Goal: Task Accomplishment & Management: Manage account settings

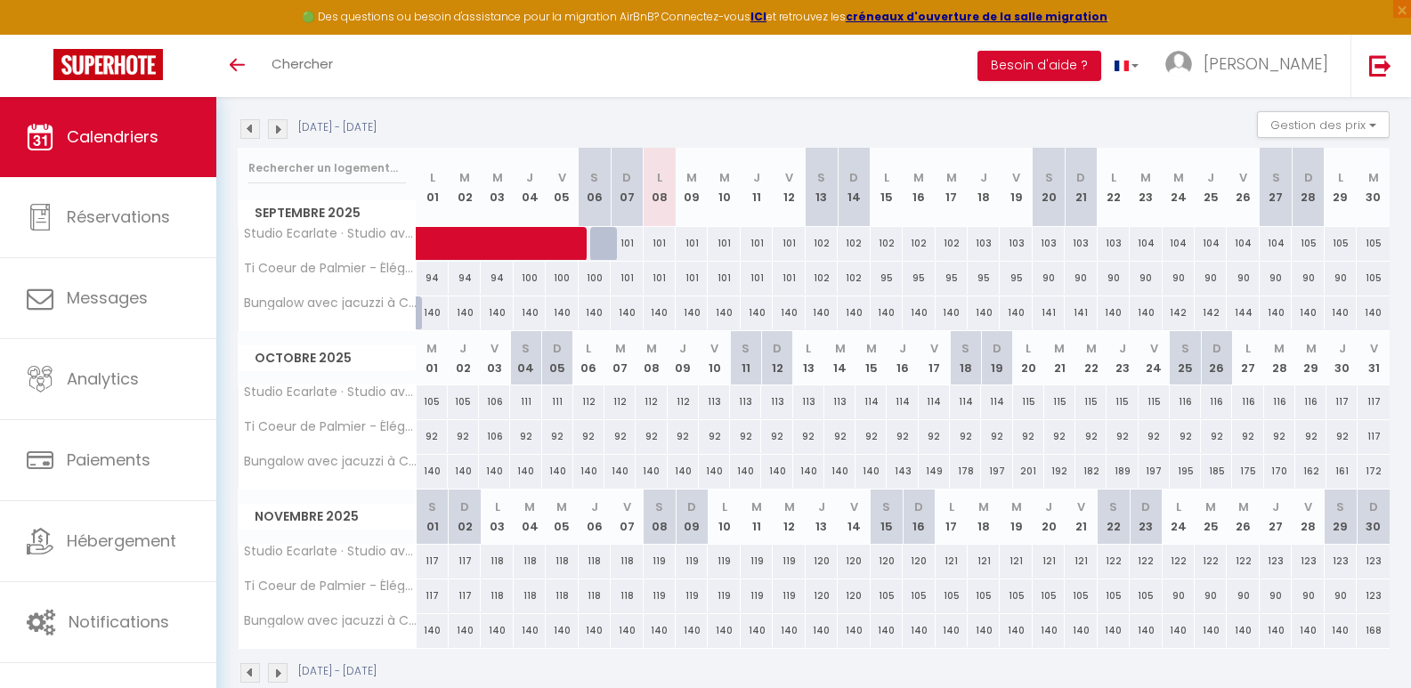
drag, startPoint x: 691, startPoint y: 235, endPoint x: 1060, endPoint y: 239, distance: 369.4
click at [1060, 239] on tr "Studio Ecarlate · Studio avec vue sur mer à l'Etang Z'Abricot - FDF 100 101 101…" at bounding box center [815, 243] width 1152 height 35
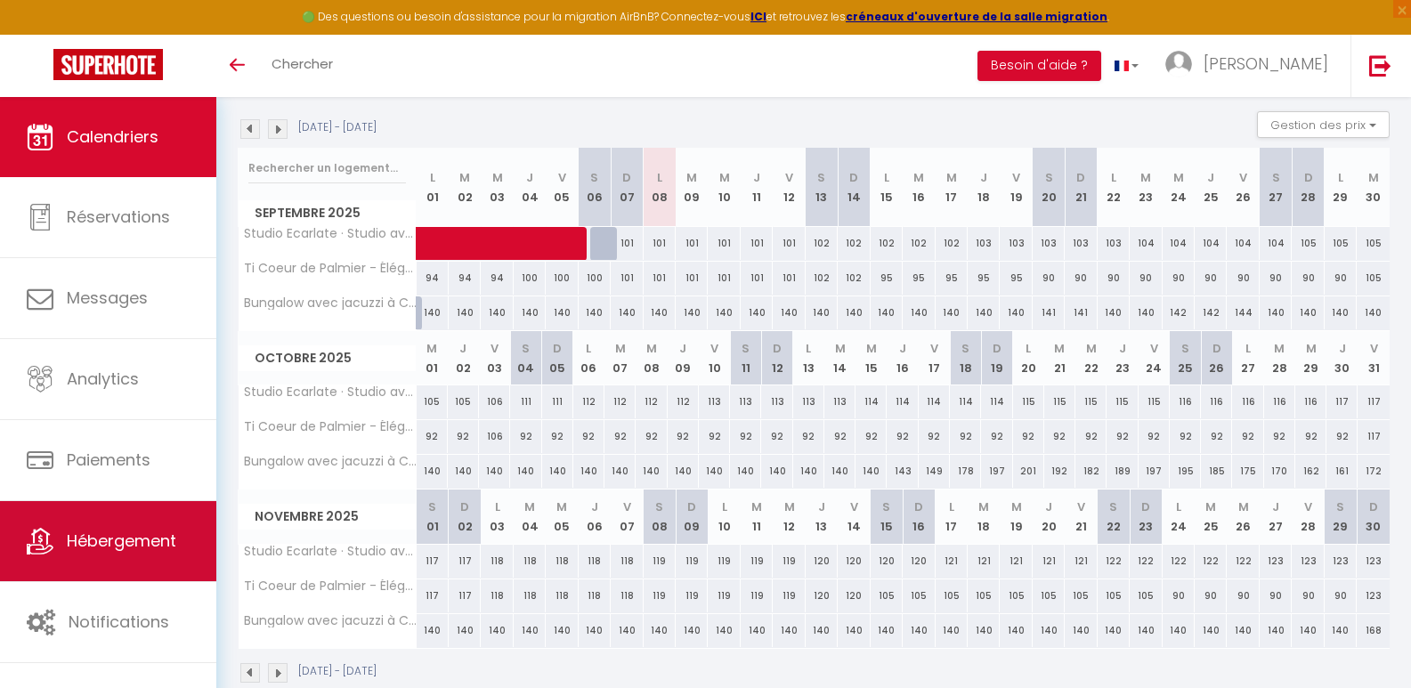
click at [150, 557] on link "Hébergement" at bounding box center [108, 541] width 216 height 80
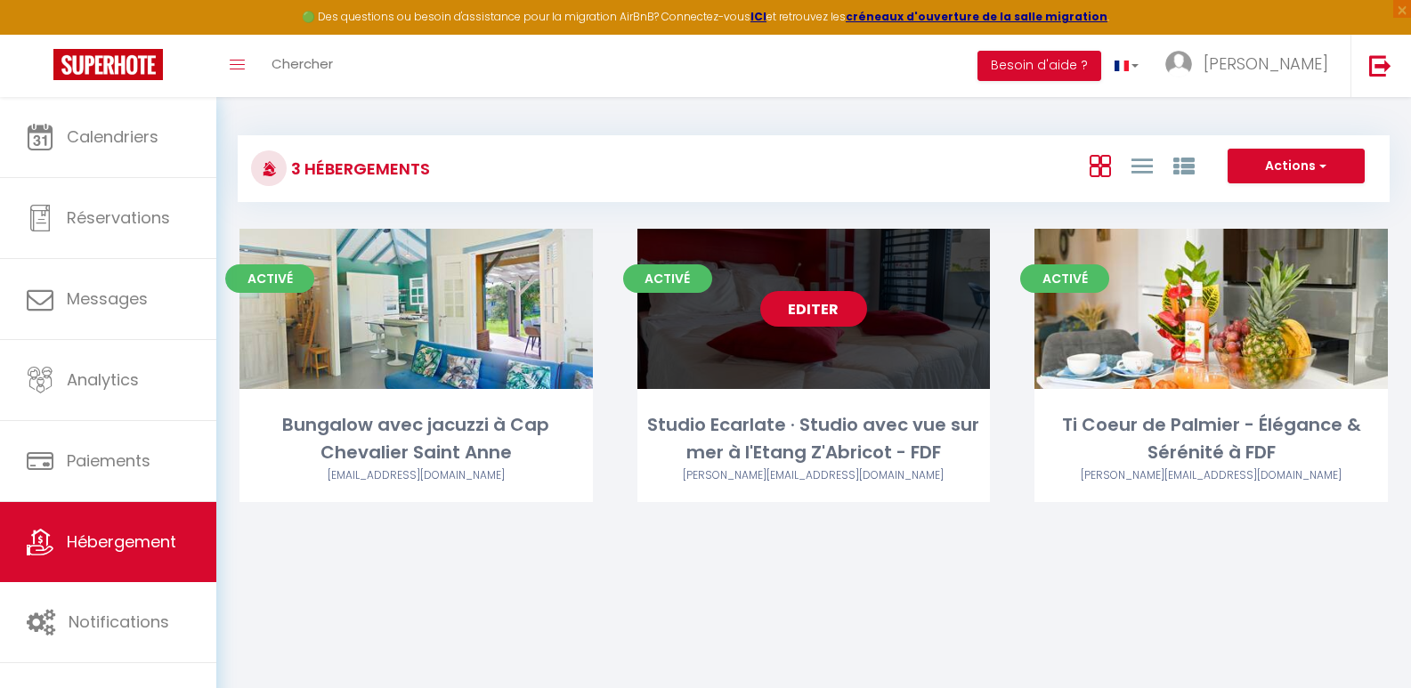
click at [752, 328] on div "Editer" at bounding box center [813, 309] width 353 height 160
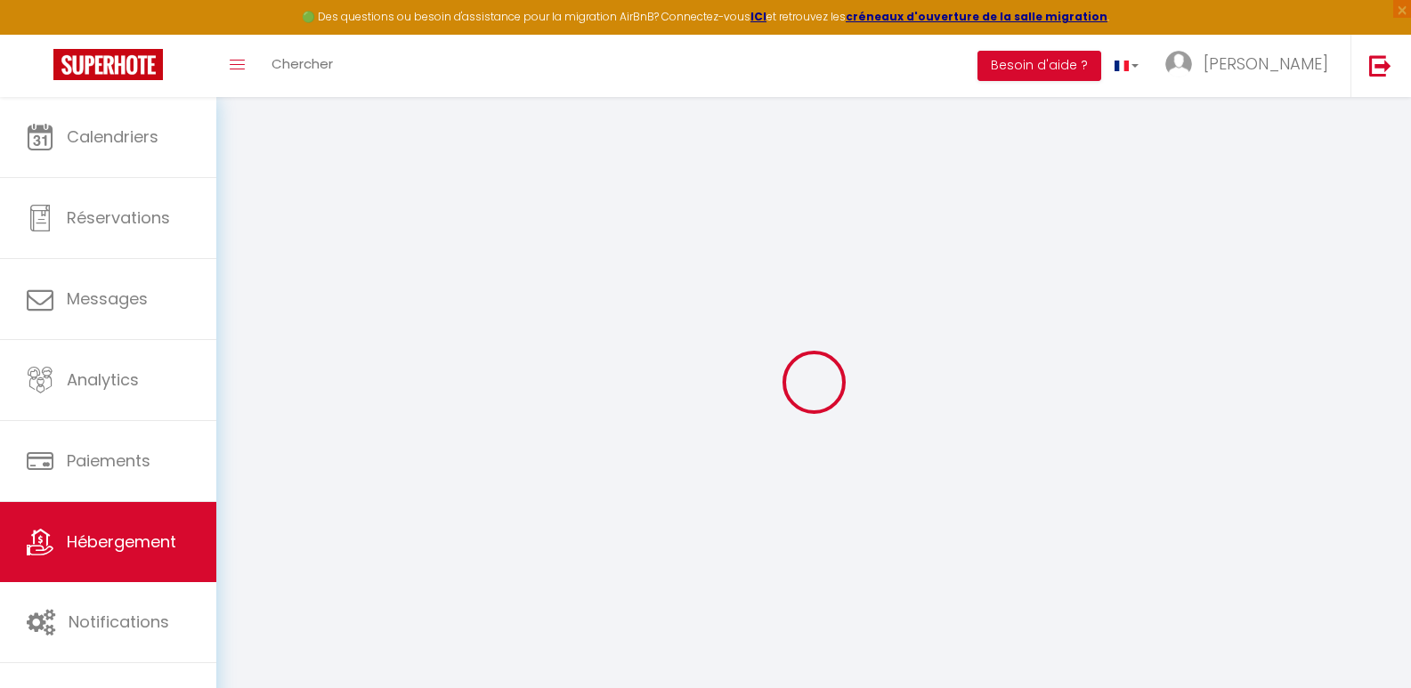
select select
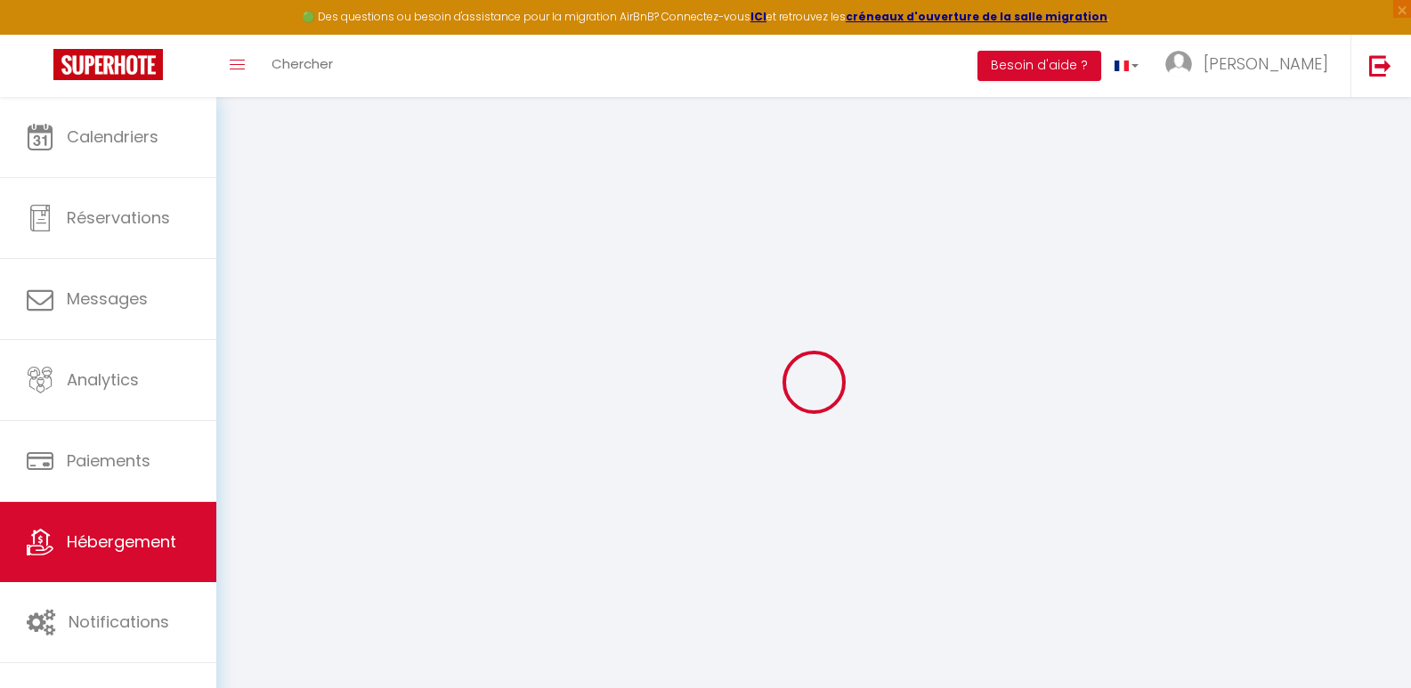
select select
checkbox input "false"
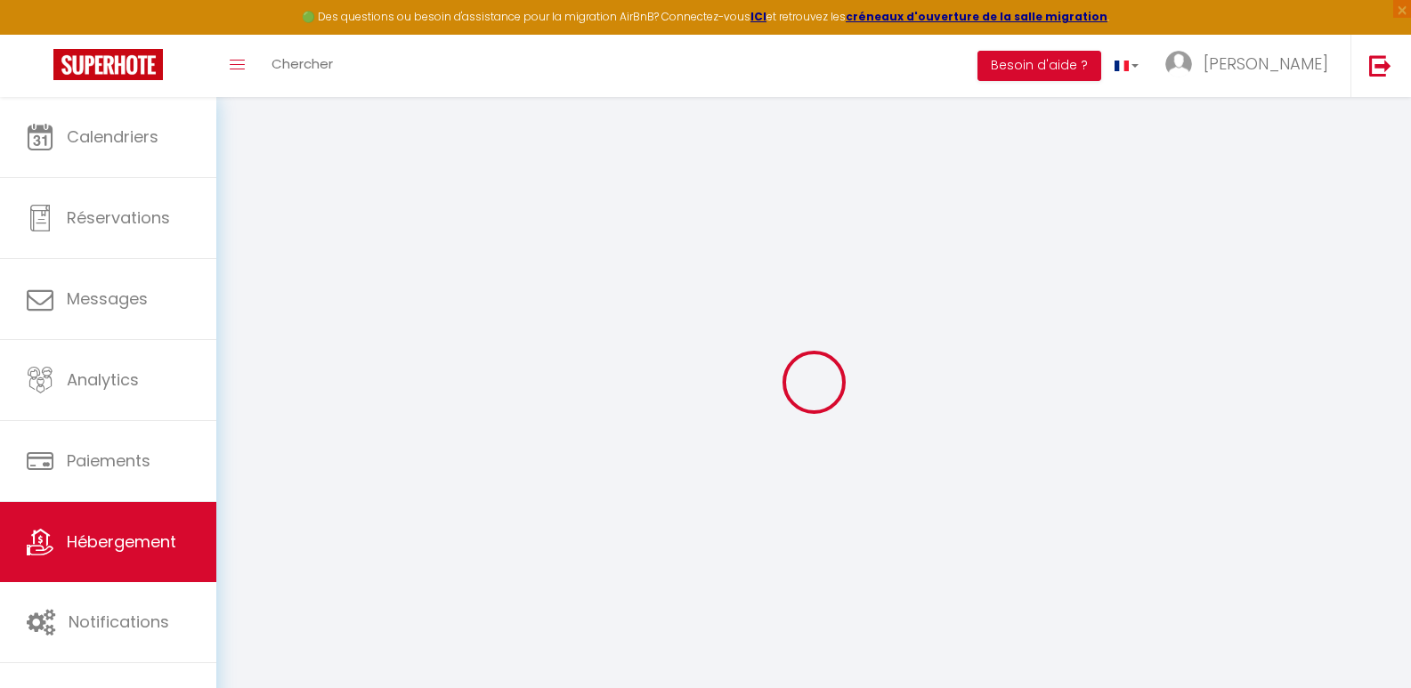
select select
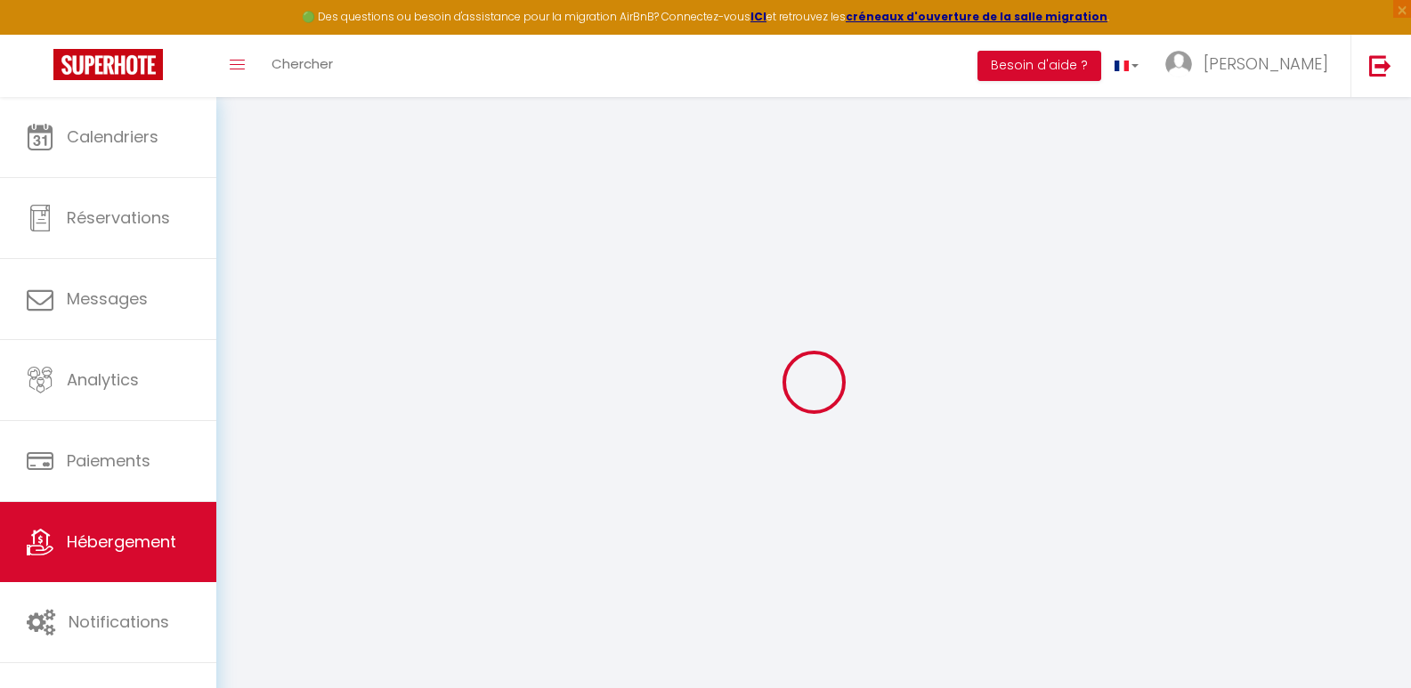
select select
checkbox input "false"
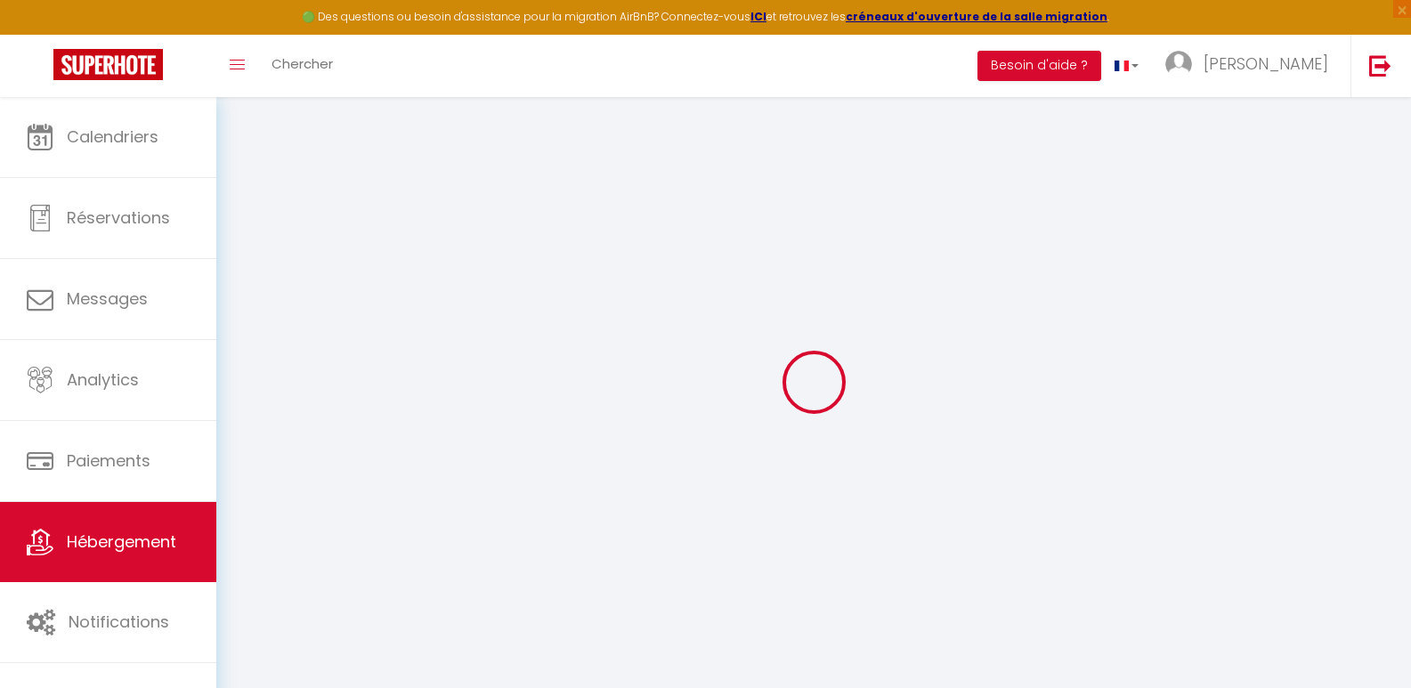
select select
checkbox input "false"
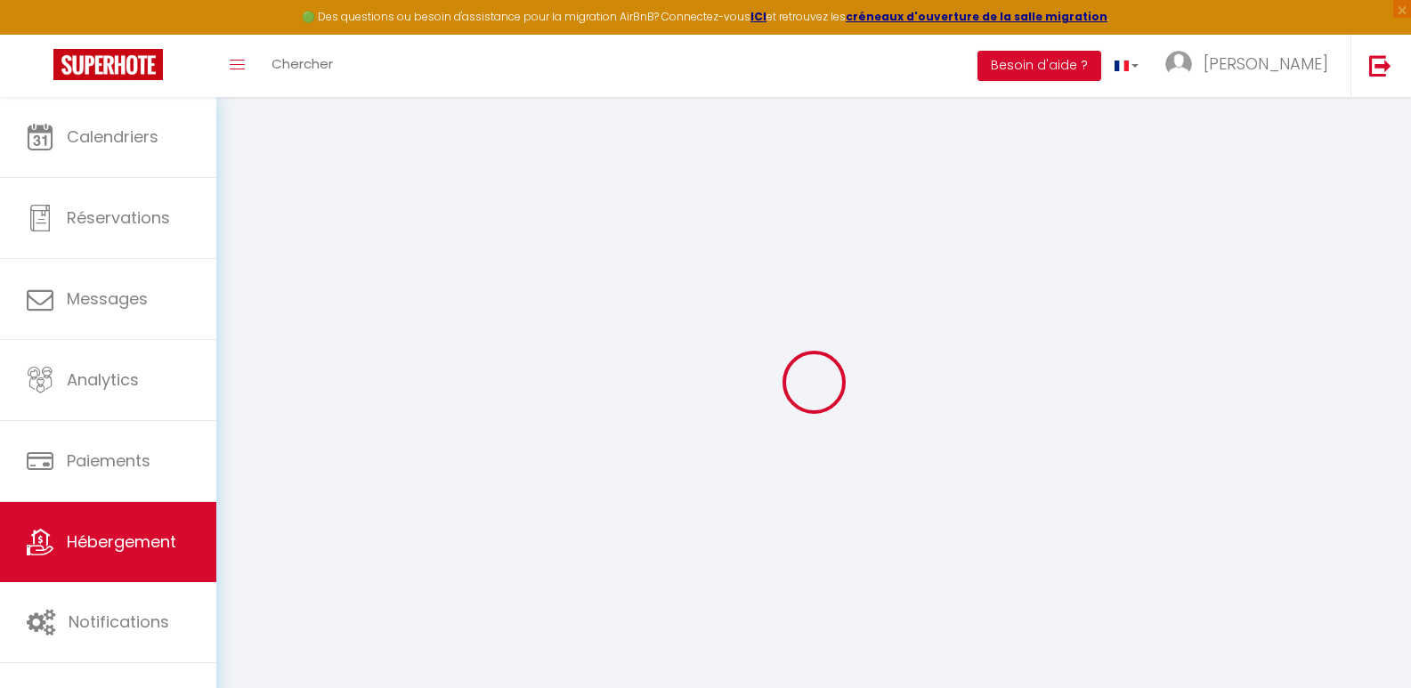
select select "16:00"
select select "23:45"
select select "11:00"
select select "30"
select select "120"
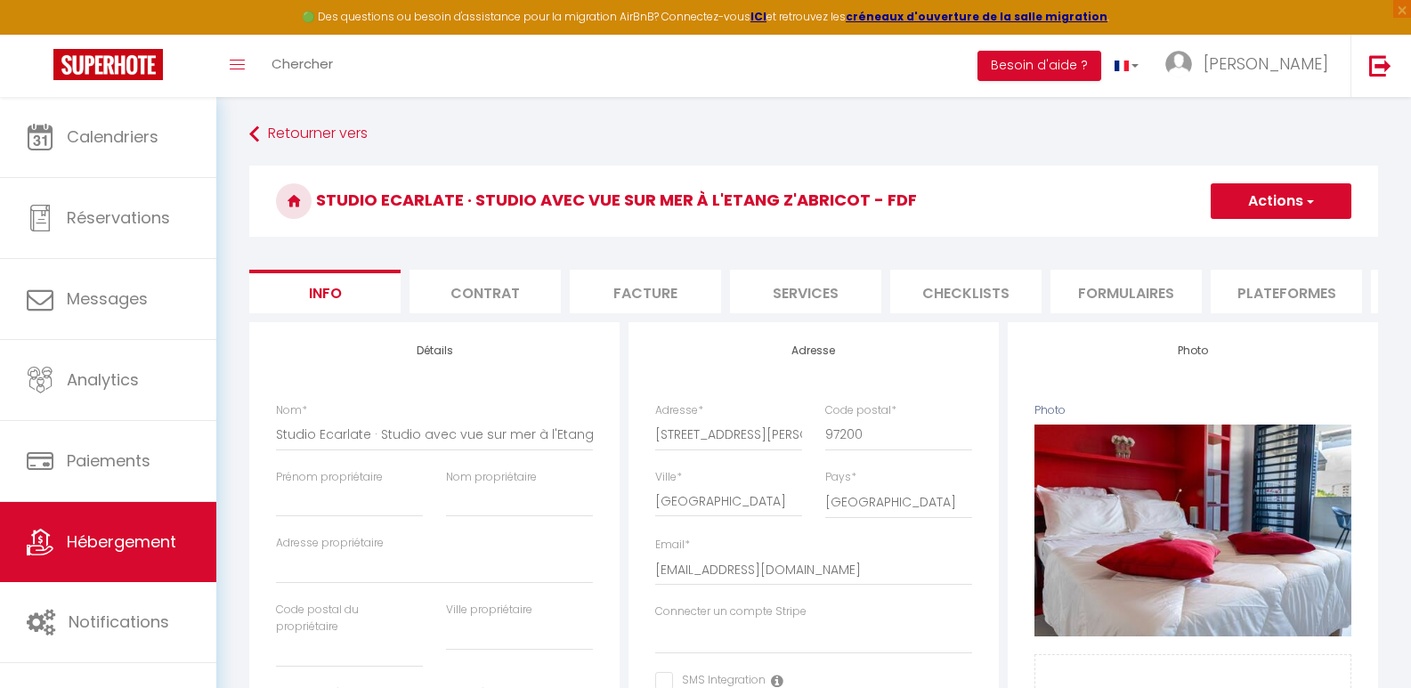
select select
checkbox input "false"
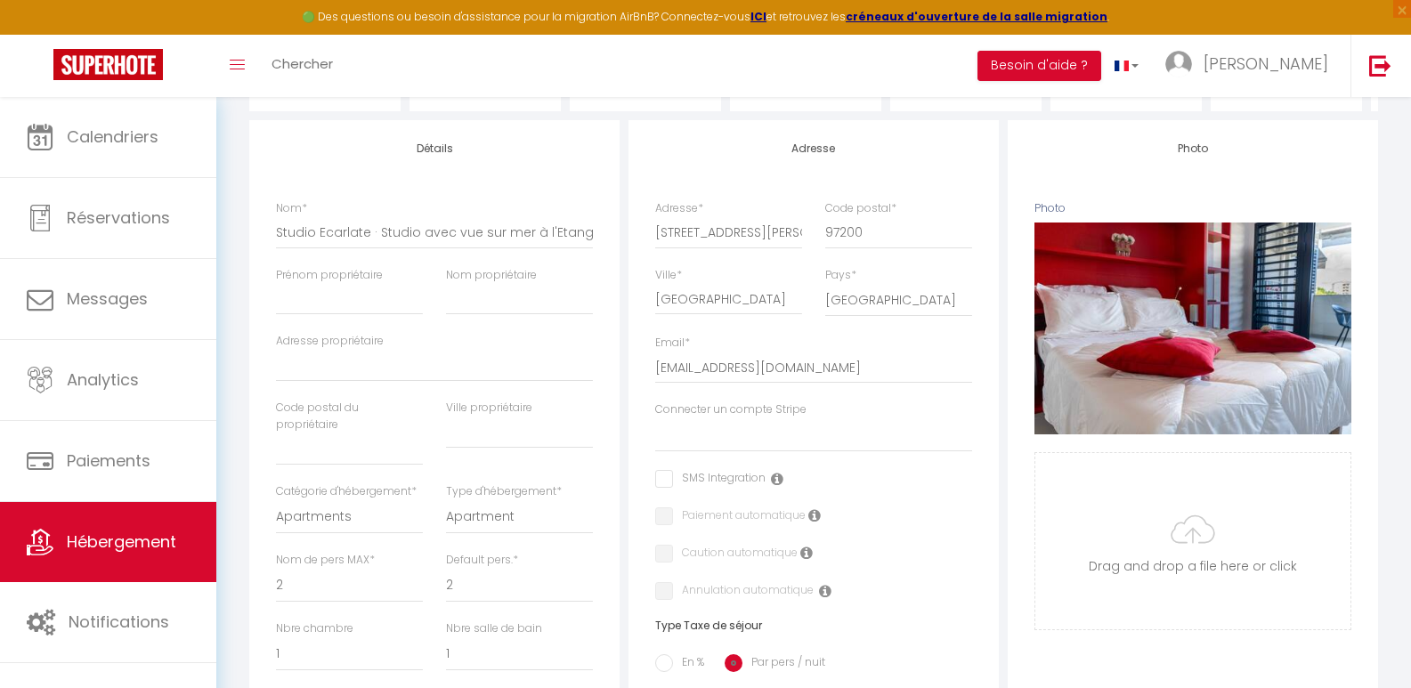
scroll to position [178, 0]
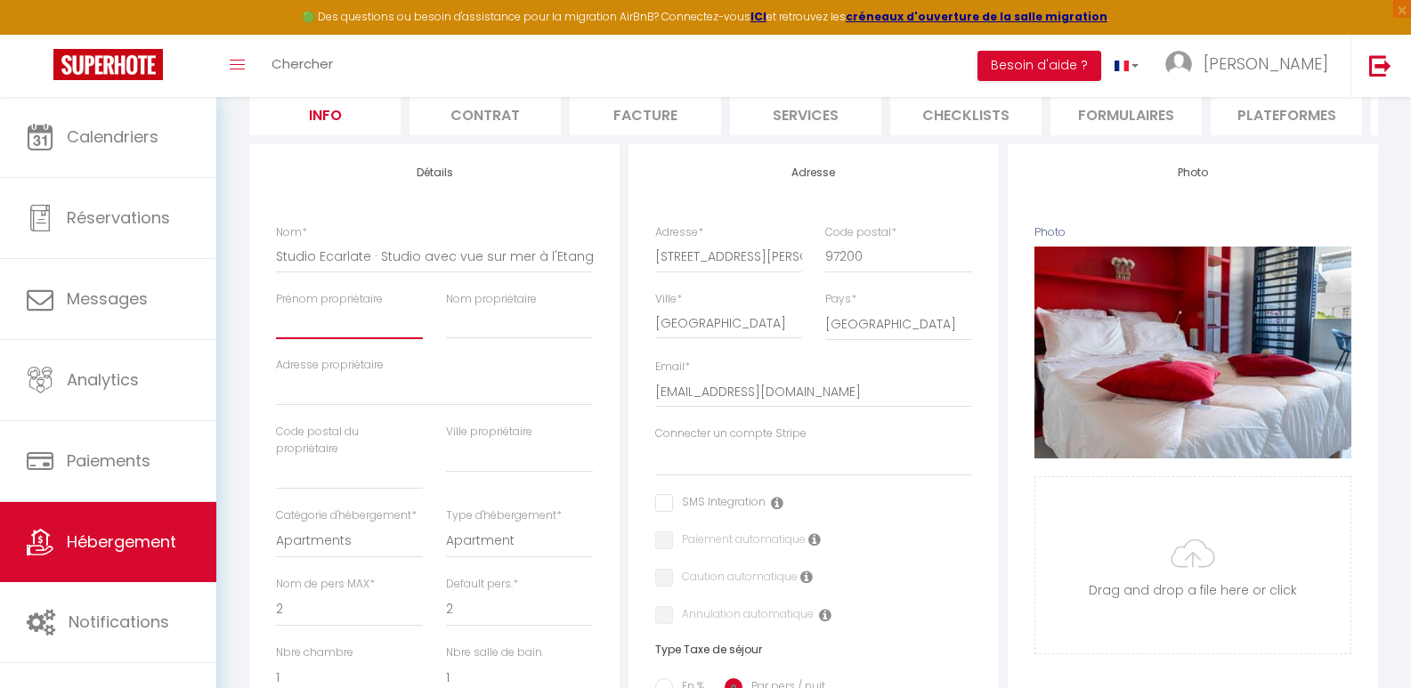
click at [336, 333] on input "Prénom propriétaire" at bounding box center [349, 323] width 147 height 32
type input "J"
select select
checkbox input "false"
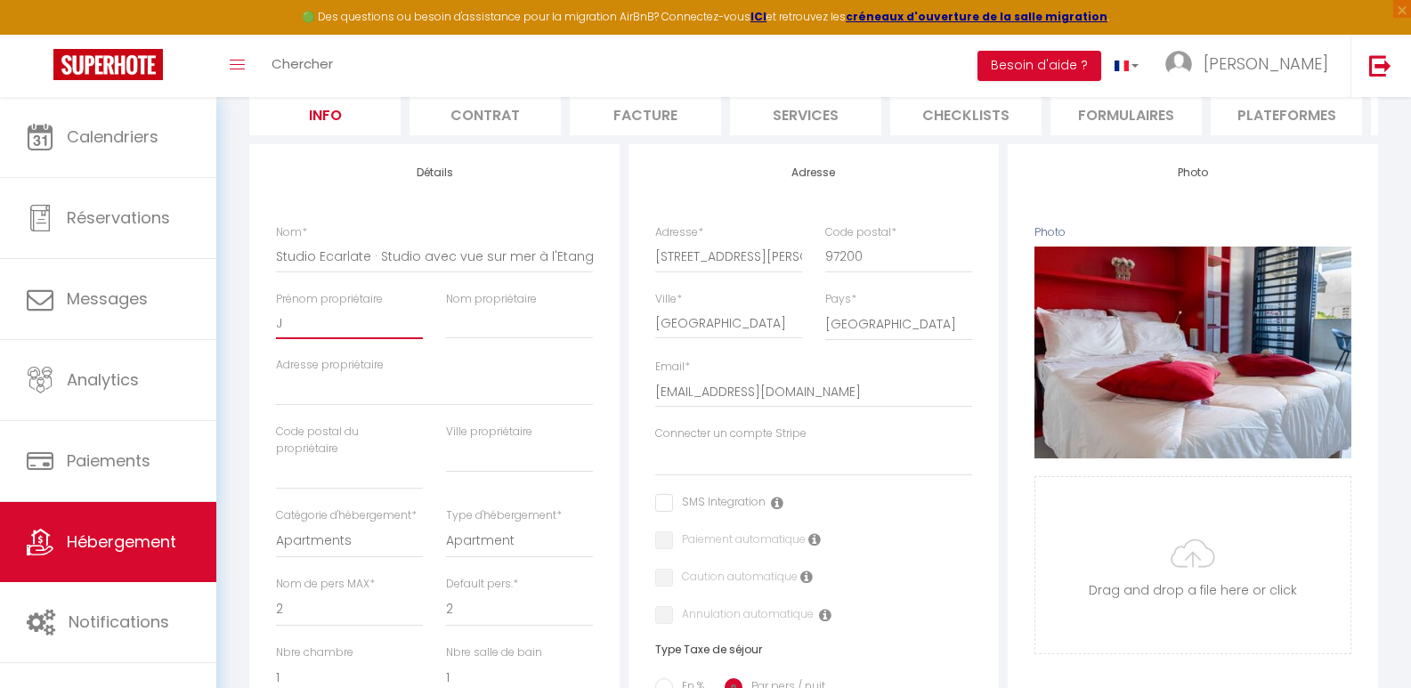
checkbox input "false"
type input "Je"
select select
checkbox input "false"
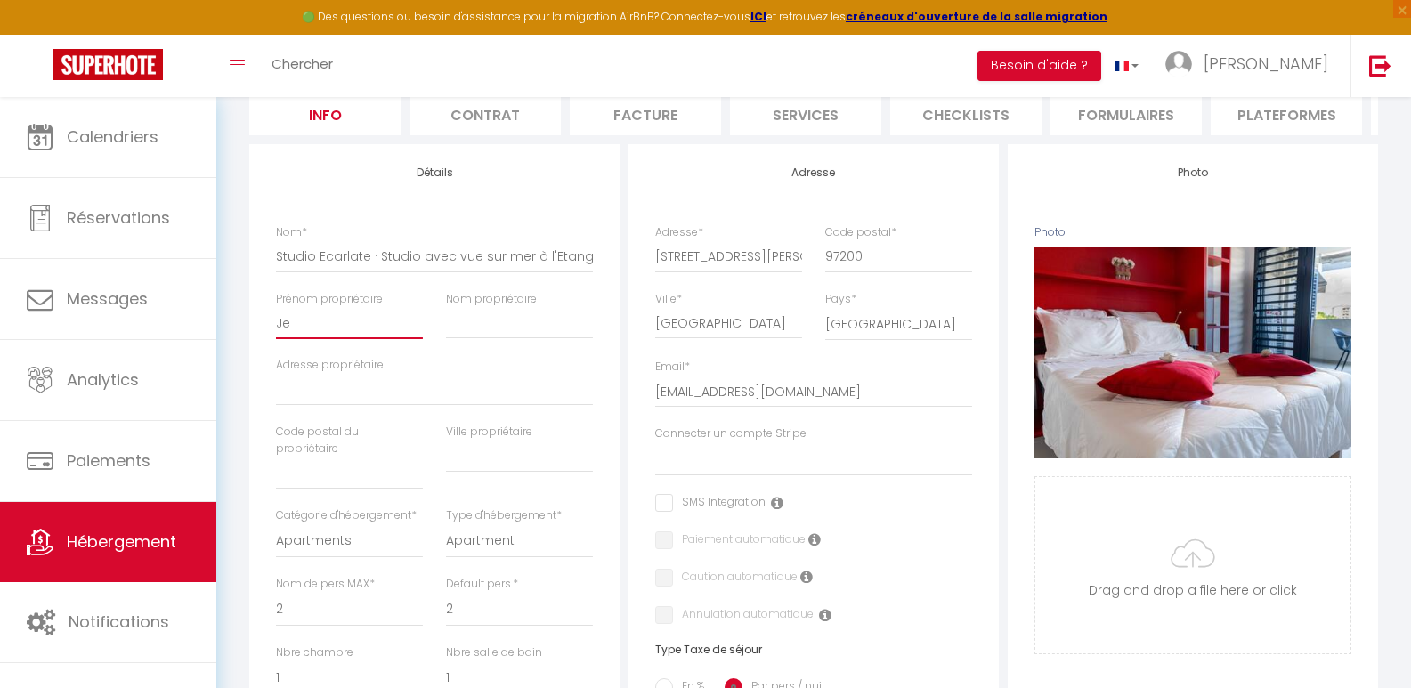
checkbox input "false"
type input "Jer"
select select
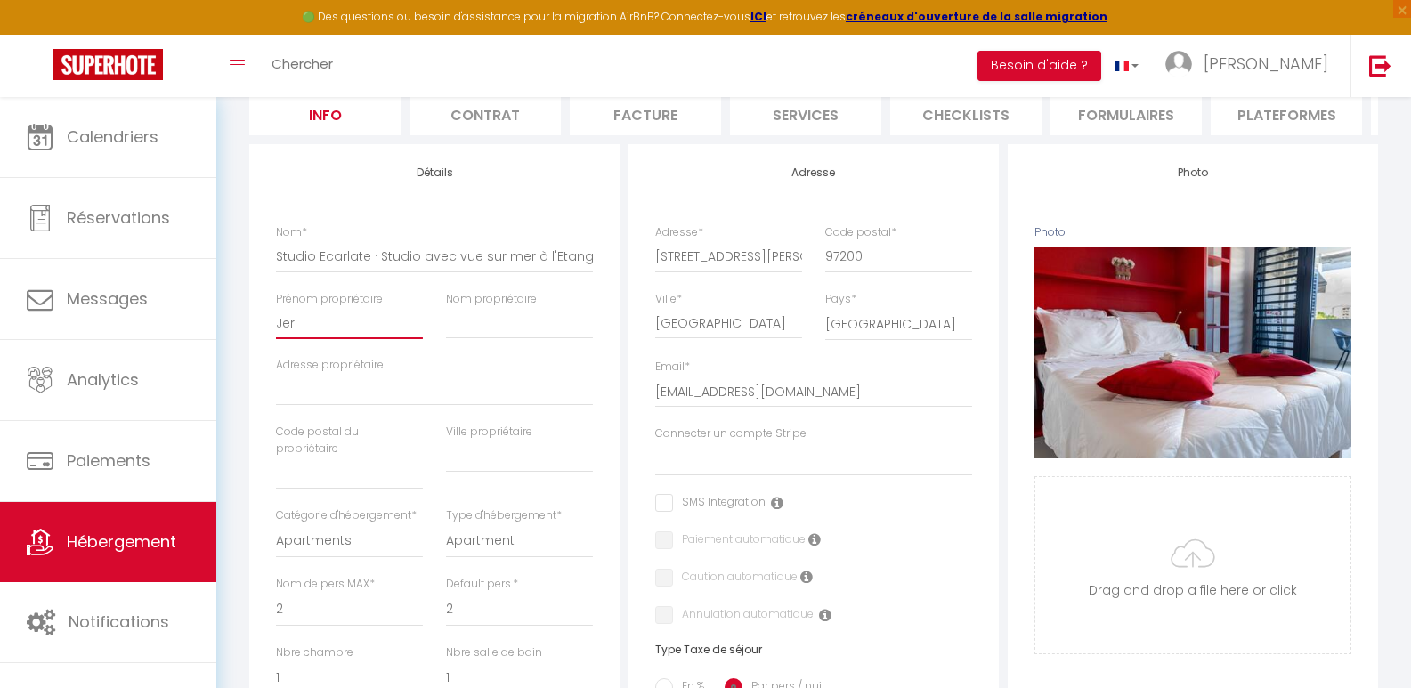
checkbox input "false"
type input "Jere"
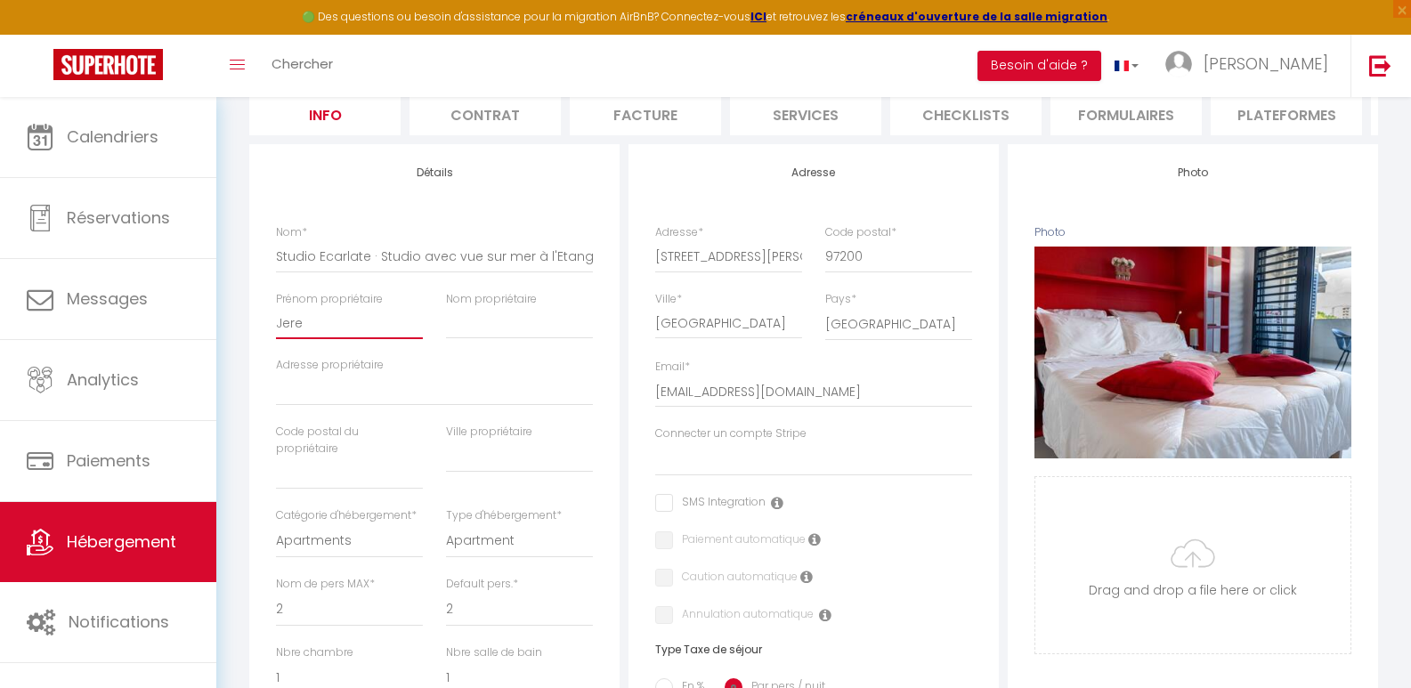
select select
checkbox input "false"
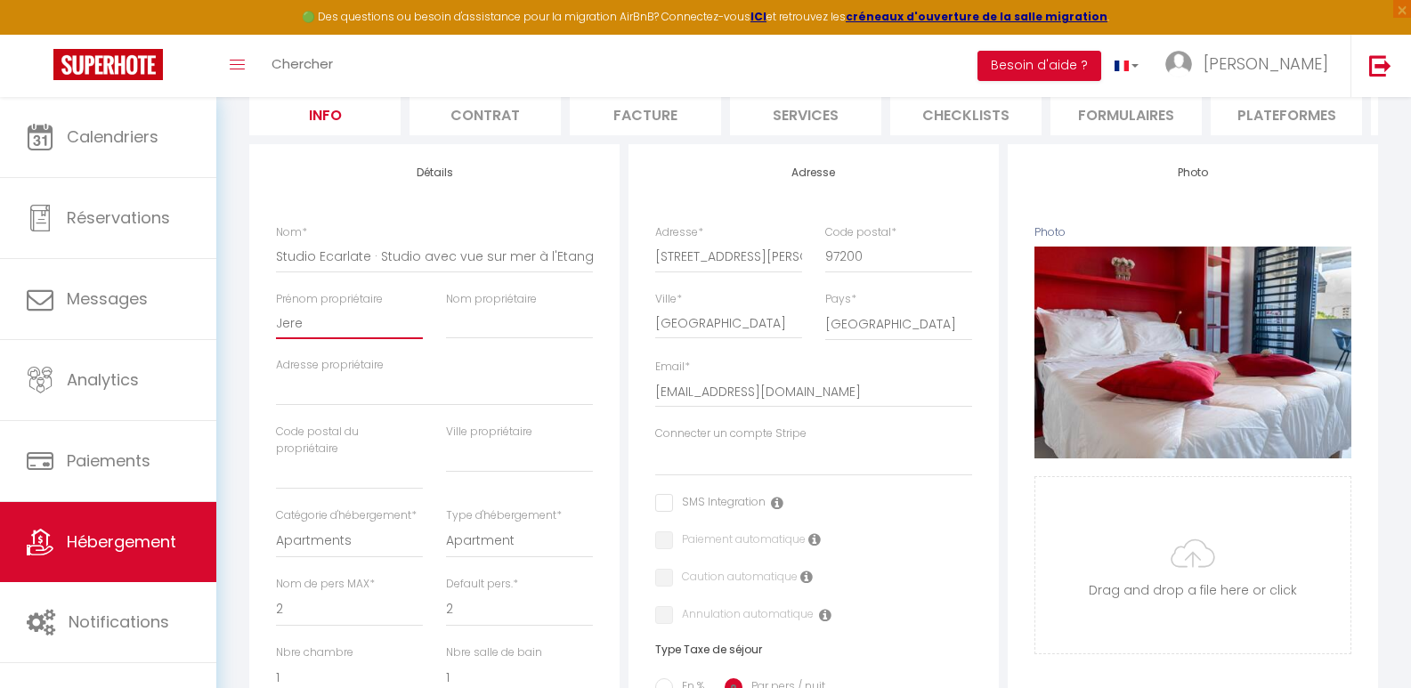
type input "Jerem"
select select
checkbox input "false"
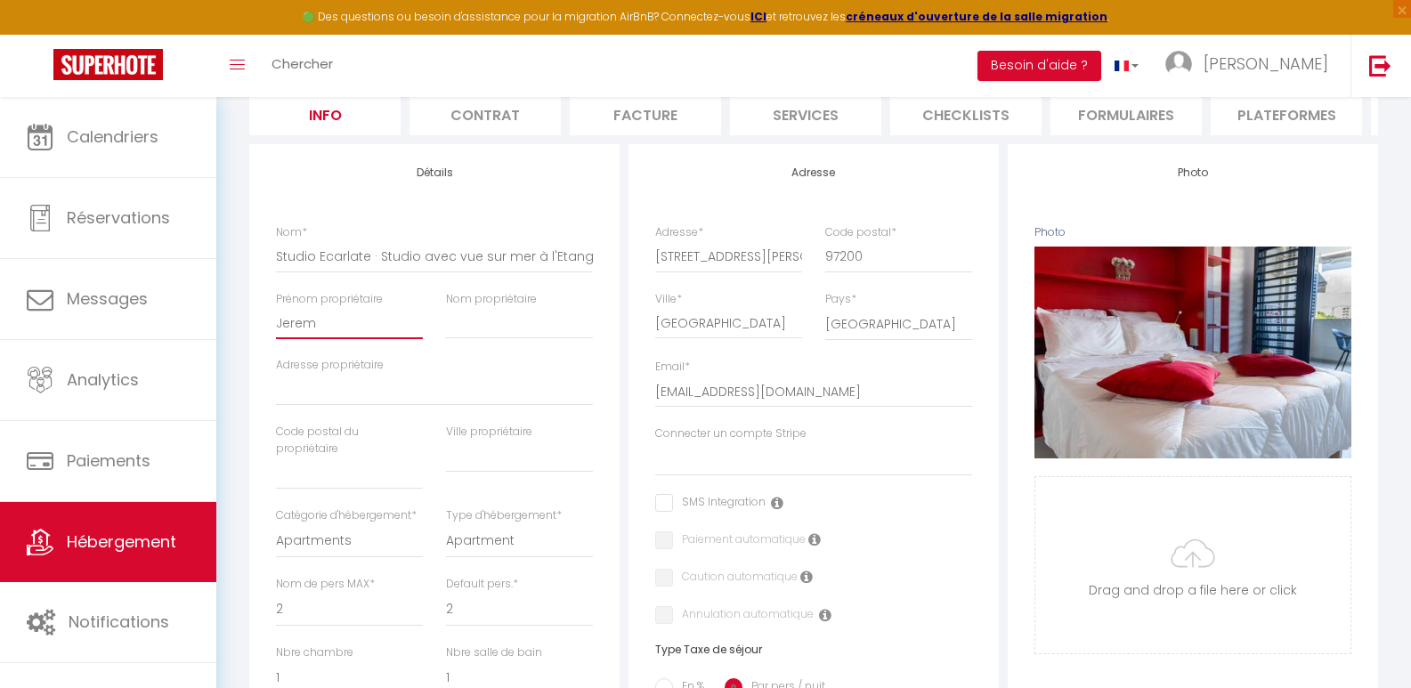
checkbox input "false"
type input "Jeremi"
select select
checkbox input "false"
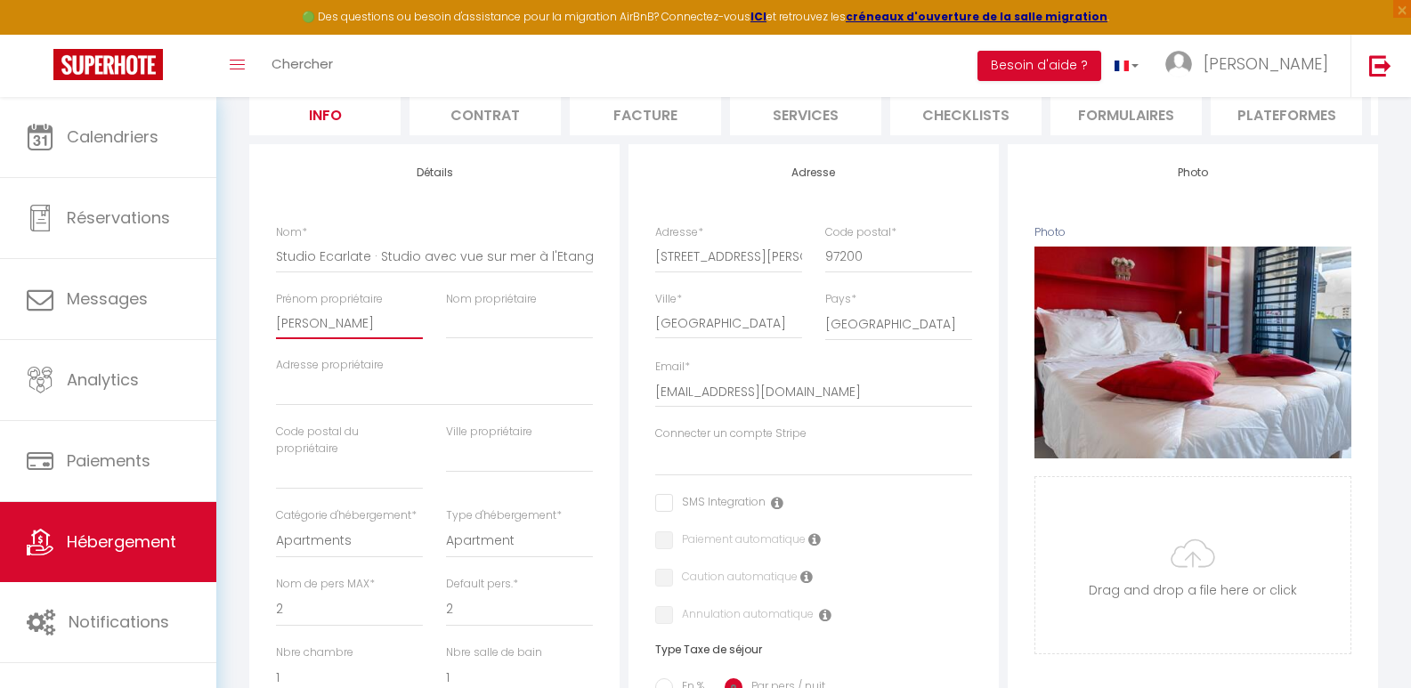
checkbox input "false"
type input "[PERSON_NAME]"
select select
checkbox input "false"
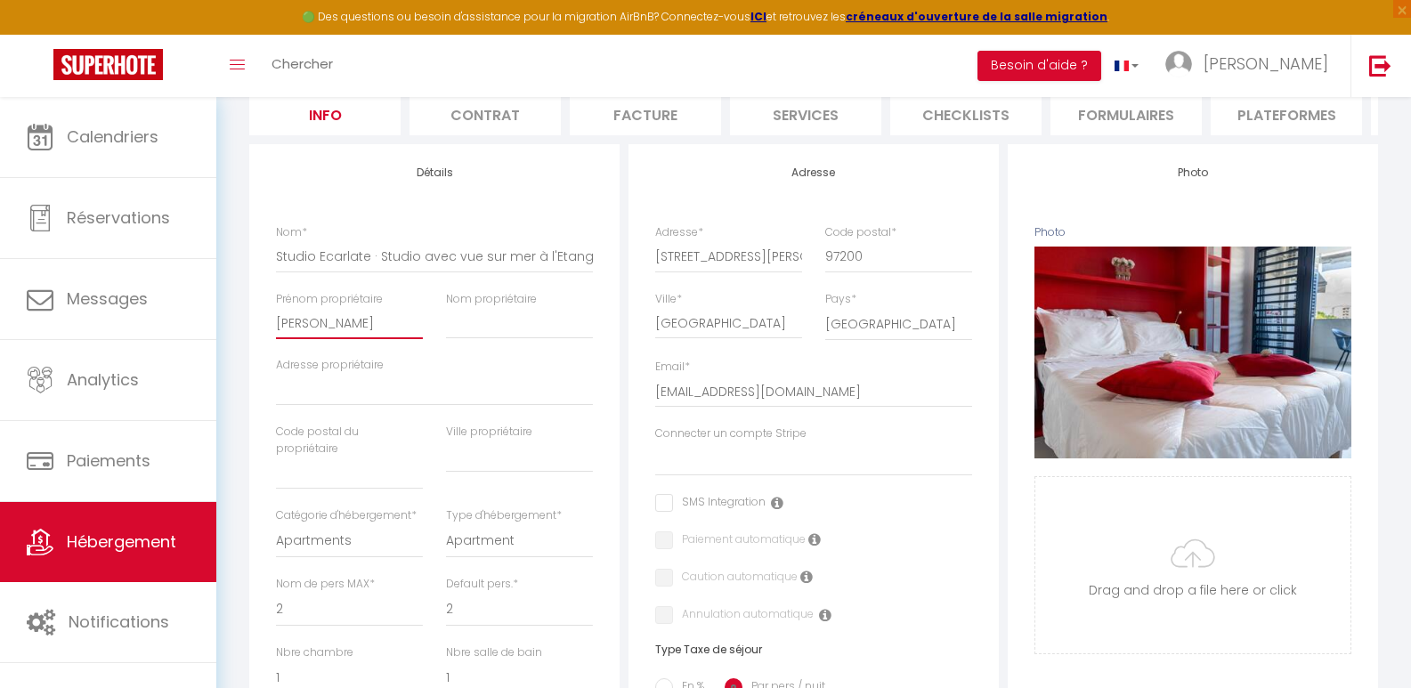
checkbox input "false"
type input "[PERSON_NAME]"
click at [467, 339] on input "Nom propriétaire" at bounding box center [519, 323] width 147 height 32
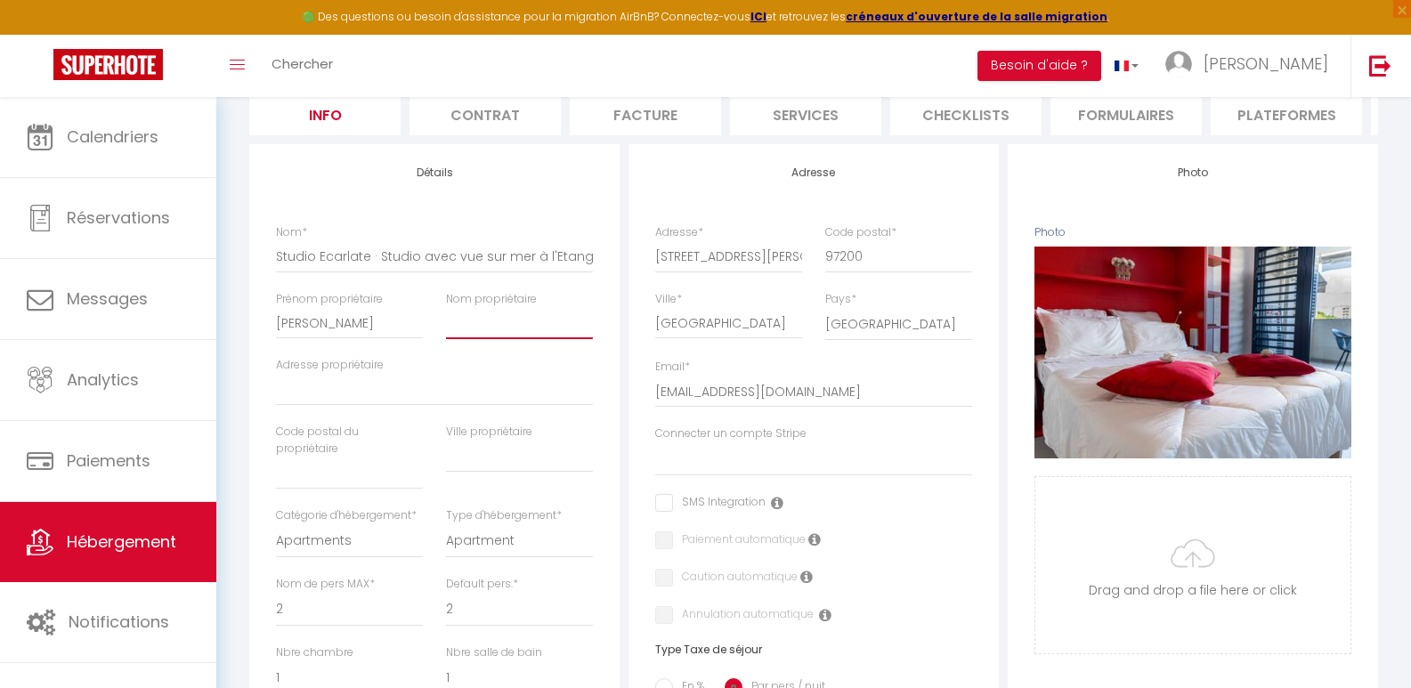
type input "V"
select select
checkbox input "false"
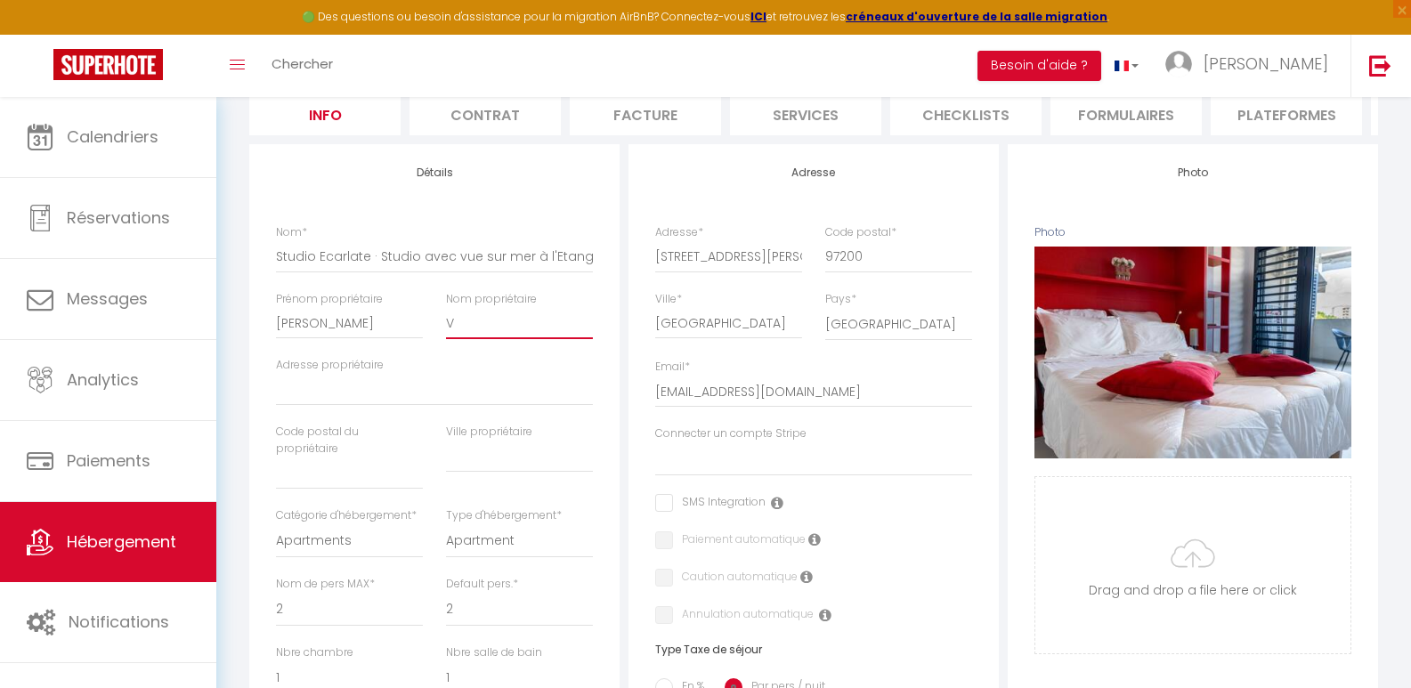
checkbox input "false"
type input "VE"
select select
checkbox input "false"
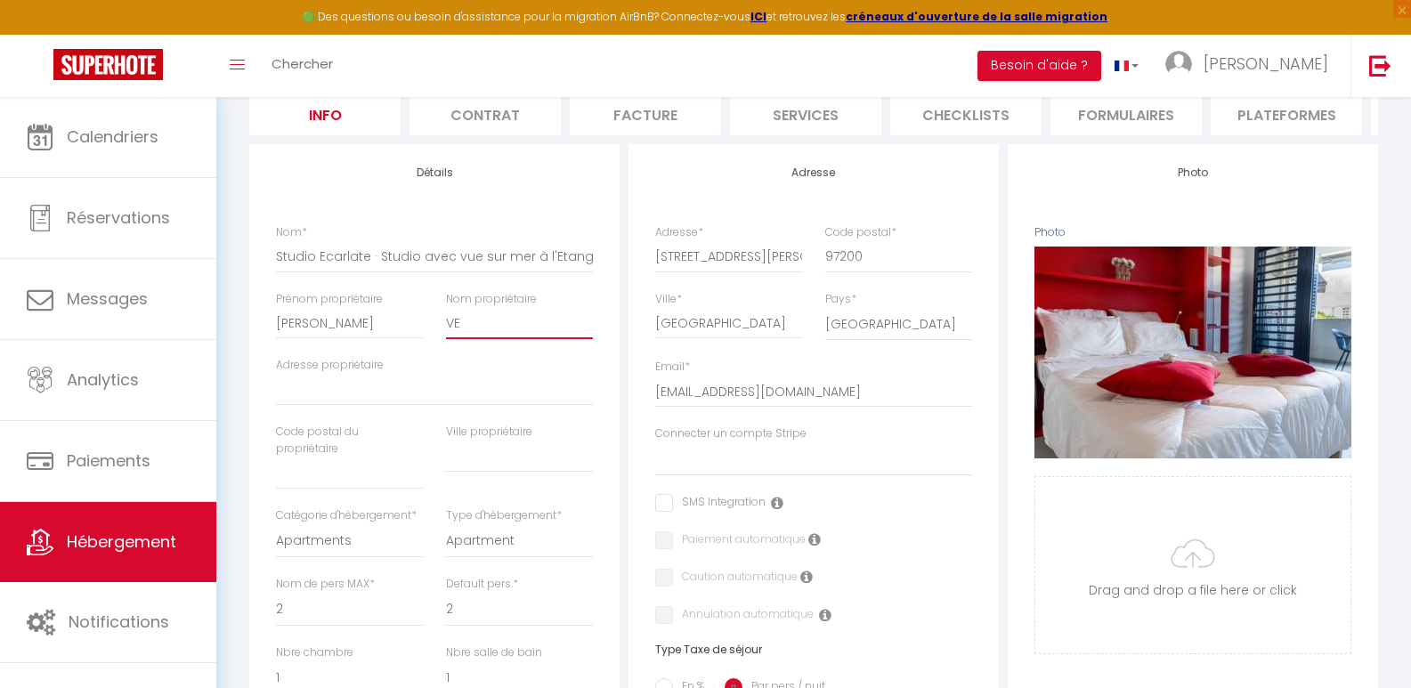
checkbox input "false"
type input "VER"
select select
checkbox input "false"
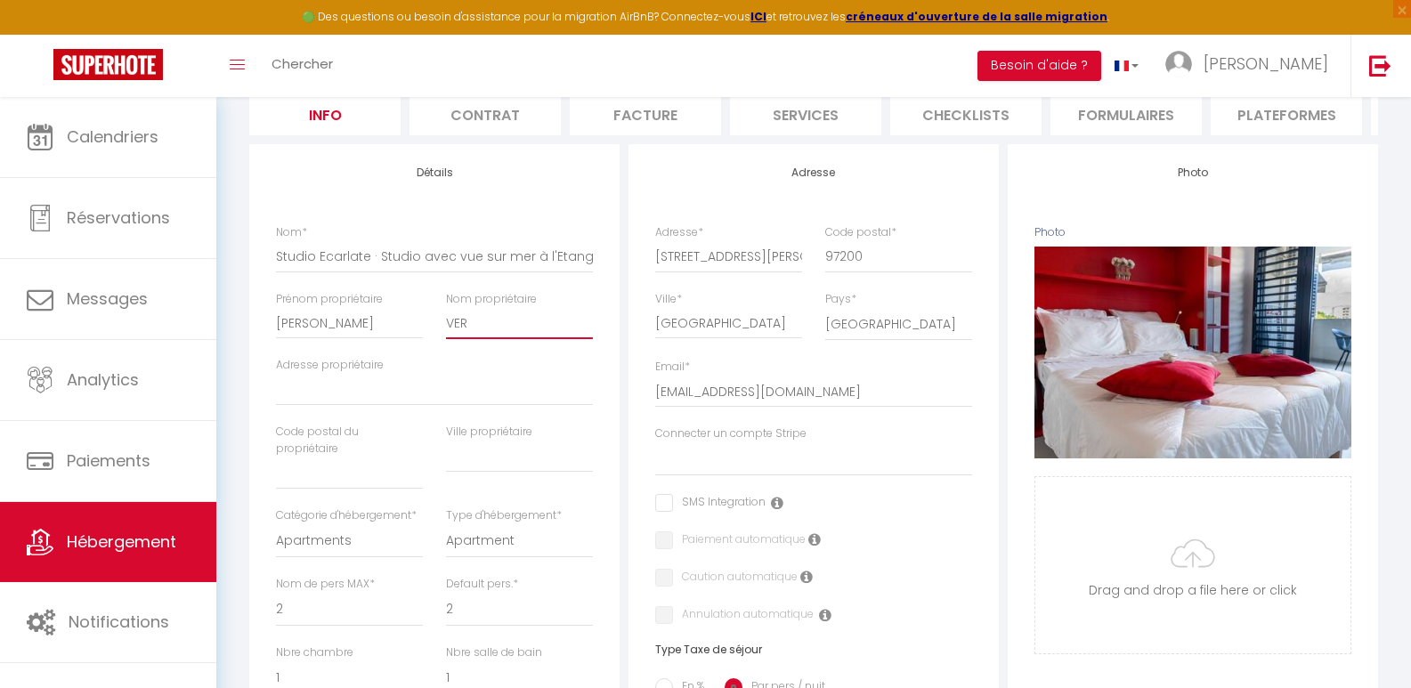
checkbox input "false"
type input "VERT"
select select
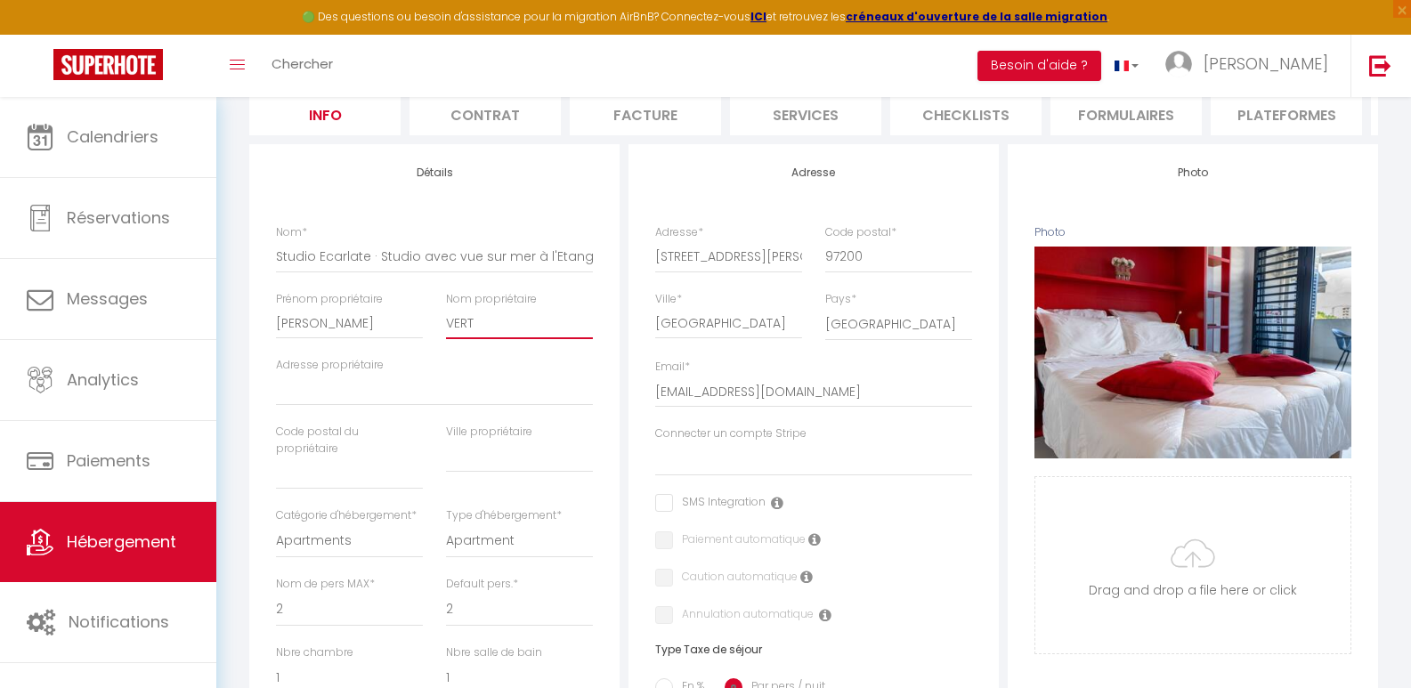
checkbox input "false"
type input "VERTU"
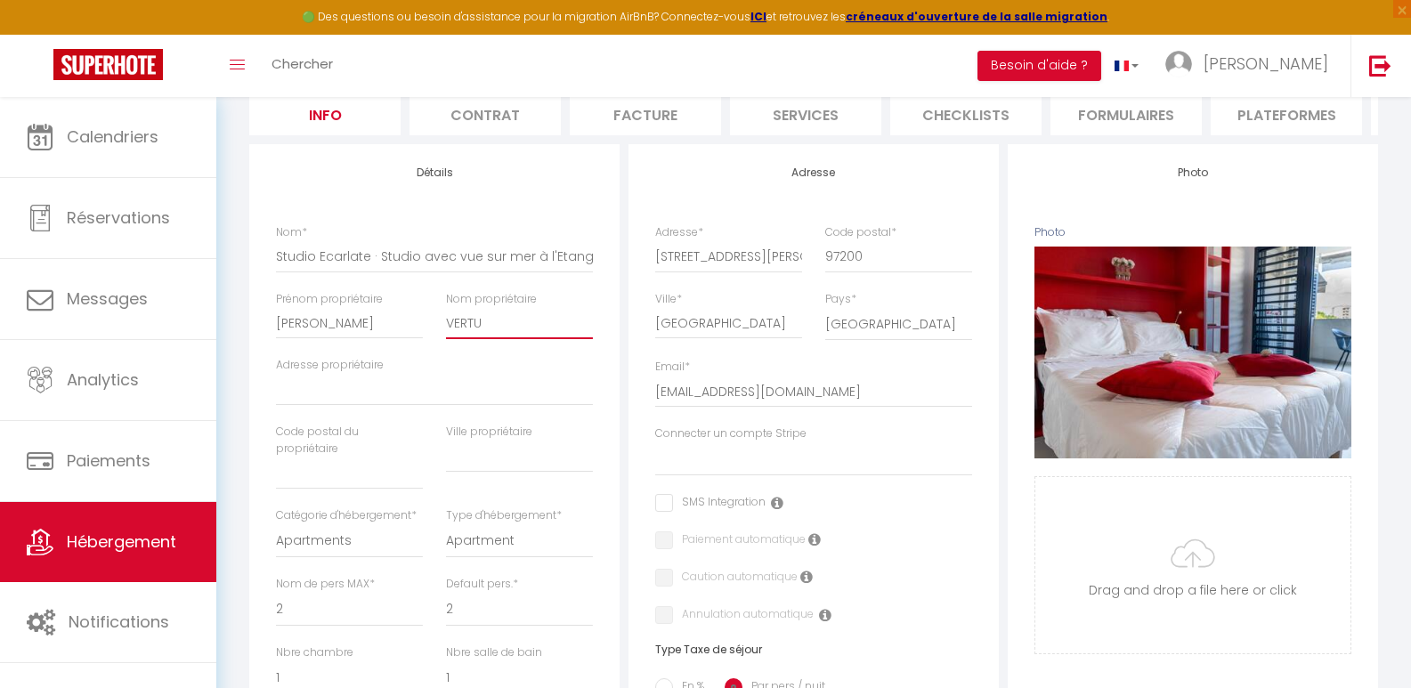
select select
checkbox input "false"
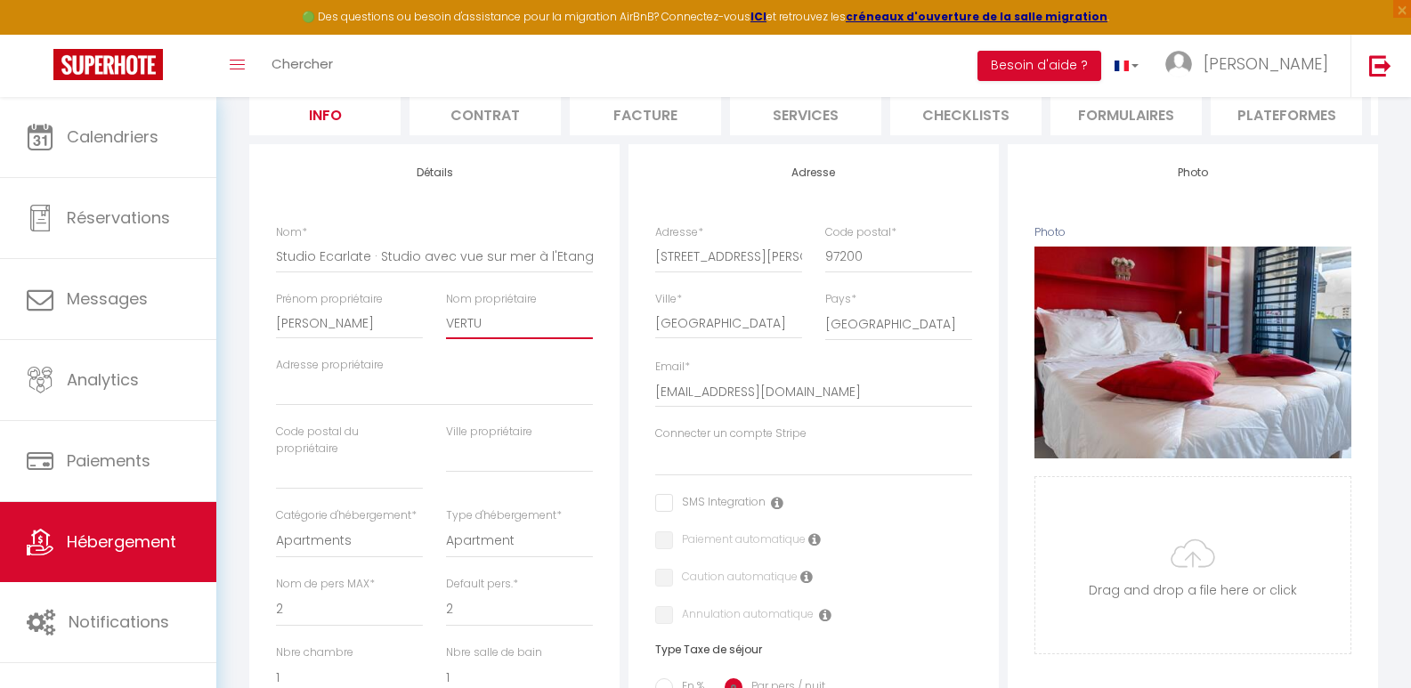
type input "VERTUE"
select select
checkbox input "false"
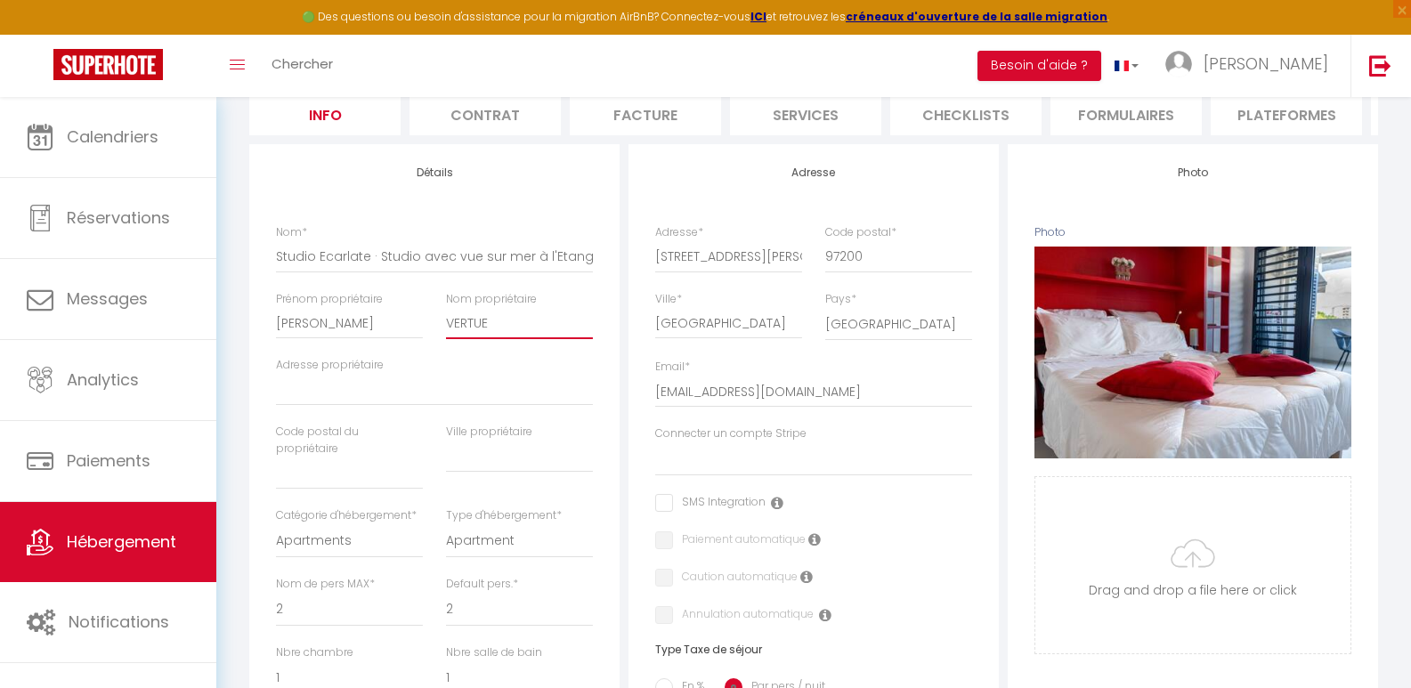
checkbox input "false"
type input "VERTUEU"
select select
checkbox input "false"
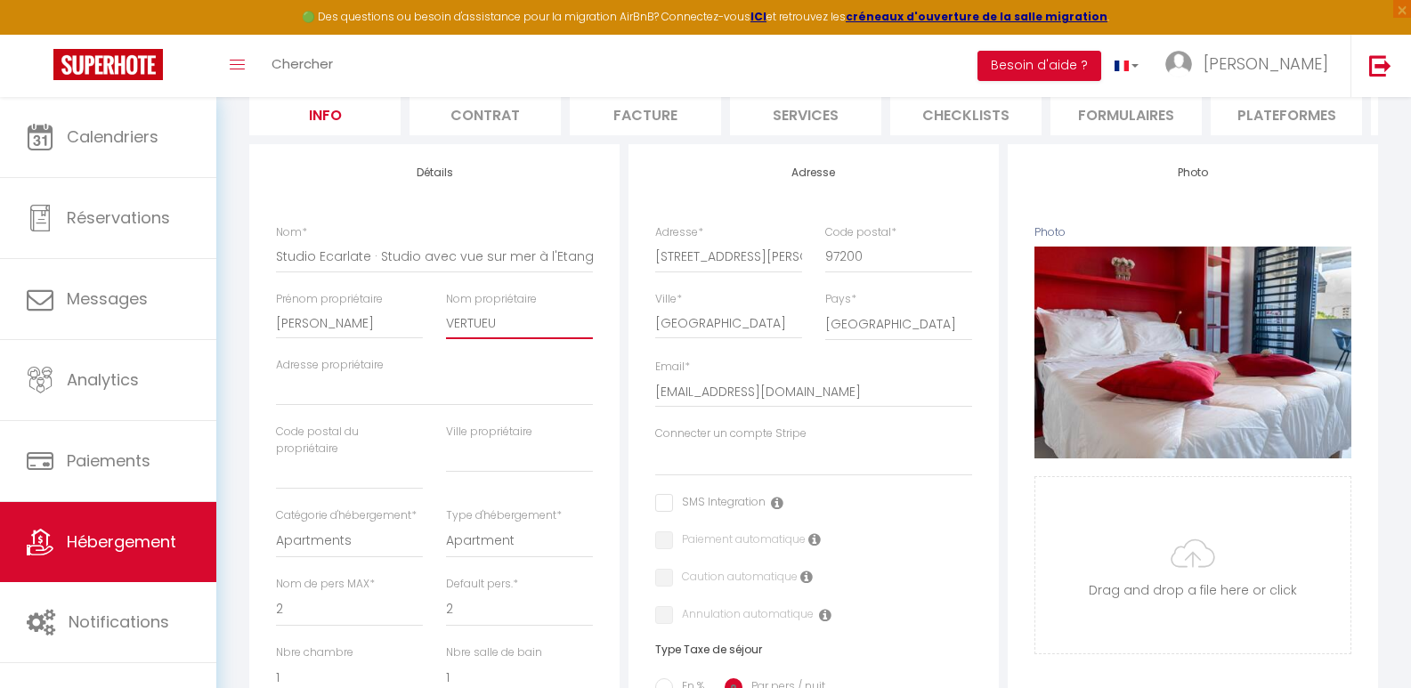
checkbox input "false"
type input "VERTUEUX"
select select
checkbox input "false"
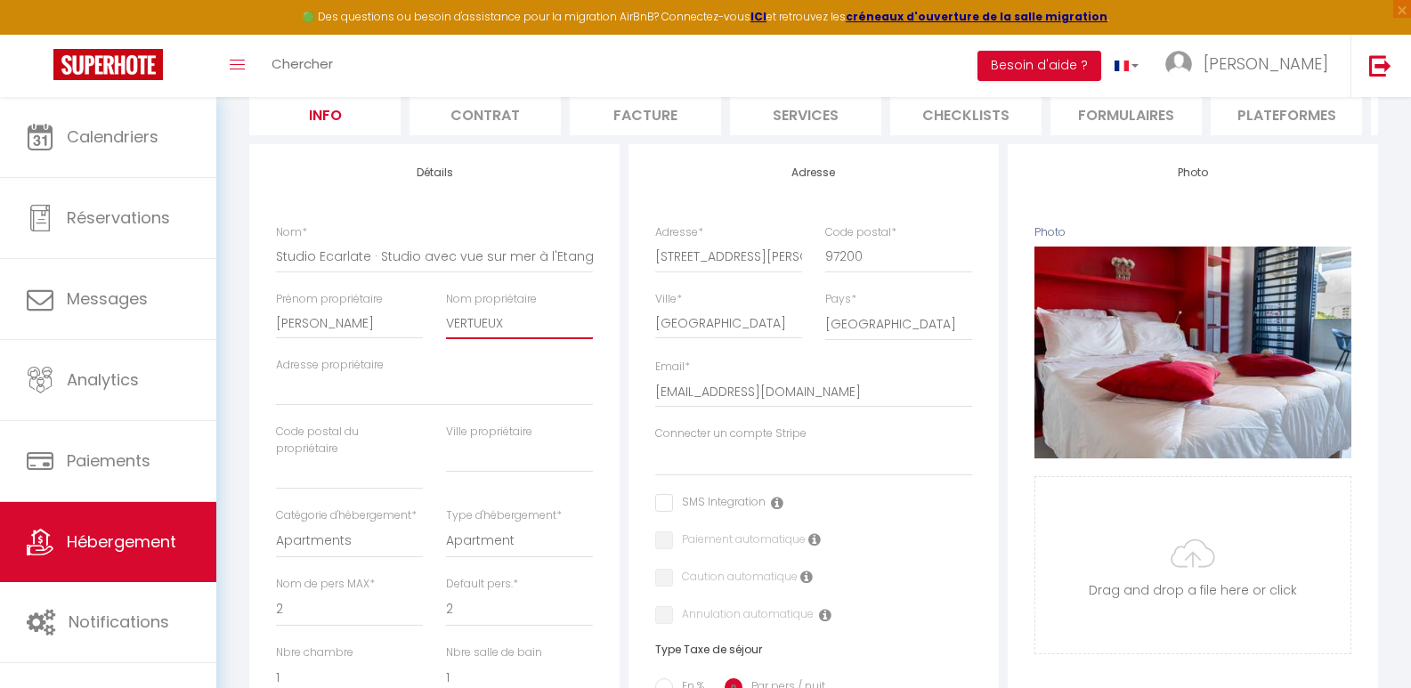
checkbox input "false"
type input "VERTUEUX"
click at [335, 390] on input "Adresse propriétaire" at bounding box center [434, 390] width 317 height 32
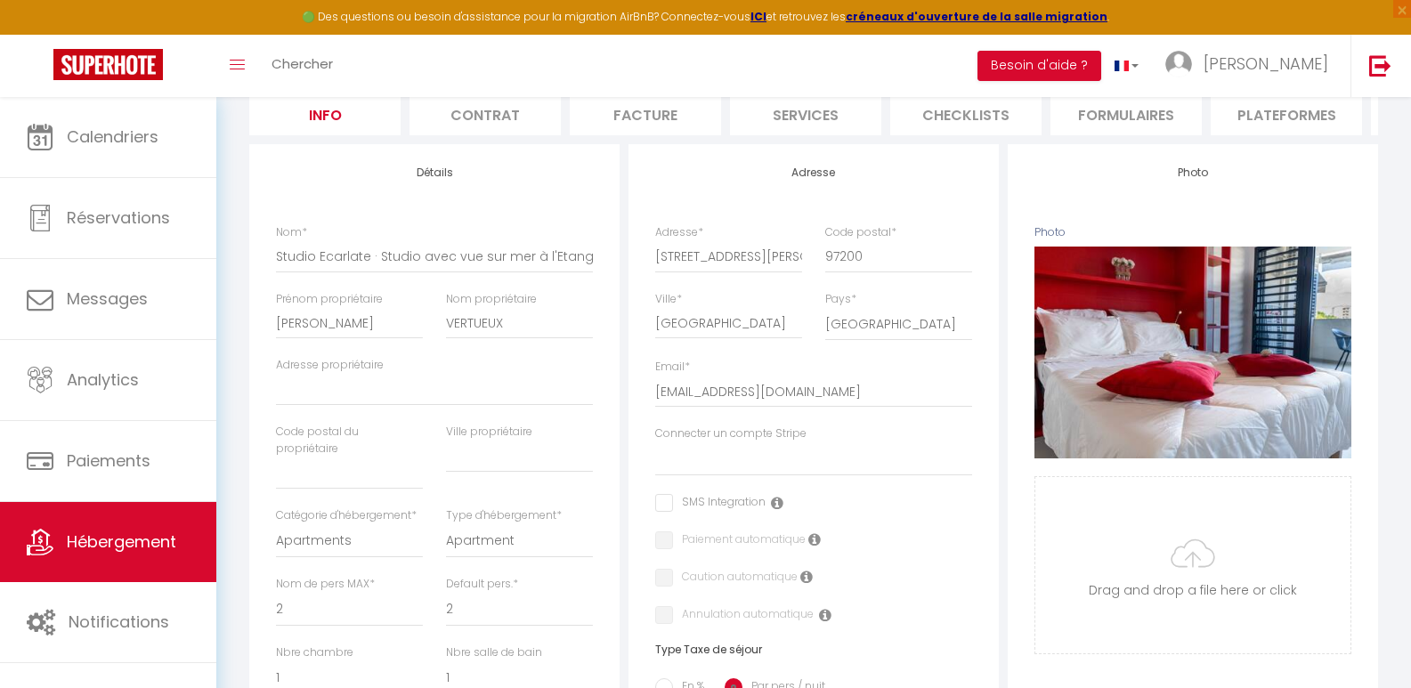
click at [262, 489] on div "Détails Nom * Studio Ecarlate · Studio avec vue sur mer à l'Etang Z'Abricot - F…" at bounding box center [434, 683] width 370 height 1078
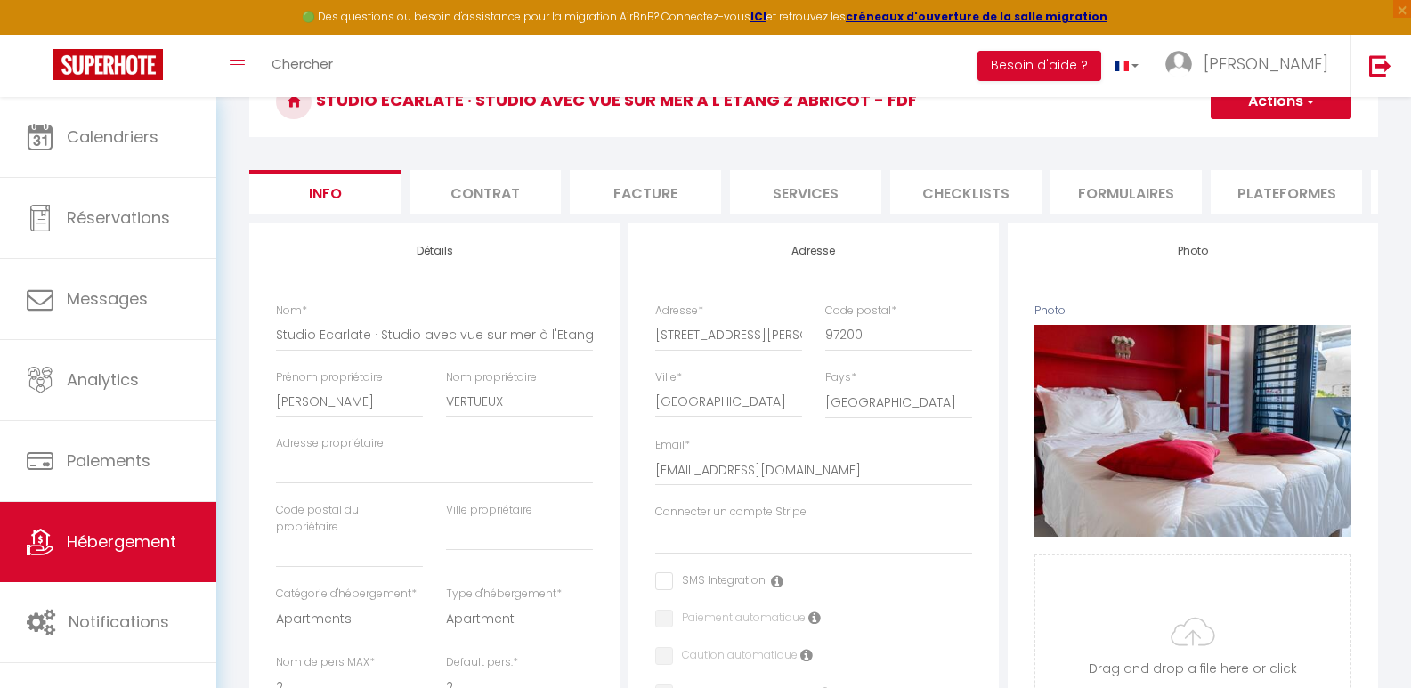
scroll to position [93, 0]
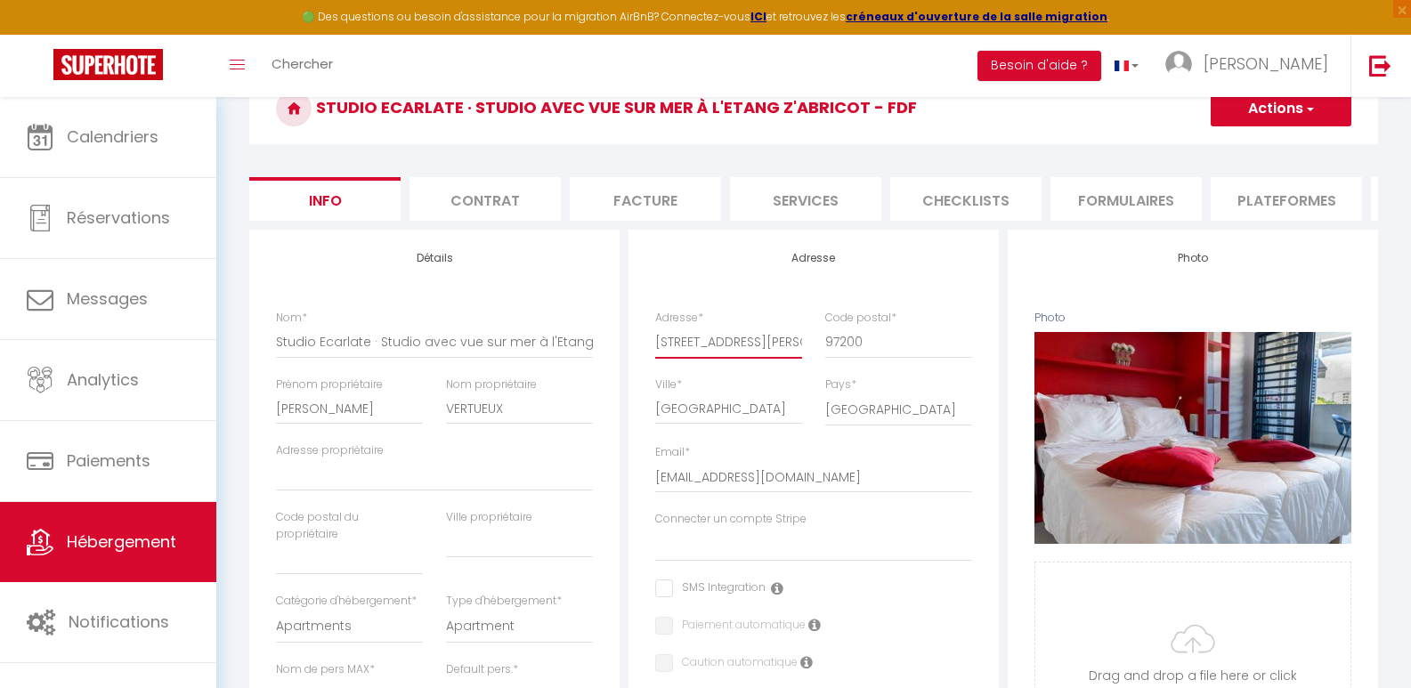
drag, startPoint x: 784, startPoint y: 356, endPoint x: 642, endPoint y: 355, distance: 142.4
click at [642, 355] on div "Adresse Adresse * 12 Rue Moi Laminaire Code postal * 97200 Ville * Fort-de-Fran…" at bounding box center [813, 667] width 370 height 875
click at [389, 465] on div "Adresse propriétaire" at bounding box center [434, 466] width 317 height 49
click at [379, 489] on input "Adresse propriétaire" at bounding box center [434, 475] width 317 height 32
paste input "[STREET_ADDRESS][PERSON_NAME]"
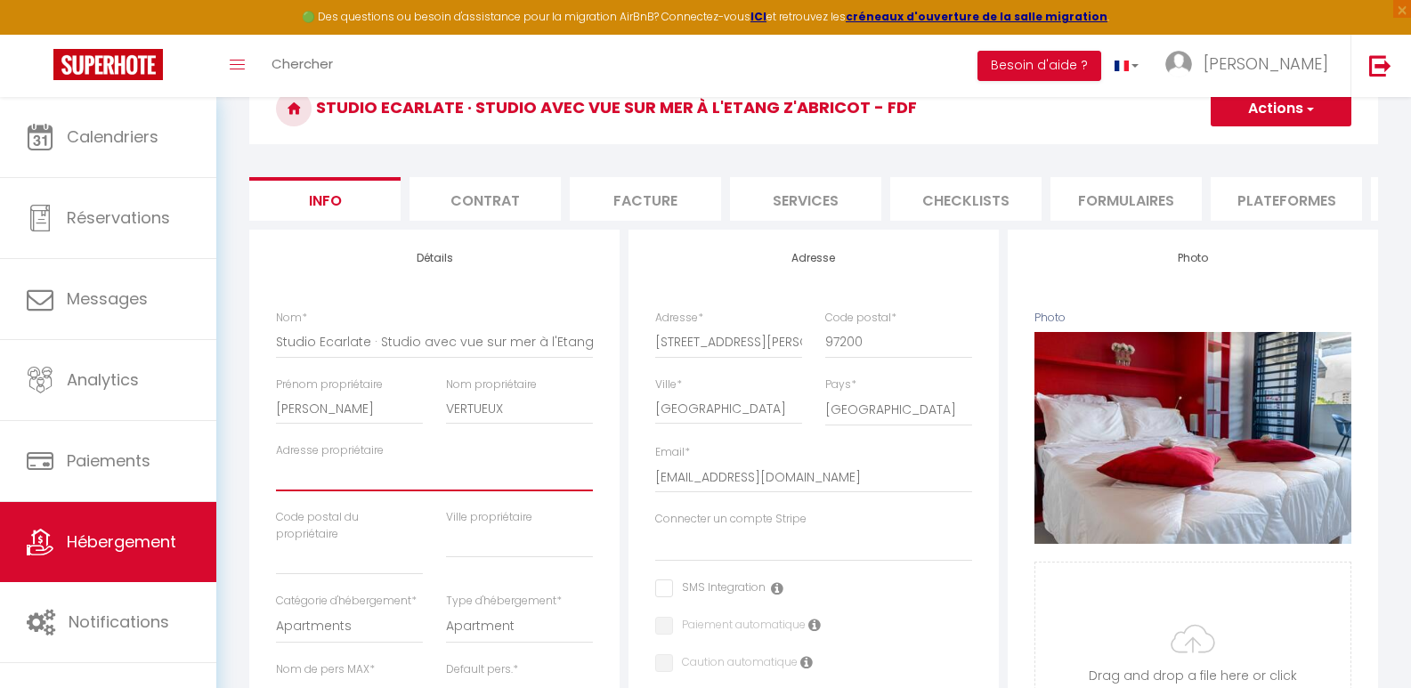
type input "[STREET_ADDRESS][PERSON_NAME]"
select select
checkbox input "false"
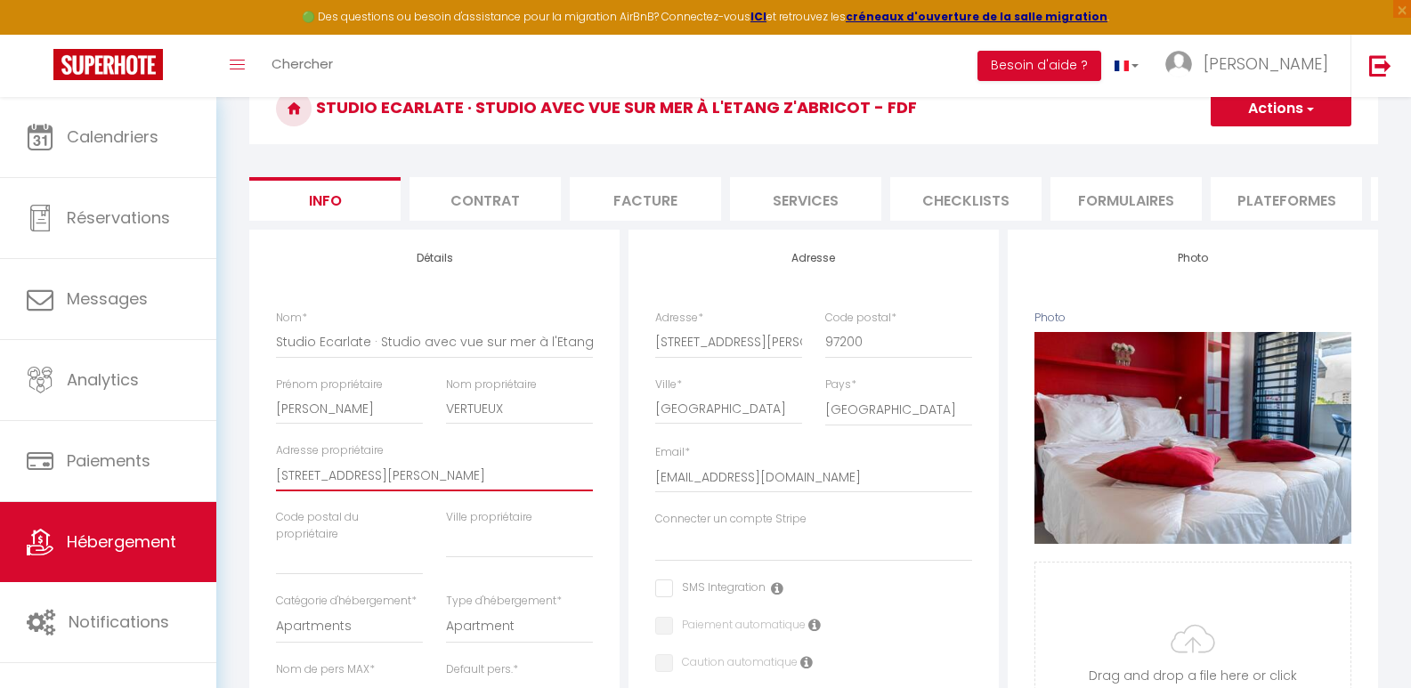
checkbox input "false"
type input "[STREET_ADDRESS][PERSON_NAME]"
click at [331, 575] on input "text" at bounding box center [349, 559] width 147 height 32
type input "9"
select select
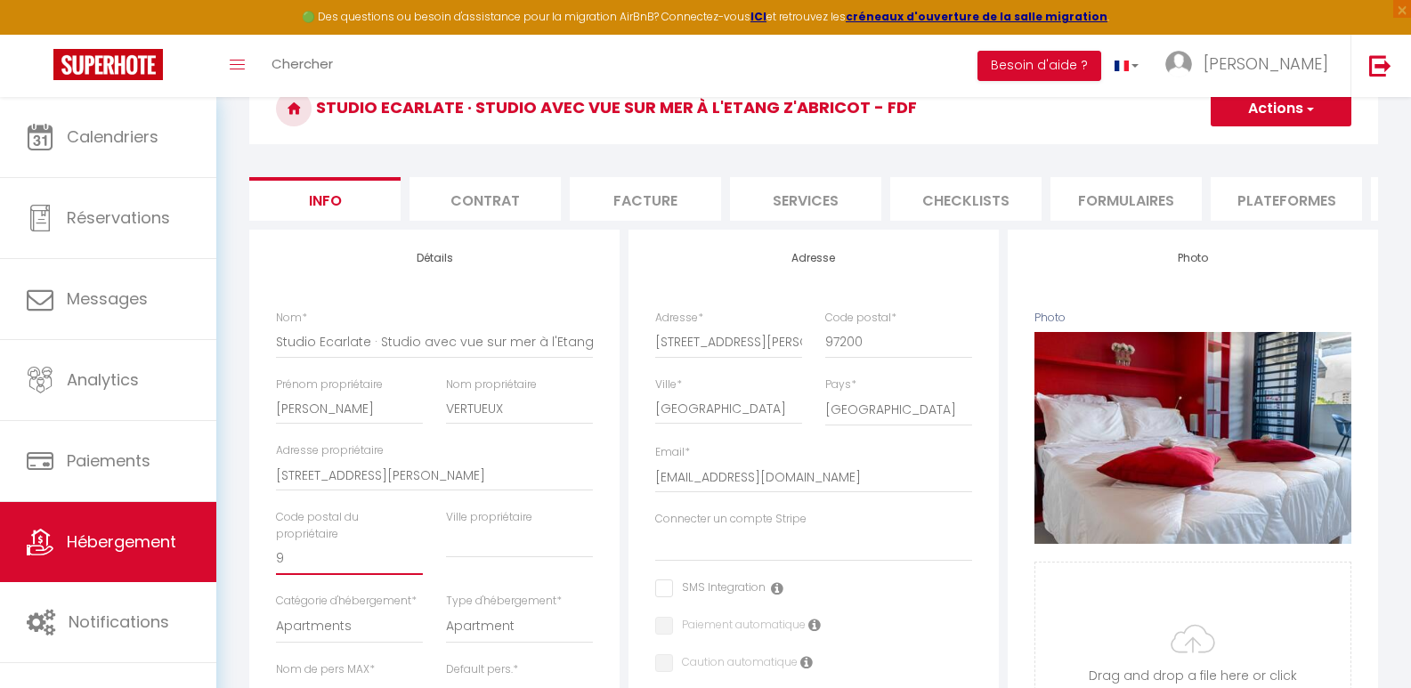
checkbox input "false"
type input "97"
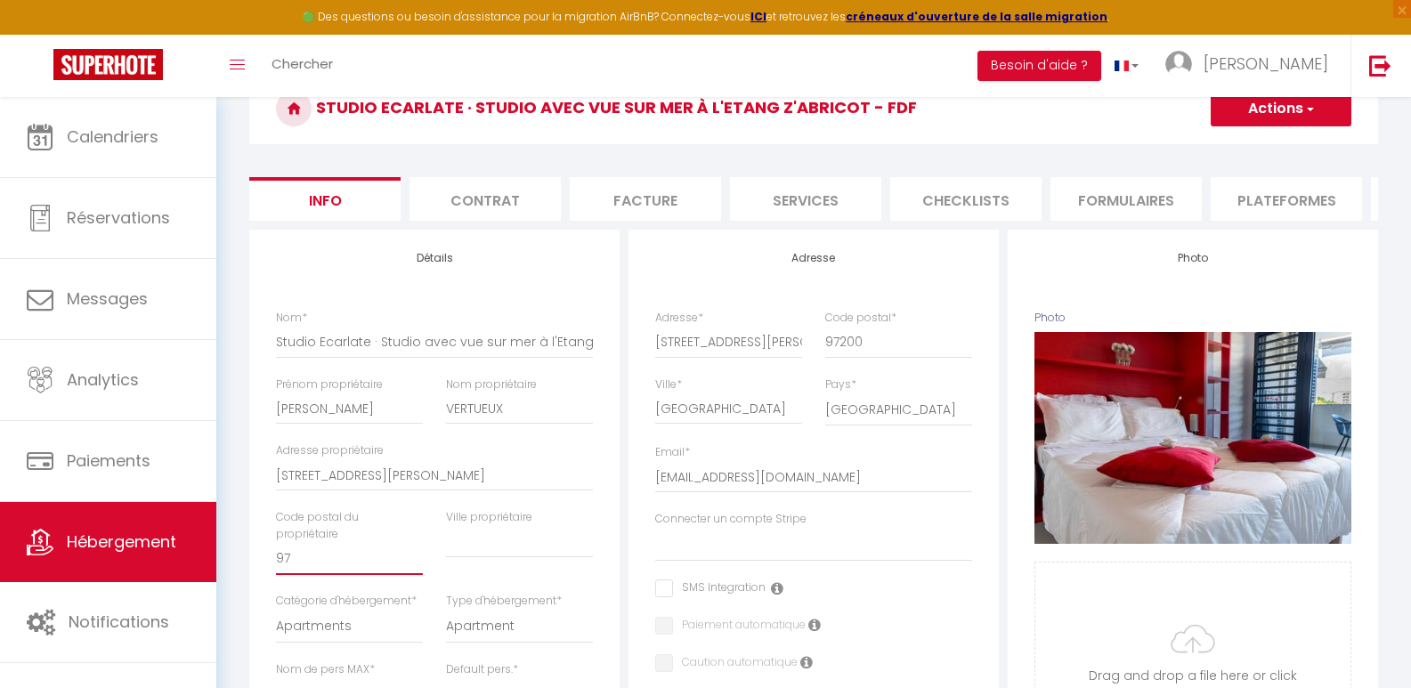
select select
checkbox input "false"
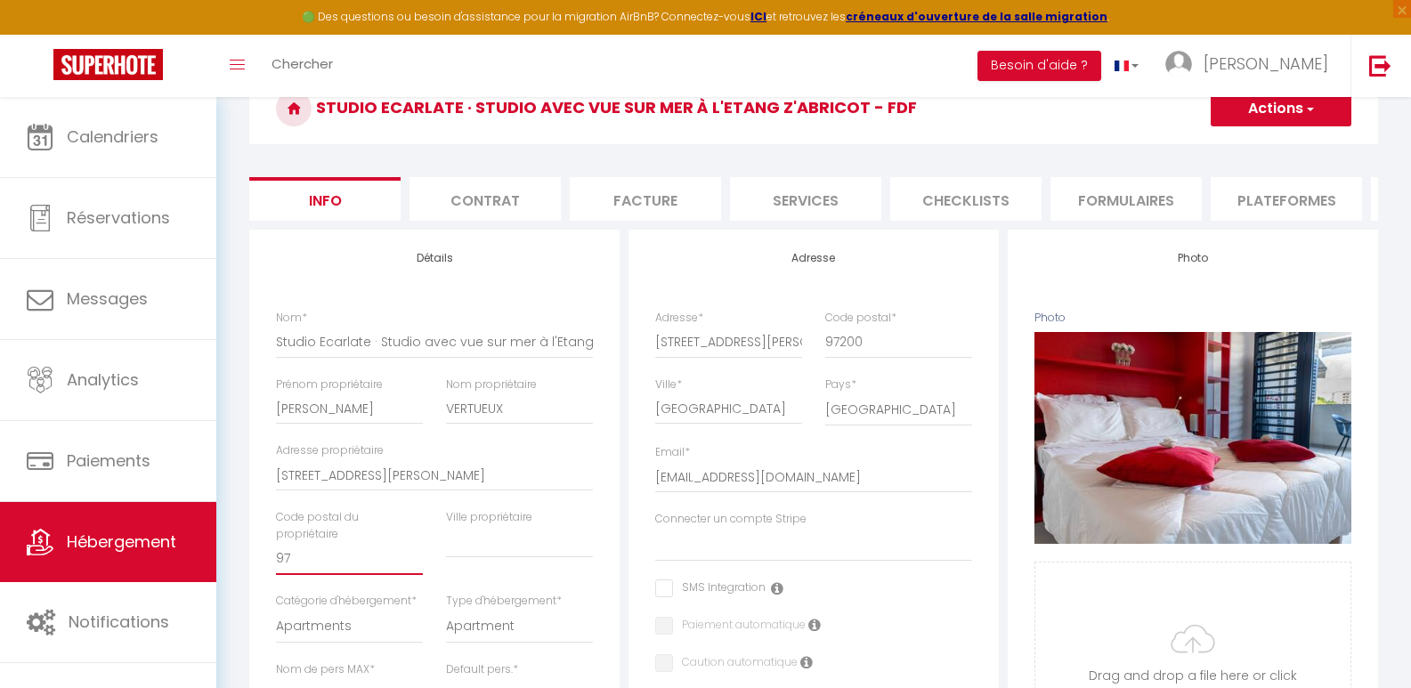
type input "972"
select select
checkbox input "false"
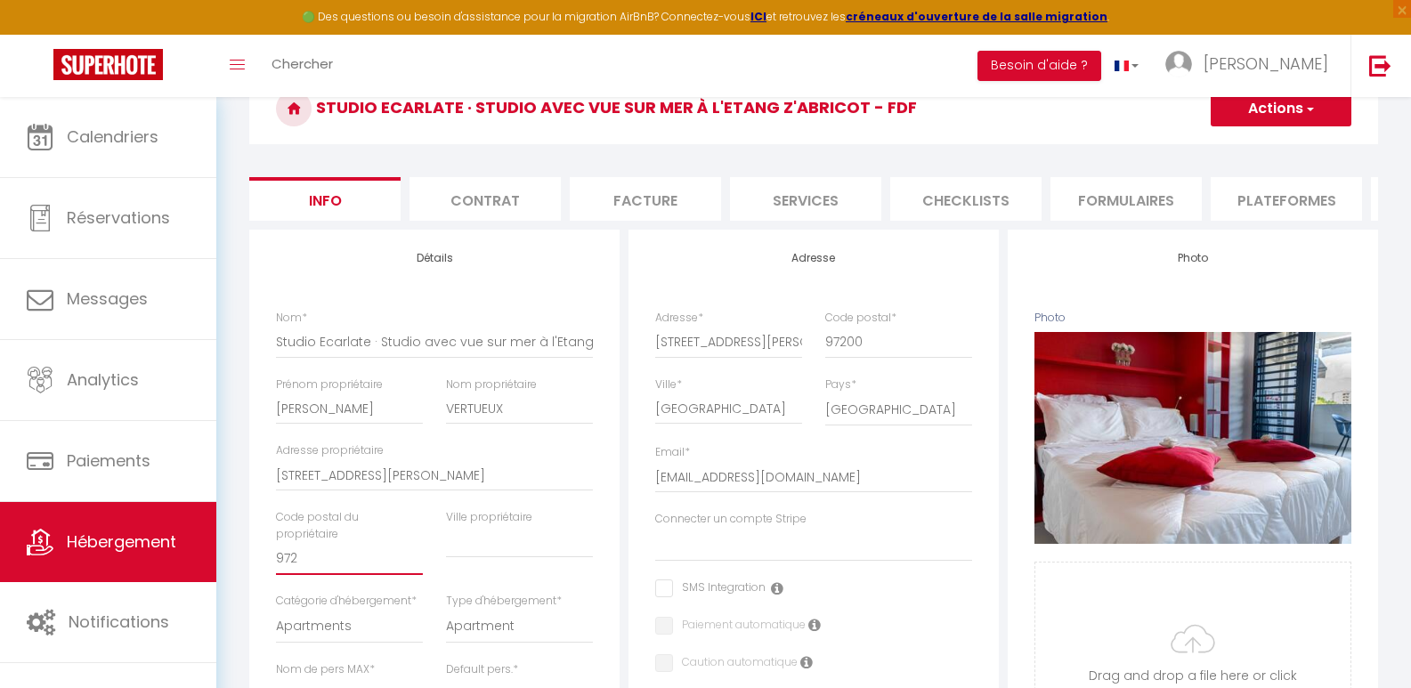
checkbox input "false"
type input "9720"
select select
checkbox input "false"
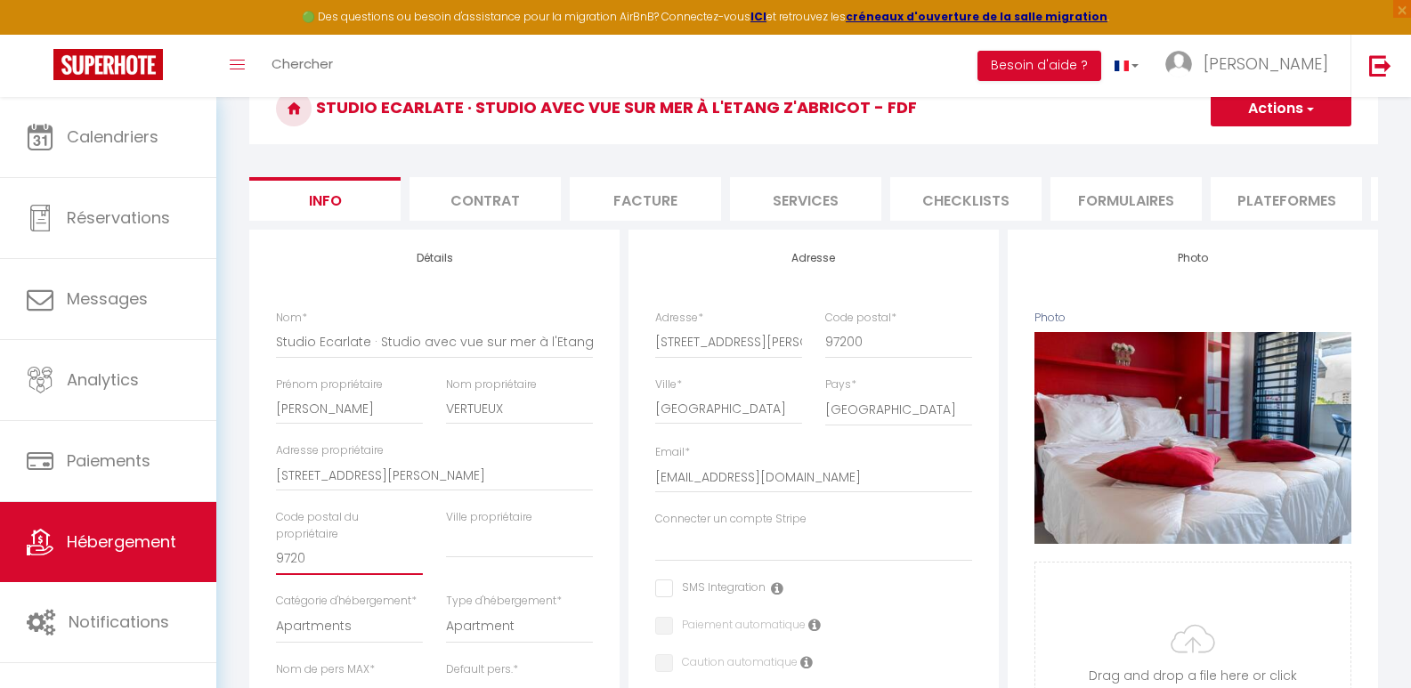
checkbox input "false"
type input "97200"
select select
checkbox input "false"
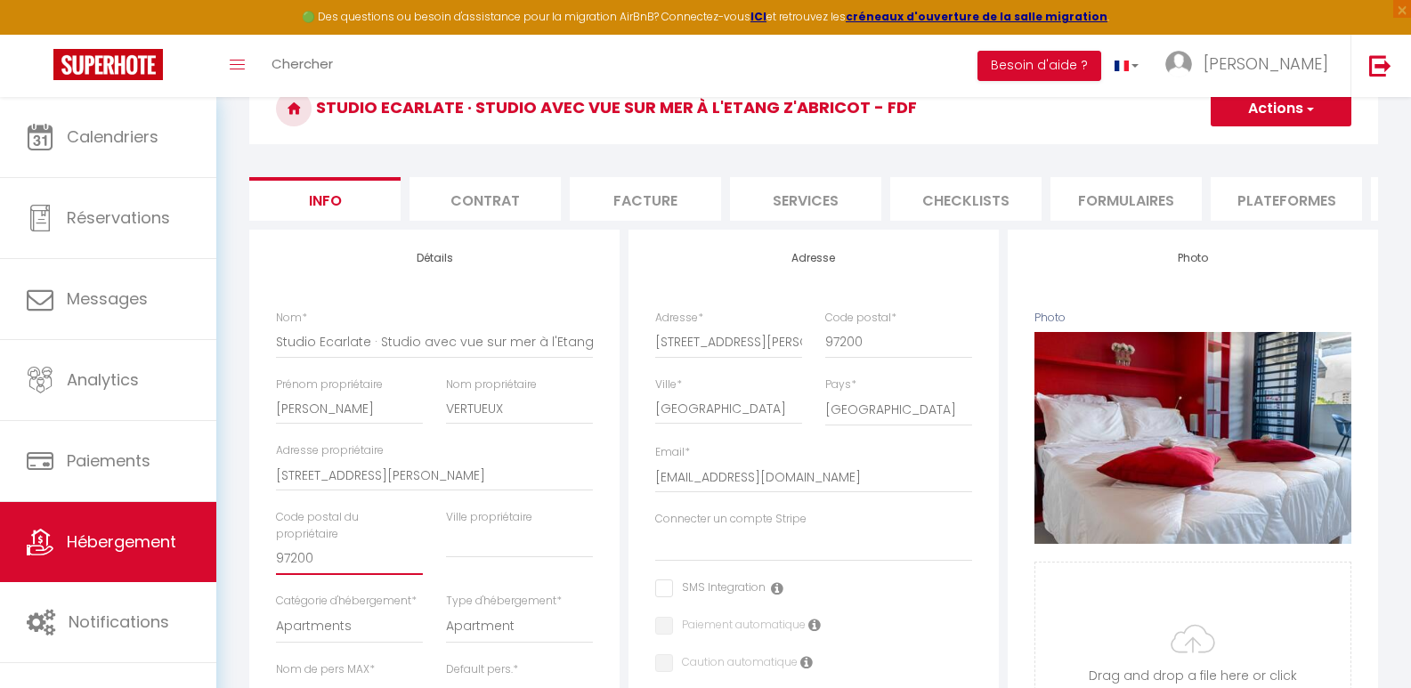
checkbox input "false"
type input "97200"
type input "F"
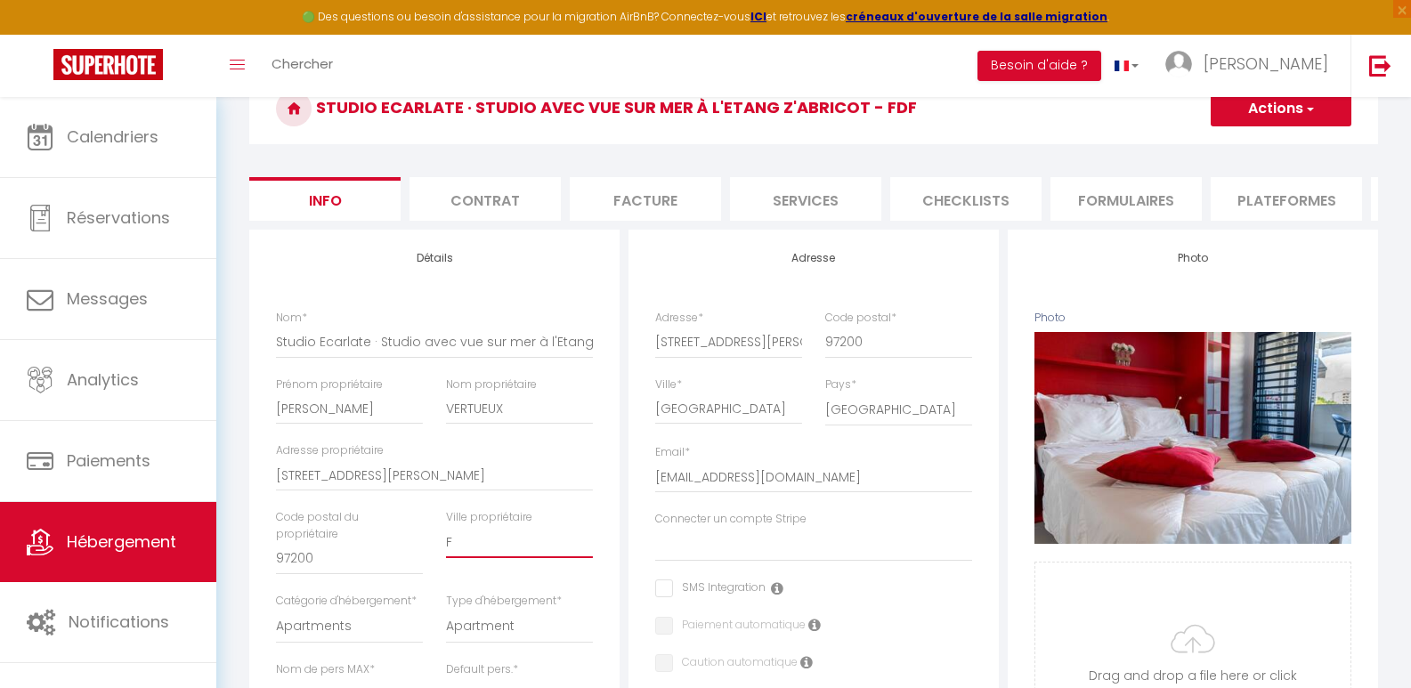
select select
checkbox input "false"
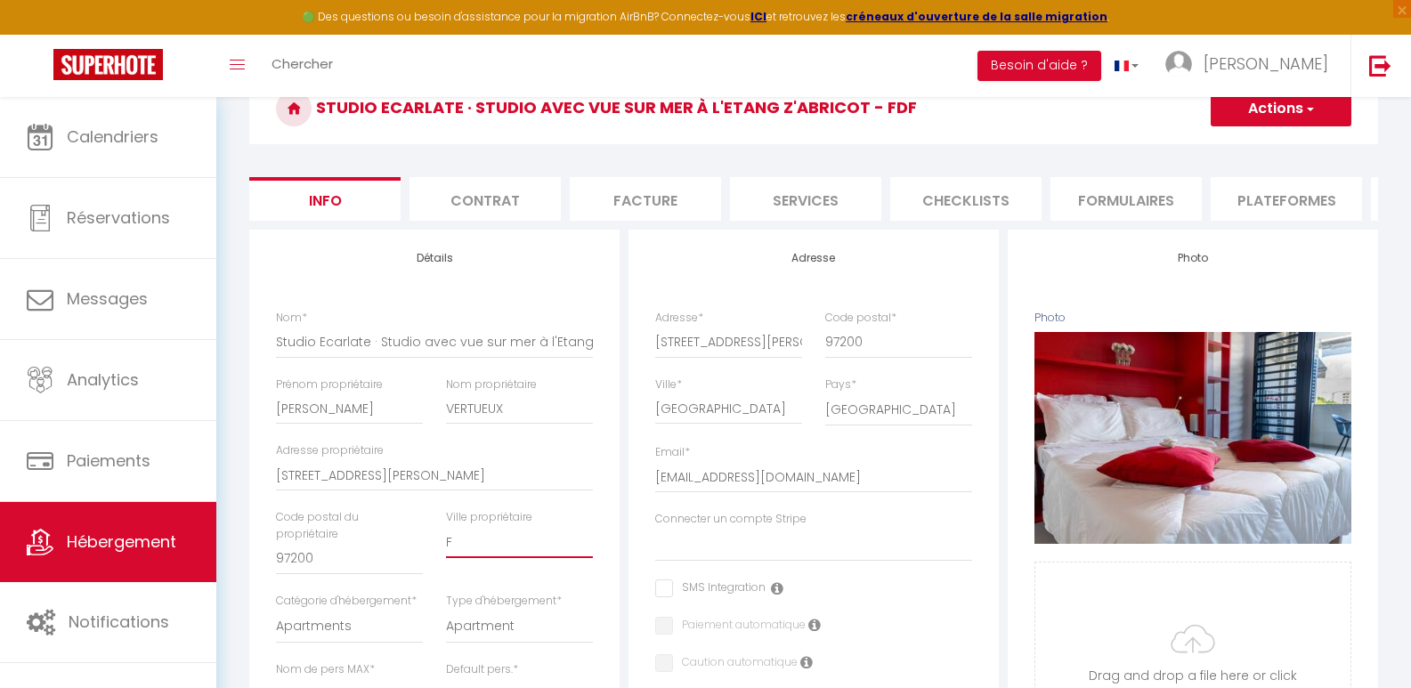
type input "FO"
select select
checkbox input "false"
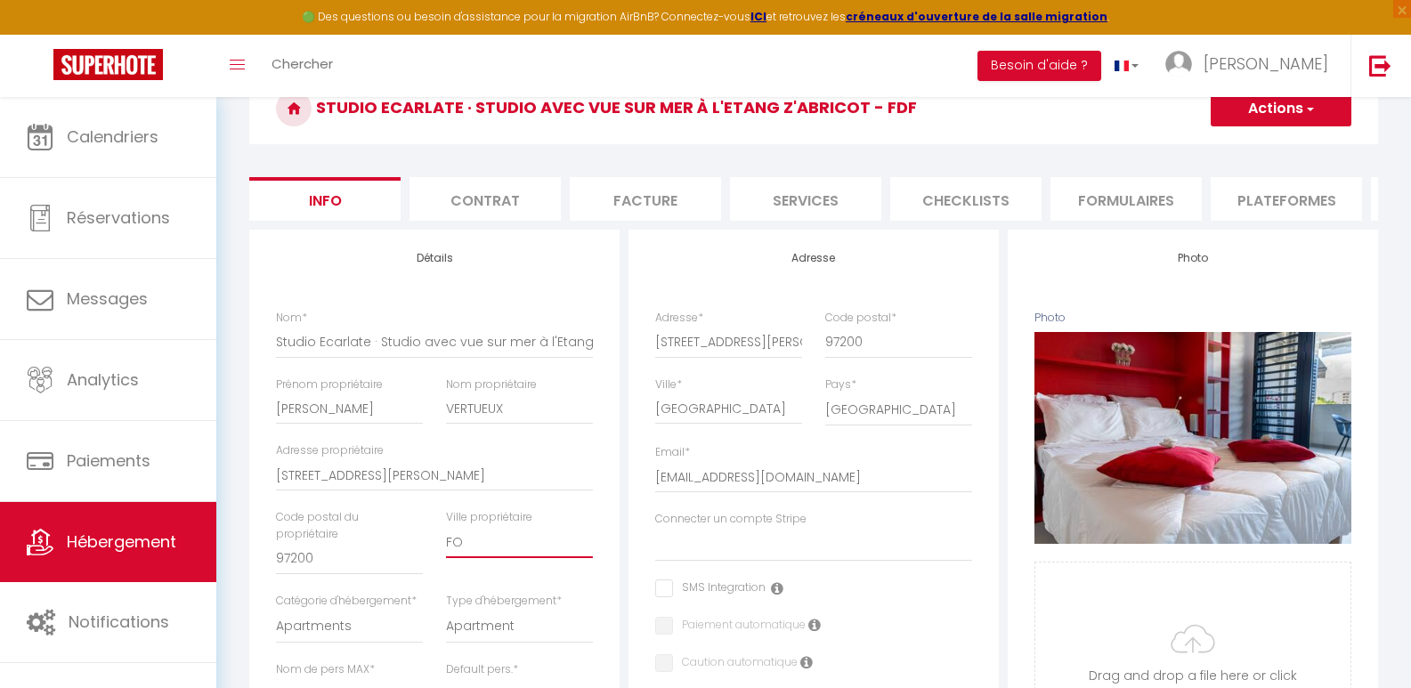
checkbox input "false"
type input "FOR"
select select
checkbox input "false"
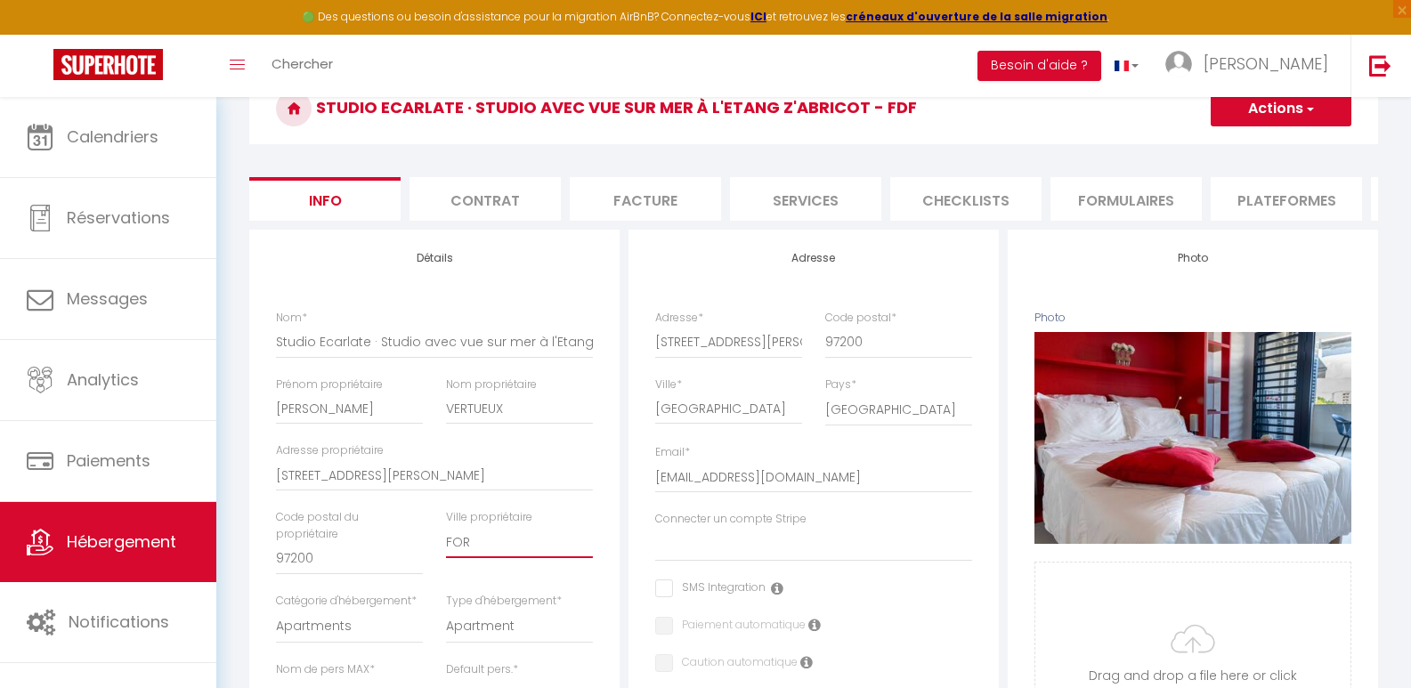
checkbox input "false"
type input "FORT"
select select
checkbox input "false"
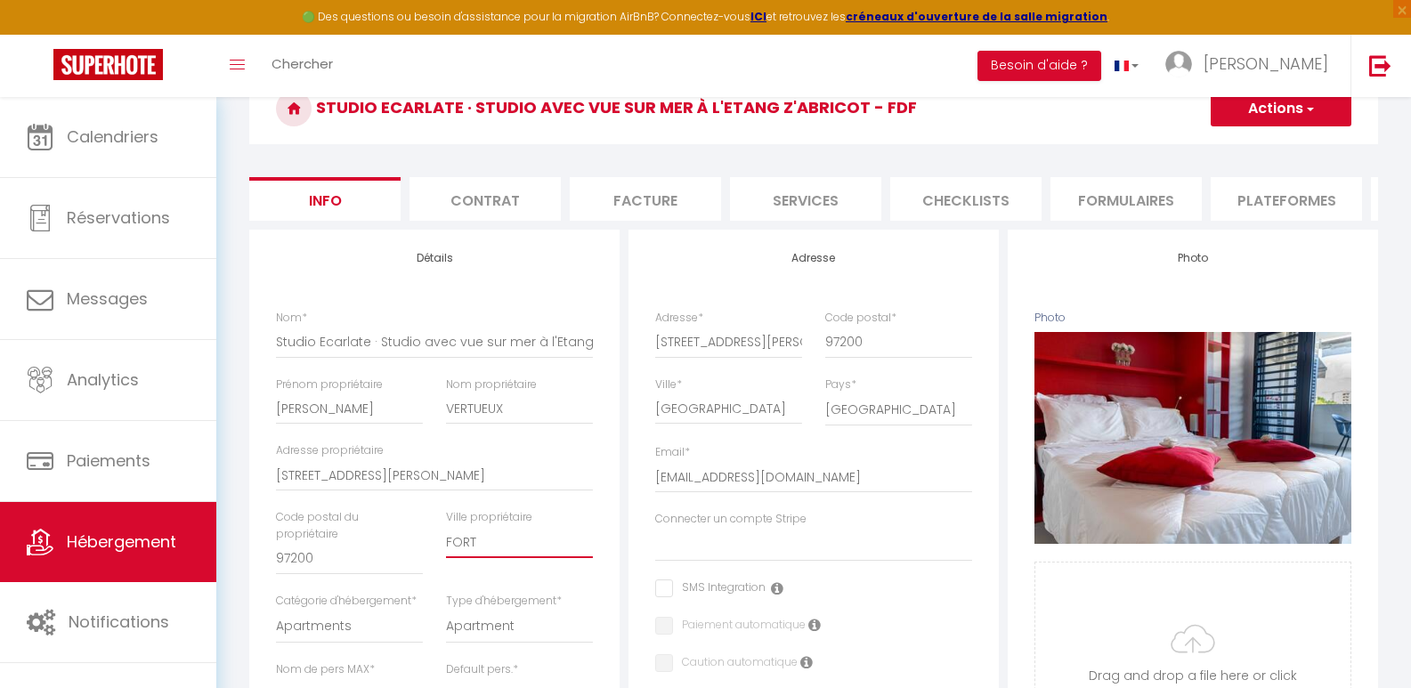
checkbox input "false"
type input "FORT"
select select
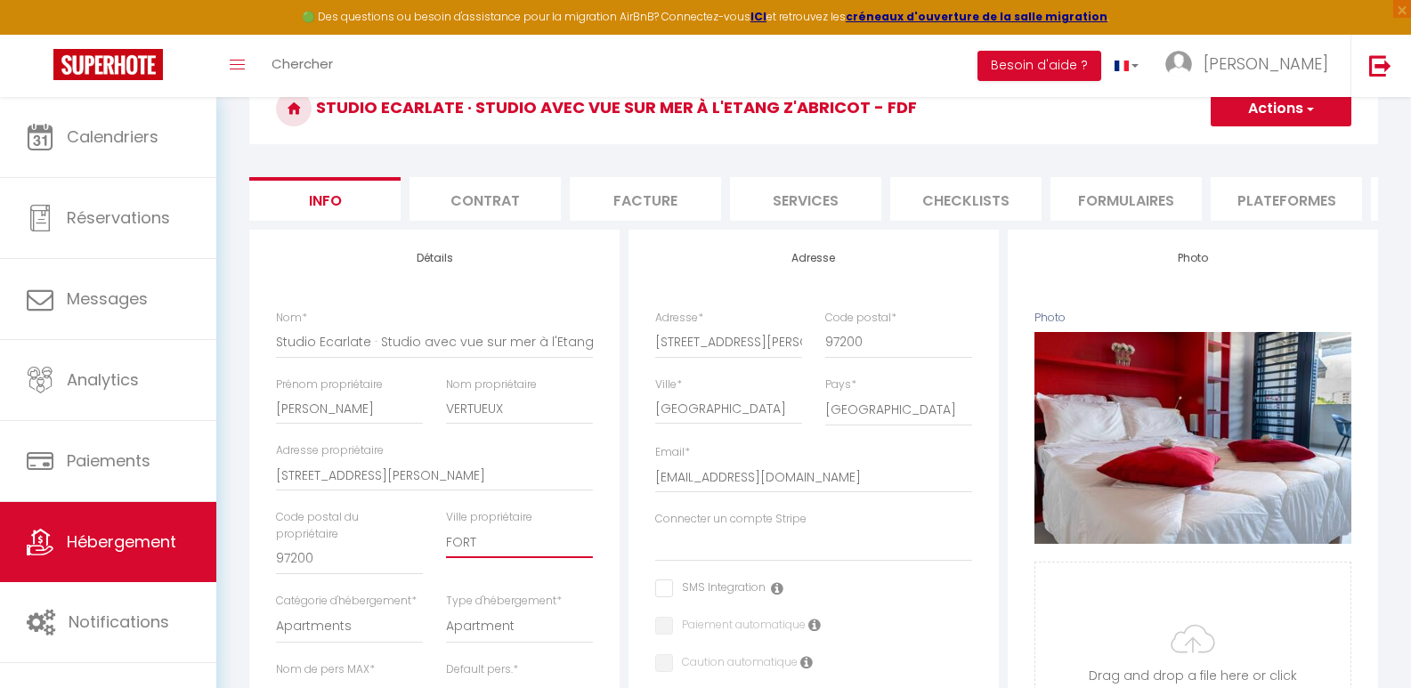
checkbox input "false"
type input "FORT D"
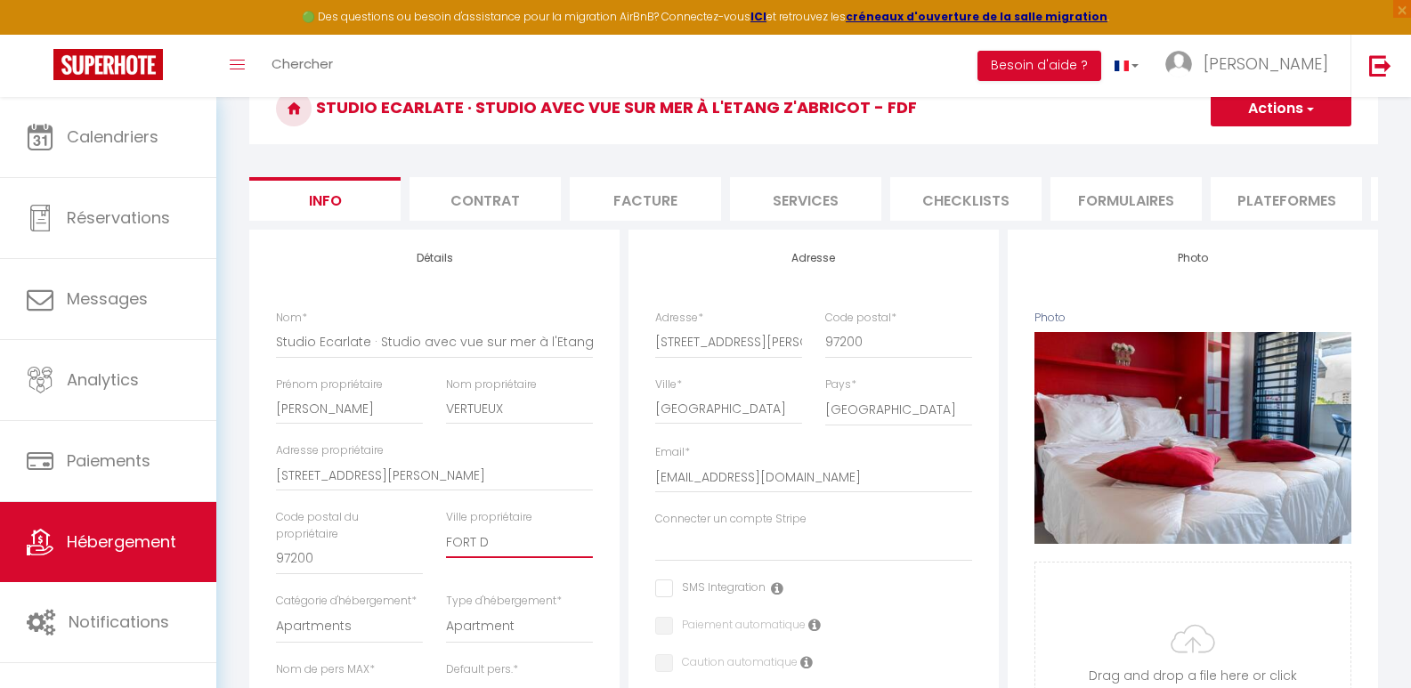
select select
checkbox input "false"
click at [938, 562] on select "Connecter un compte Stripe" at bounding box center [813, 545] width 317 height 34
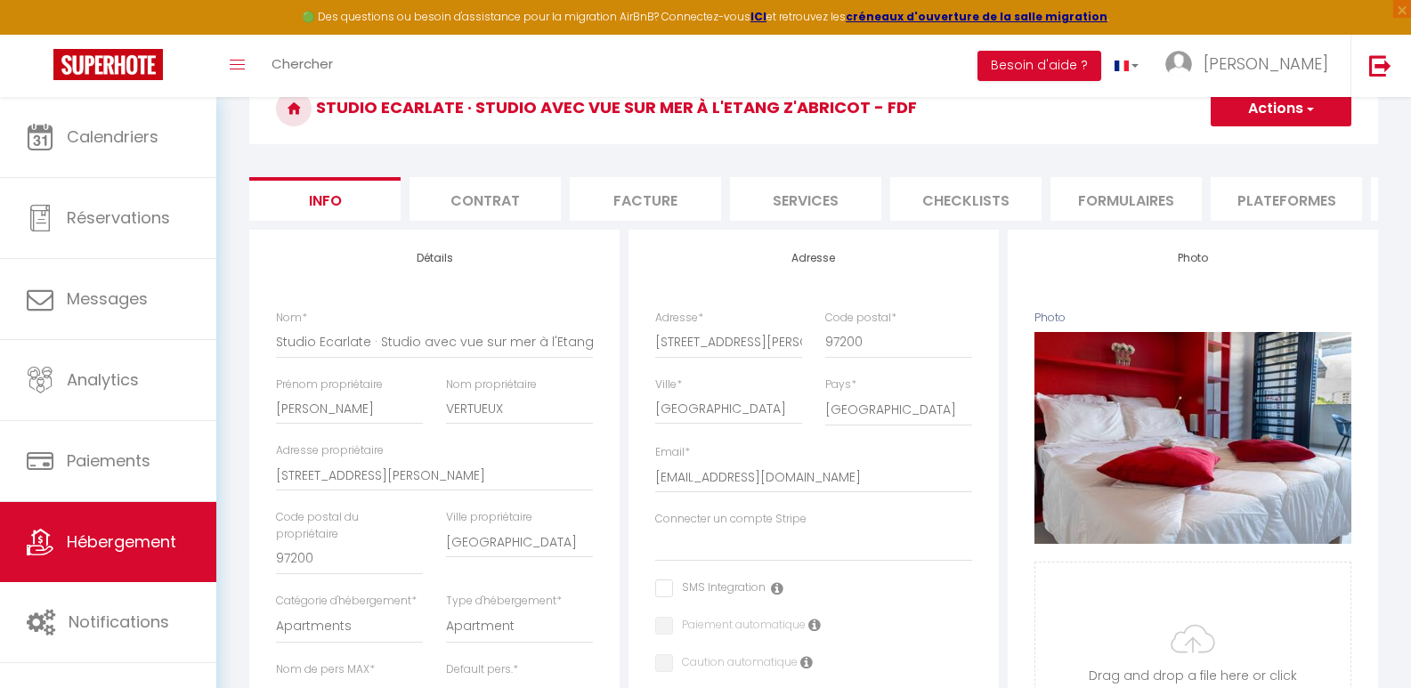
click at [1293, 109] on button "Actions" at bounding box center [1280, 109] width 141 height 36
click at [1231, 150] on input "Enregistrer" at bounding box center [1211, 148] width 66 height 18
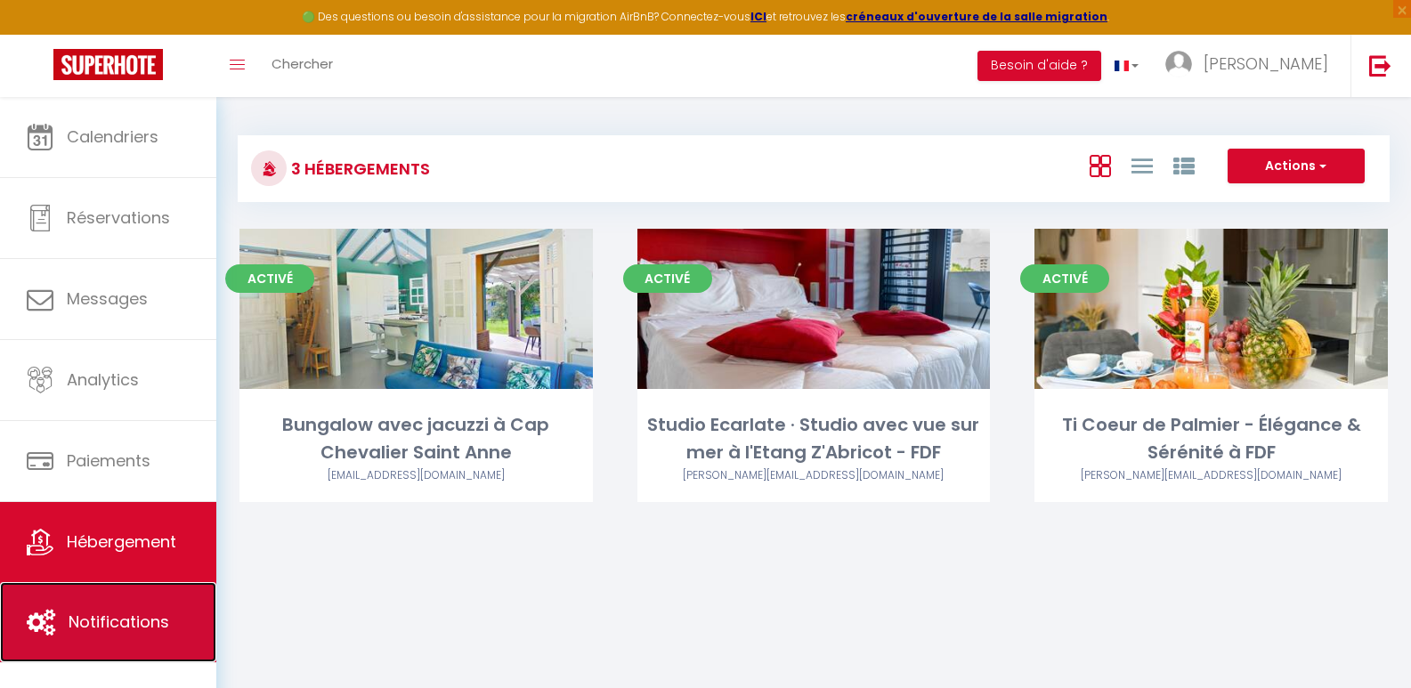
click at [150, 617] on span "Notifications" at bounding box center [119, 622] width 101 height 22
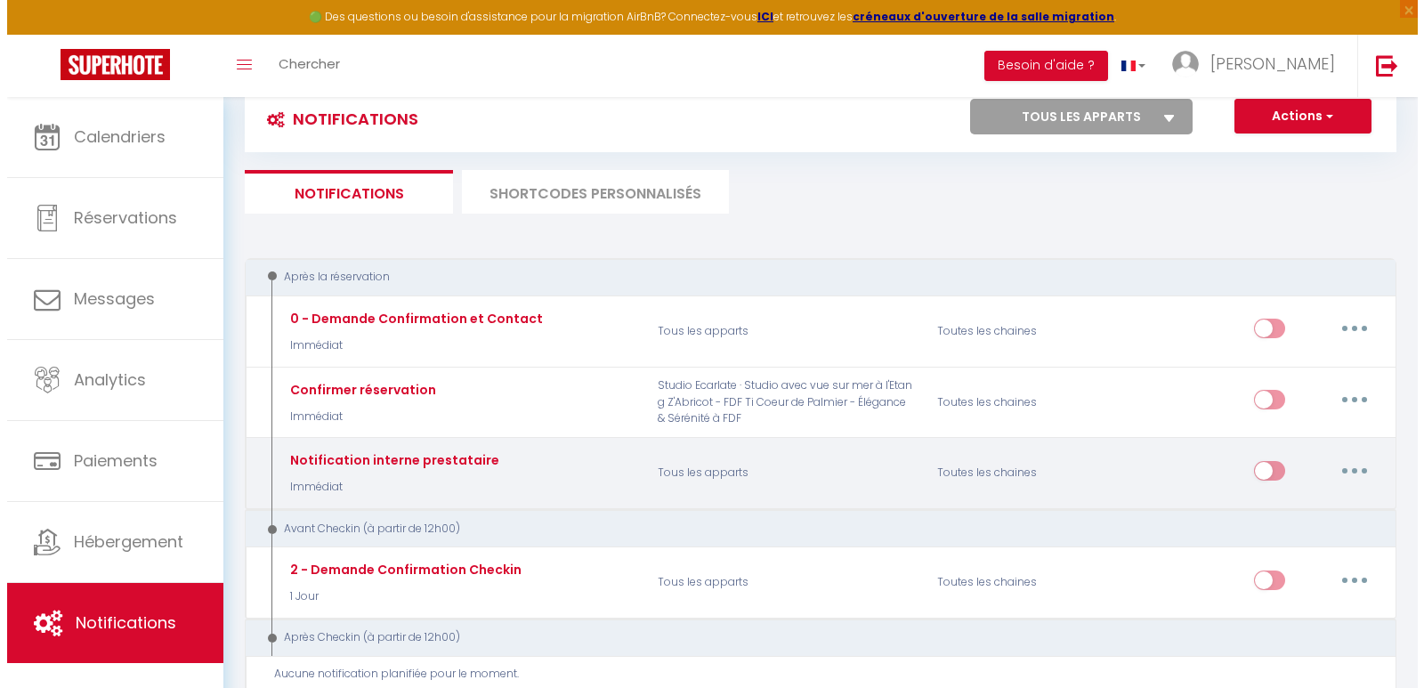
scroll to position [178, 0]
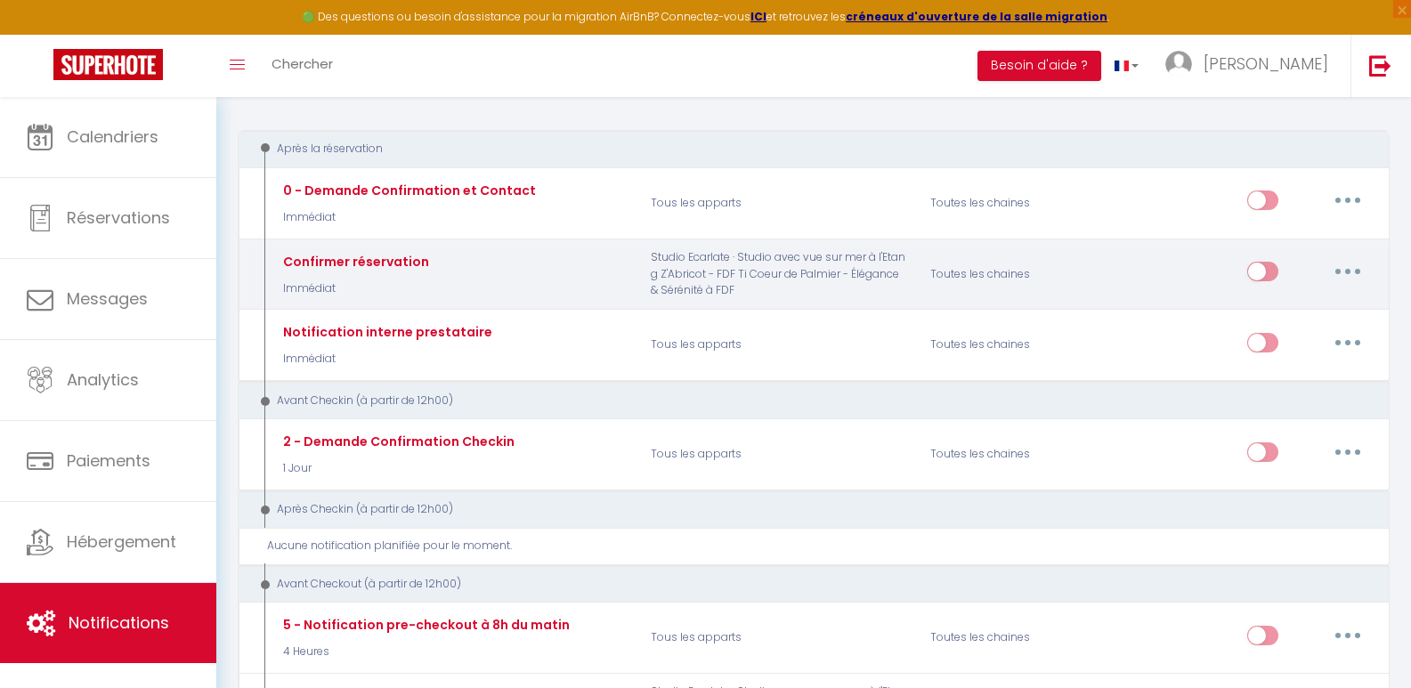
click at [1268, 275] on input "checkbox" at bounding box center [1262, 275] width 31 height 27
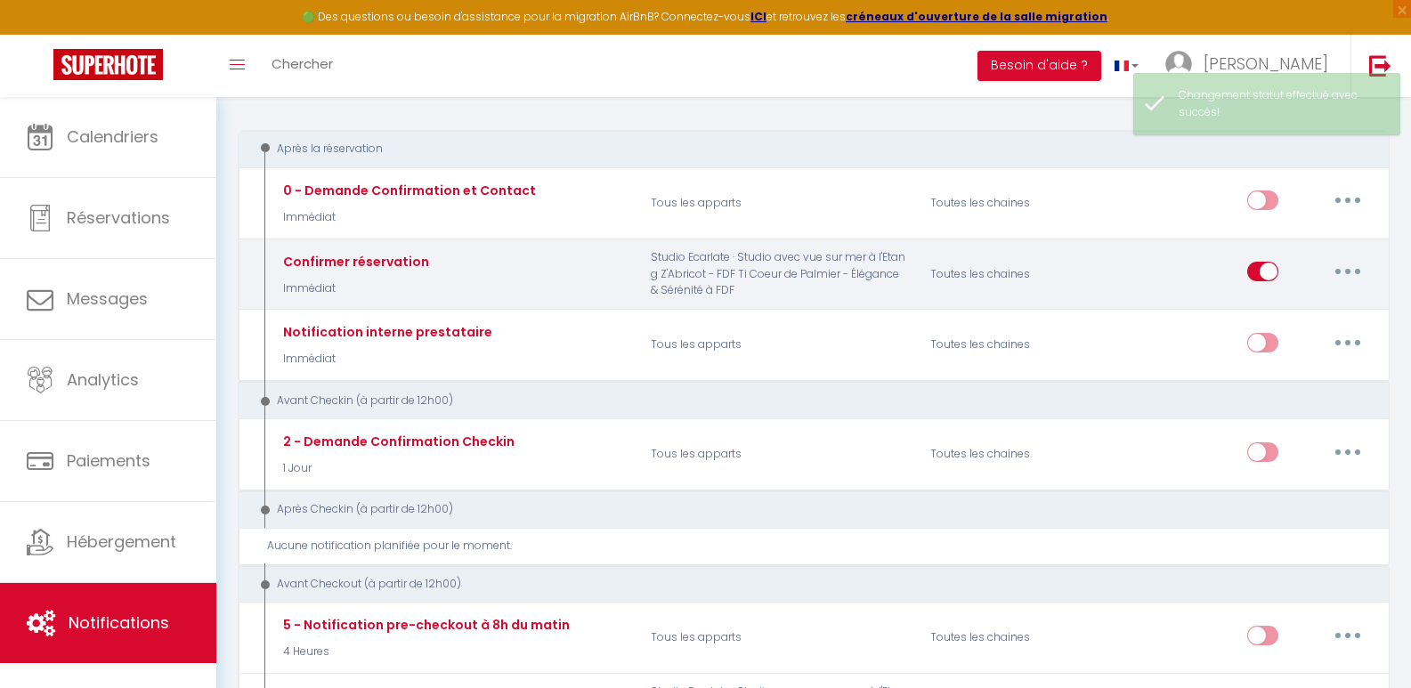
click at [1347, 271] on icon "button" at bounding box center [1347, 271] width 5 height 5
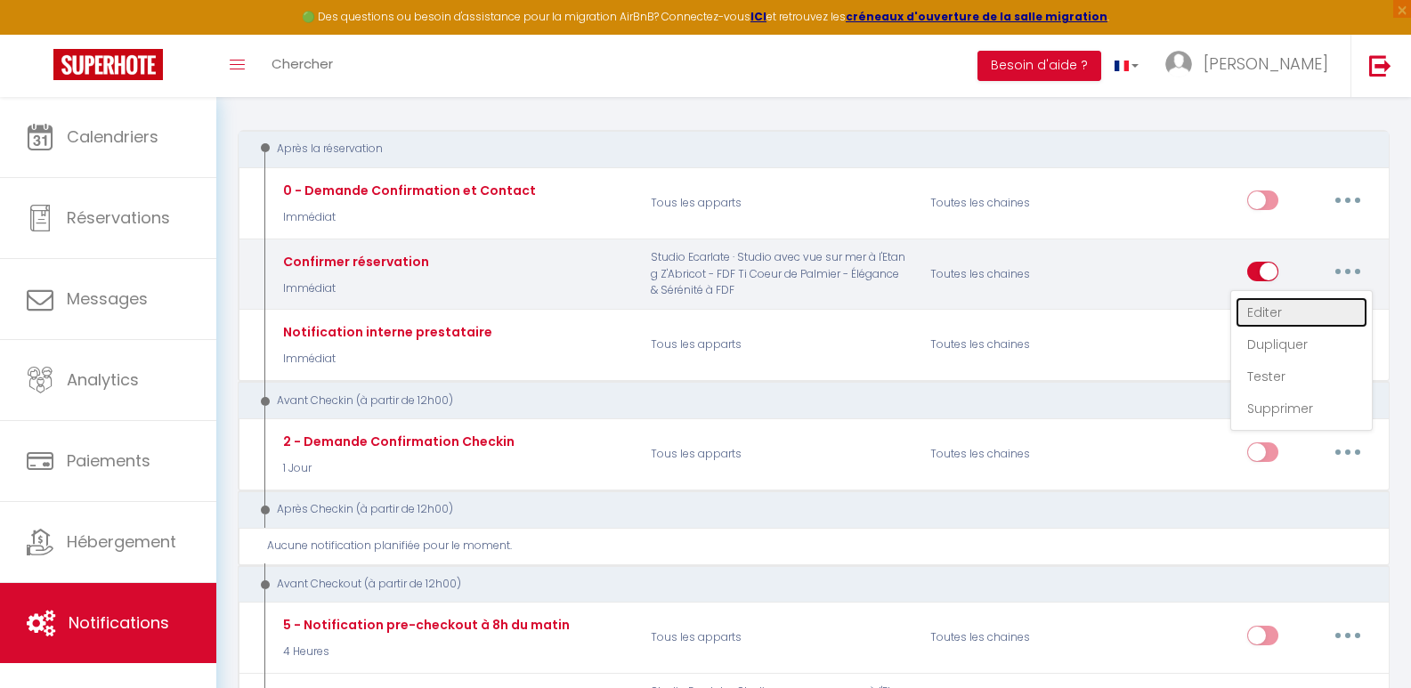
click at [1273, 304] on link "Editer" at bounding box center [1301, 312] width 132 height 30
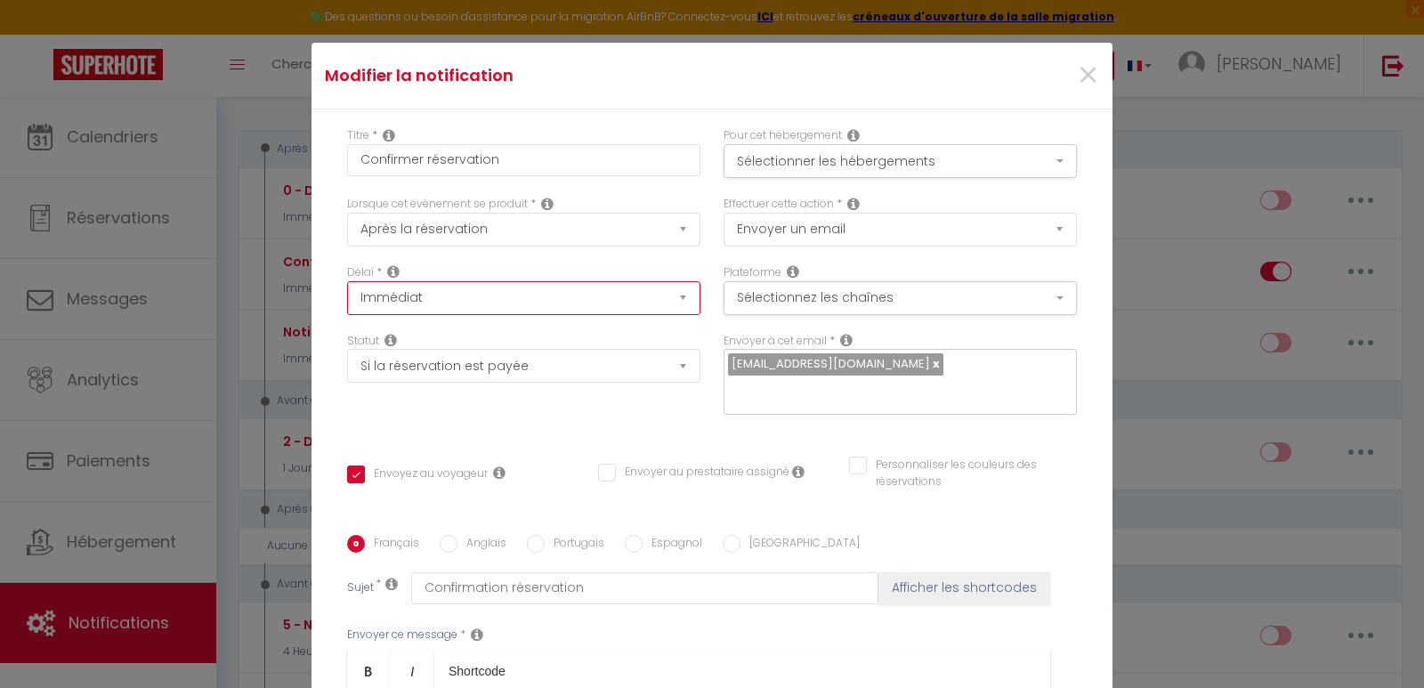
click at [675, 296] on select "Immédiat + 10 Minutes + 1 Heure + 2 Heures + 3 Heures + 4 Heures + 5 Heures + 6…" at bounding box center [523, 298] width 353 height 34
click at [668, 261] on div "Lorsque cet événement se produit * Après la réservation Avant Checkin (à partir…" at bounding box center [524, 230] width 376 height 69
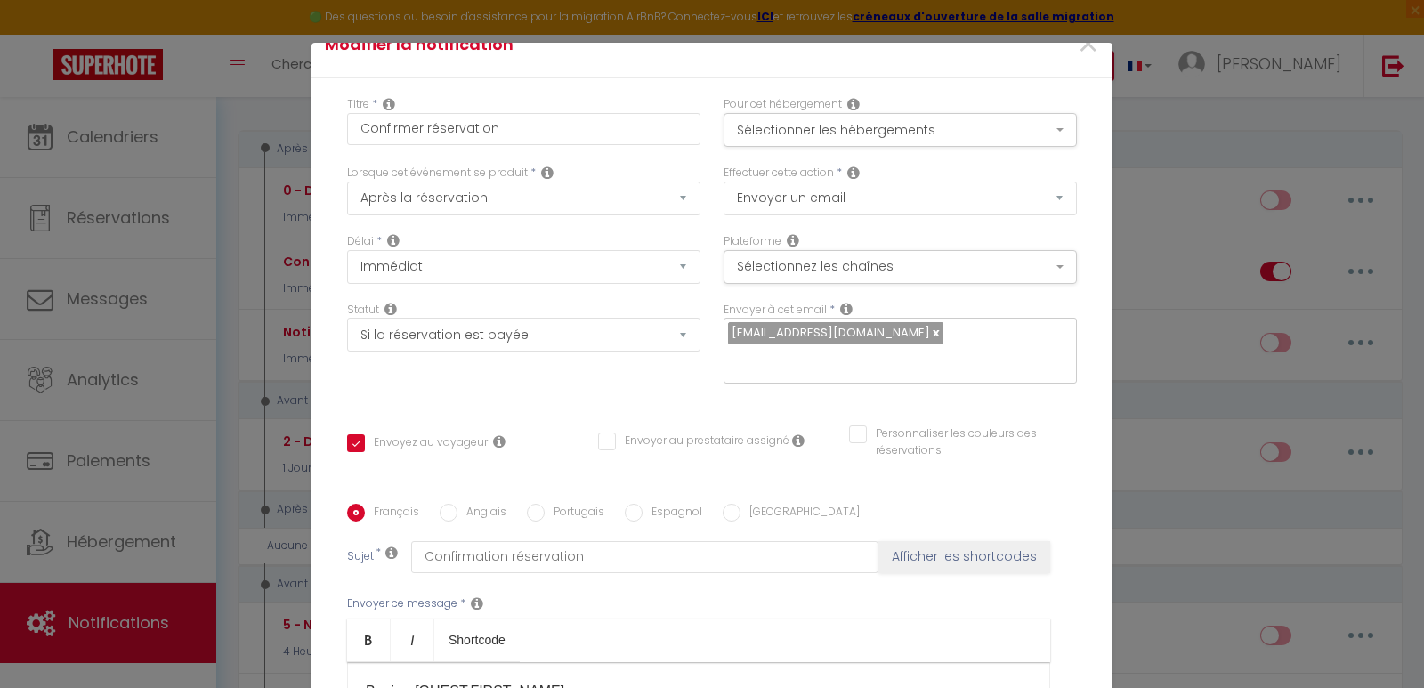
scroll to position [0, 0]
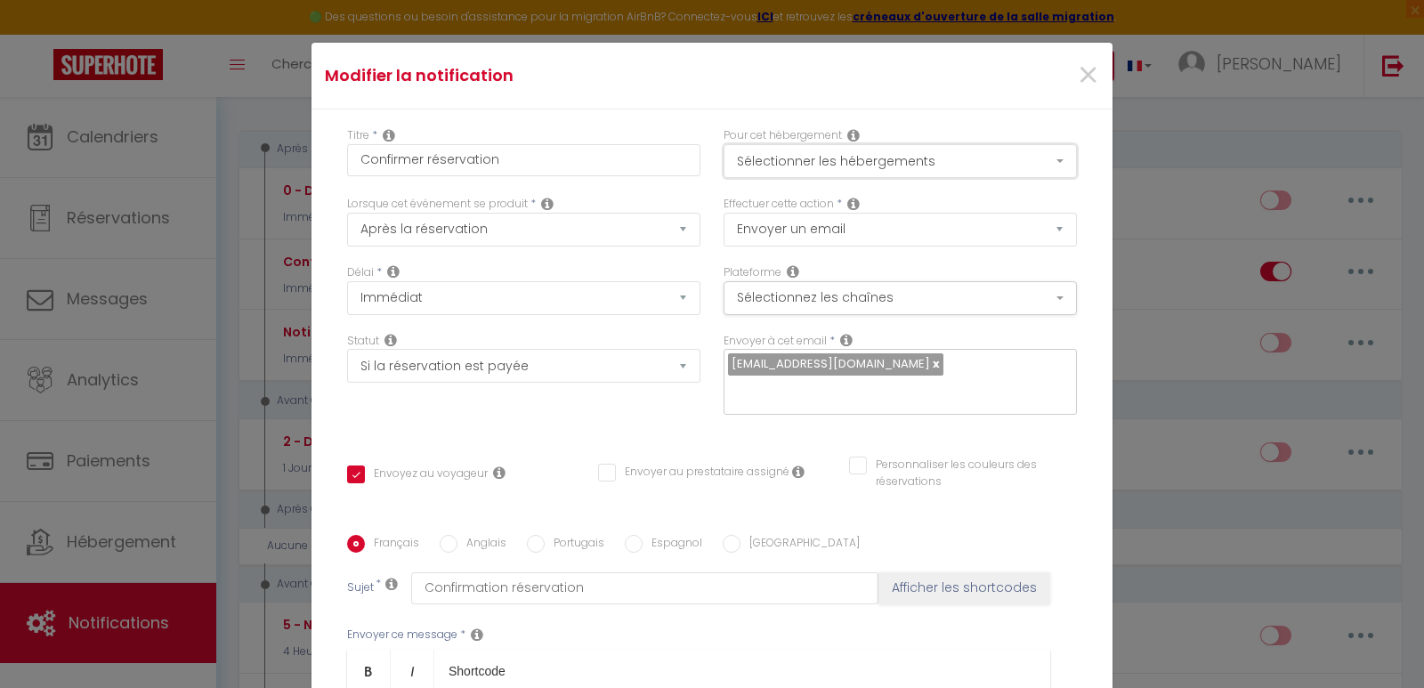
click at [968, 157] on button "Sélectionner les hébergements" at bounding box center [900, 161] width 353 height 34
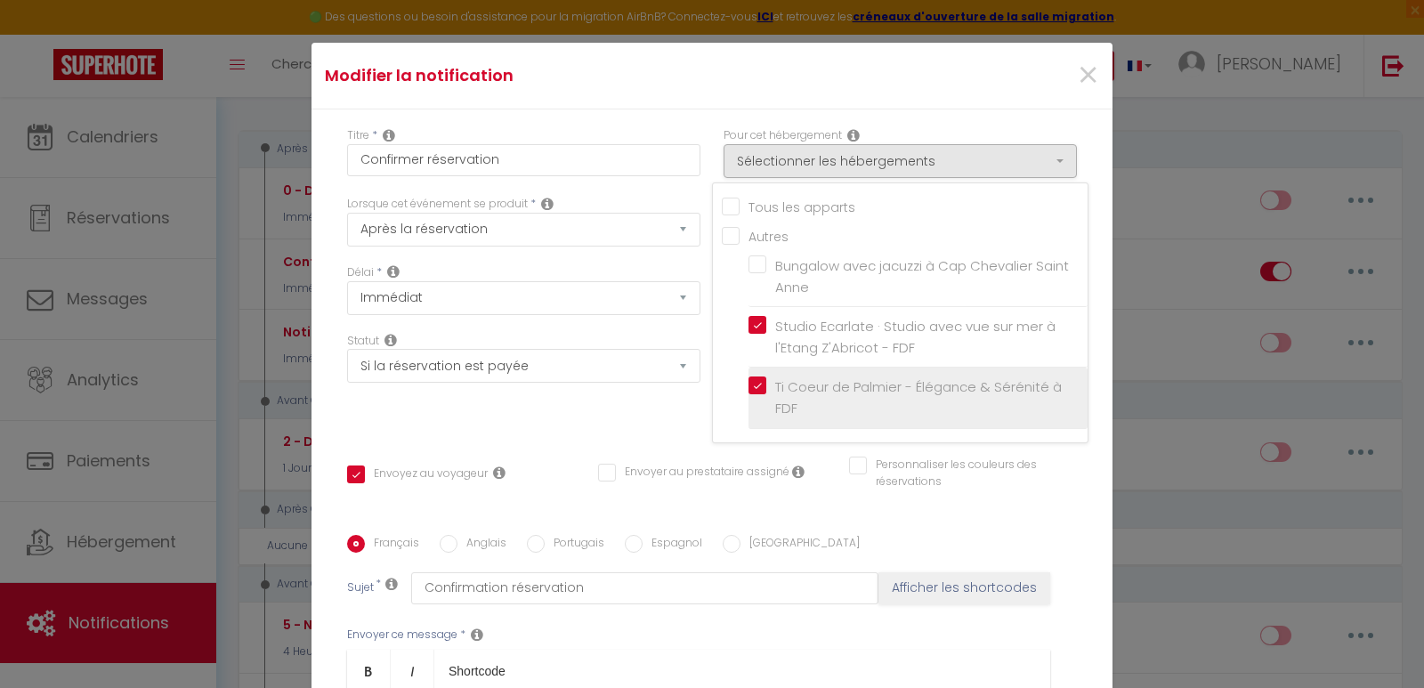
click at [766, 387] on label "Ti Coeur de Palmier - Élégance & Sérénité à FDF" at bounding box center [921, 397] width 310 height 42
click at [749, 389] on input "Ti Coeur de Palmier - Élégance & Sérénité à FDF" at bounding box center [918, 398] width 339 height 18
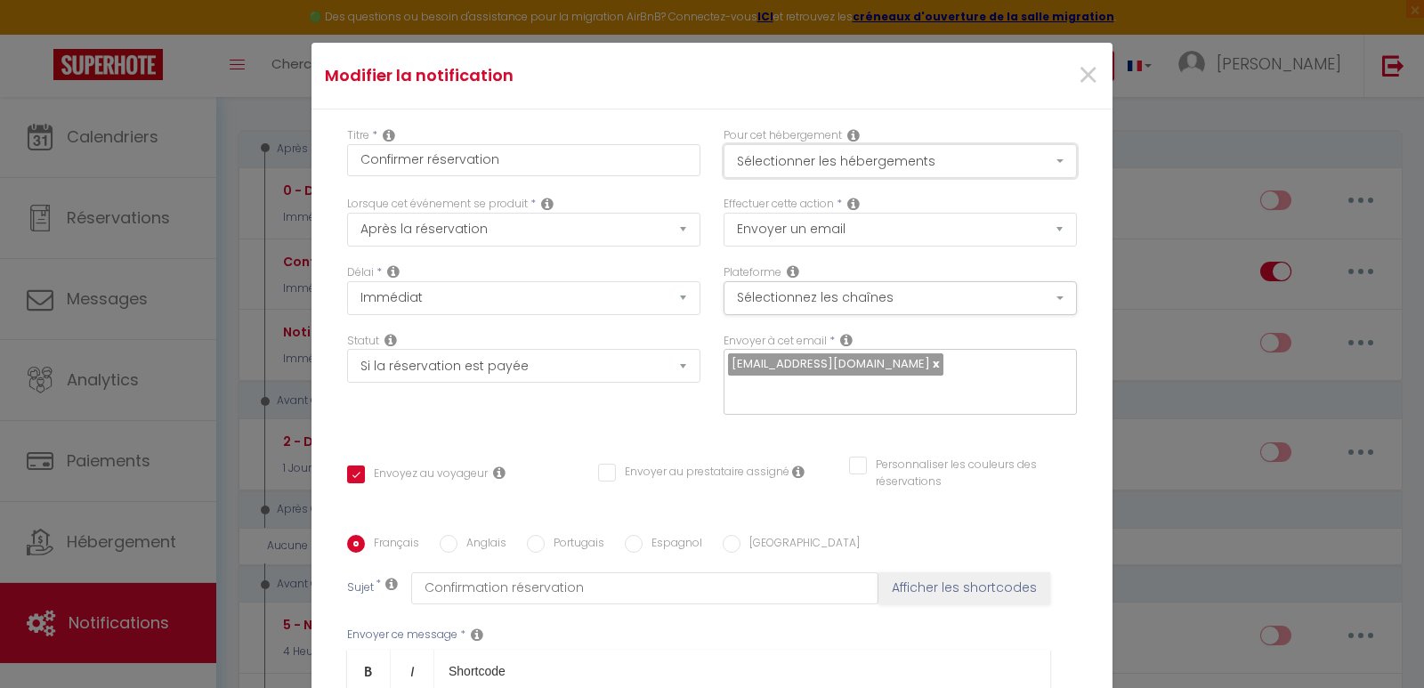
click at [895, 149] on button "Sélectionner les hébergements" at bounding box center [900, 161] width 353 height 34
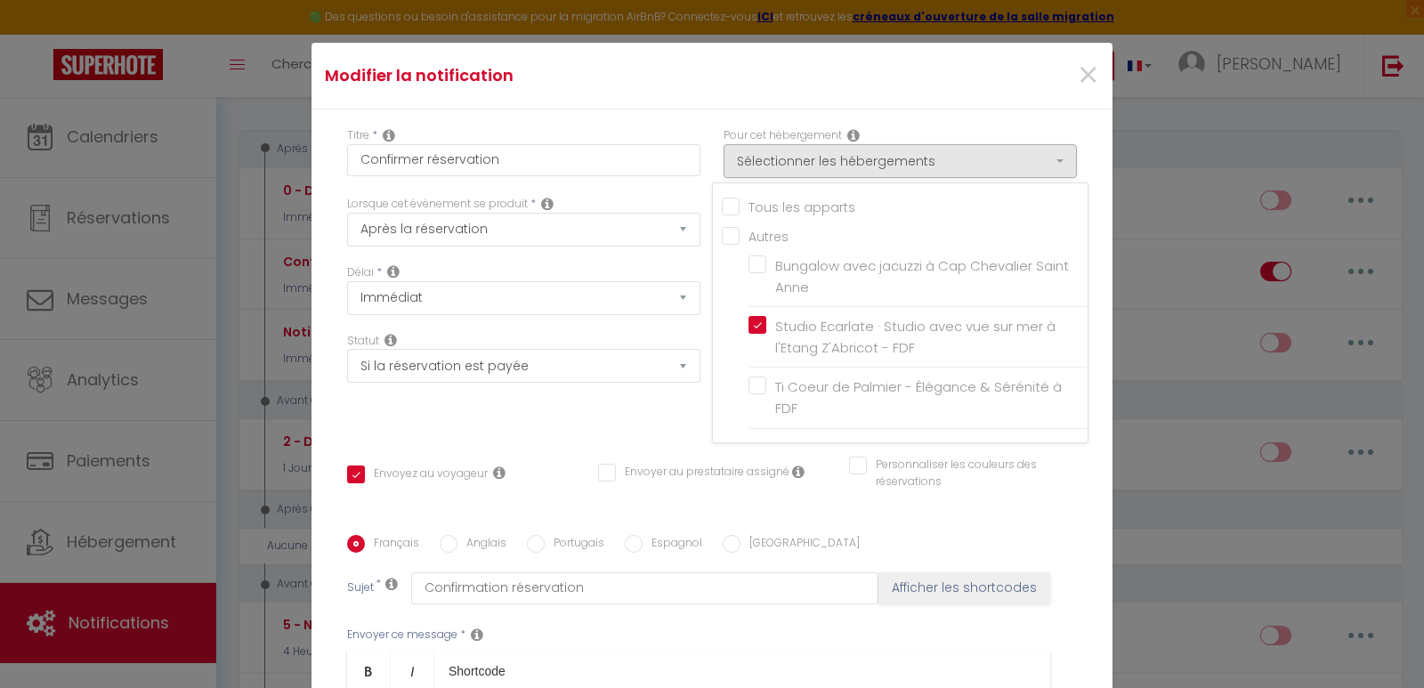
click at [963, 127] on div "Pour cet hébergement Sélectionner les hébergements Tous les apparts Autres Bung…" at bounding box center [900, 152] width 353 height 51
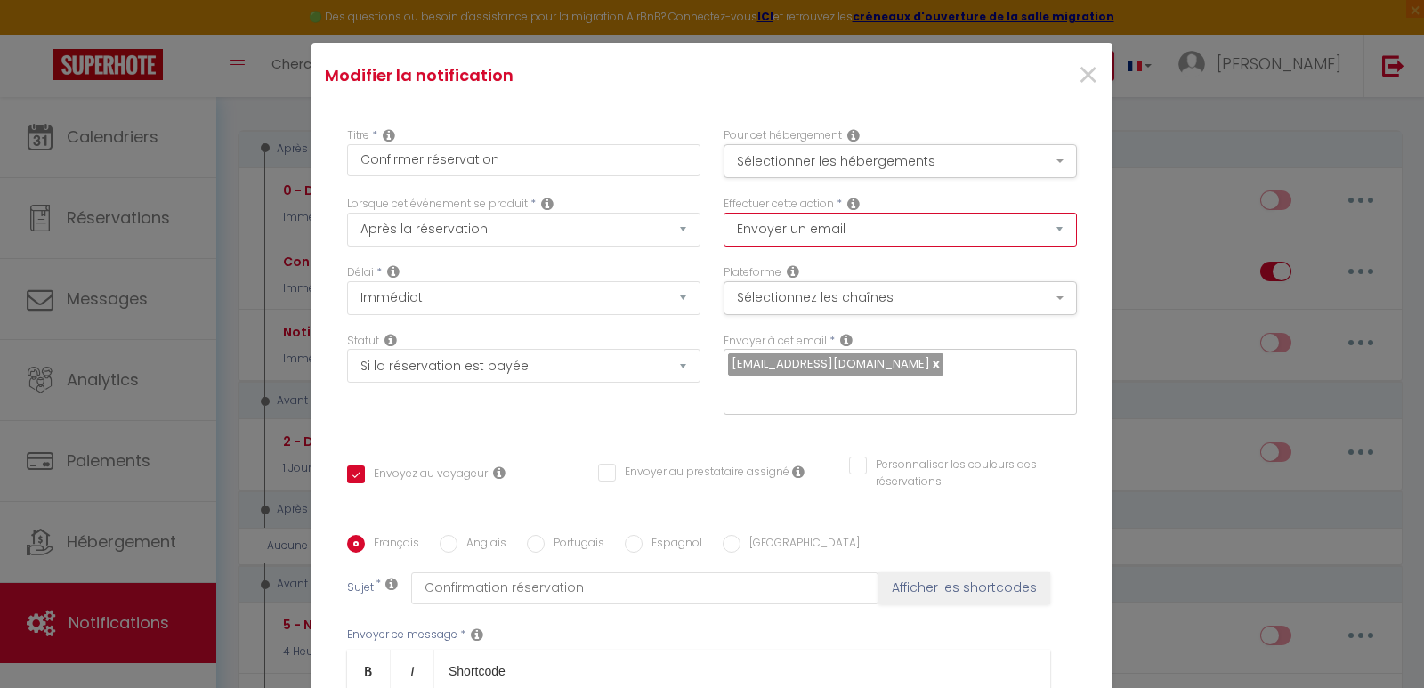
click at [927, 234] on select "Envoyer un email Envoyer un SMS Envoyer une notification push" at bounding box center [900, 230] width 353 height 34
click at [919, 298] on button "Sélectionnez les chaînes" at bounding box center [900, 298] width 353 height 34
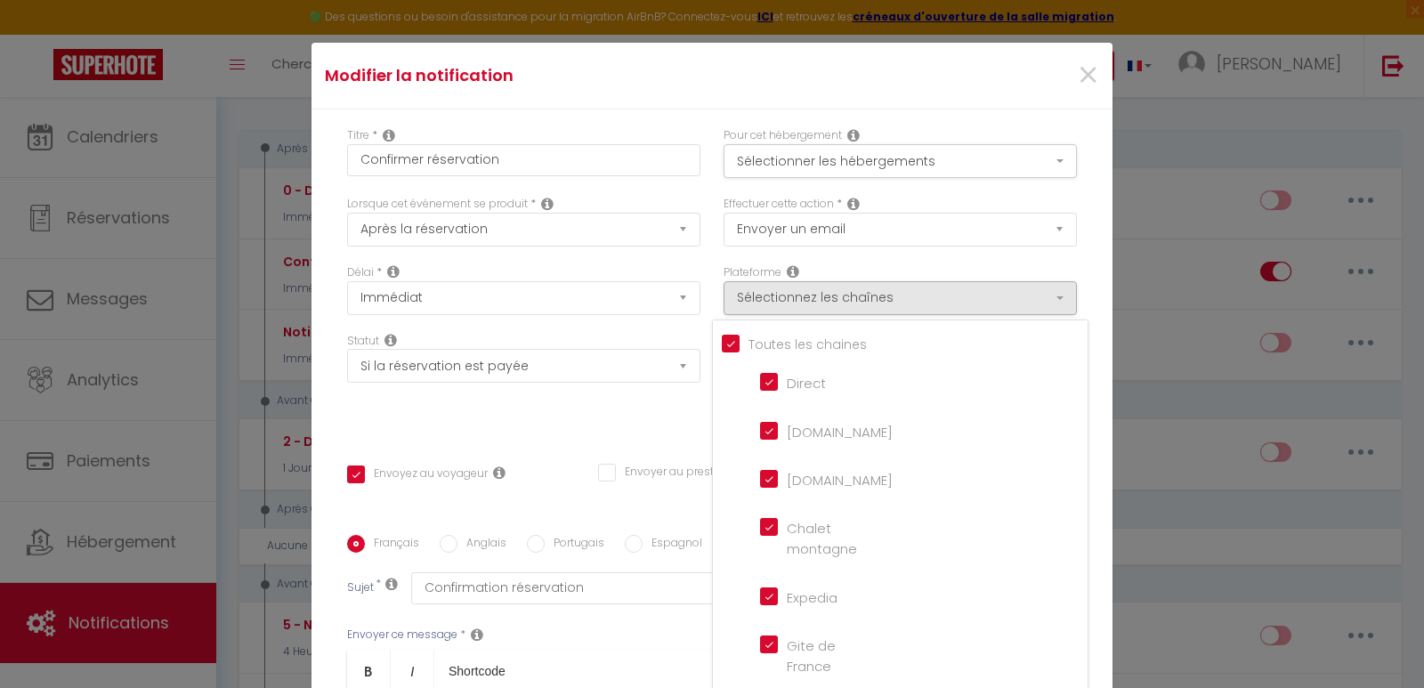
click at [1074, 271] on div "Titre * Confirmer réservation Pour cet hébergement Sélectionner les hébergement…" at bounding box center [712, 535] width 801 height 852
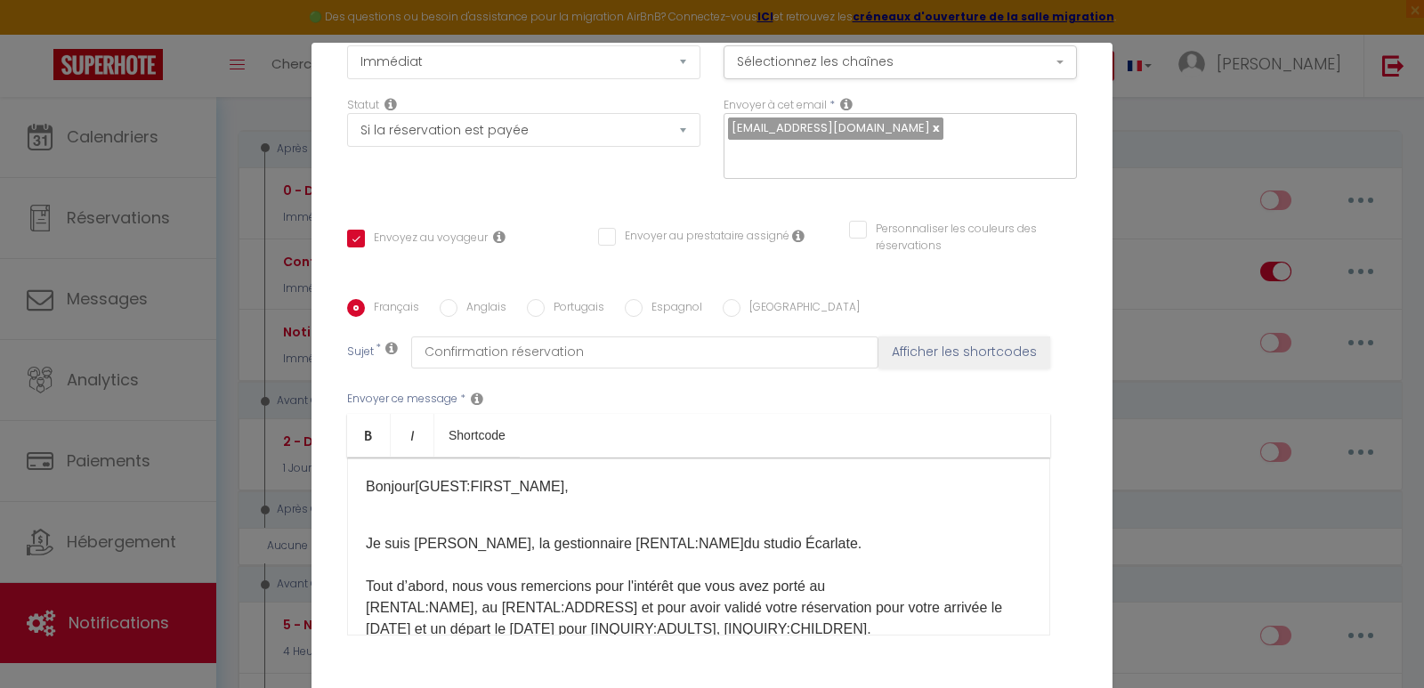
scroll to position [329, 0]
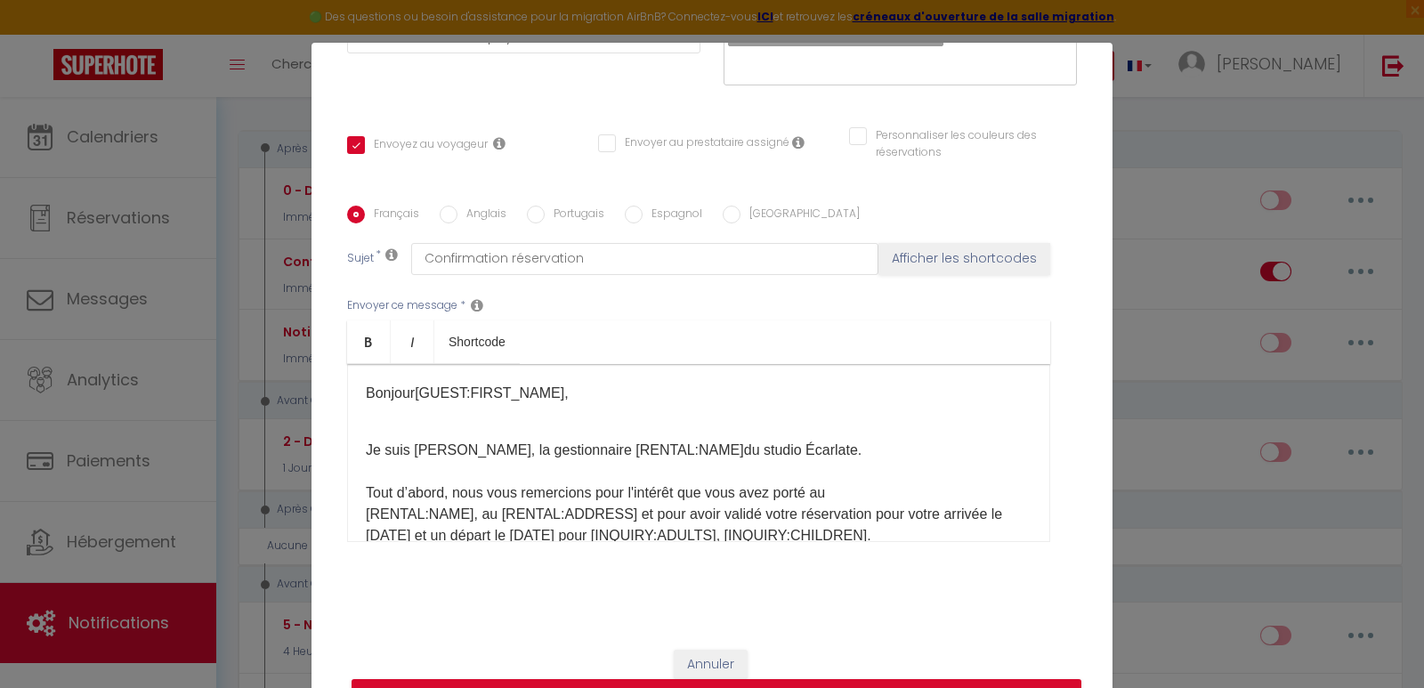
click at [858, 134] on input "Personnaliser les couleurs des réservations" at bounding box center [952, 136] width 206 height 18
click at [849, 135] on input "Personnaliser les couleurs des réservations" at bounding box center [944, 136] width 191 height 18
click at [445, 214] on input "Anglais" at bounding box center [449, 215] width 18 height 18
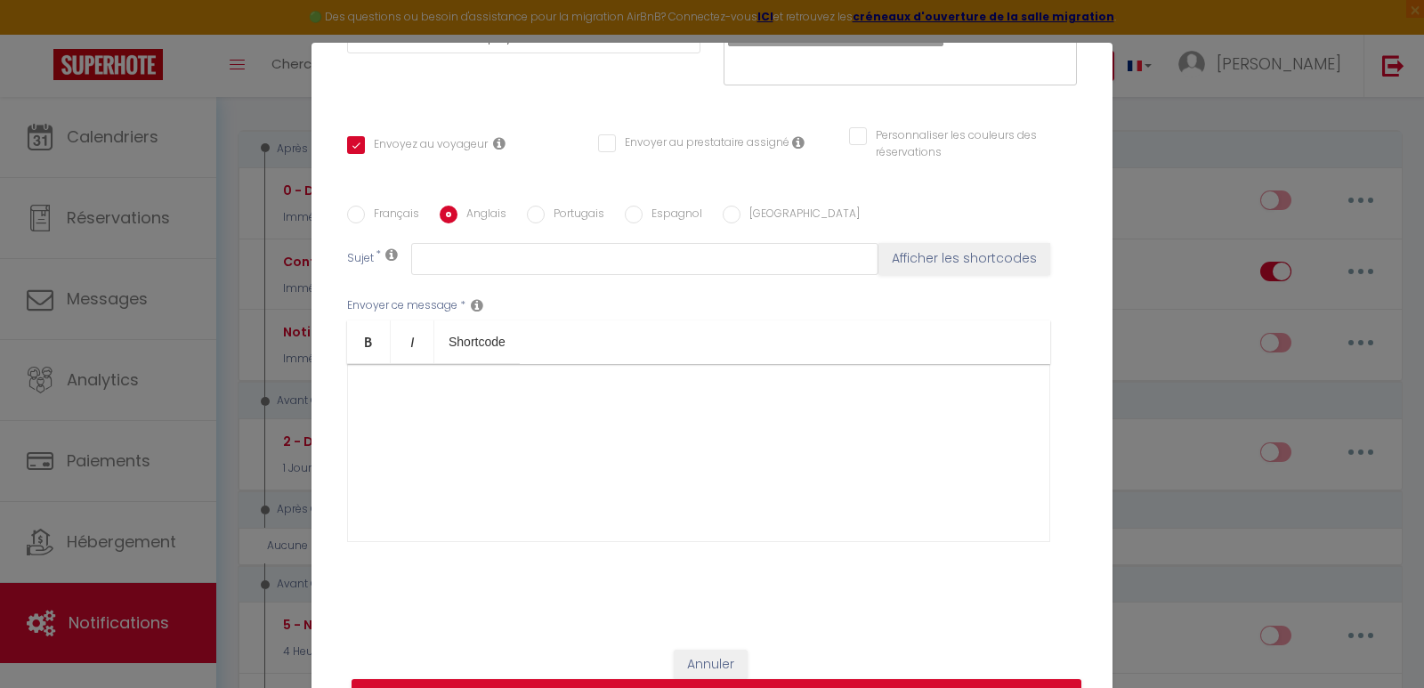
click at [350, 215] on input "Français" at bounding box center [356, 215] width 18 height 18
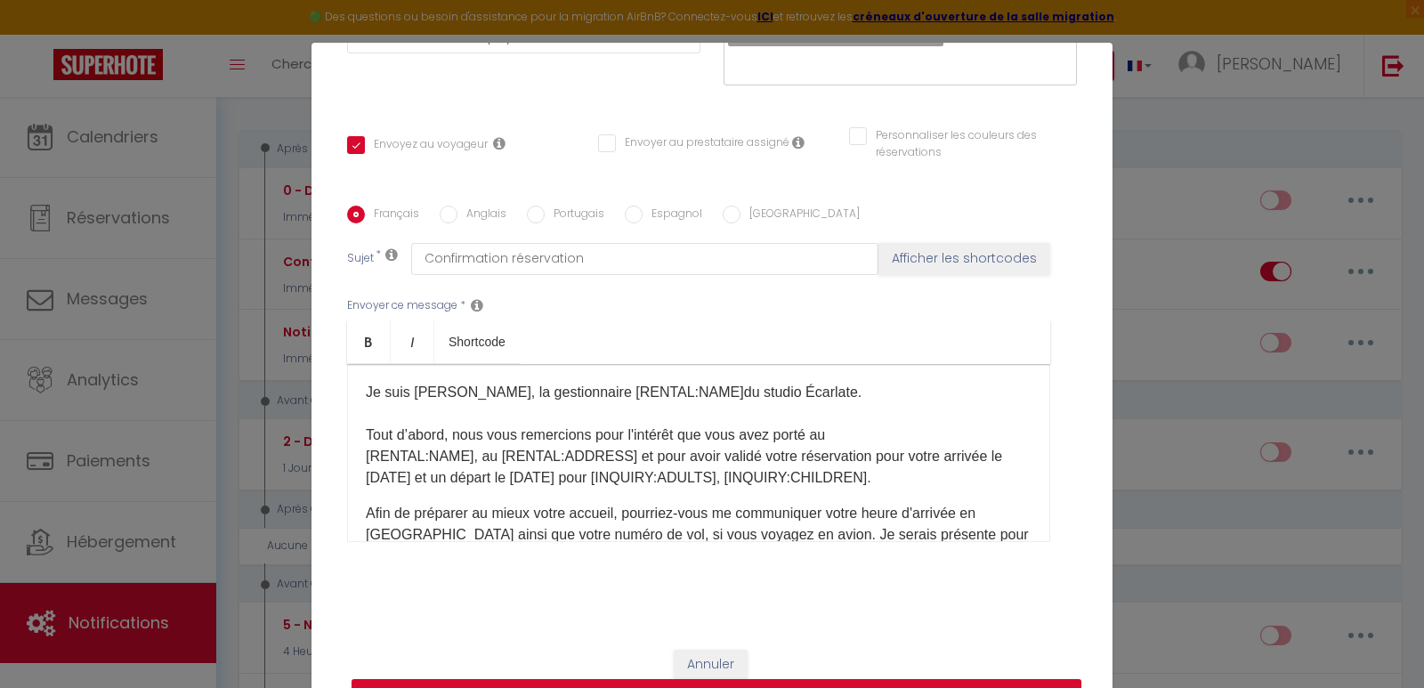
scroll to position [89, 0]
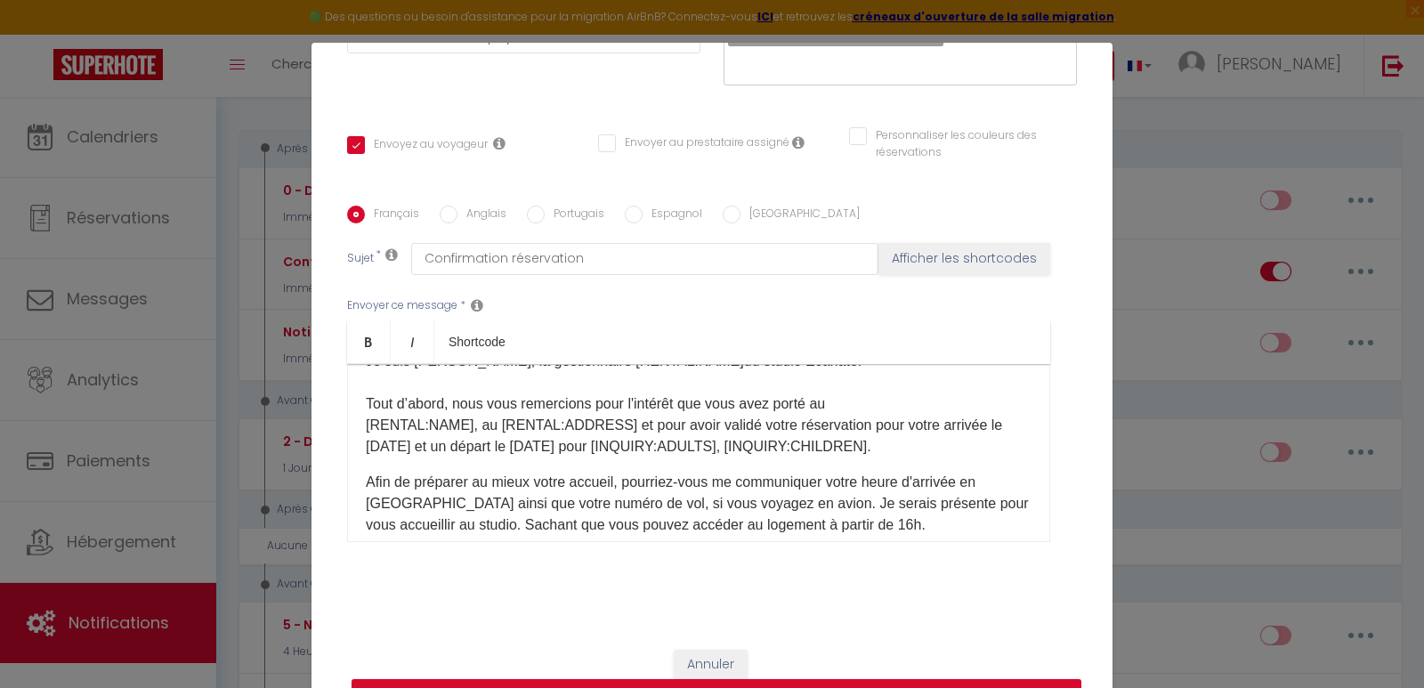
click at [972, 424] on p "[RENTAL:NAME], au [RENTAL:ADDRESS]​ et pour avoir validé votre réservation pour…" at bounding box center [699, 436] width 666 height 43
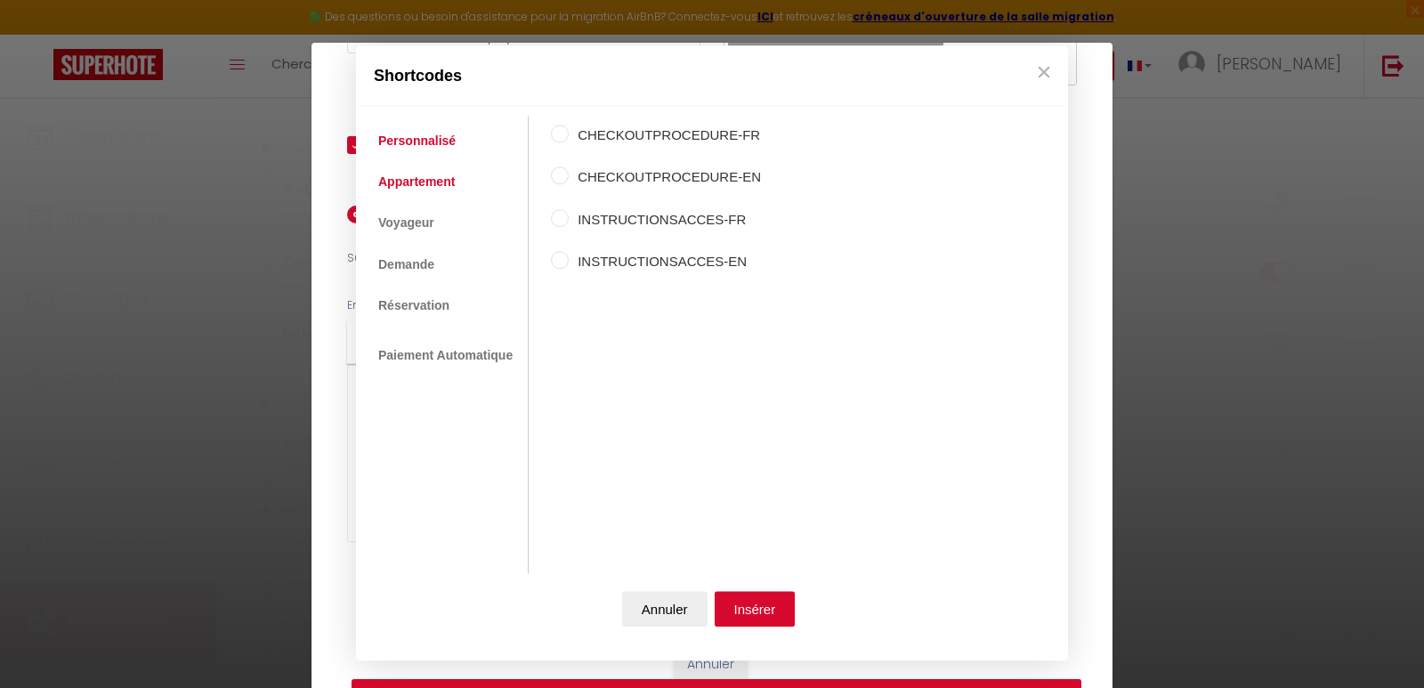
click at [406, 183] on link "Appartement" at bounding box center [416, 182] width 94 height 32
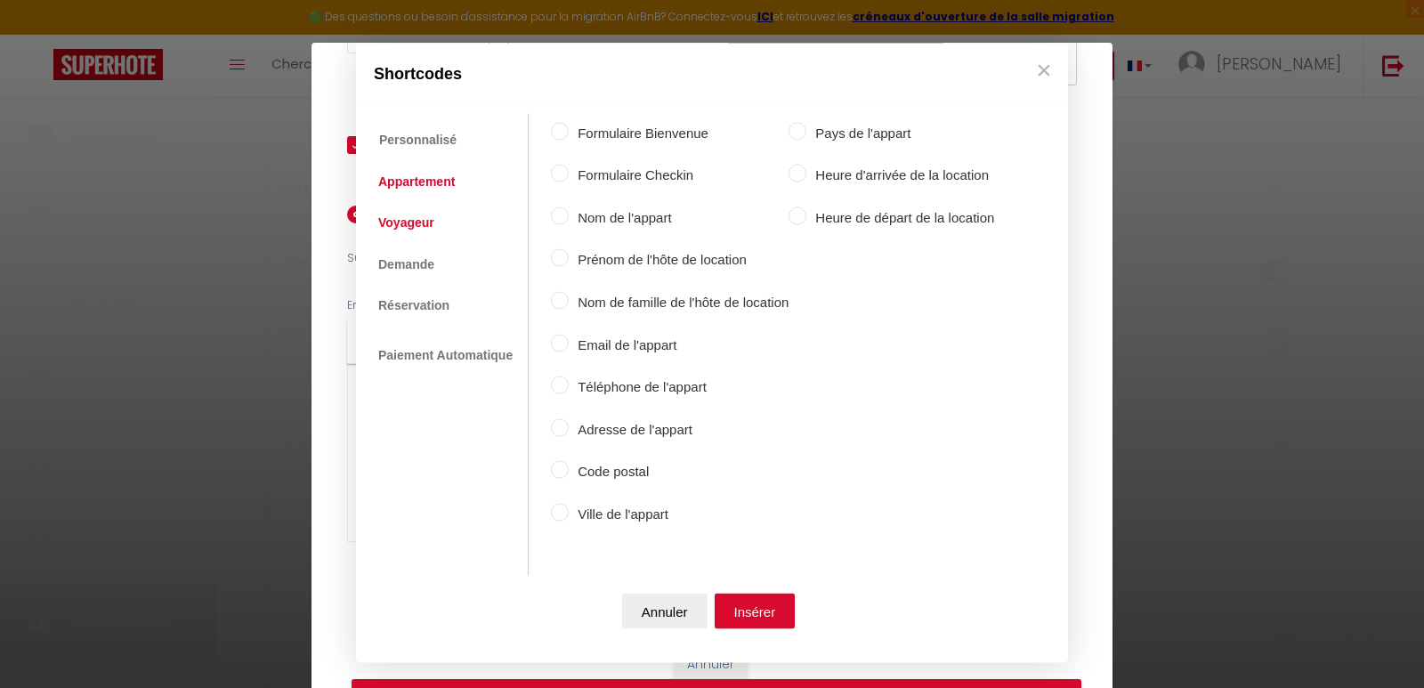
click at [413, 221] on link "Voyageur" at bounding box center [406, 222] width 74 height 32
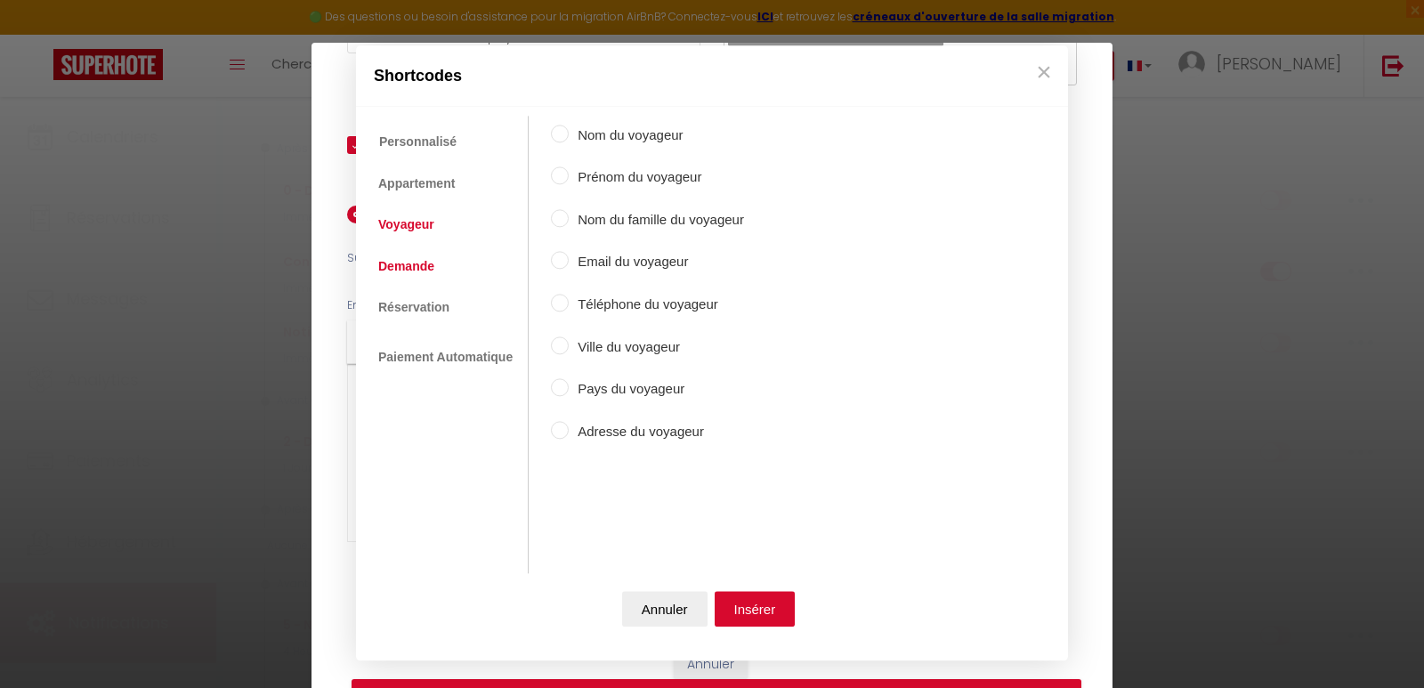
click at [415, 270] on link "Demande" at bounding box center [406, 266] width 74 height 32
click at [424, 299] on link "Réservation" at bounding box center [413, 307] width 89 height 32
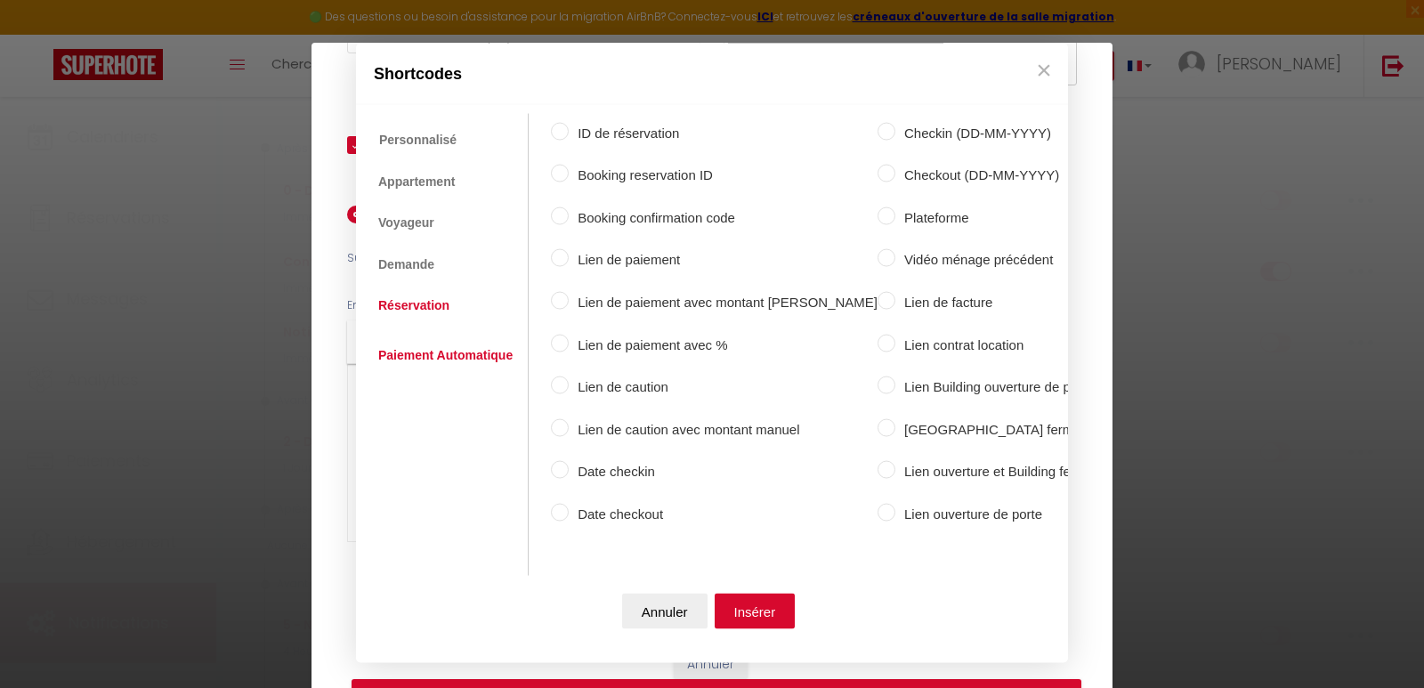
click at [449, 346] on link "Paiement Automatique" at bounding box center [445, 355] width 152 height 32
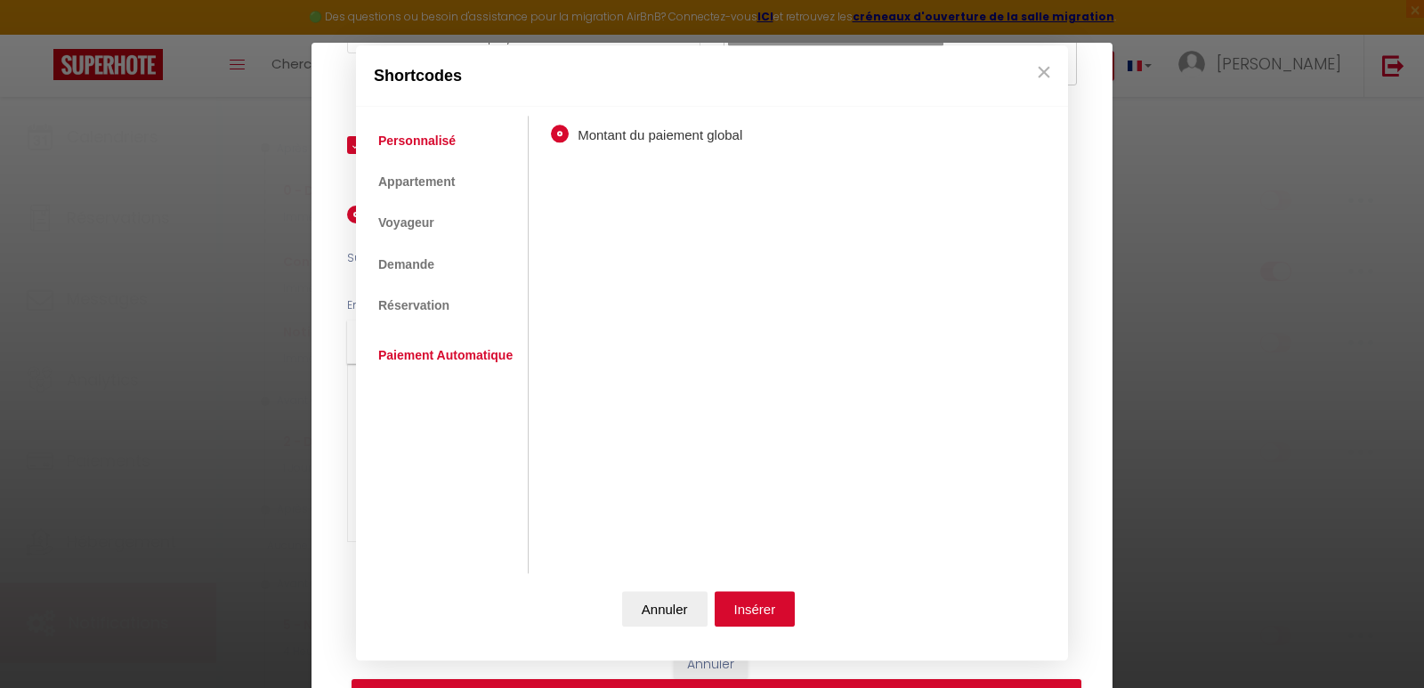
click at [416, 145] on link "Personnalisé" at bounding box center [416, 141] width 95 height 32
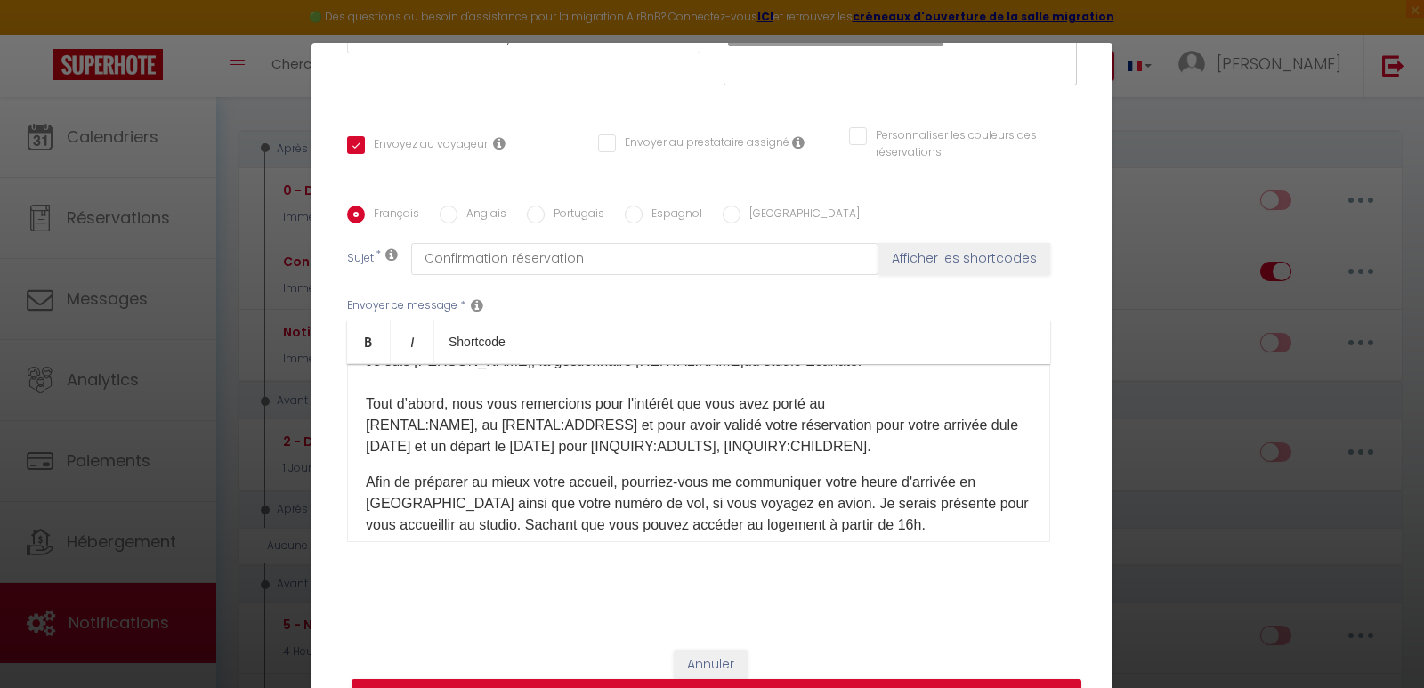
click at [1043, 75] on button "×" at bounding box center [1044, 72] width 27 height 36
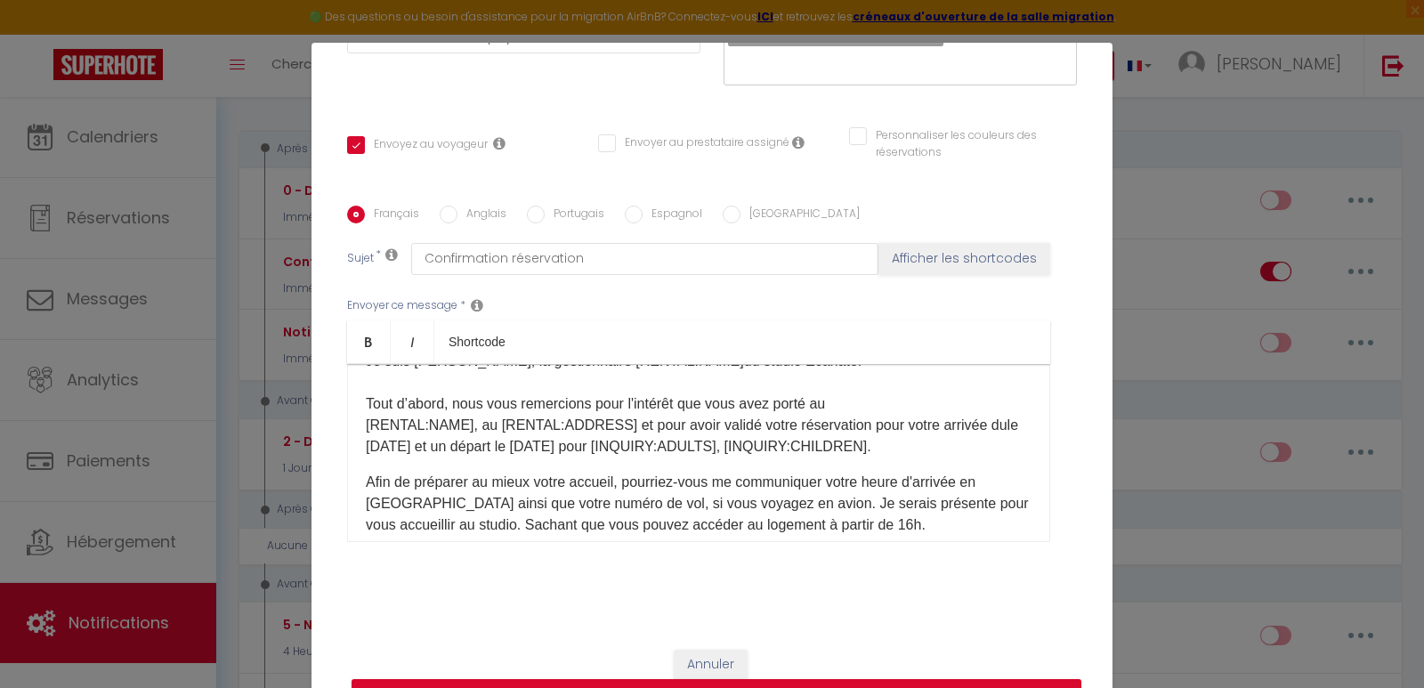
scroll to position [0, 0]
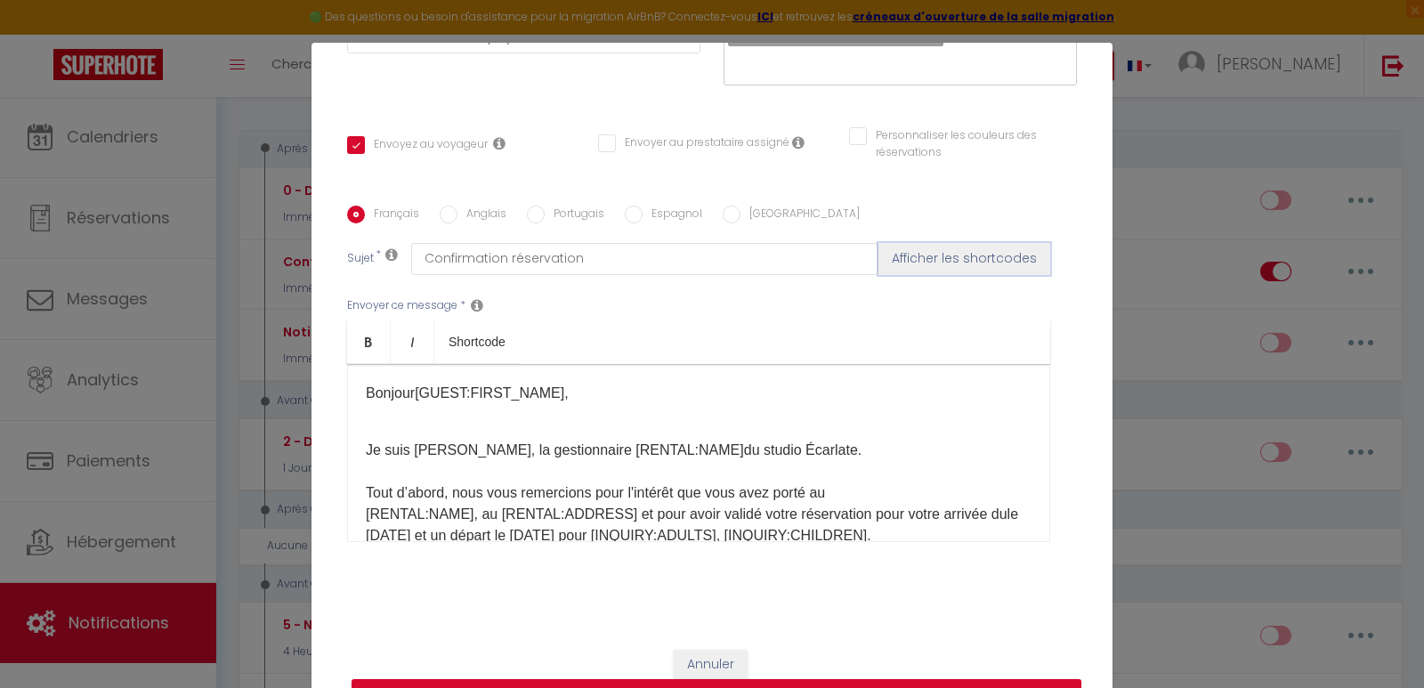
click at [922, 258] on button "Afficher les shortcodes" at bounding box center [964, 259] width 172 height 32
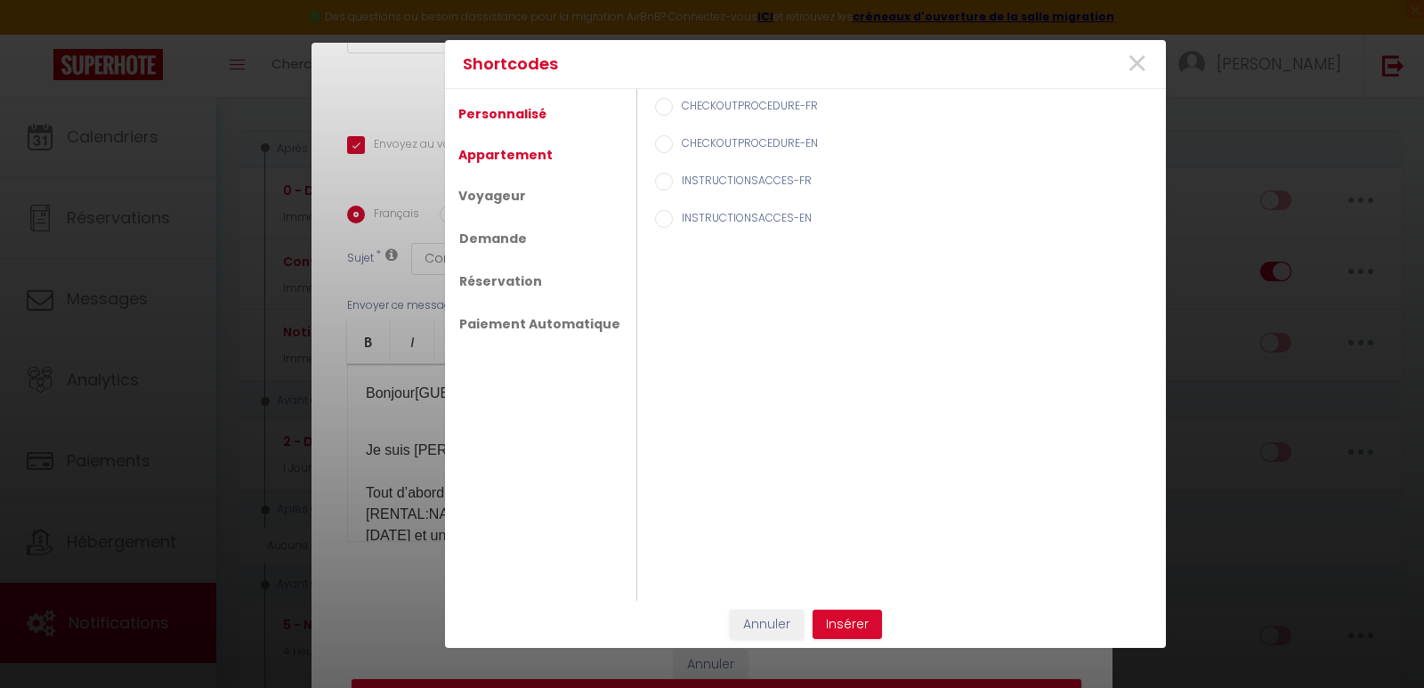
click at [497, 155] on link "Appartement" at bounding box center [505, 155] width 112 height 32
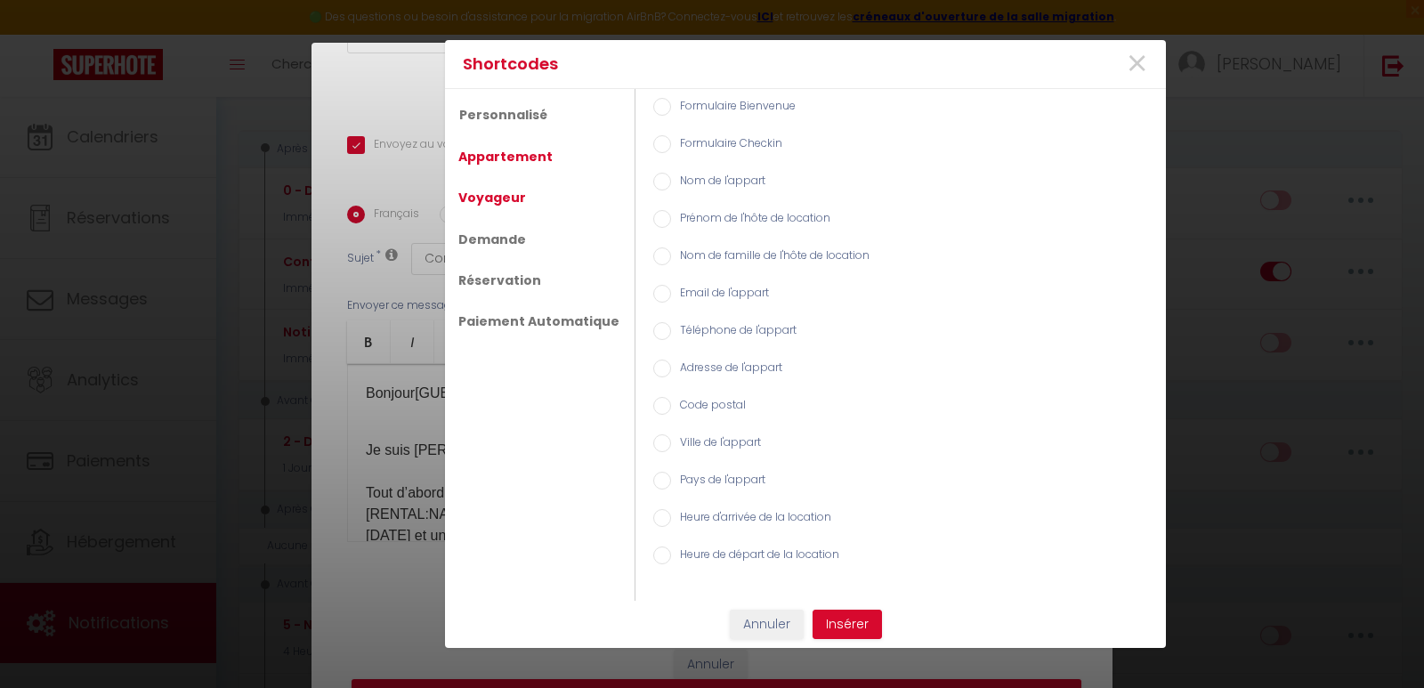
click at [489, 194] on link "Voyageur" at bounding box center [491, 198] width 85 height 32
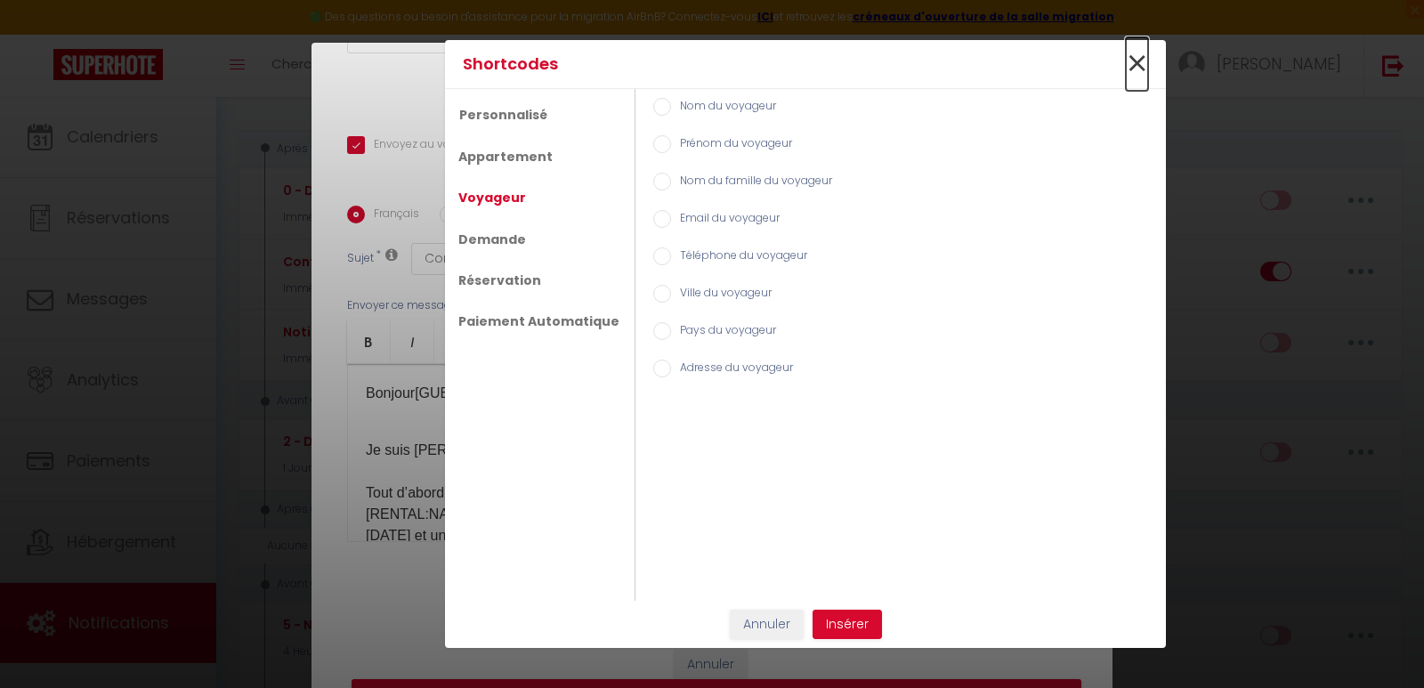
click at [1136, 66] on span "×" at bounding box center [1137, 63] width 22 height 53
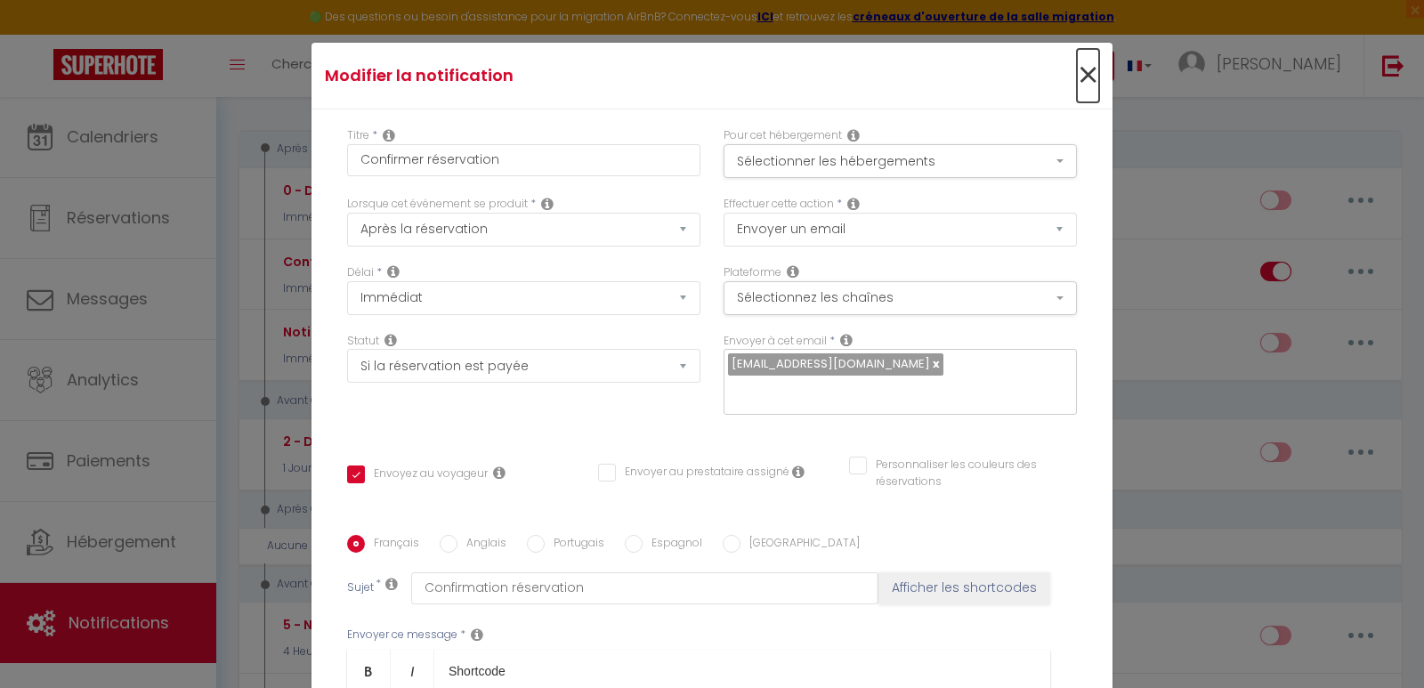
click at [1077, 75] on span "×" at bounding box center [1088, 75] width 22 height 53
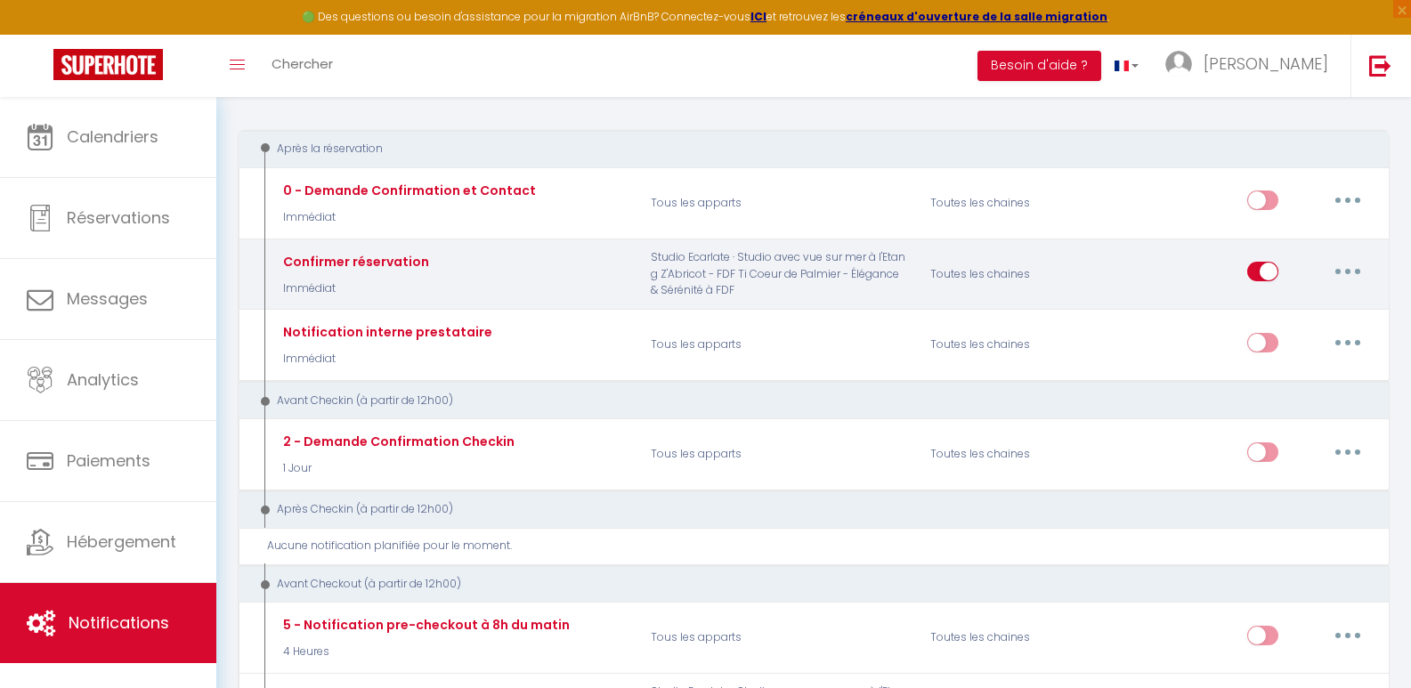
click at [1258, 274] on input "checkbox" at bounding box center [1262, 275] width 31 height 27
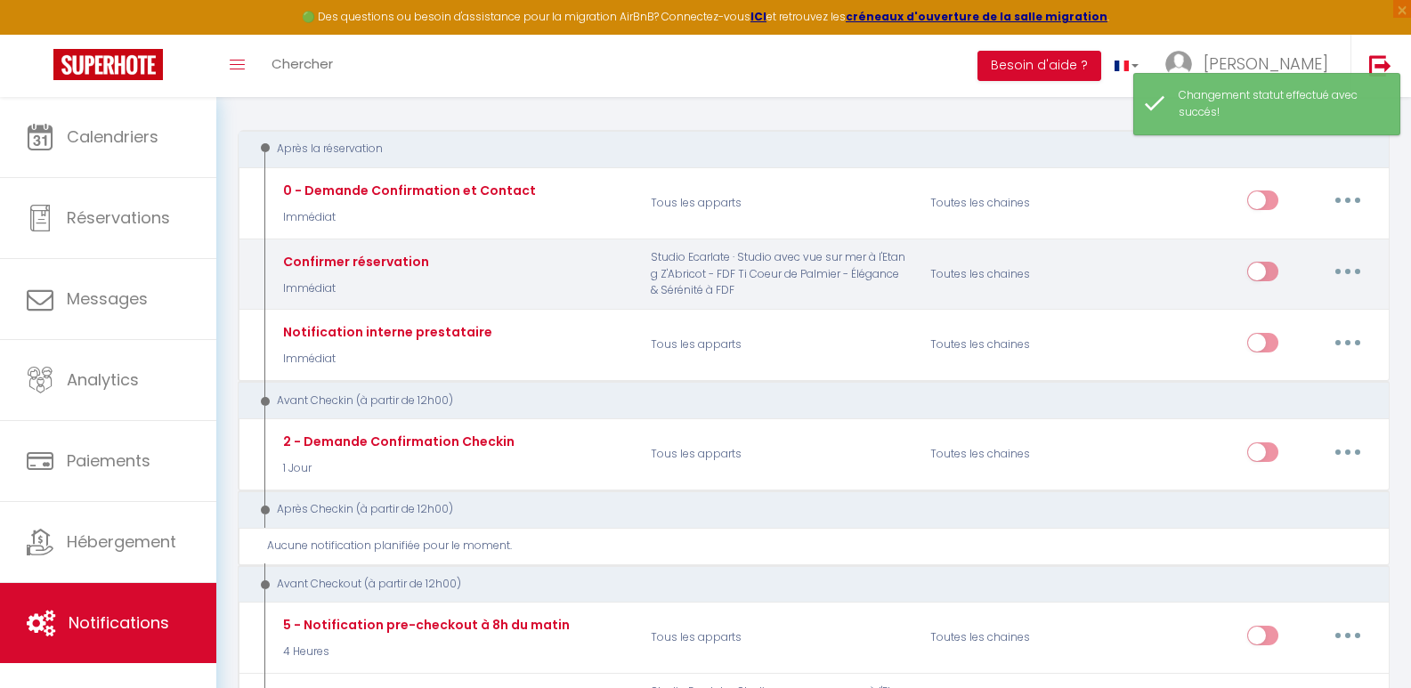
click at [1360, 271] on button "button" at bounding box center [1348, 271] width 50 height 28
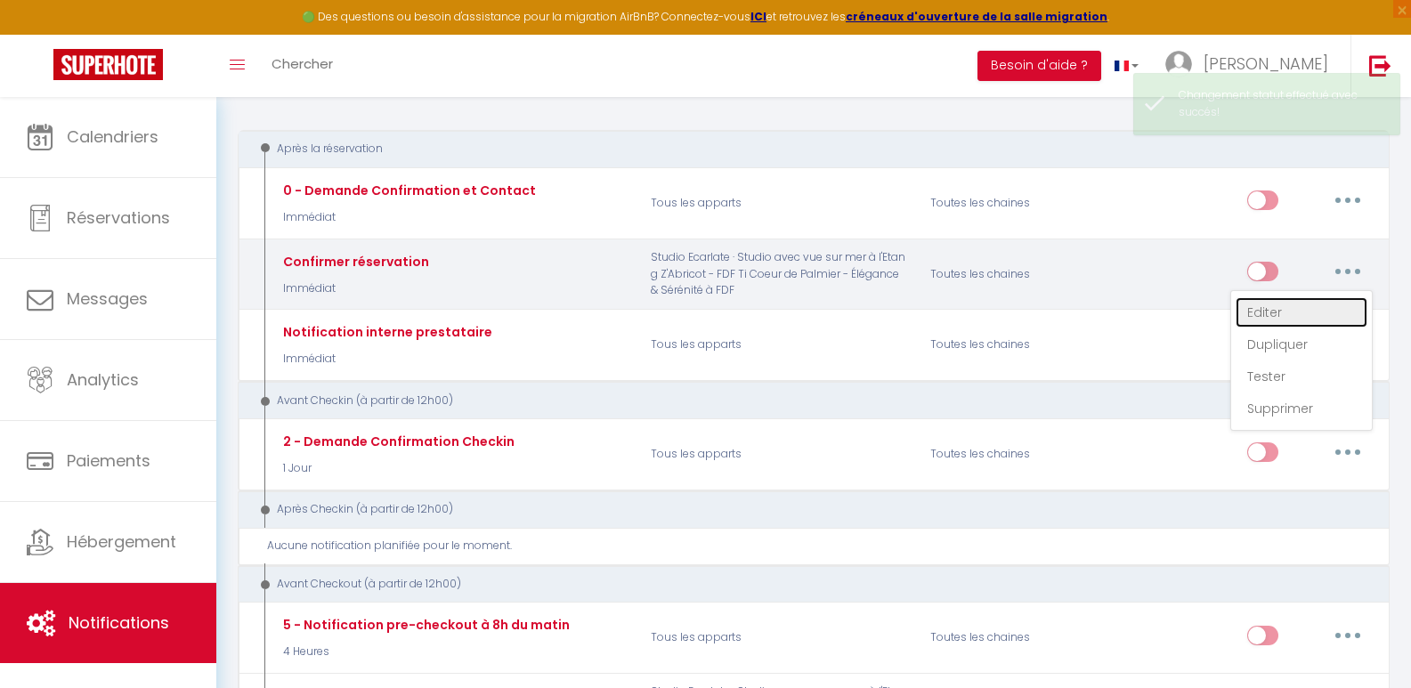
click at [1294, 316] on link "Editer" at bounding box center [1301, 312] width 132 height 30
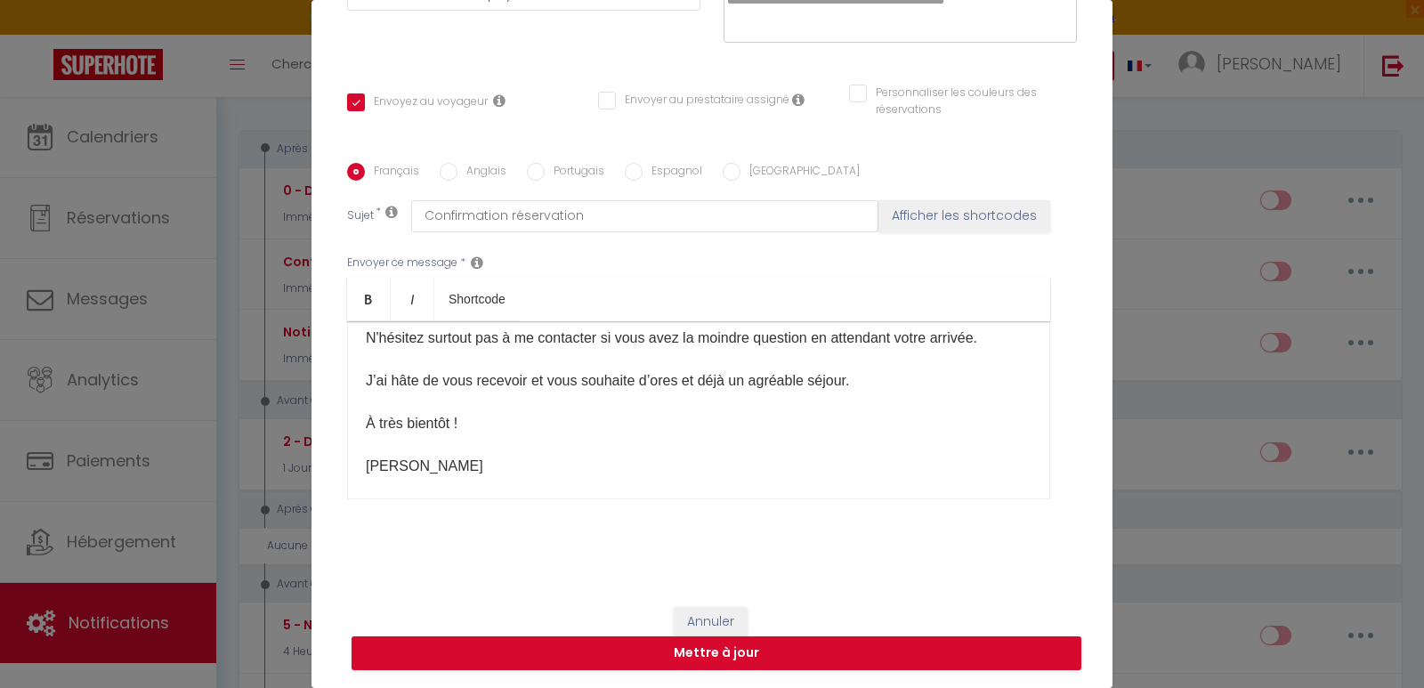
scroll to position [85, 0]
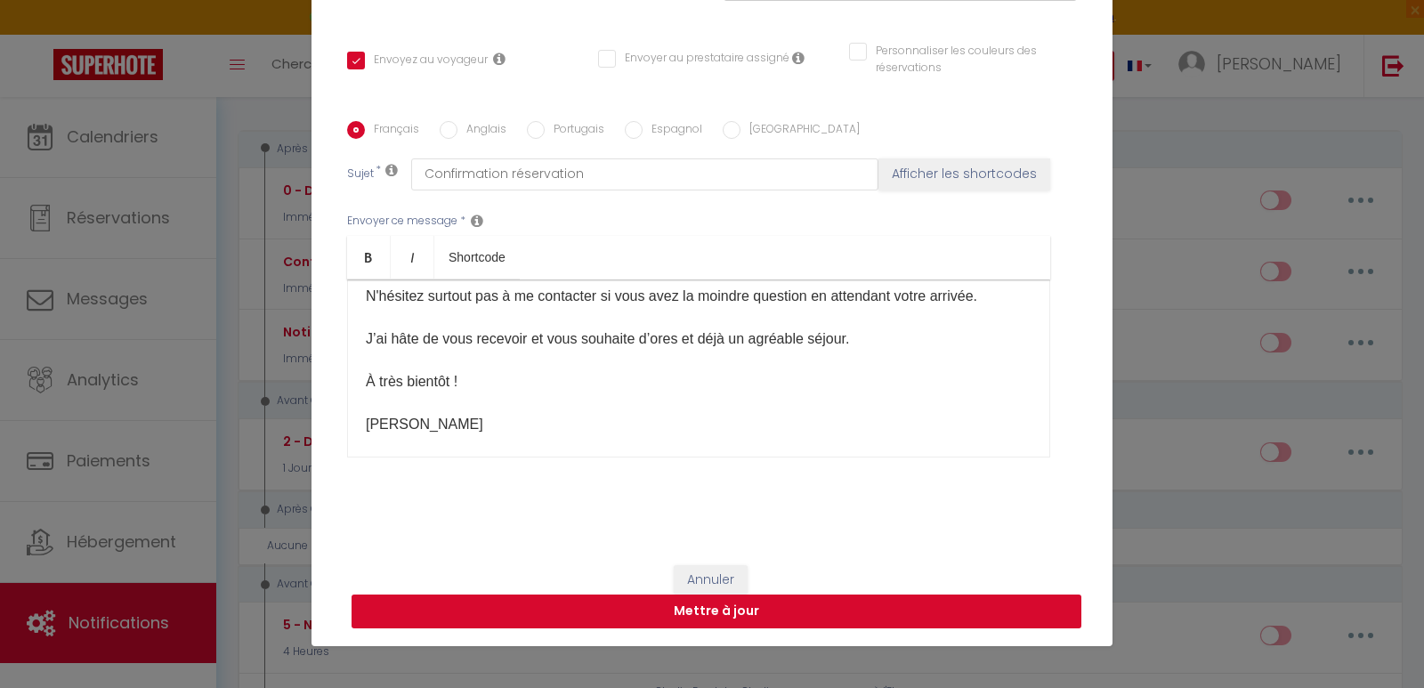
click at [748, 606] on button "Mettre à jour" at bounding box center [717, 612] width 730 height 34
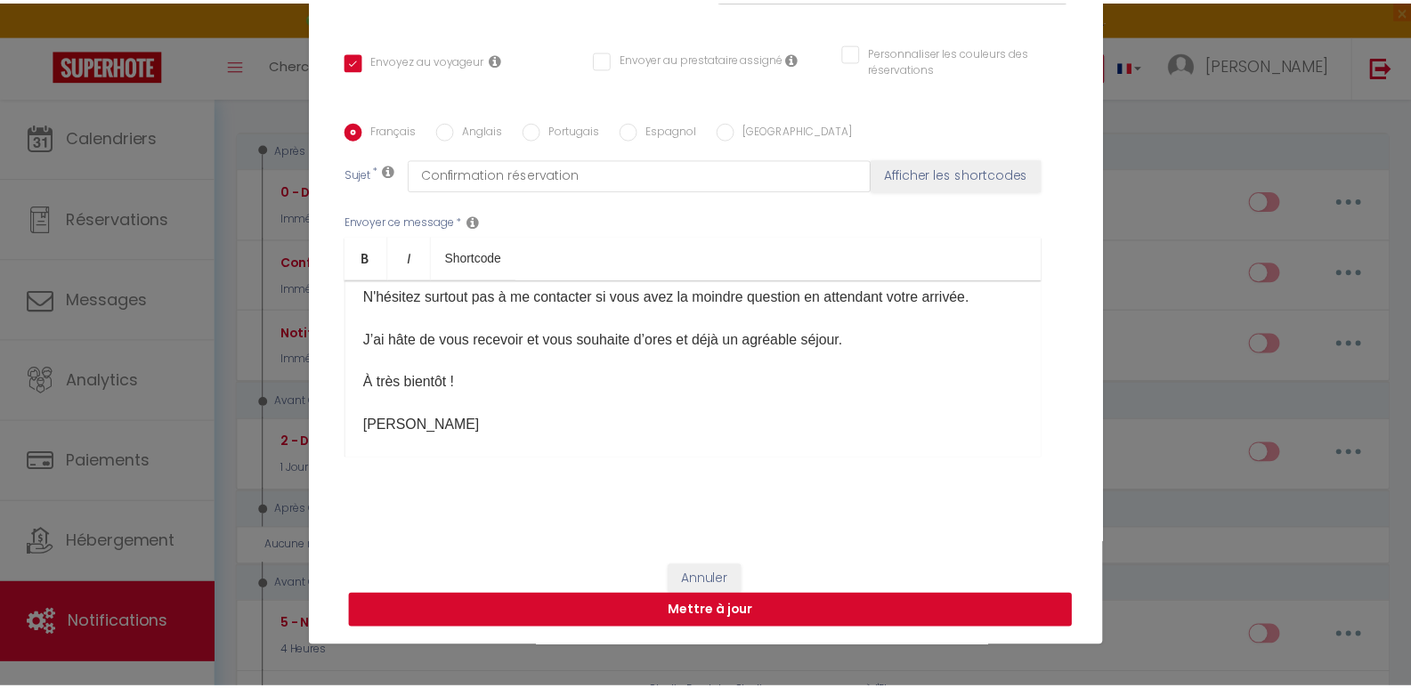
scroll to position [311, 0]
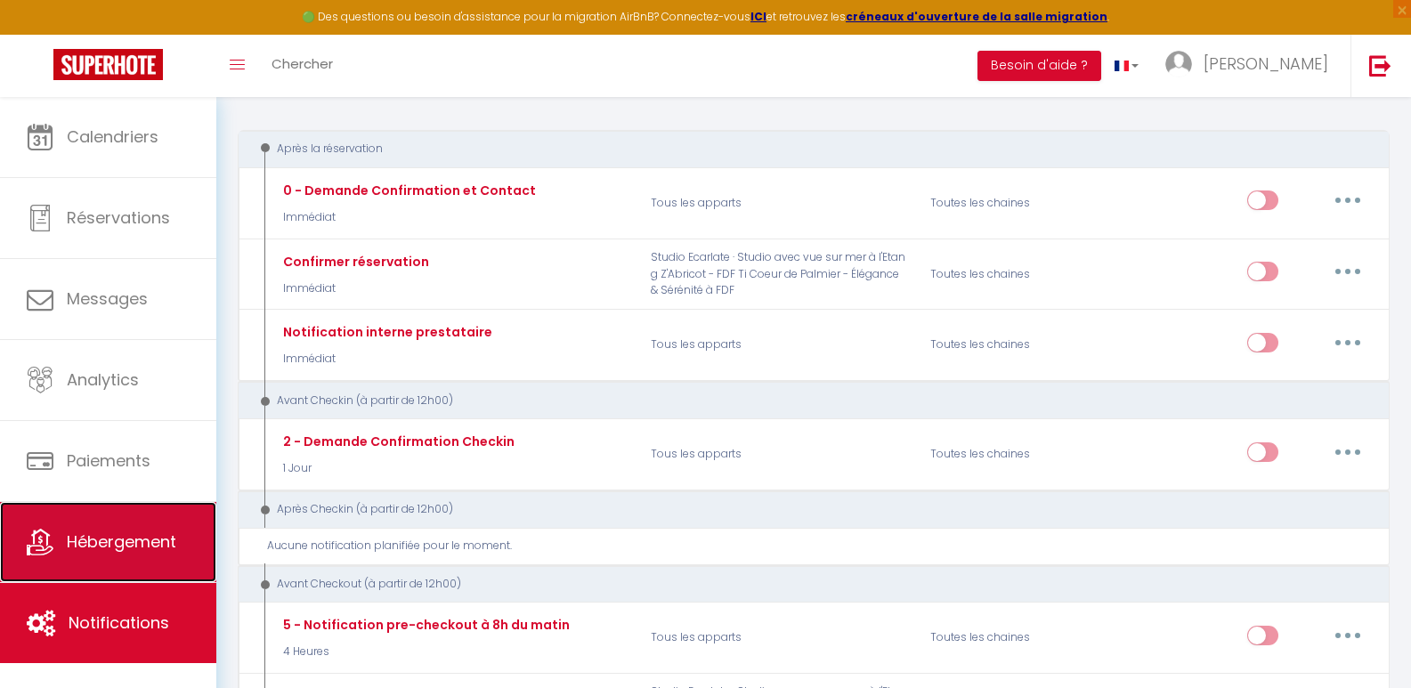
click at [148, 540] on span "Hébergement" at bounding box center [121, 541] width 109 height 22
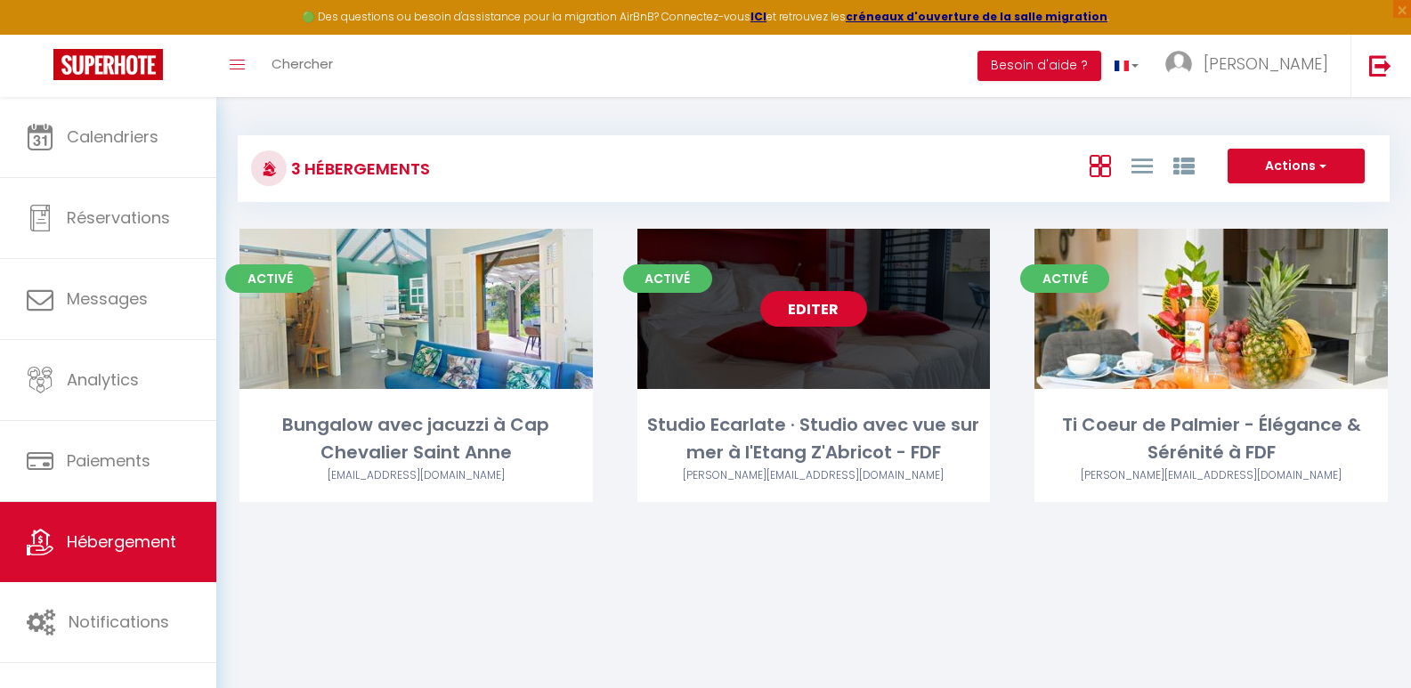
click at [828, 311] on link "Editer" at bounding box center [813, 309] width 107 height 36
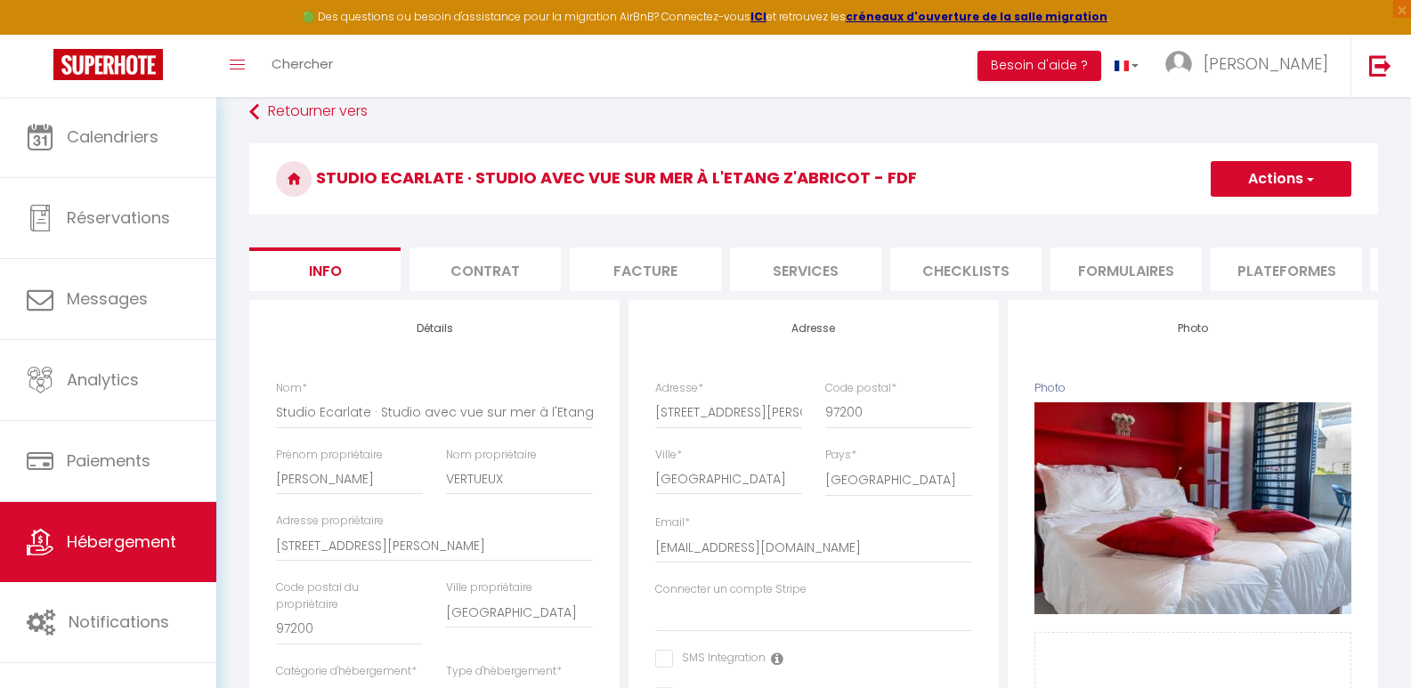
scroll to position [178, 0]
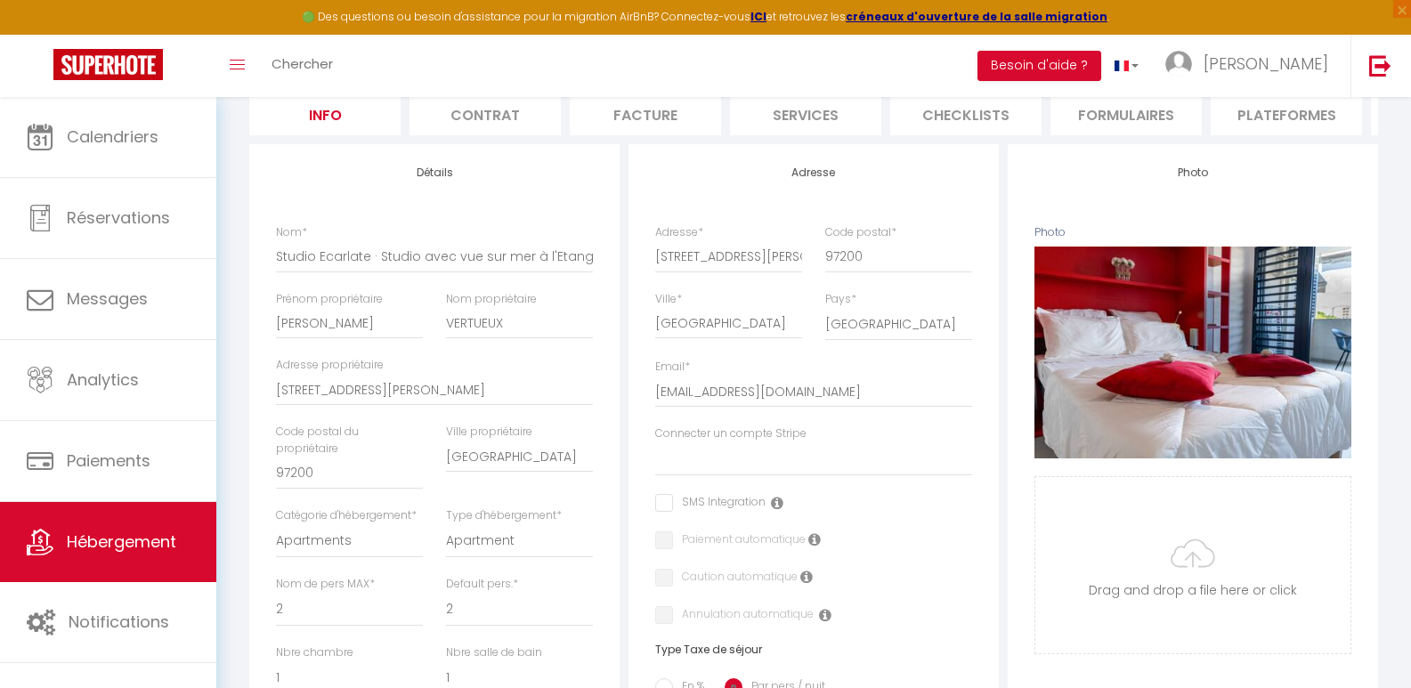
click at [1291, 102] on li "Plateformes" at bounding box center [1285, 114] width 151 height 44
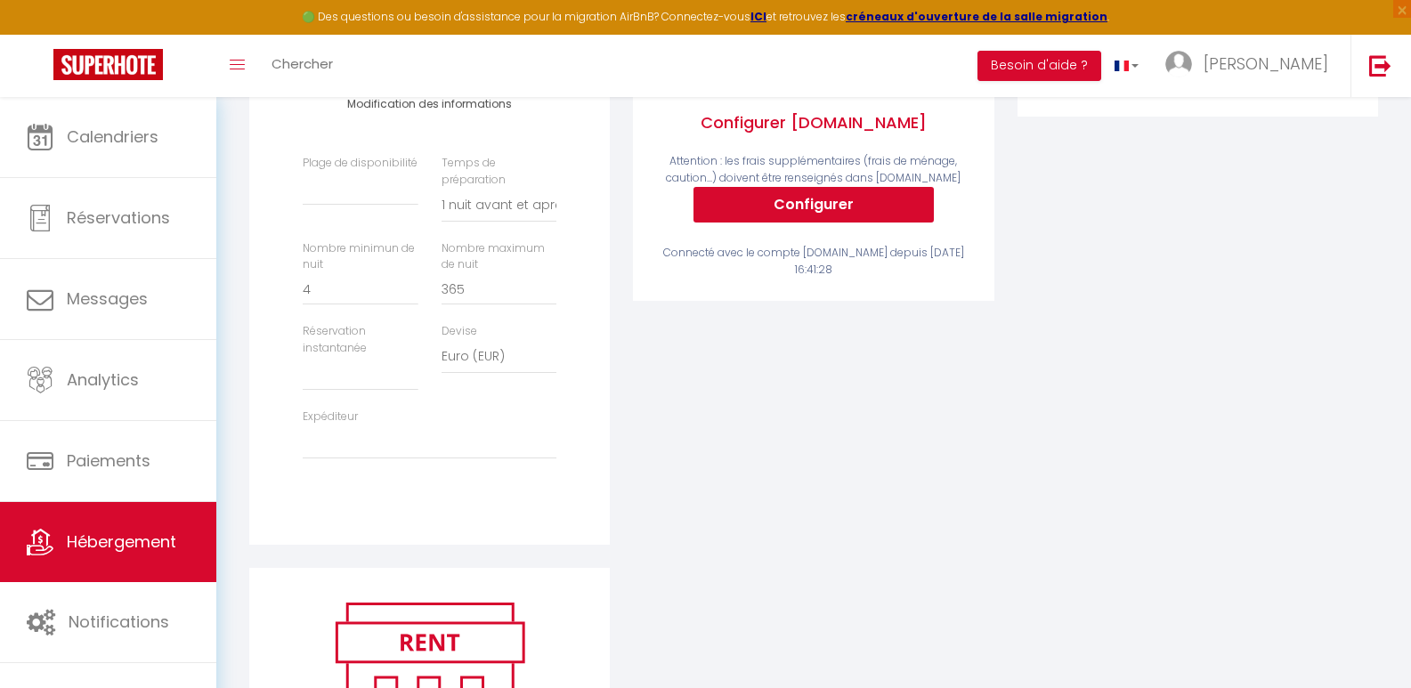
scroll to position [445, 0]
click at [501, 212] on select "Aucun 1 nuit avant et après chaque réservation 2 nuits avant et après chaque ré…" at bounding box center [498, 205] width 115 height 34
click at [469, 222] on select "Aucun 1 nuit avant et après chaque réservation 2 nuits avant et après chaque ré…" at bounding box center [498, 205] width 115 height 34
drag, startPoint x: 478, startPoint y: 191, endPoint x: 504, endPoint y: 227, distance: 44.0
click at [478, 188] on label "Temps de préparation" at bounding box center [498, 171] width 115 height 34
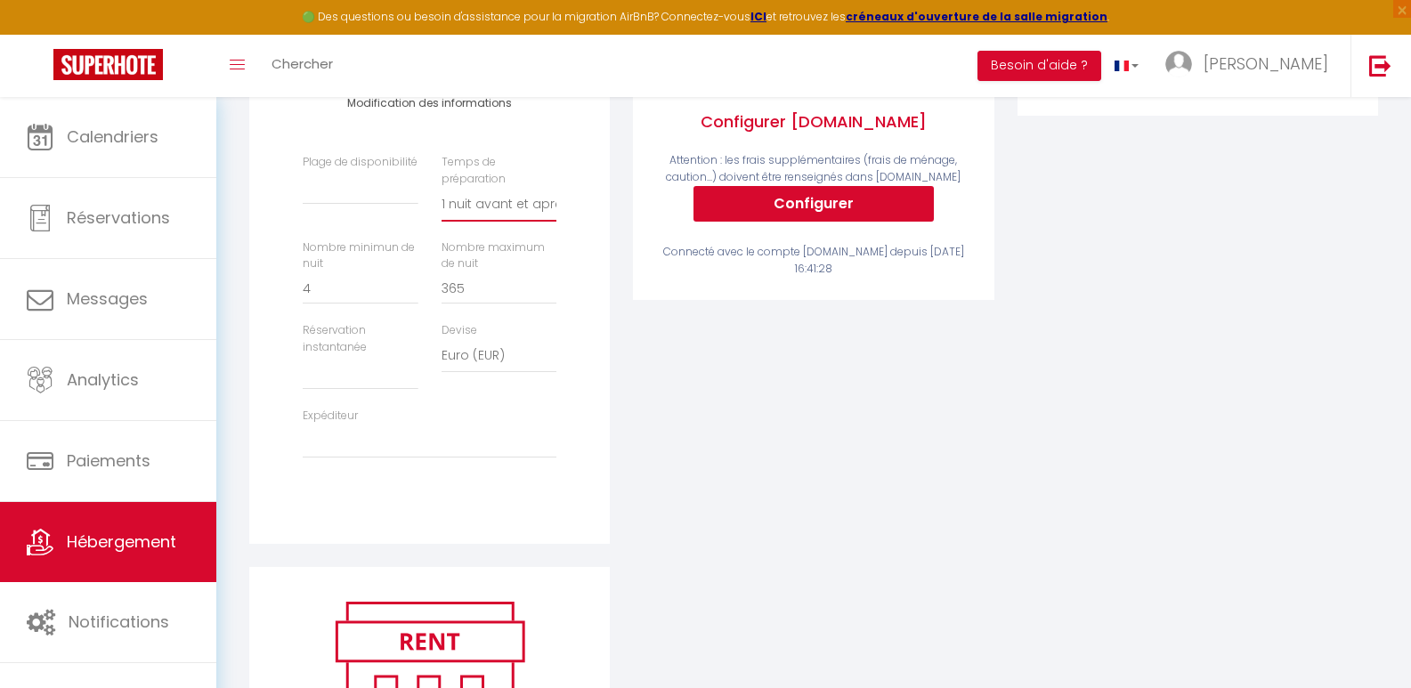
drag, startPoint x: 504, startPoint y: 227, endPoint x: 508, endPoint y: 215, distance: 13.2
click at [504, 222] on select "Aucun 1 nuit avant et après chaque réservation 2 nuits avant et après chaque ré…" at bounding box center [498, 205] width 115 height 34
click at [508, 215] on select "Aucun 1 nuit avant et après chaque réservation 2 nuits avant et après chaque ré…" at bounding box center [498, 205] width 115 height 34
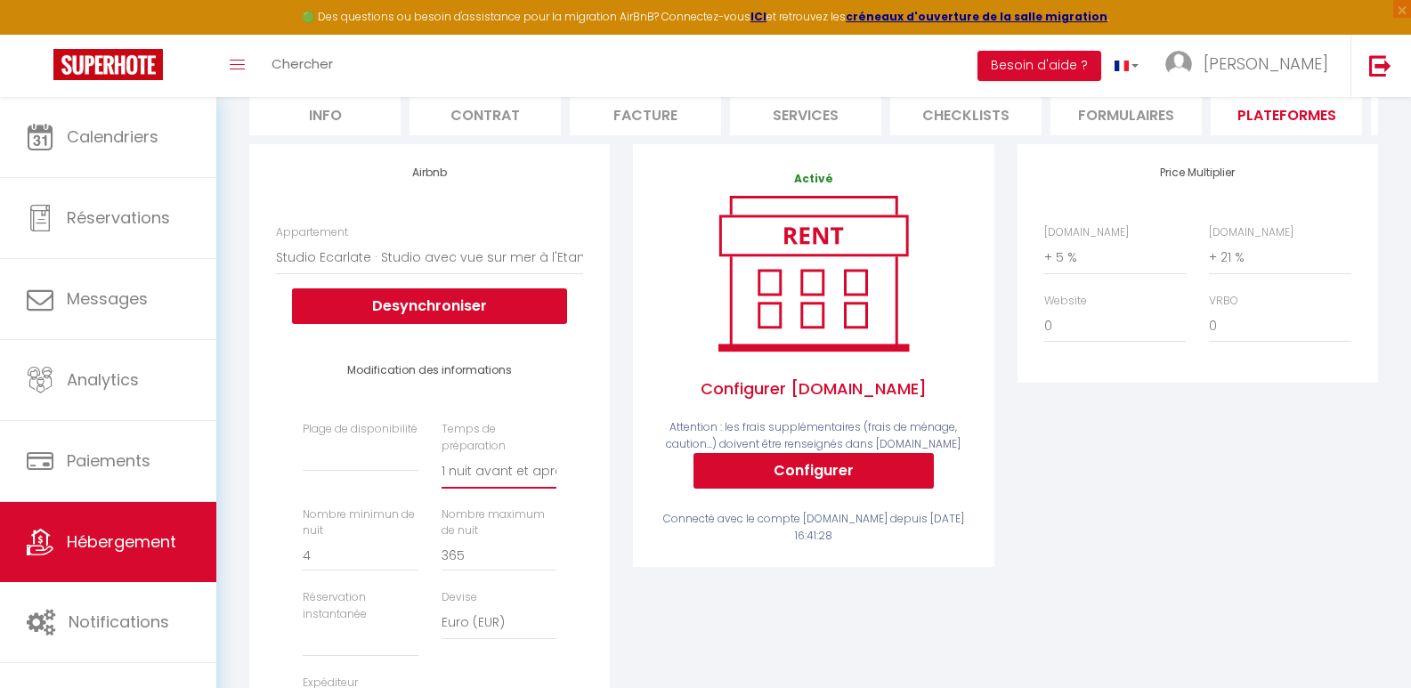
scroll to position [267, 0]
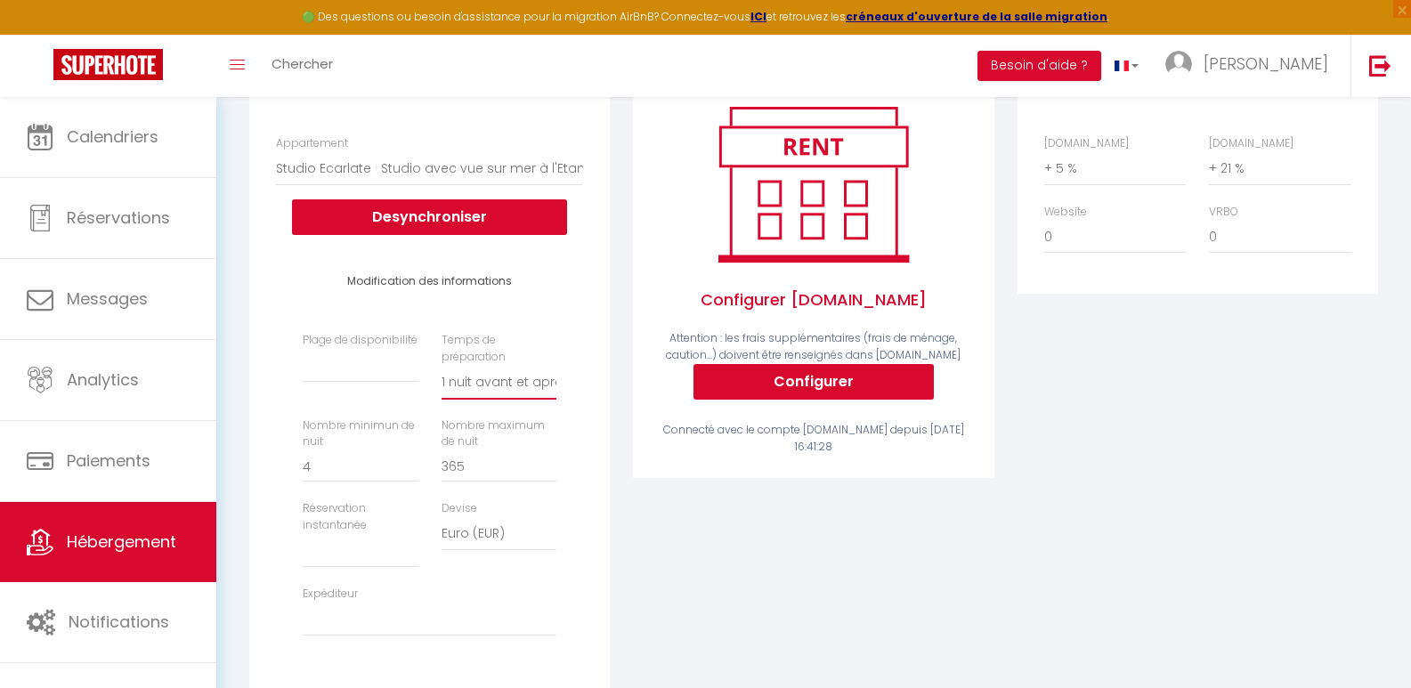
click at [491, 394] on select "Aucun 1 nuit avant et après chaque réservation 2 nuits avant et après chaque ré…" at bounding box center [498, 383] width 115 height 34
click at [441, 378] on select "Aucun 1 nuit avant et après chaque réservation 2 nuits avant et après chaque ré…" at bounding box center [498, 383] width 115 height 34
click at [265, 417] on div "Modification des informations Plage de disponibilité Date indisponible par defa…" at bounding box center [429, 477] width 330 height 448
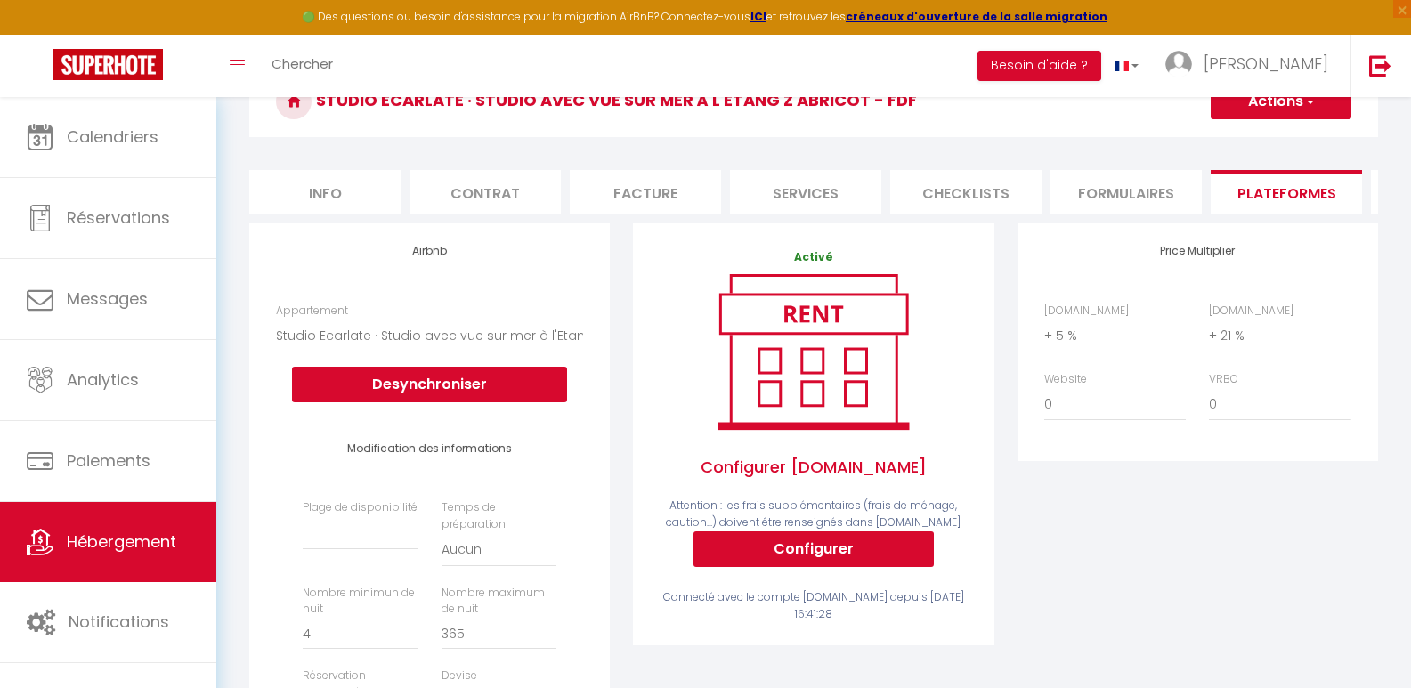
scroll to position [76, 0]
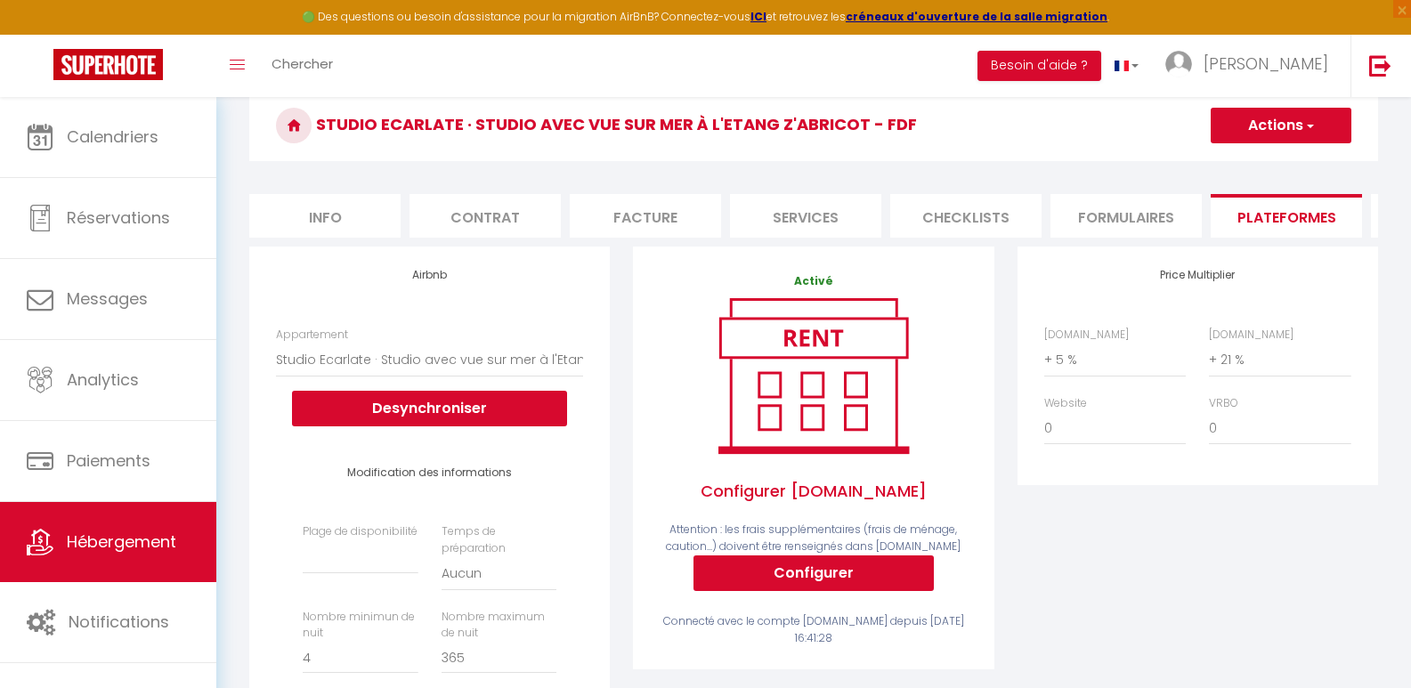
click at [1304, 130] on span "button" at bounding box center [1309, 126] width 12 height 18
click at [1272, 167] on link "Enregistrer" at bounding box center [1280, 164] width 141 height 23
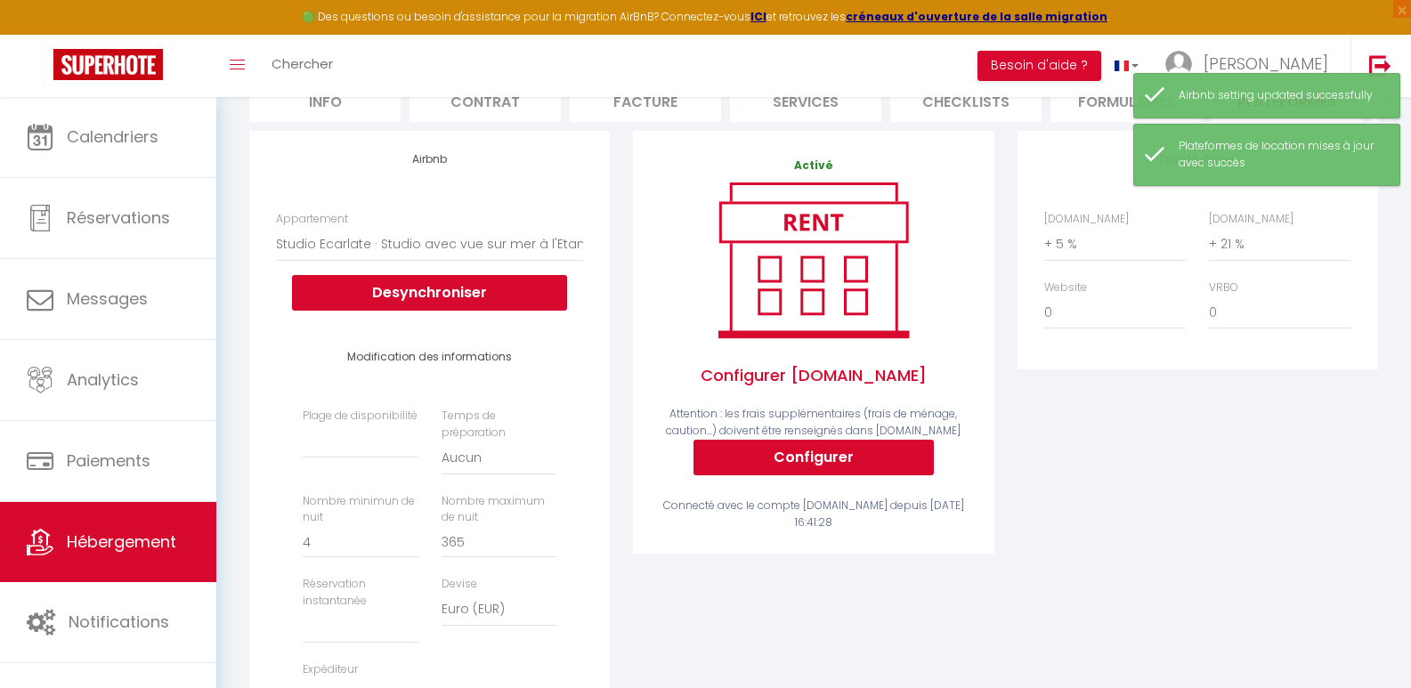
scroll to position [343, 0]
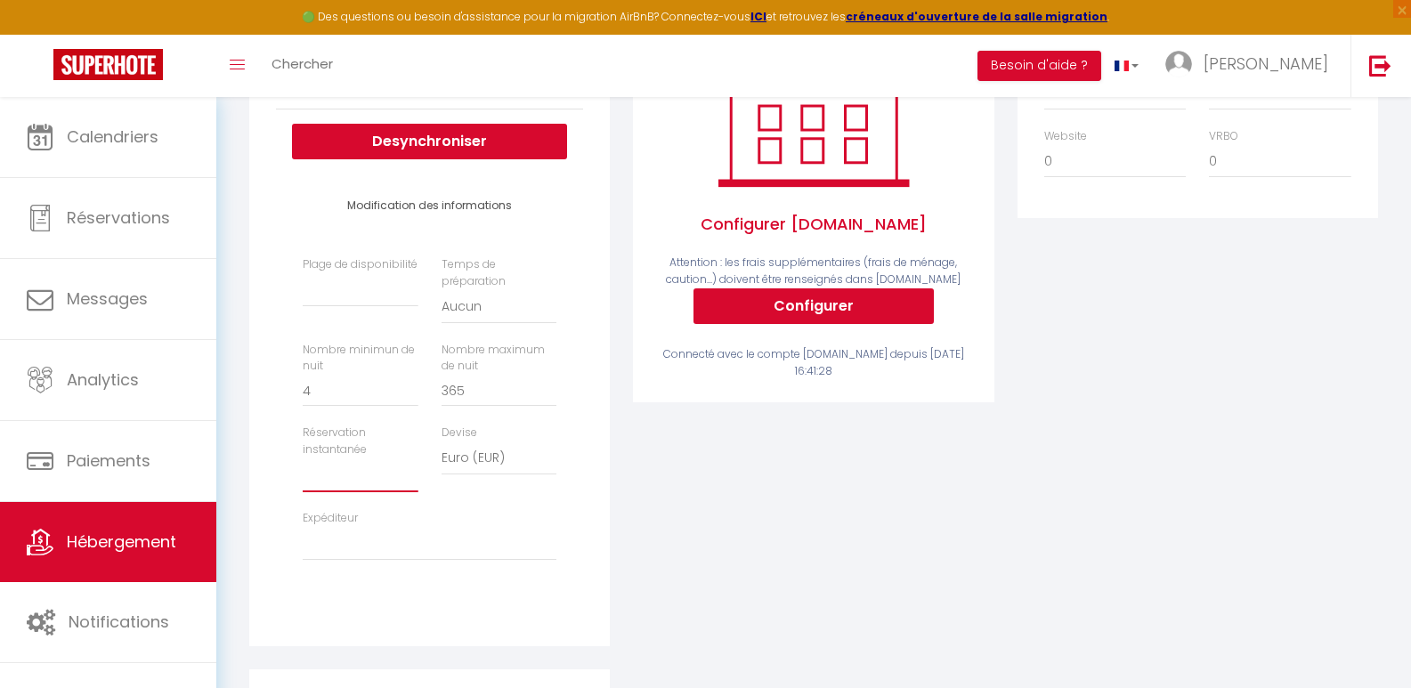
click at [331, 488] on select "Activée Demander des évaluations positives" at bounding box center [360, 475] width 115 height 34
click at [713, 500] on div "Activé Configurer Booking.com Attention : les frais supplémentaires (frais de m…" at bounding box center [813, 325] width 384 height 690
click at [356, 548] on select "jeremie.vertueux@gmail.com monique.mariesainte@hotmail.fr caribbean.beachloft@g…" at bounding box center [430, 544] width 254 height 34
click at [251, 474] on div "Airbnb Appartement Studio Ecarlate · Studio avec vue sur mer à l'Etang Z'Abrico…" at bounding box center [429, 313] width 360 height 667
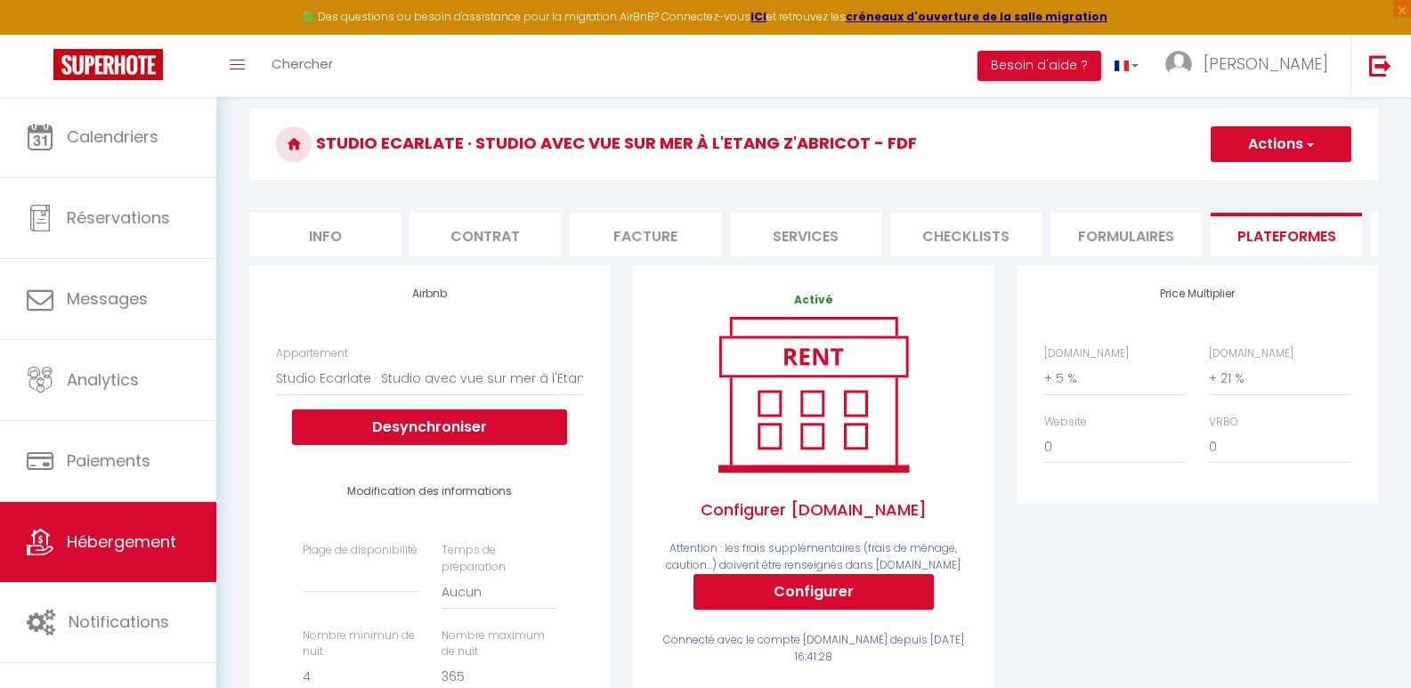
scroll to position [356, 0]
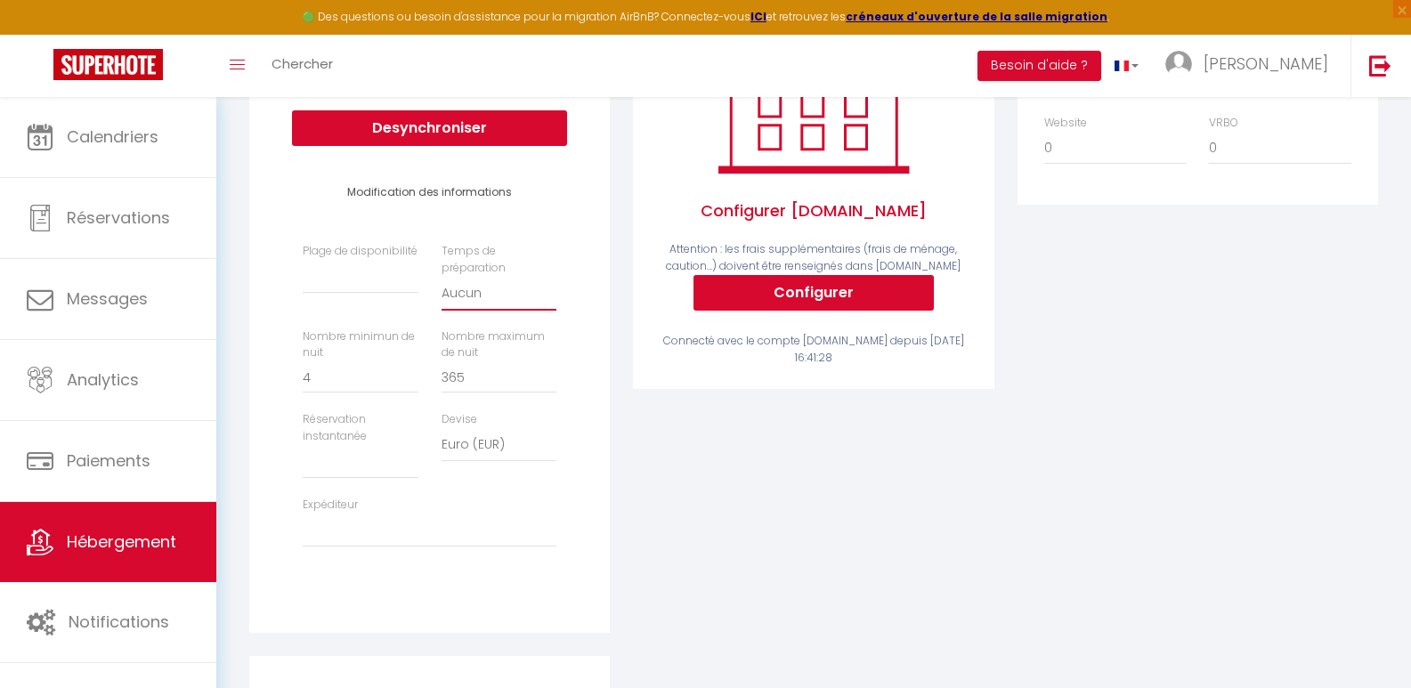
click at [514, 299] on select "Aucun 1 nuit avant et après chaque réservation 2 nuits avant et après chaque ré…" at bounding box center [498, 294] width 115 height 34
click at [397, 294] on select "Date indisponible par defaut 1 mois 3 mois 6 mois 9 mois 12 mois 24 mois" at bounding box center [360, 277] width 115 height 34
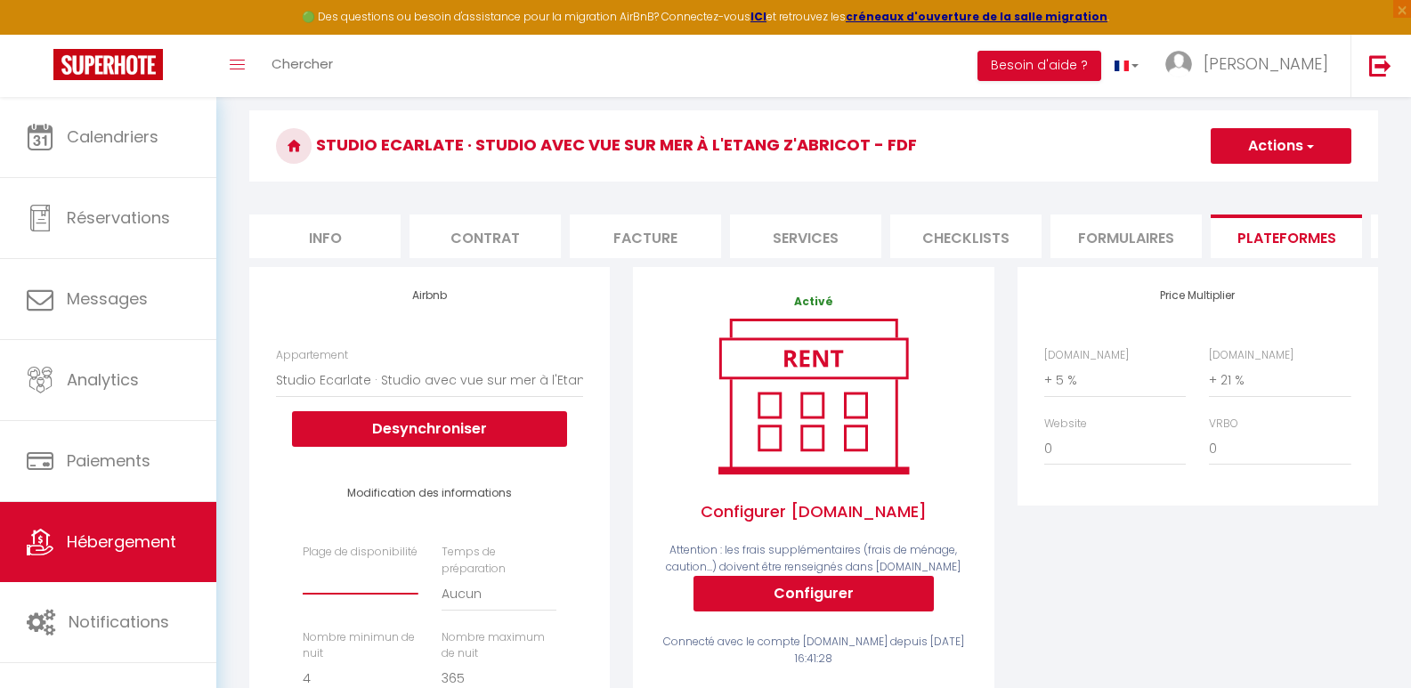
scroll to position [0, 0]
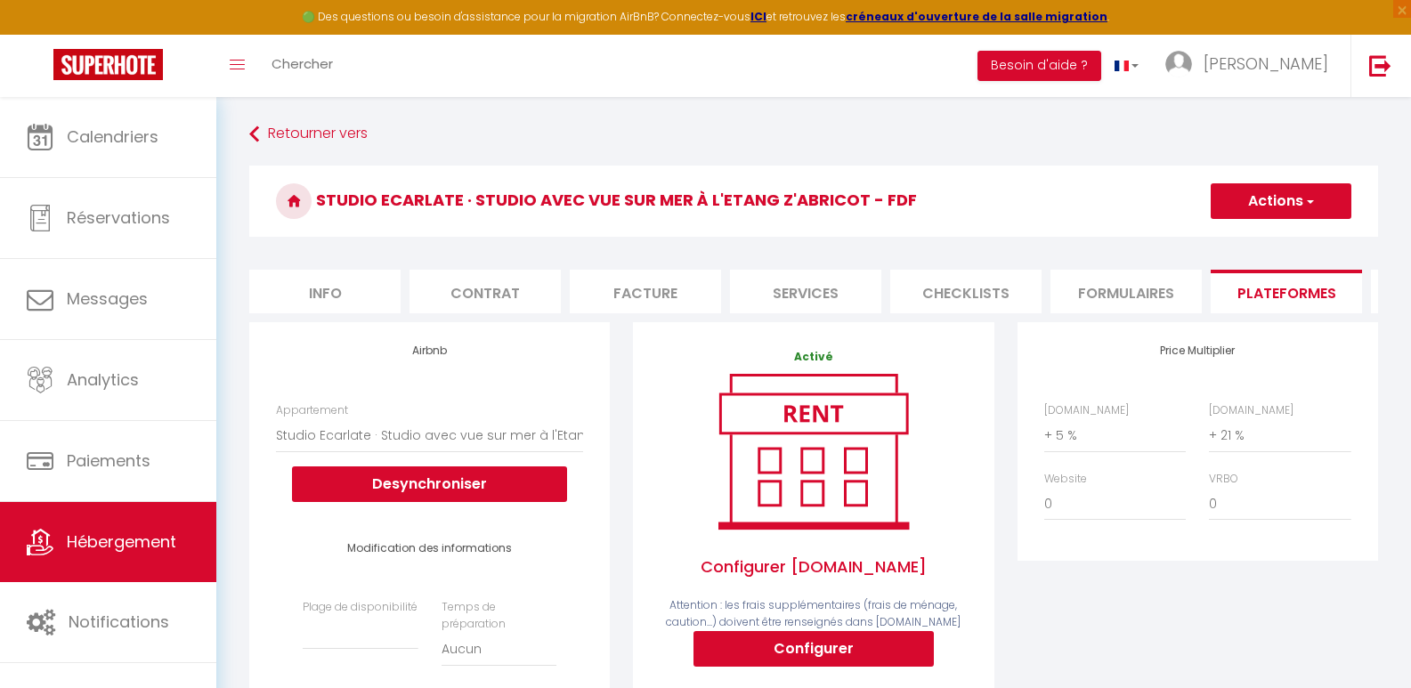
click at [1318, 211] on button "Actions" at bounding box center [1280, 201] width 141 height 36
click at [1268, 243] on link "Enregistrer" at bounding box center [1280, 240] width 141 height 23
click at [1132, 290] on li "Formulaires" at bounding box center [1125, 292] width 151 height 44
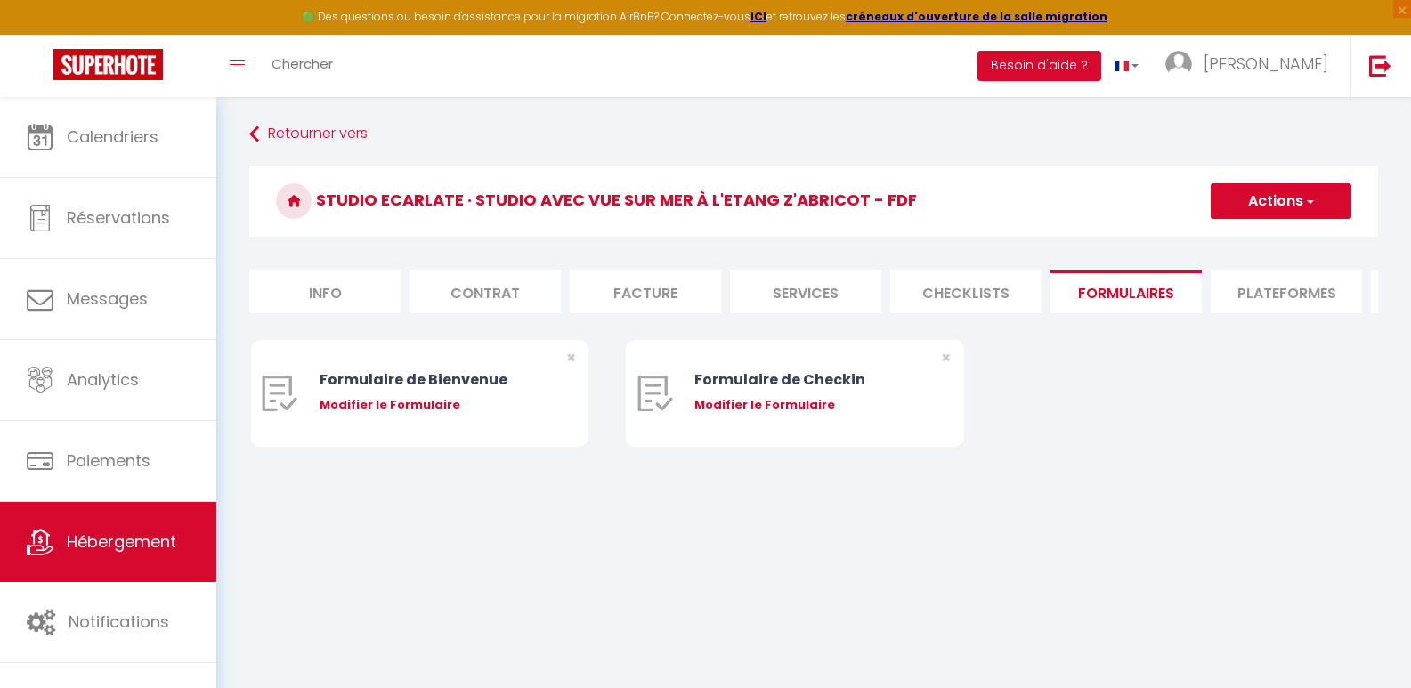
click at [955, 293] on li "Checklists" at bounding box center [965, 292] width 151 height 44
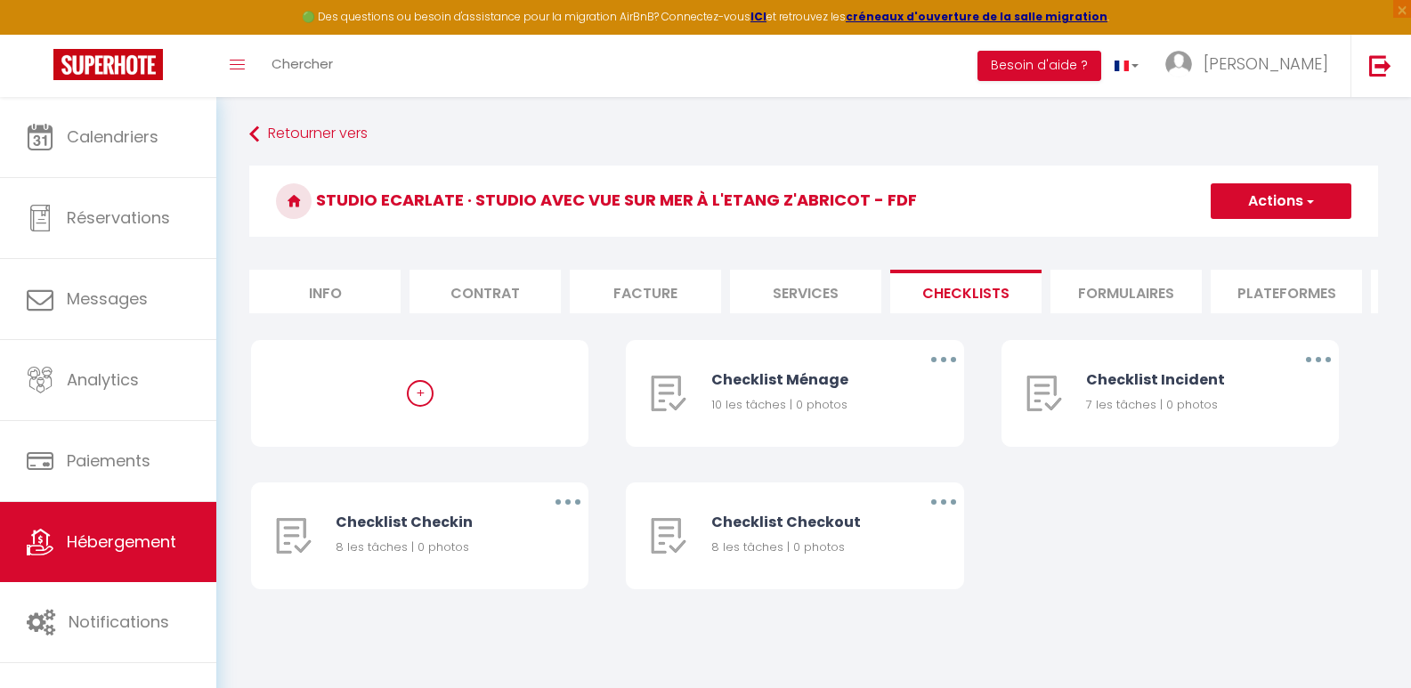
click at [791, 290] on li "Services" at bounding box center [805, 292] width 151 height 44
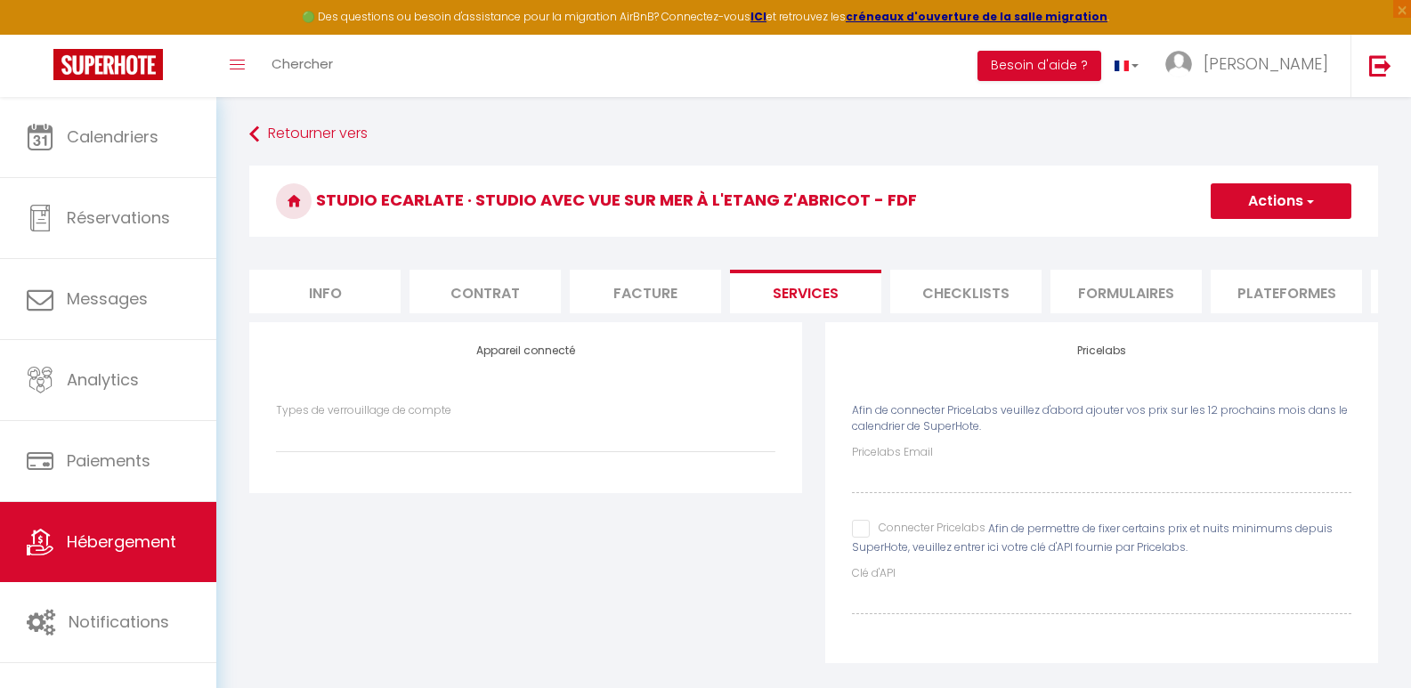
click at [654, 293] on li "Facture" at bounding box center [645, 292] width 151 height 44
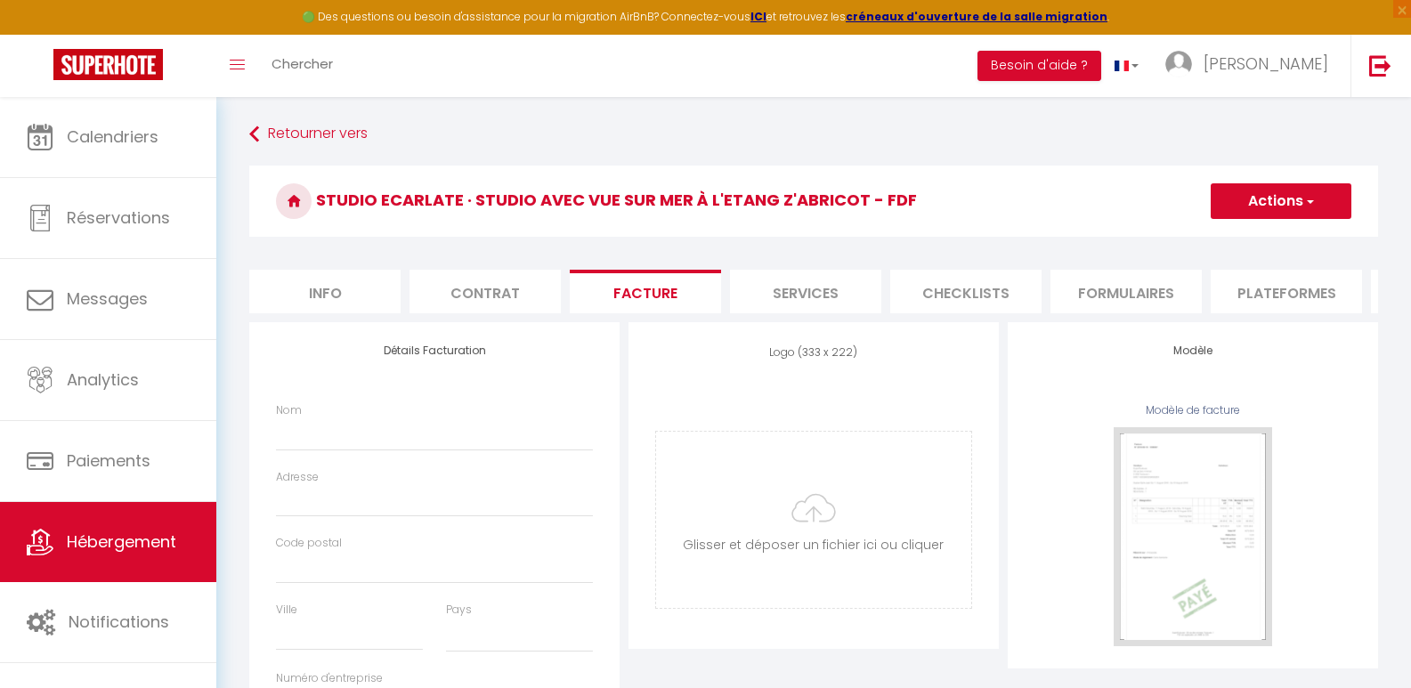
click at [472, 301] on li "Contrat" at bounding box center [484, 292] width 151 height 44
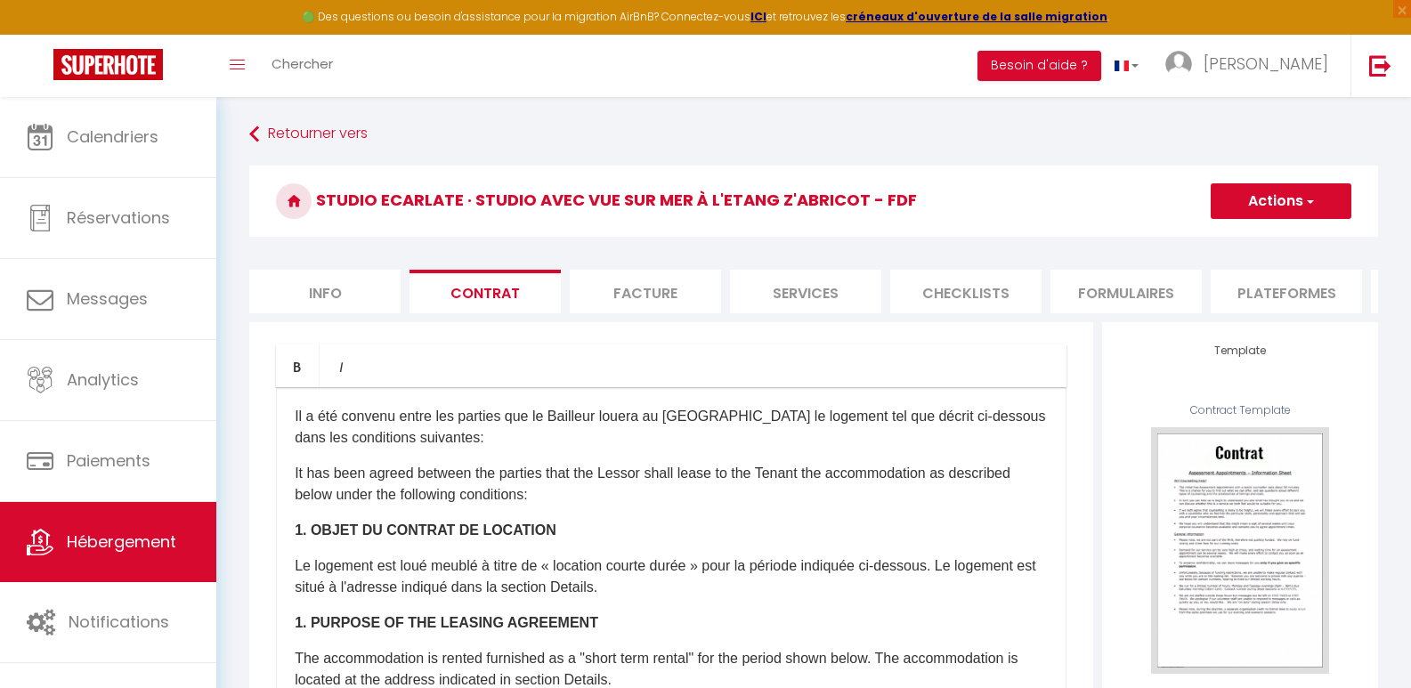
click at [304, 293] on li "Info" at bounding box center [324, 292] width 151 height 44
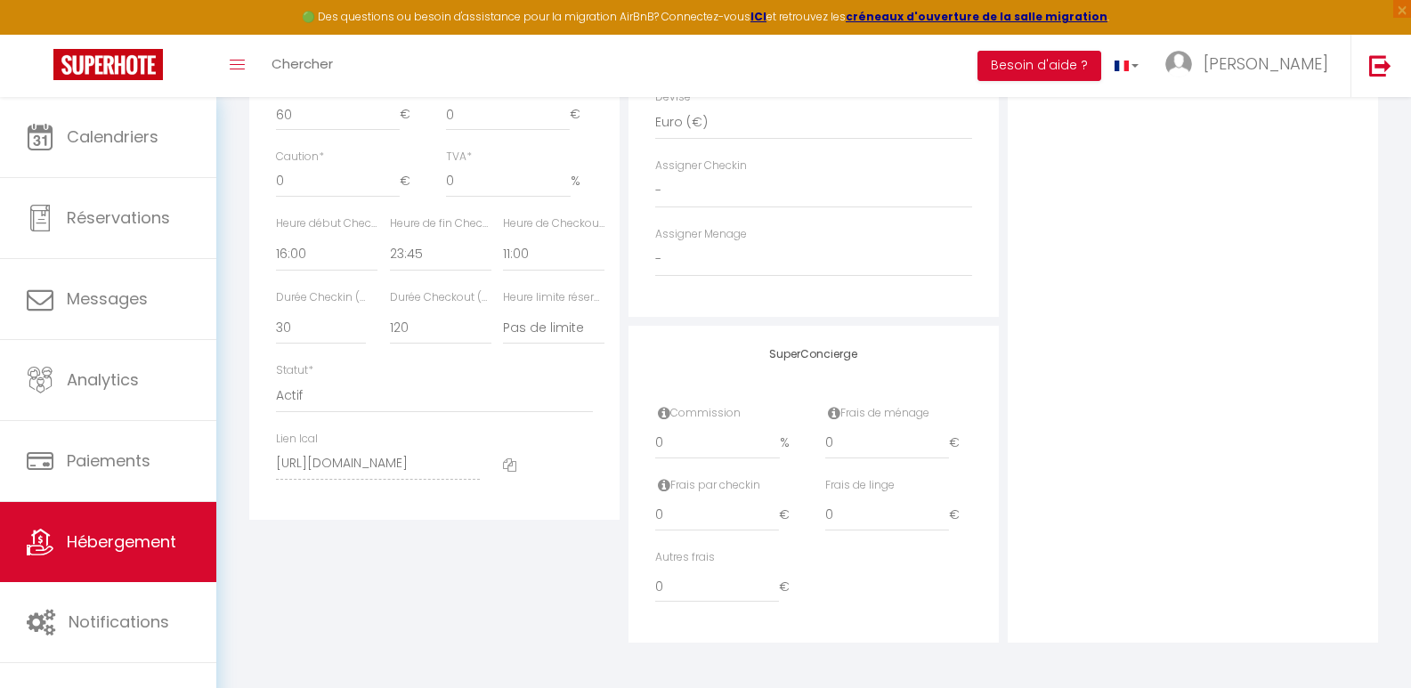
scroll to position [894, 0]
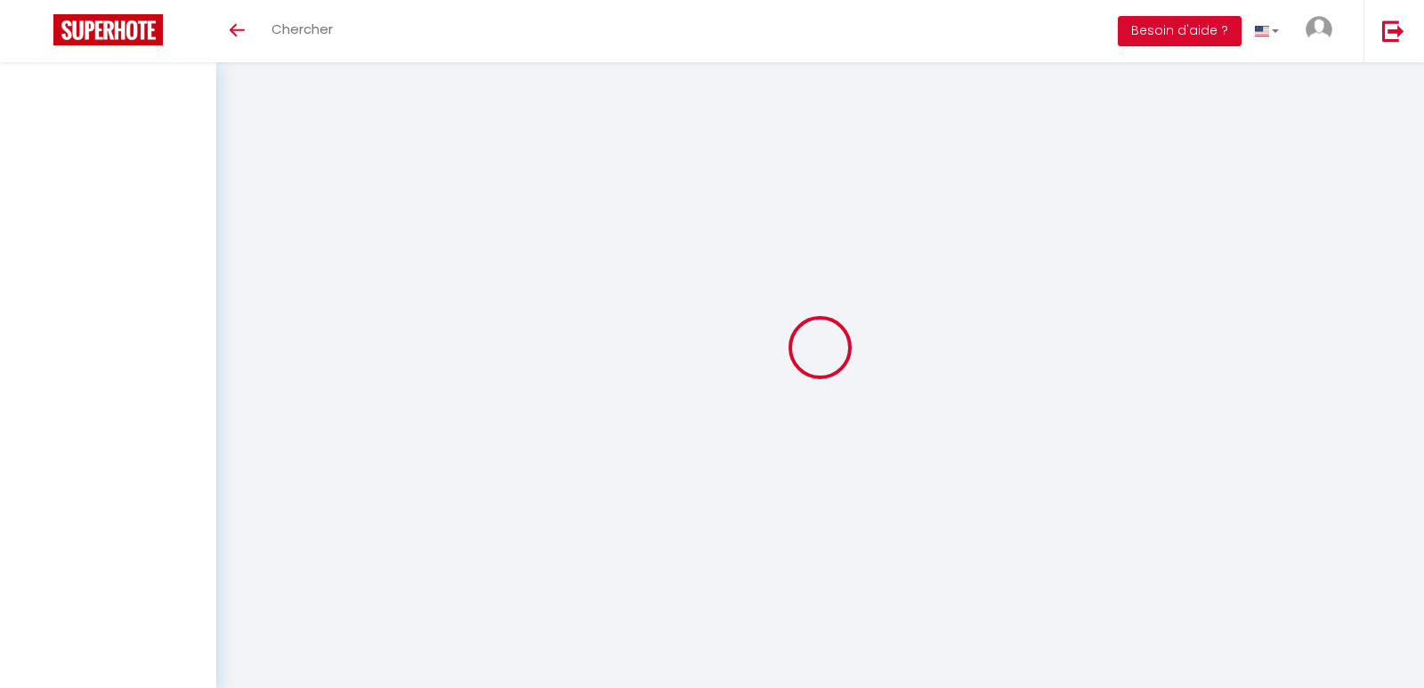
select select "3"
select select "2"
select select "1"
select select "28"
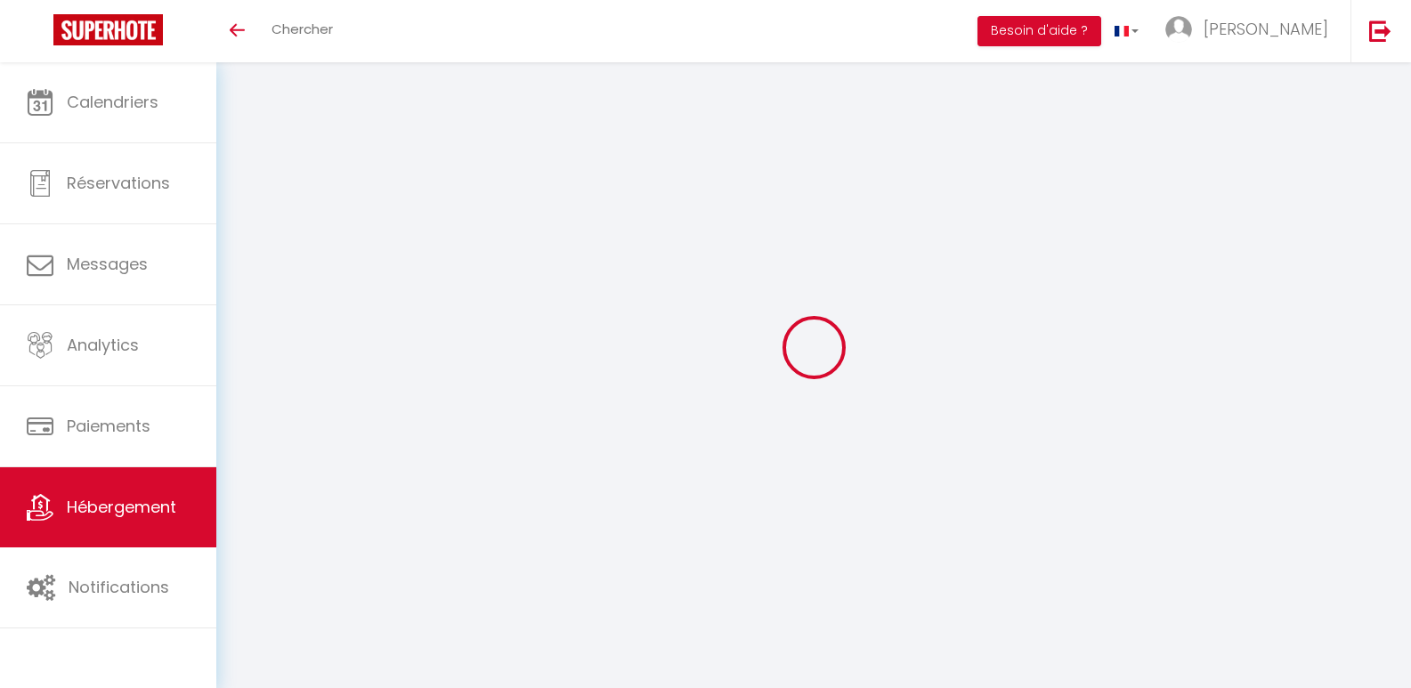
select select
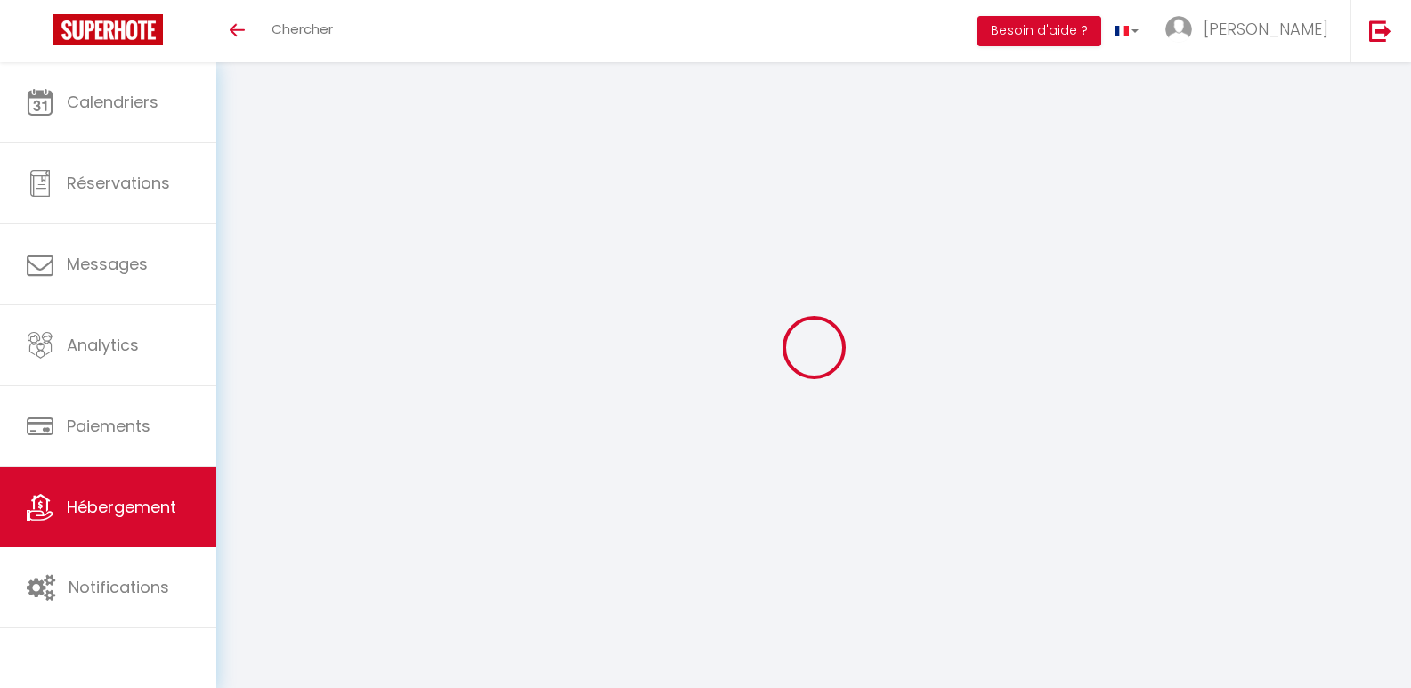
select select
checkbox input "false"
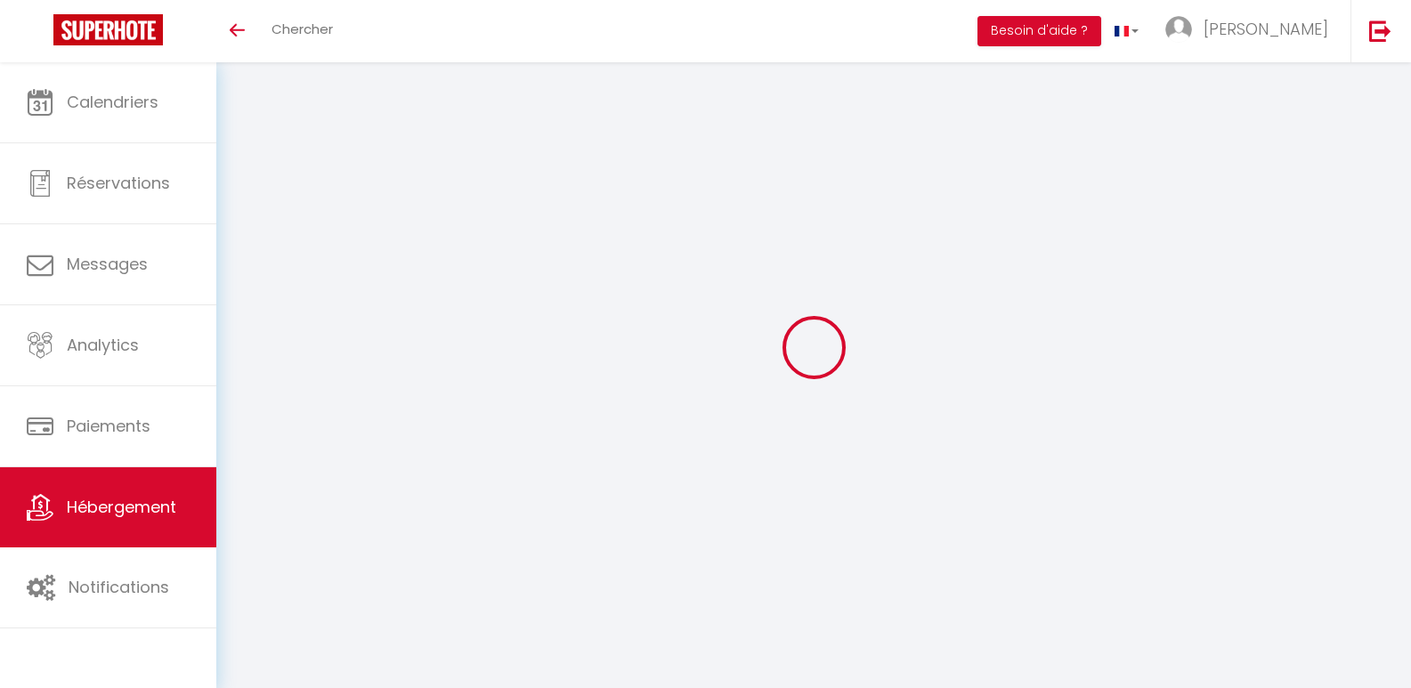
select select
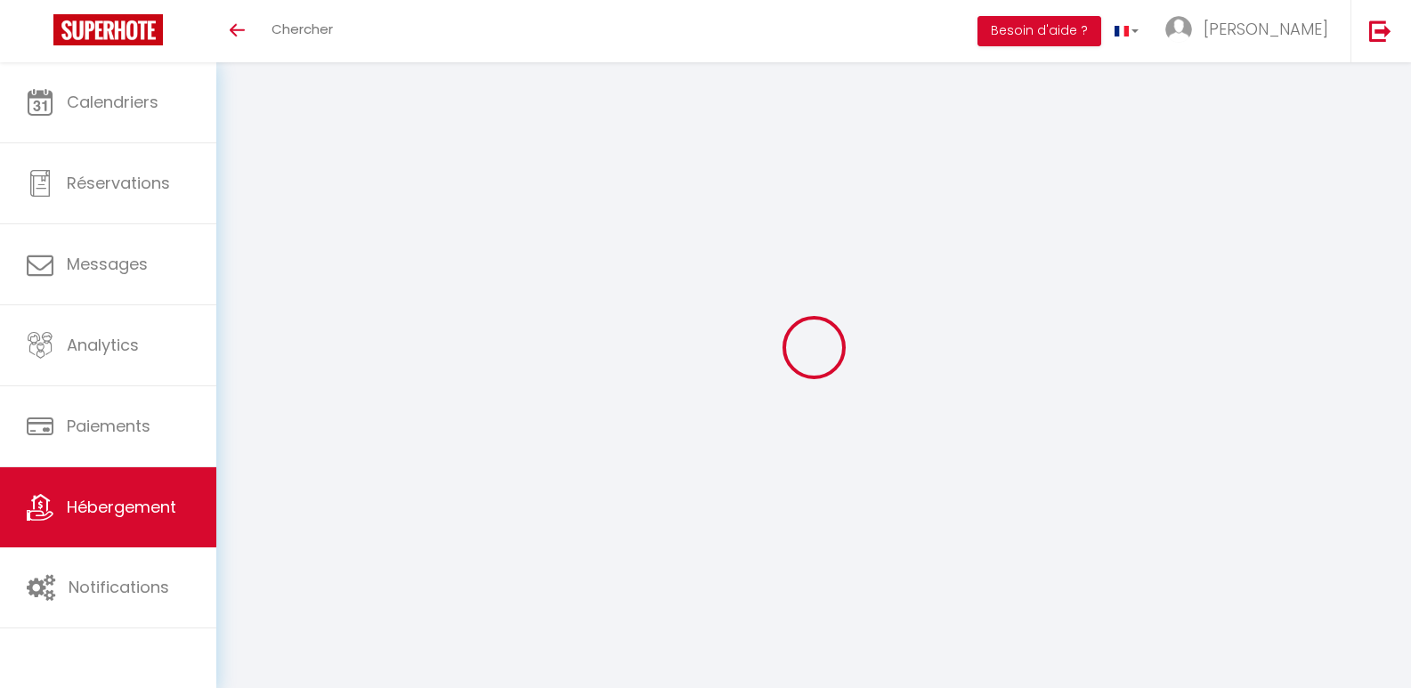
select select
checkbox input "false"
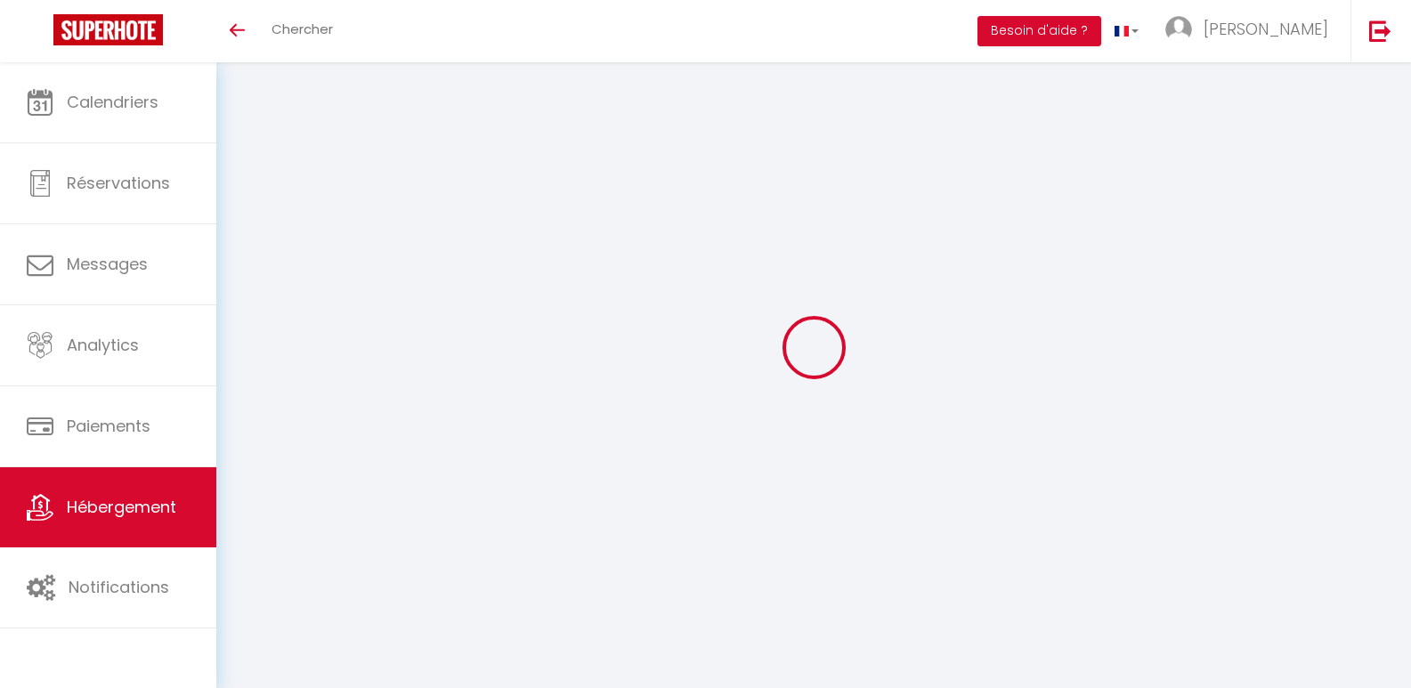
checkbox input "false"
select select
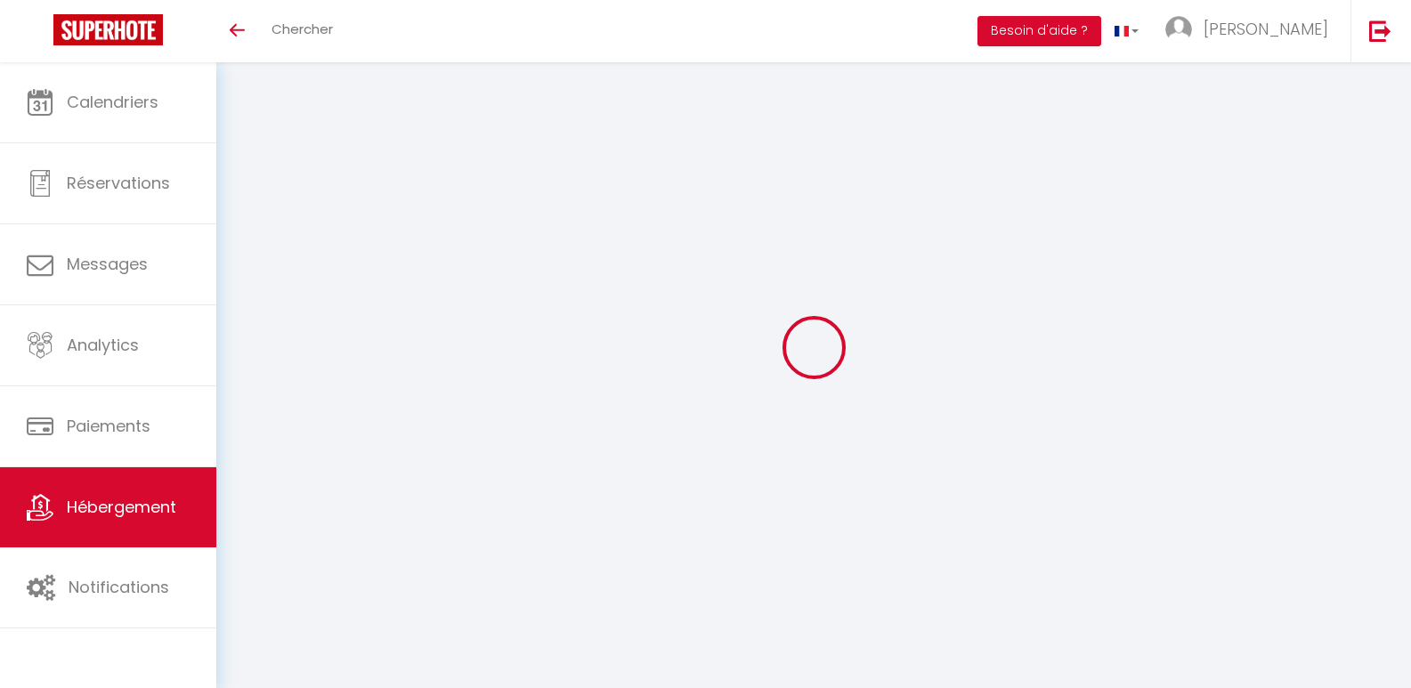
select select
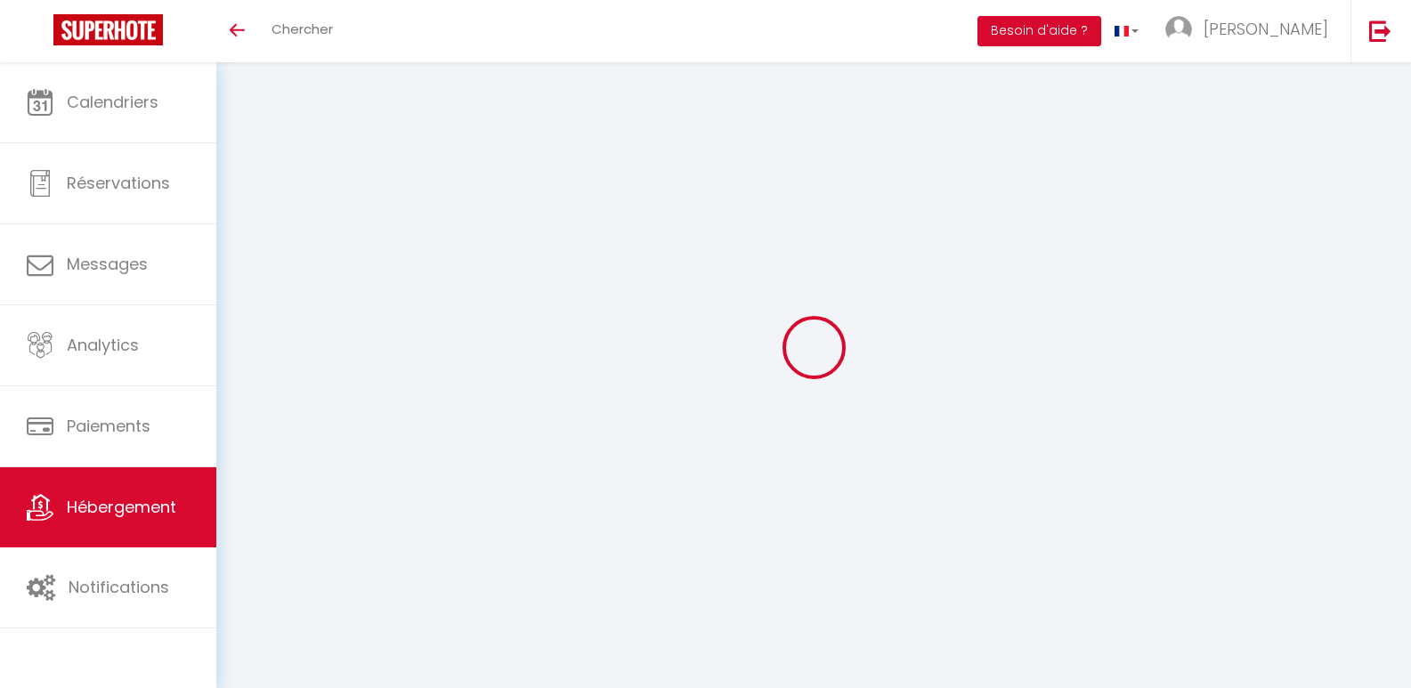
checkbox input "false"
select select
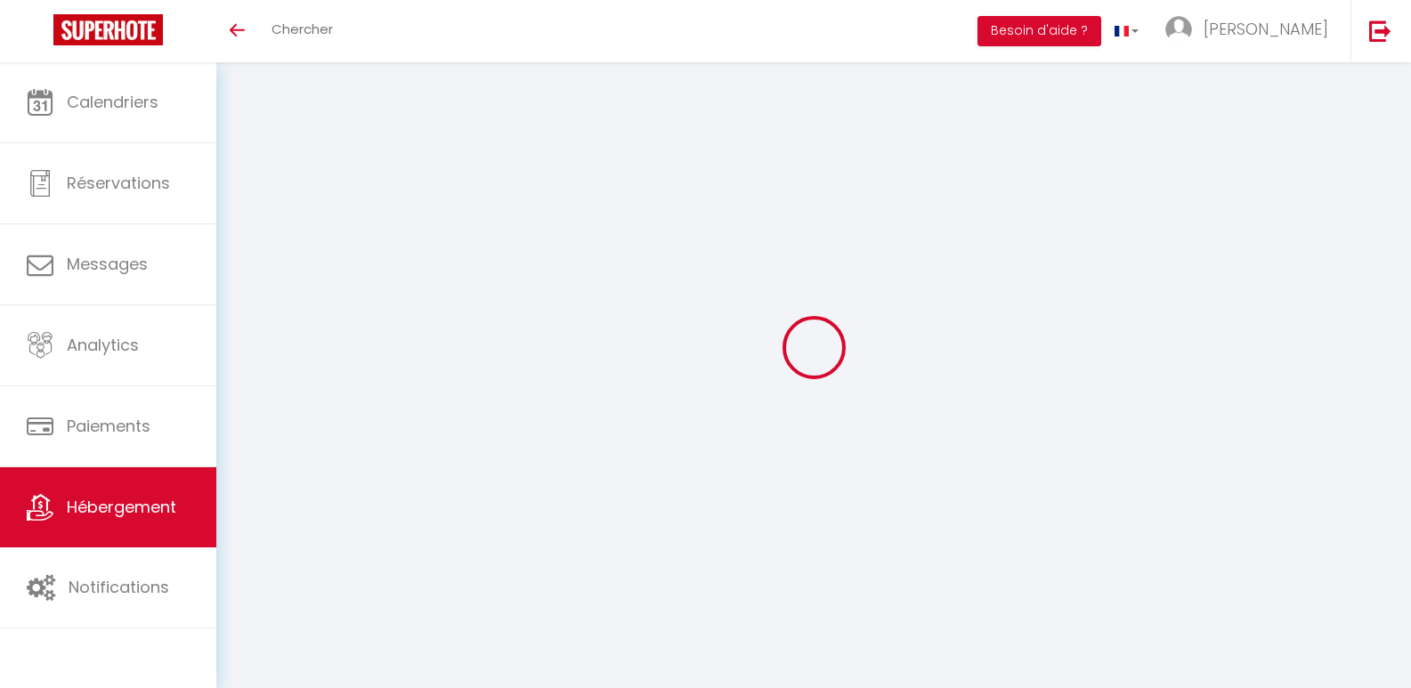
select select
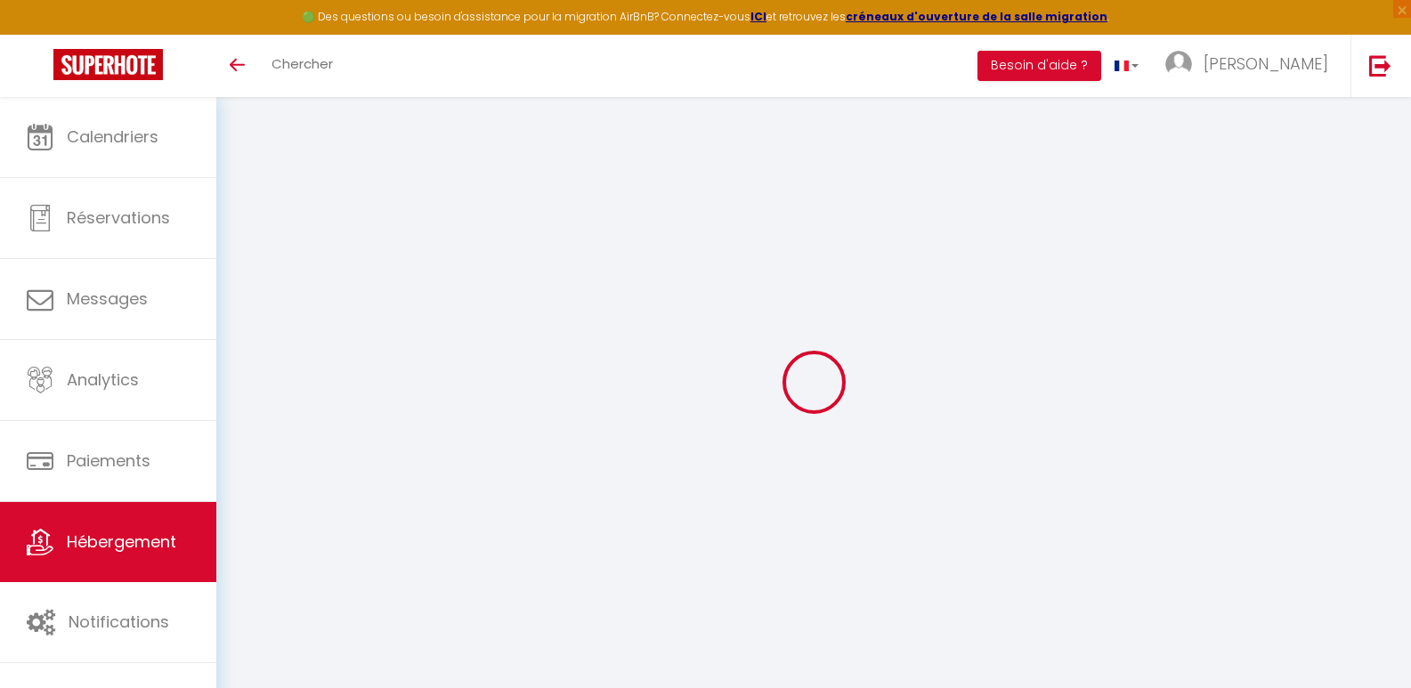
select select
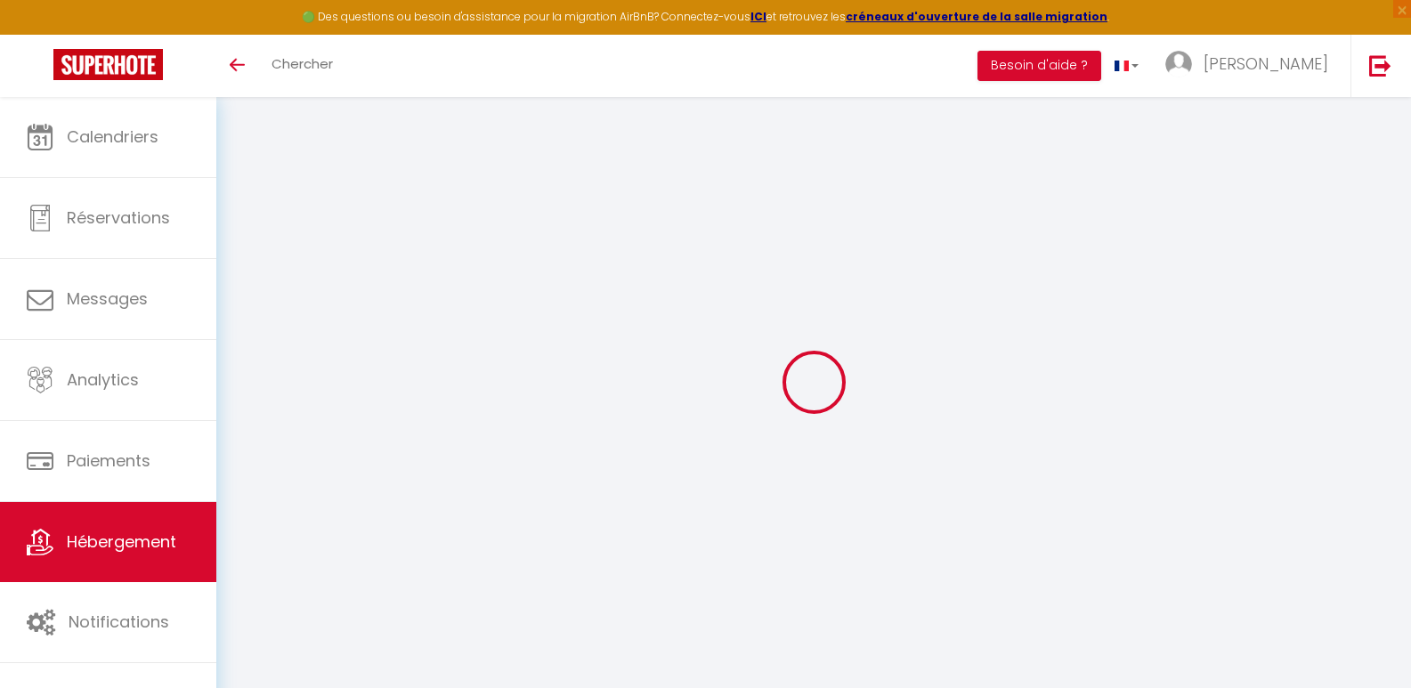
select select
checkbox input "false"
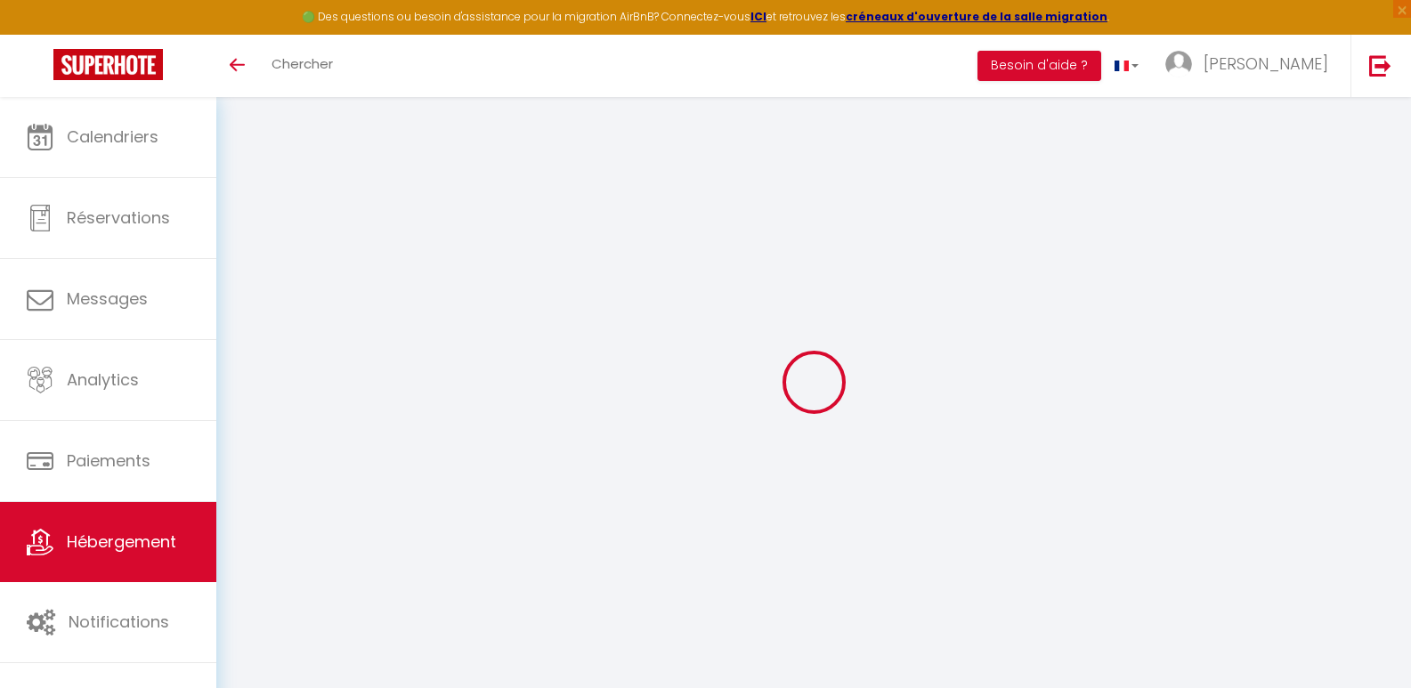
select select
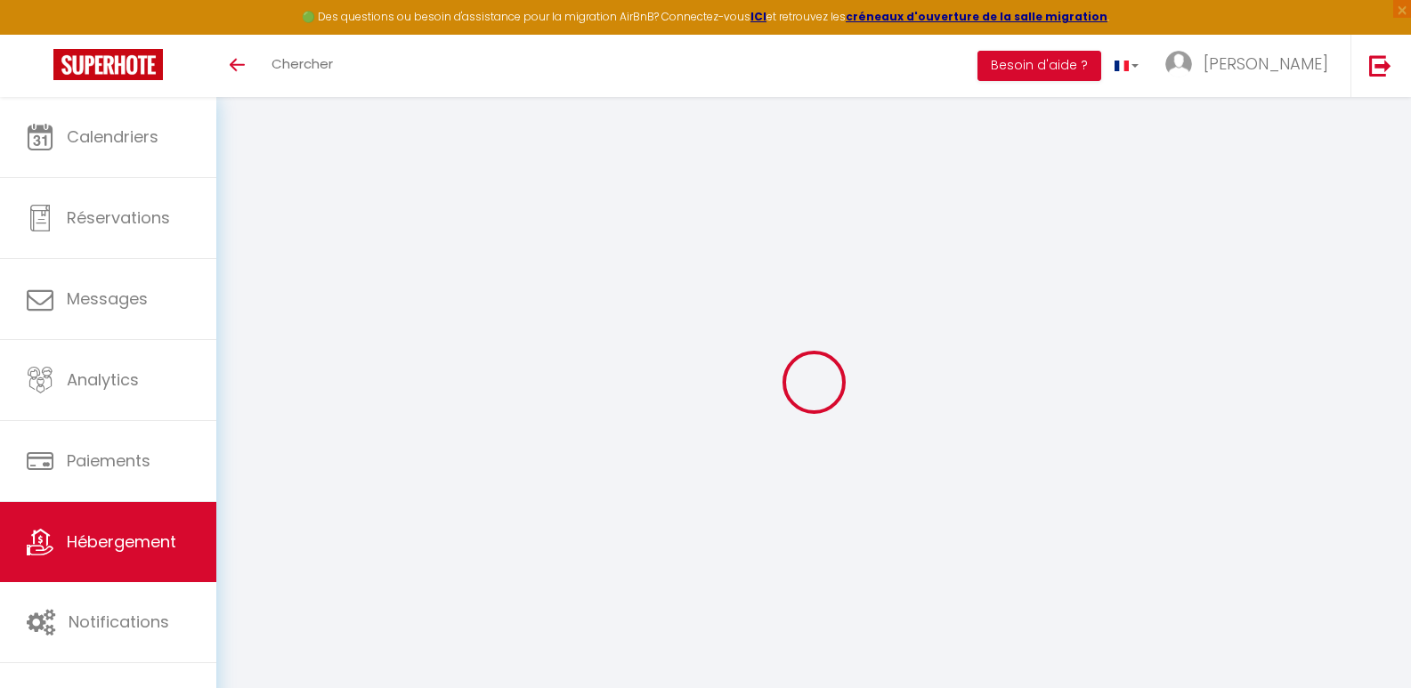
select select
checkbox input "false"
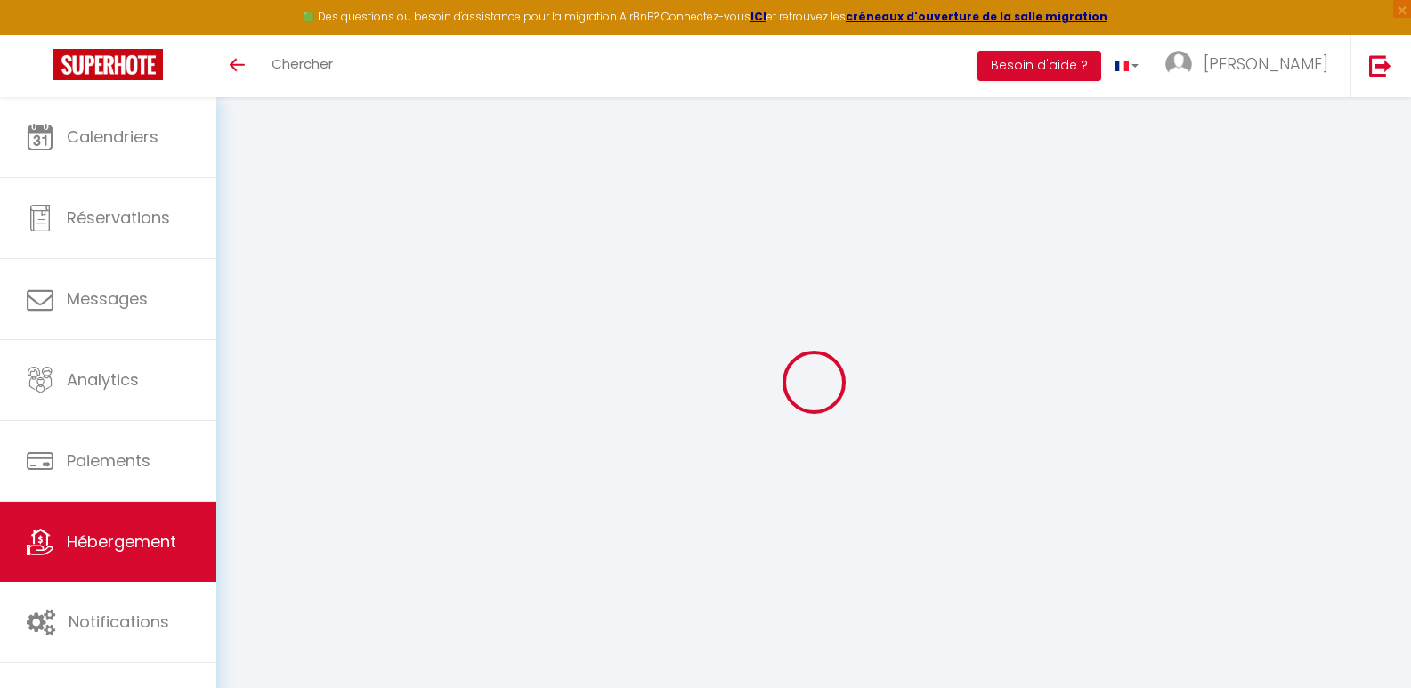
checkbox input "false"
select select
type input "Studio Ecarlate · Studio avec vue sur mer à l'Etang Z'Abricot - FDF"
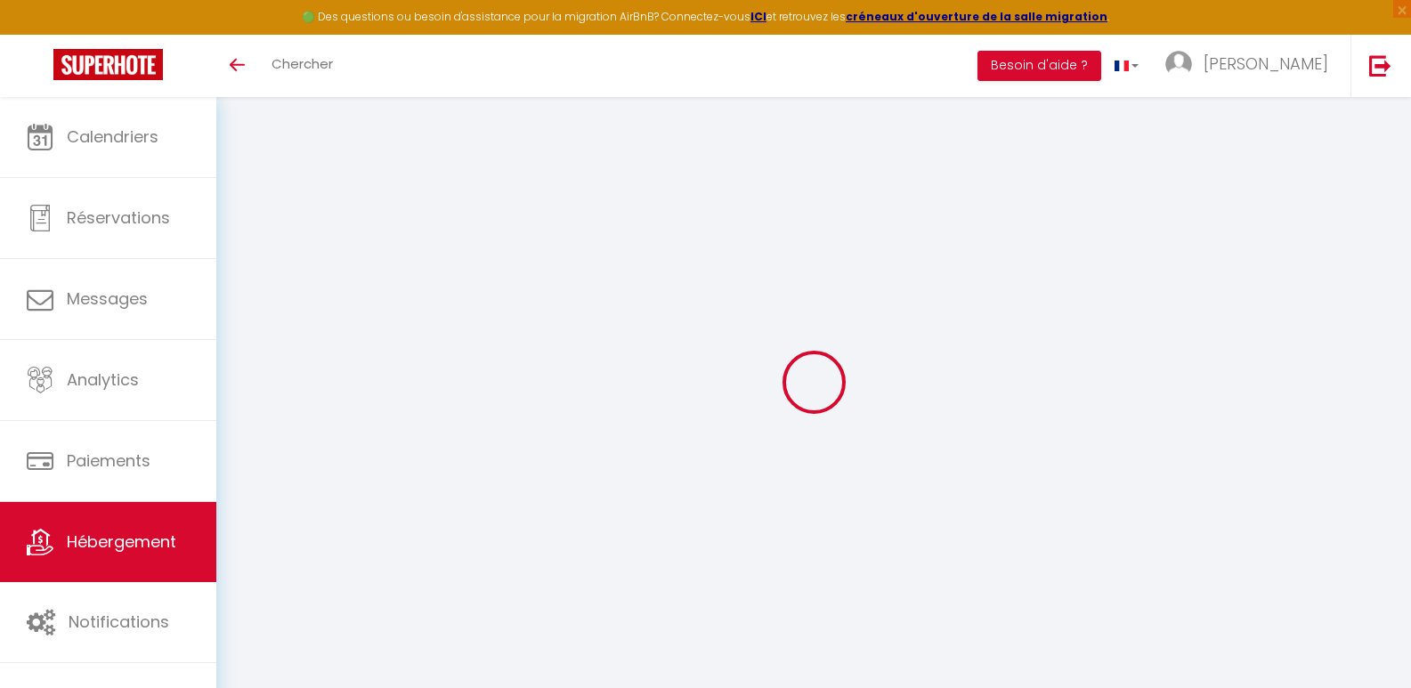
type input "[PERSON_NAME]"
type input "VERTUEUX"
type input "[STREET_ADDRESS][PERSON_NAME]"
type input "97200"
type input "[GEOGRAPHIC_DATA]"
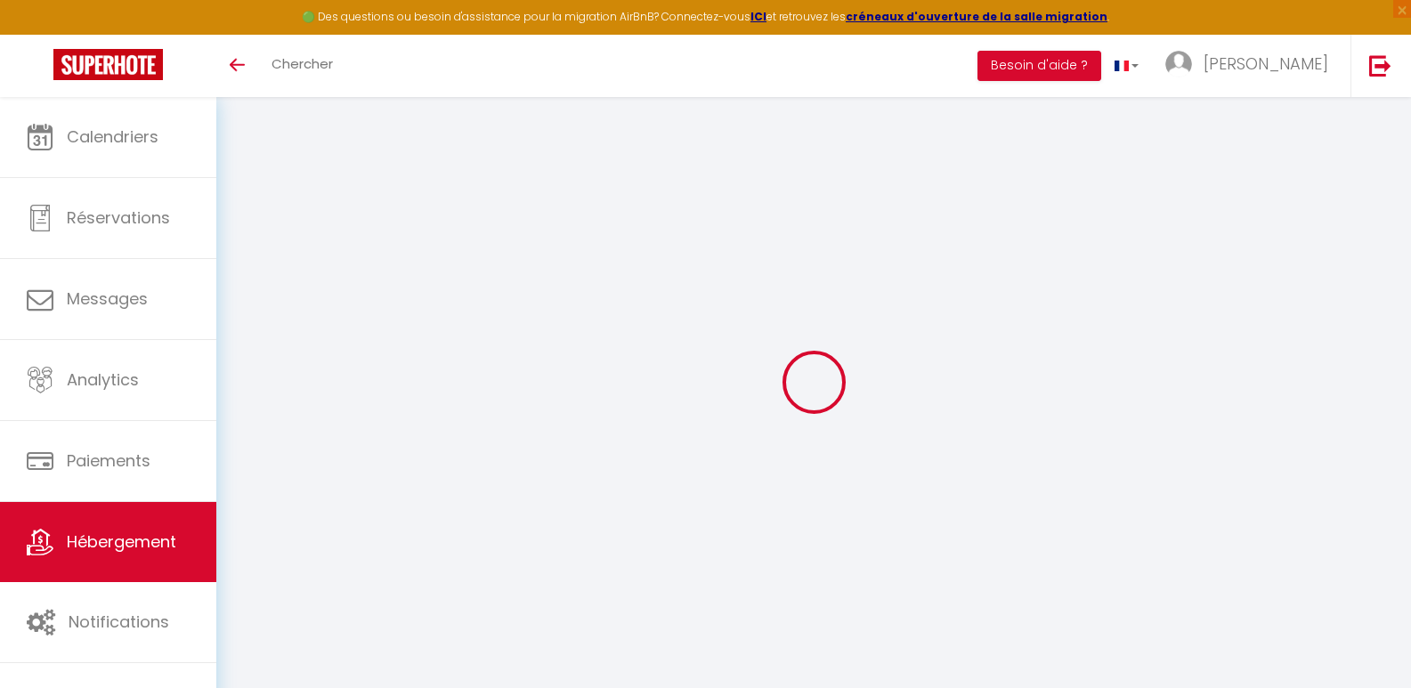
select select "2"
type input "92"
type input "60"
select select
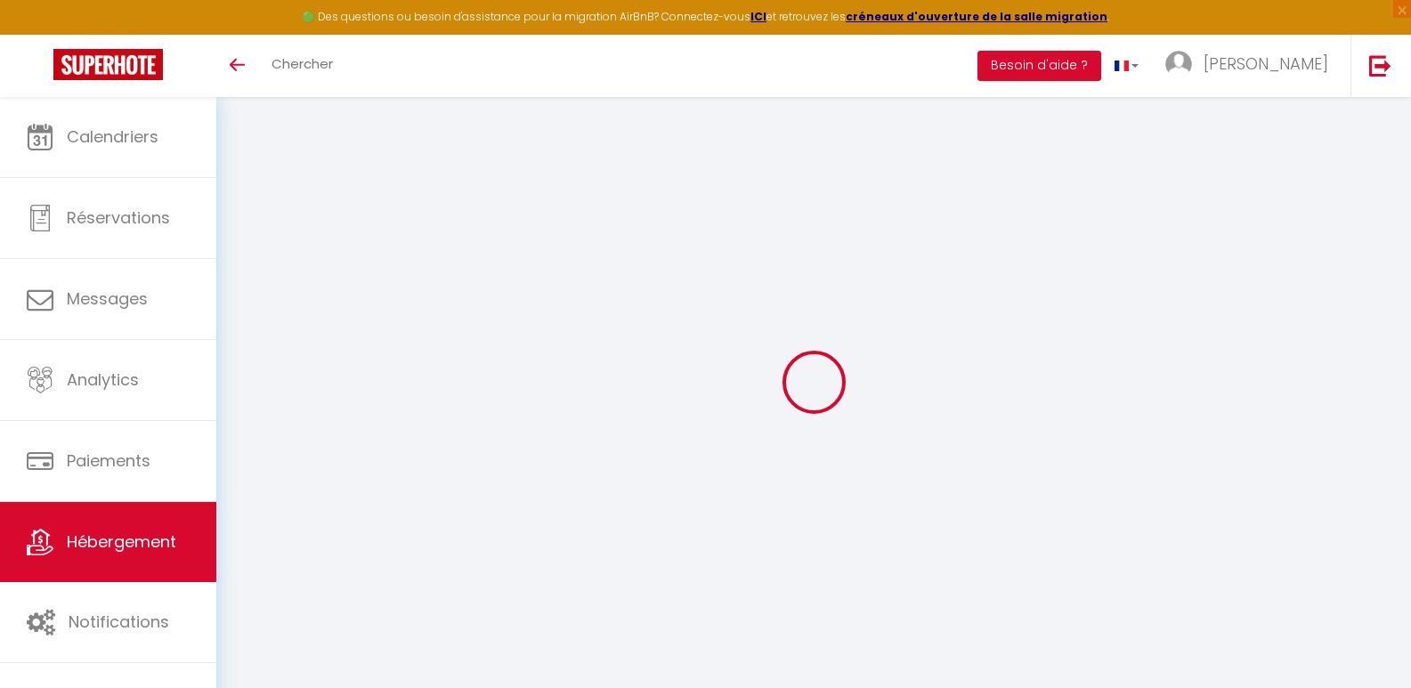
select select
type input "[STREET_ADDRESS][PERSON_NAME]"
type input "97200"
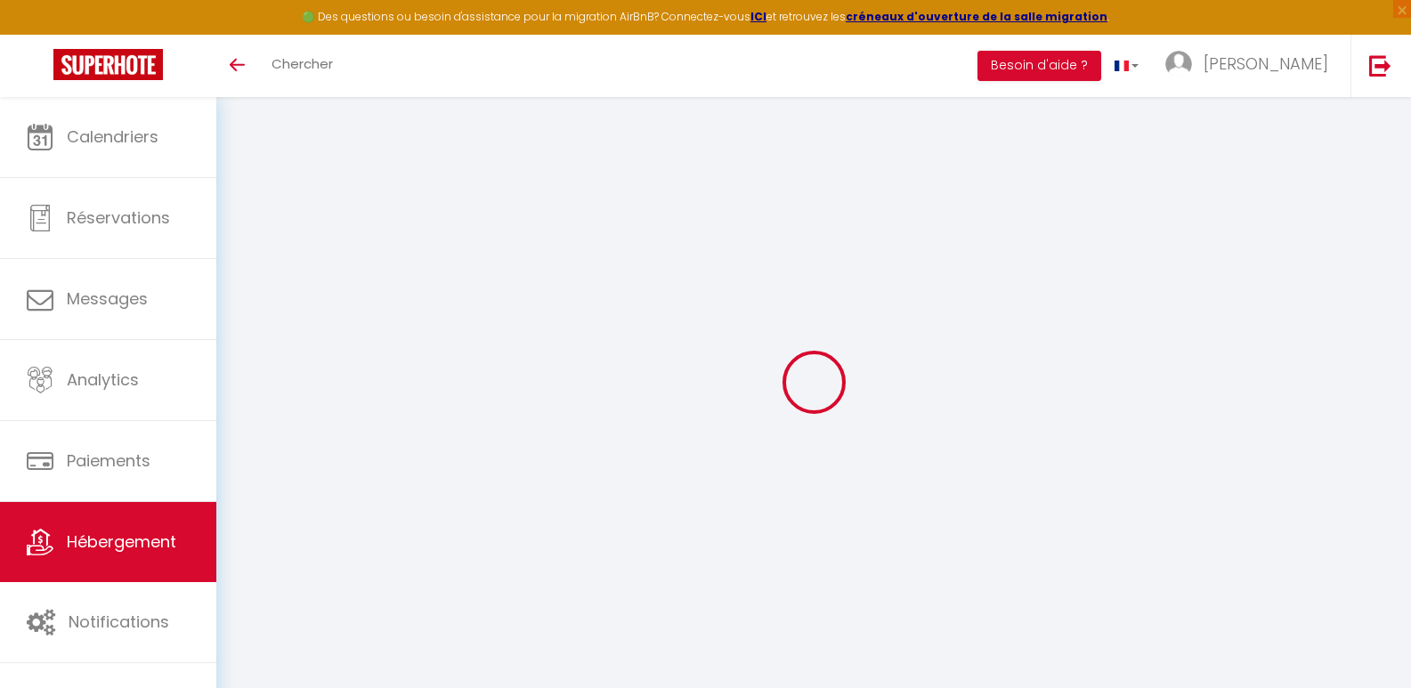
type input "[GEOGRAPHIC_DATA]"
select select "136"
type input "[EMAIL_ADDRESS][DOMAIN_NAME]"
select select
checkbox input "false"
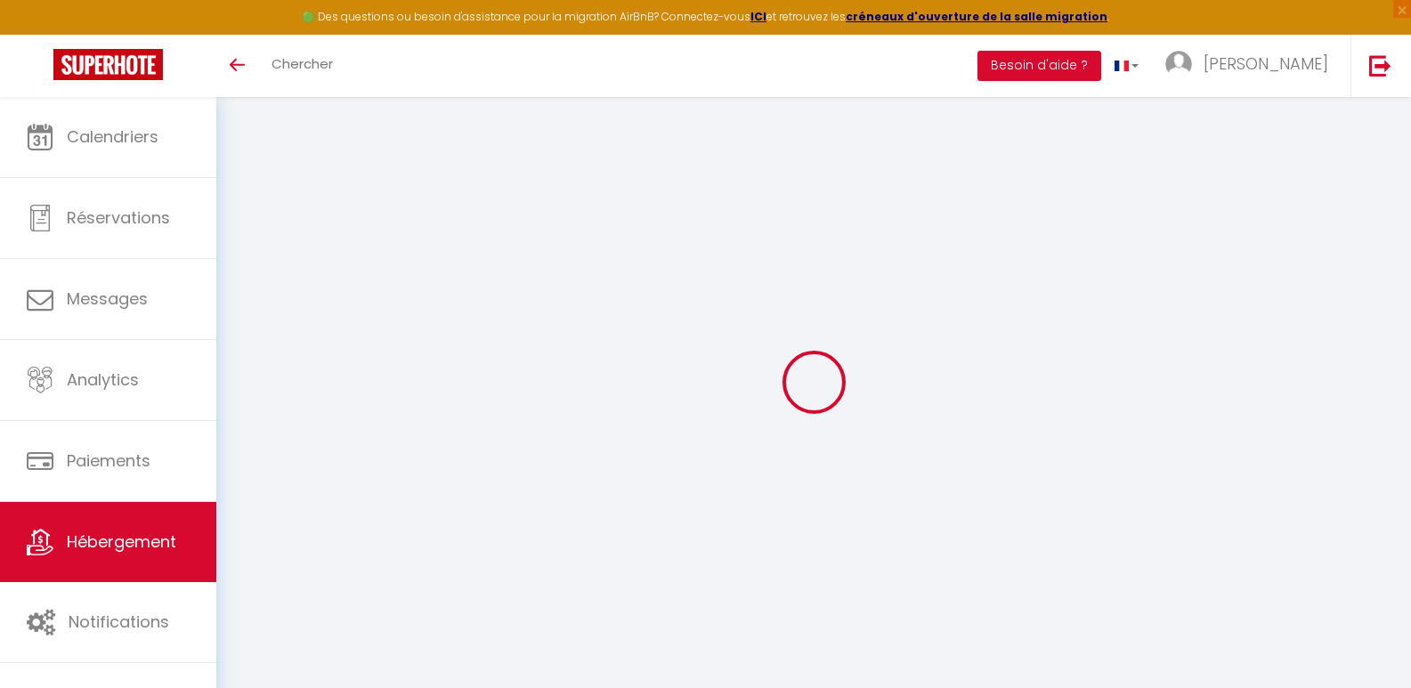
checkbox input "false"
select select
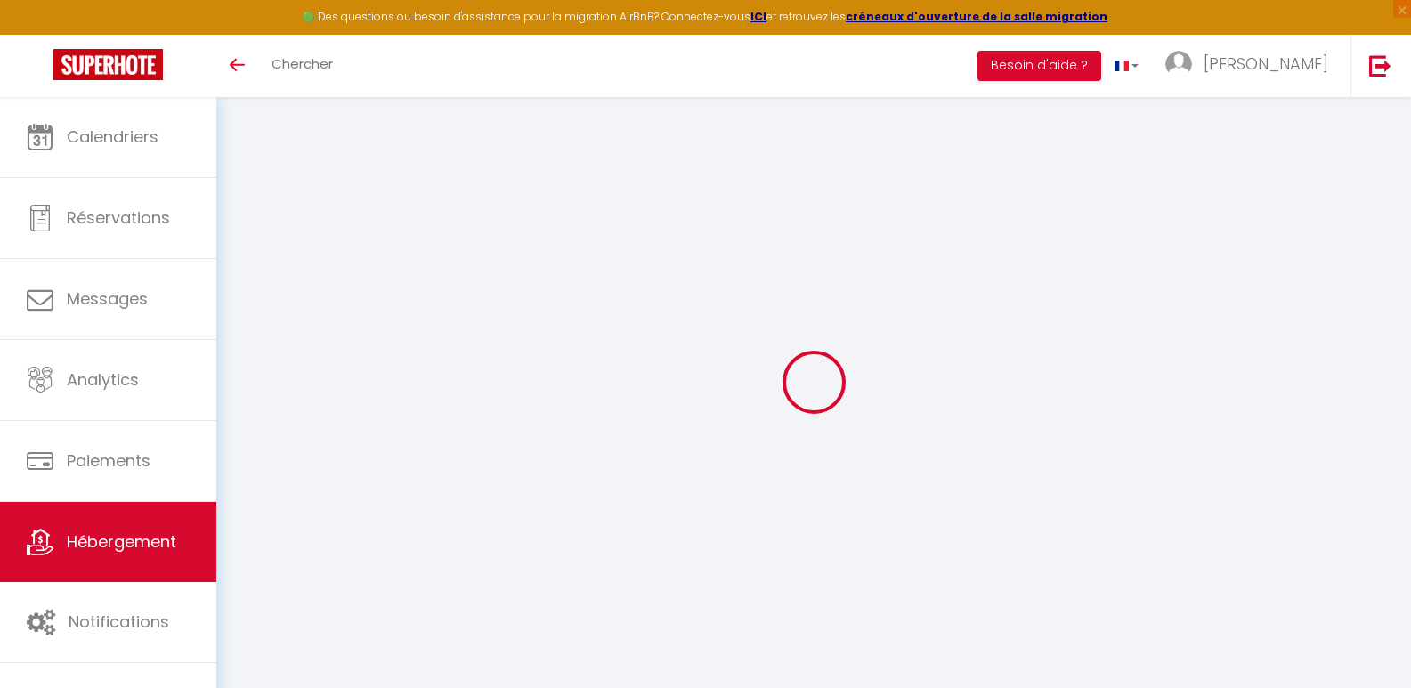
type input "0"
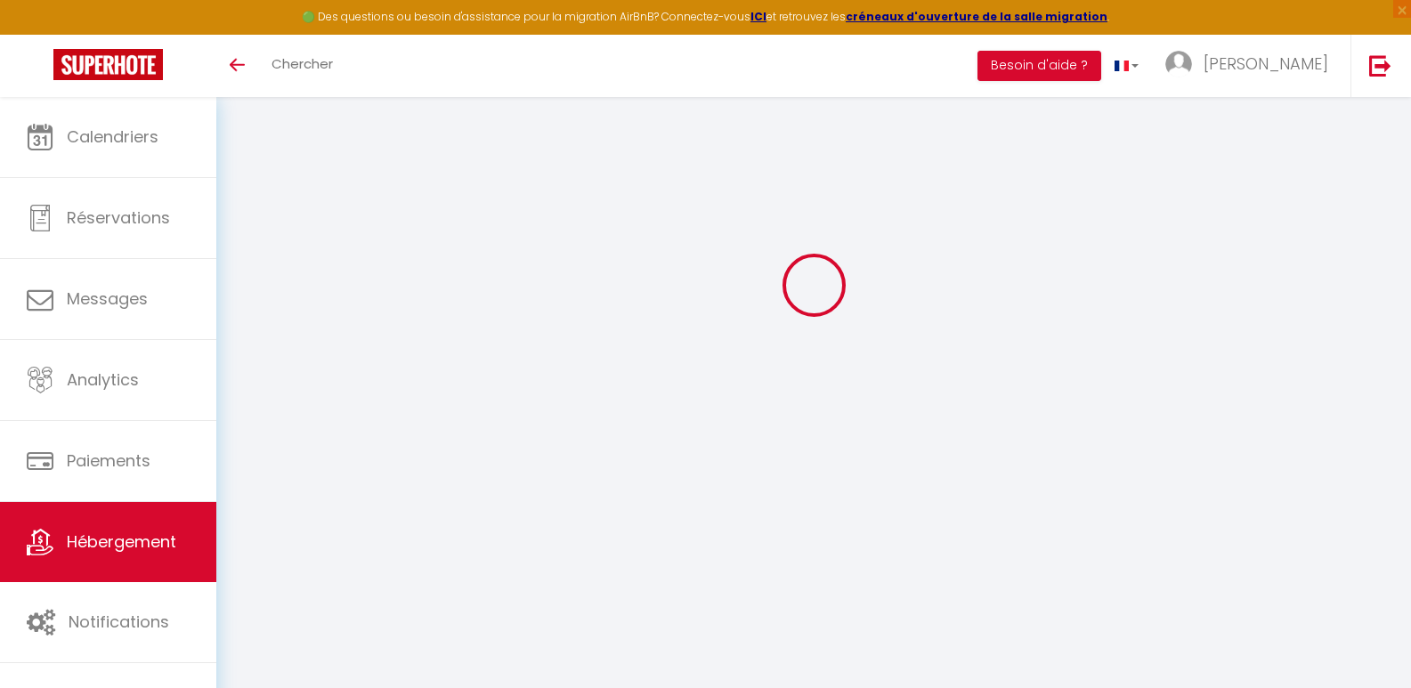
select select
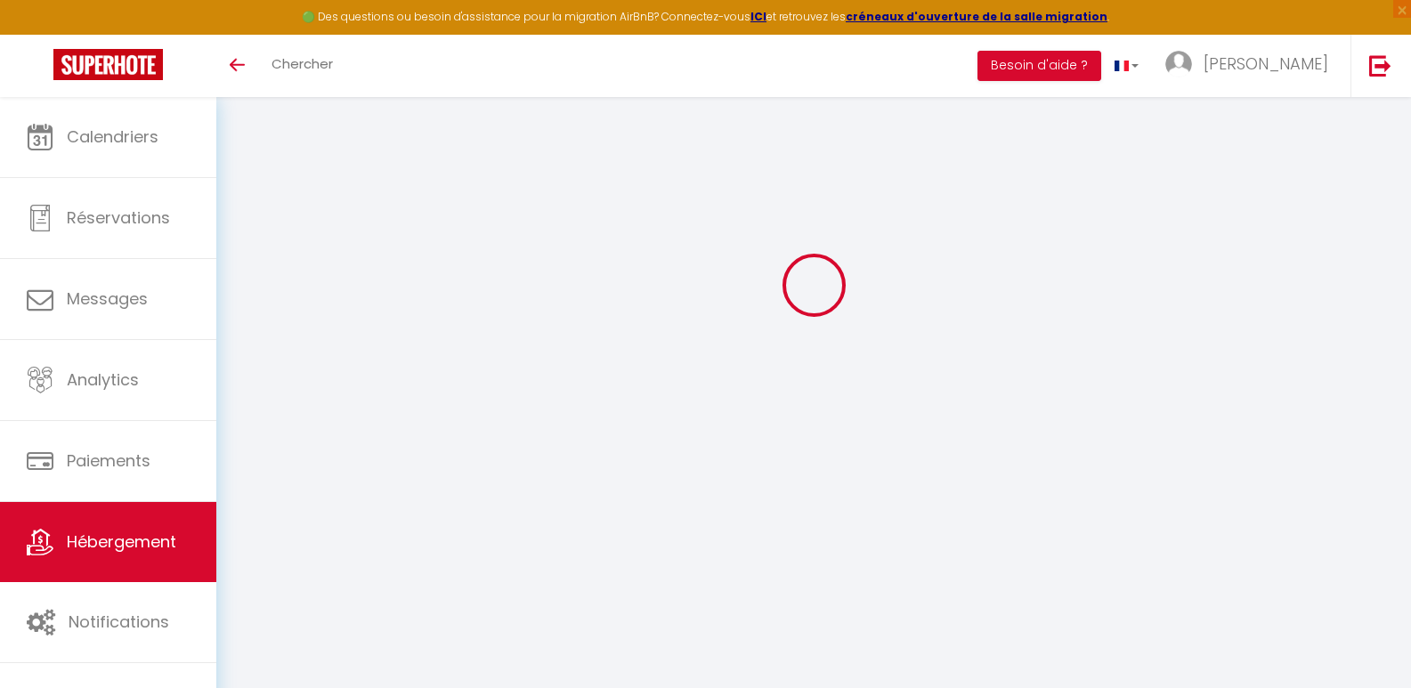
select select
checkbox input "false"
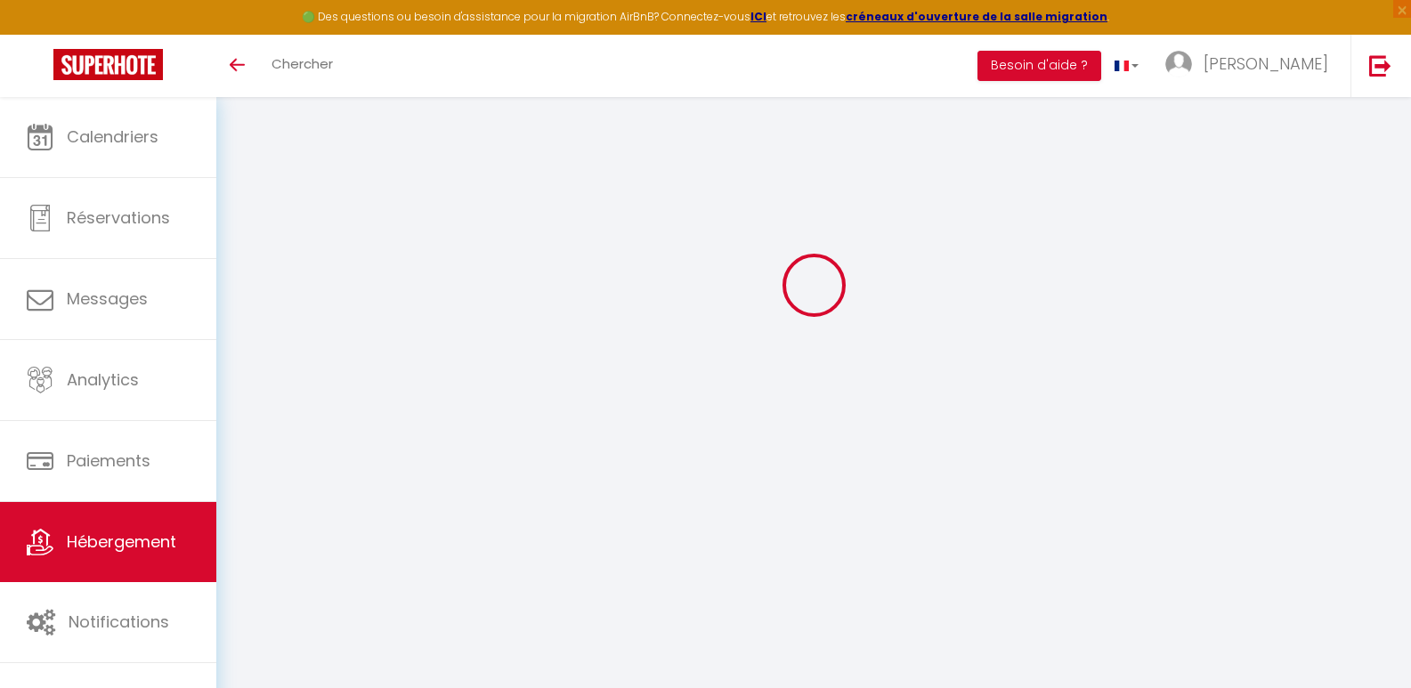
select select
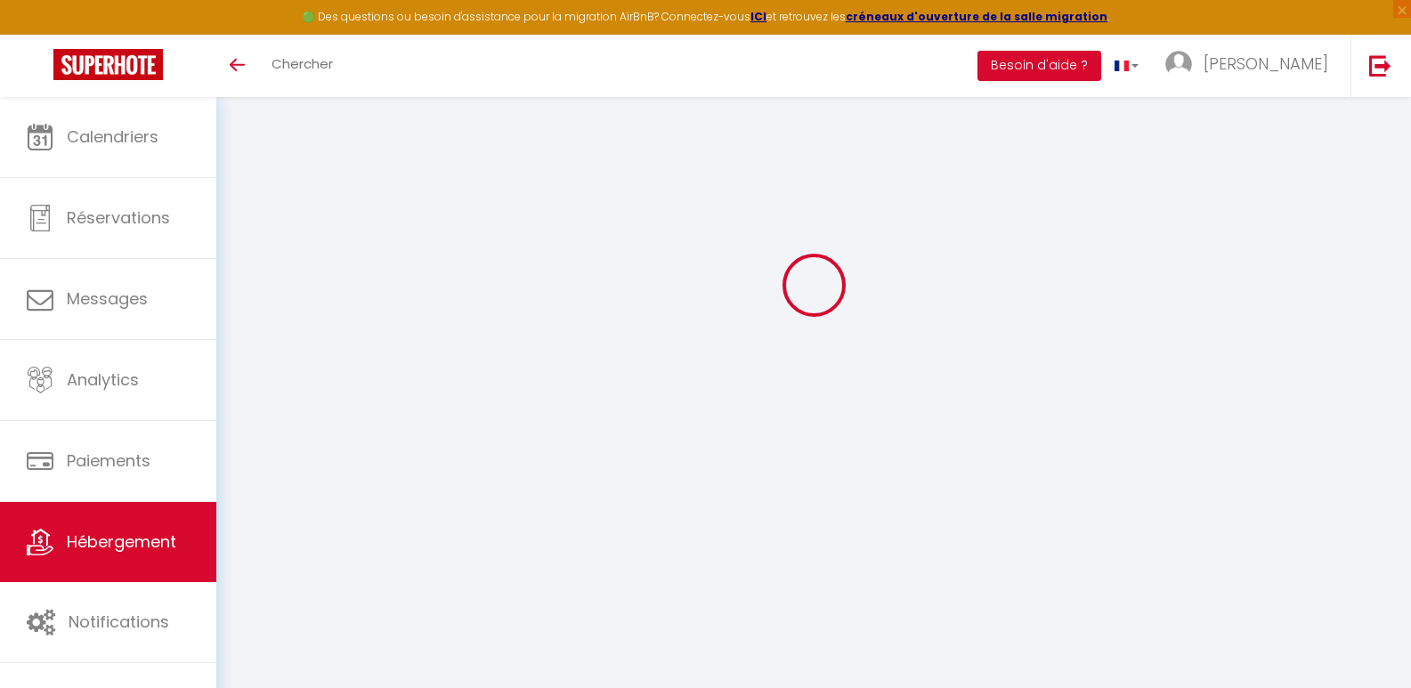
select select
checkbox input "false"
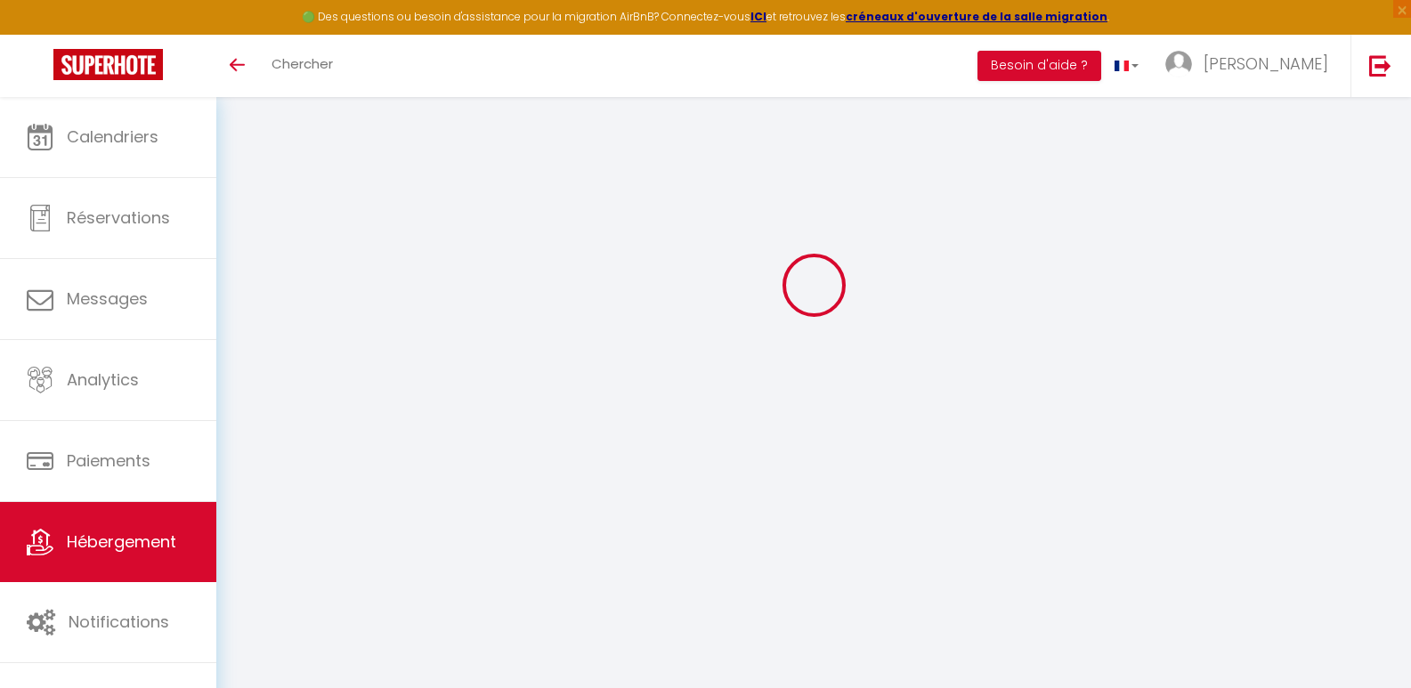
select select
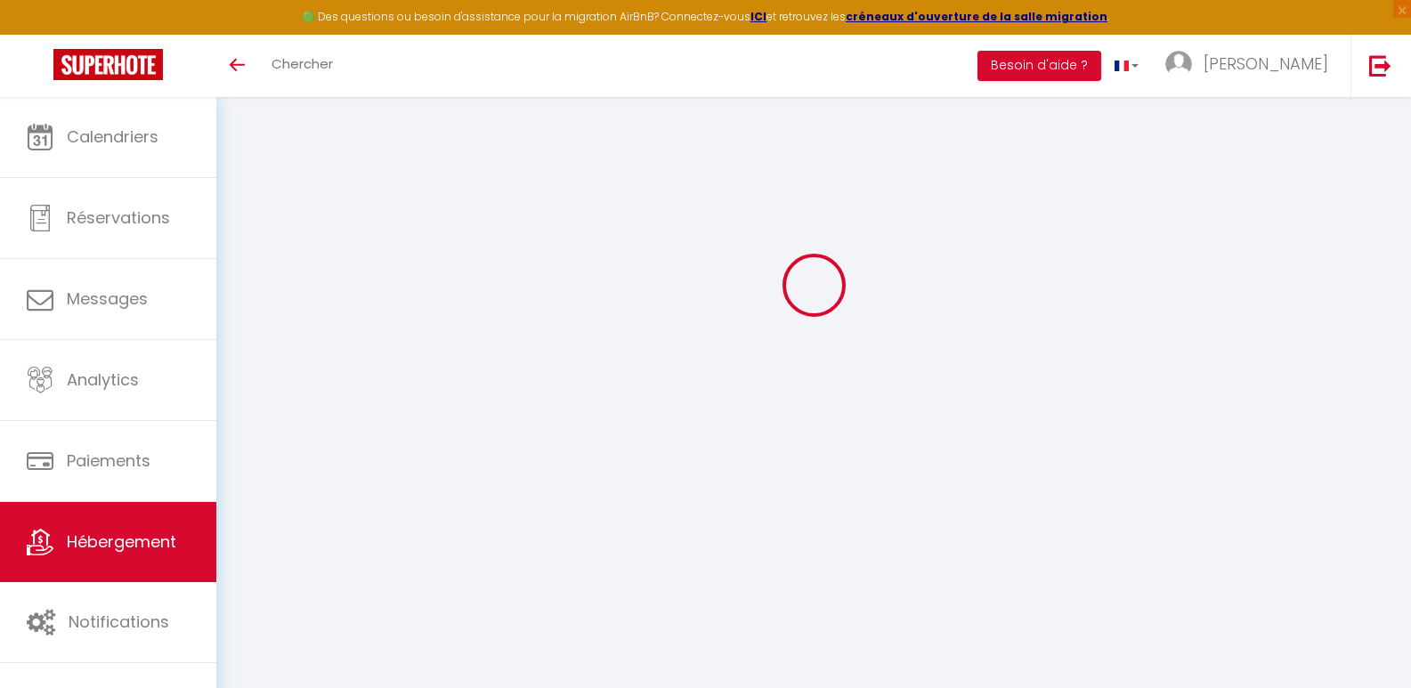
select select
checkbox input "false"
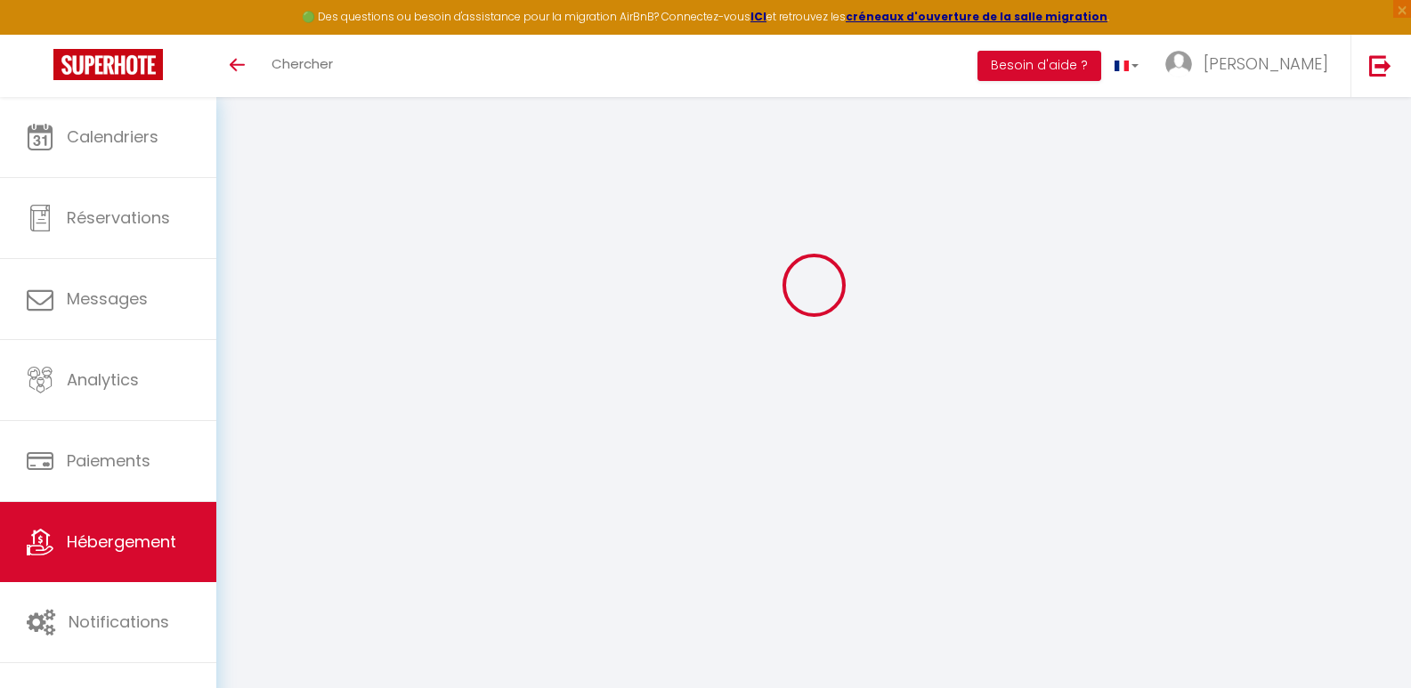
select select
checkbox input "false"
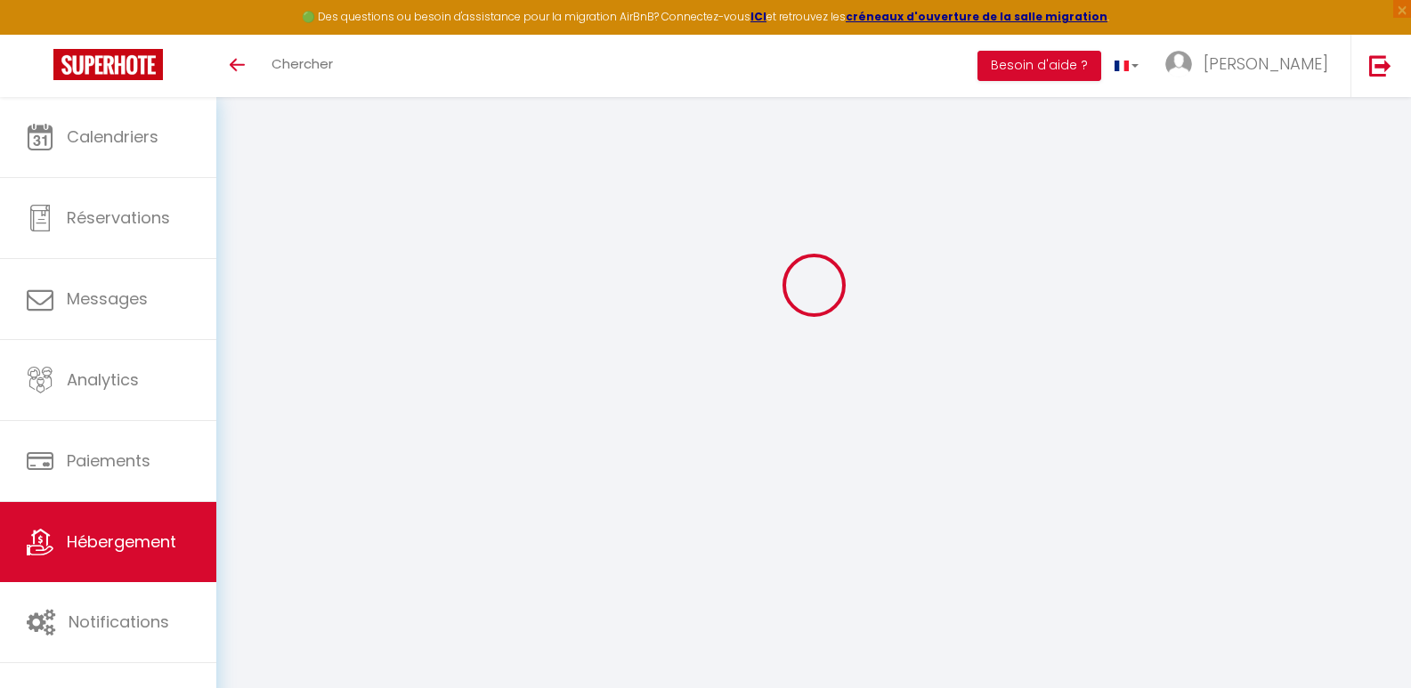
select select "16:00"
select select "23:45"
select select "11:00"
select select "30"
select select "120"
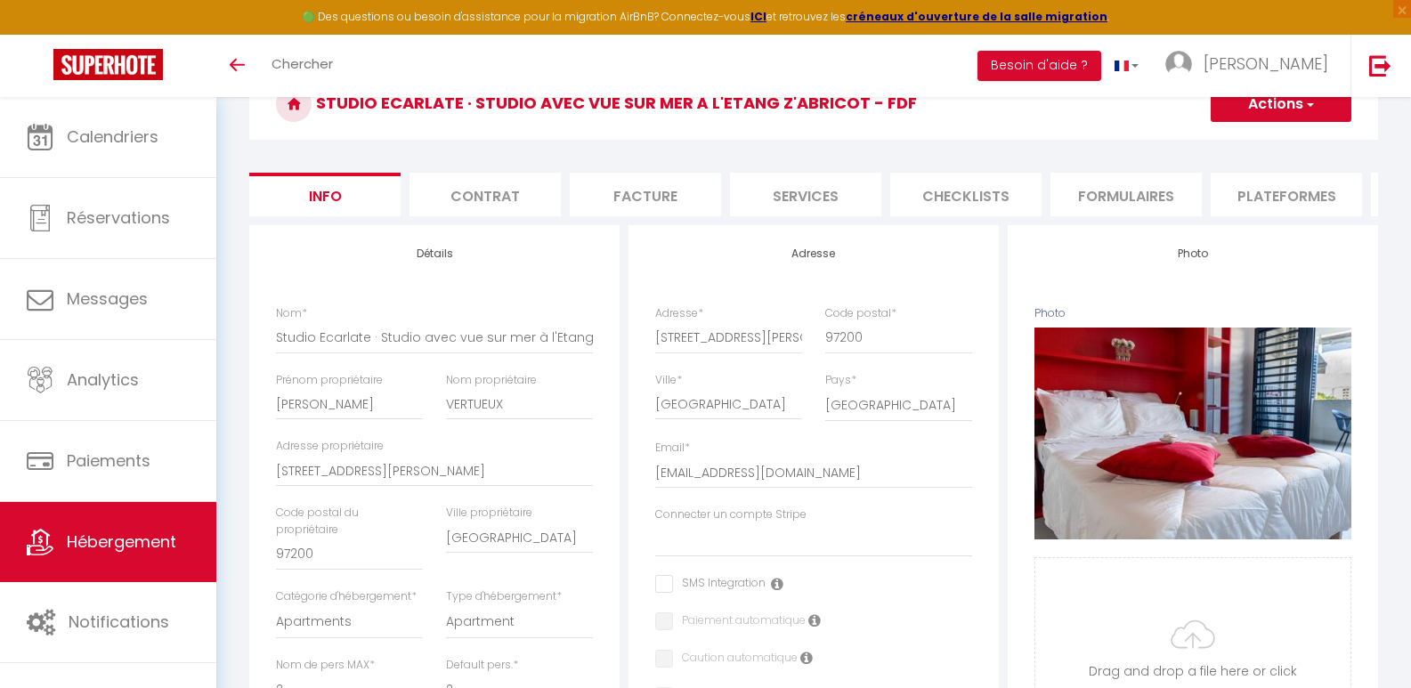
select select
checkbox input "false"
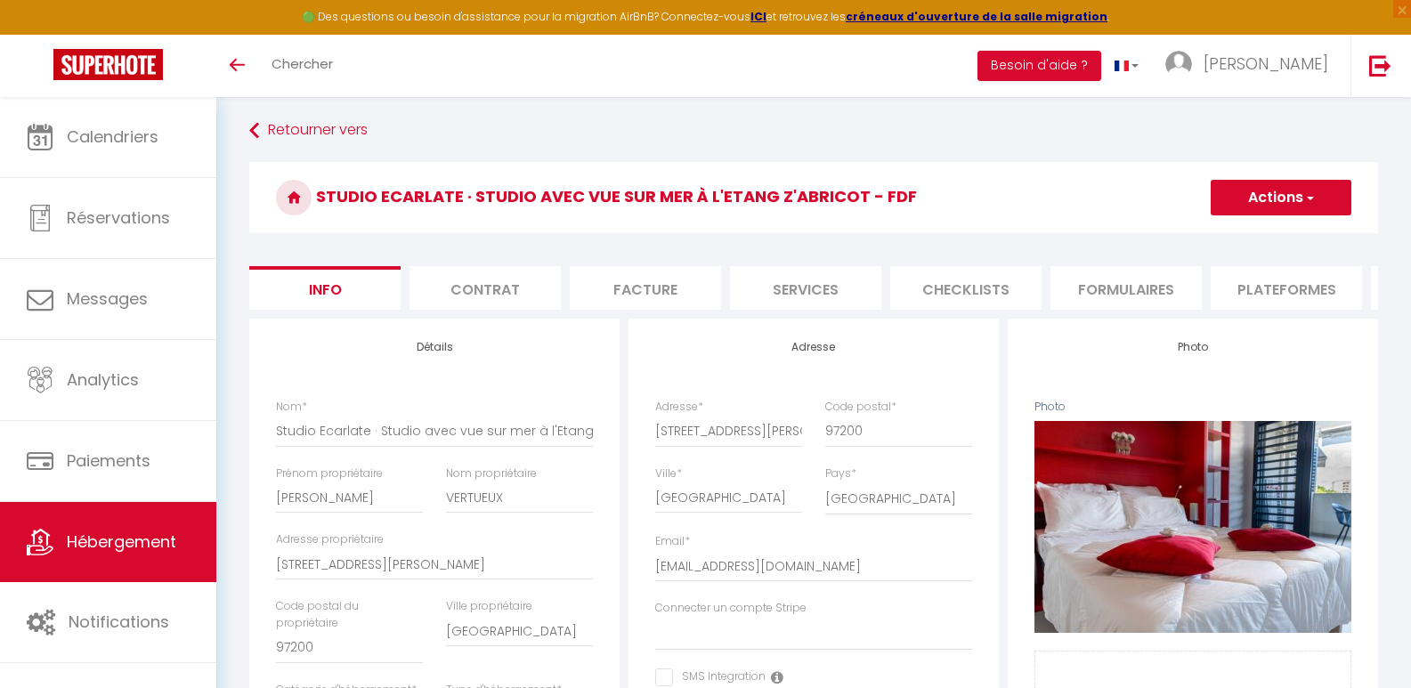
scroll to position [0, 0]
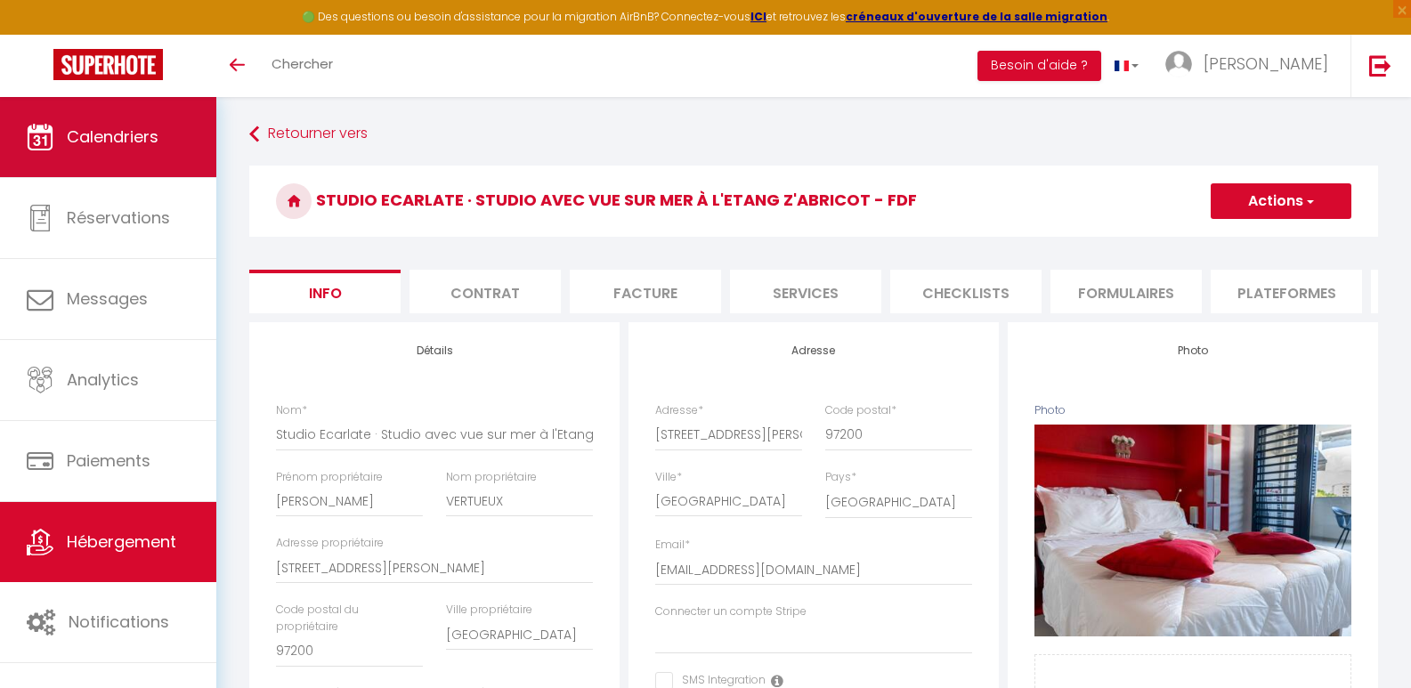
click at [143, 144] on span "Calendriers" at bounding box center [113, 136] width 92 height 22
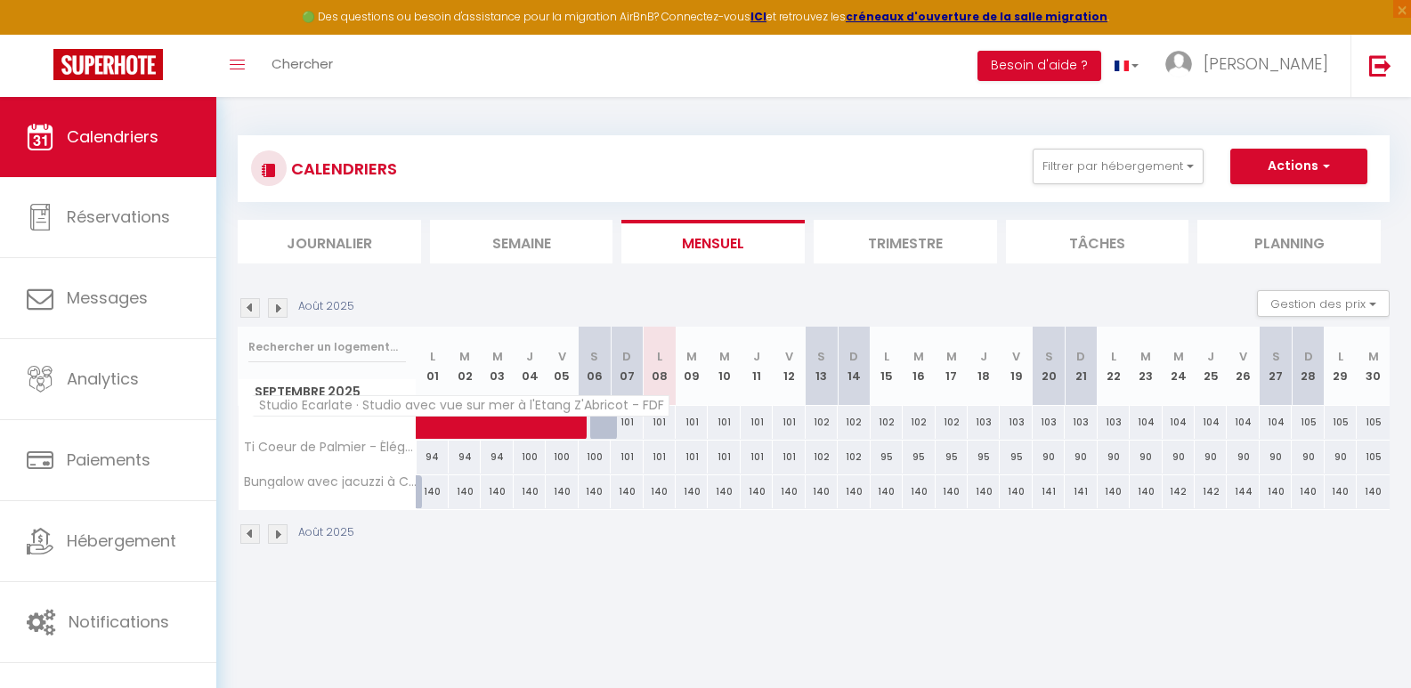
click at [343, 413] on span "Studio Ecarlate · Studio avec vue sur mer à l'Etang Z'Abricot - FDF" at bounding box center [460, 405] width 417 height 21
click at [627, 424] on span at bounding box center [537, 423] width 205 height 34
select select "OK"
select select "0"
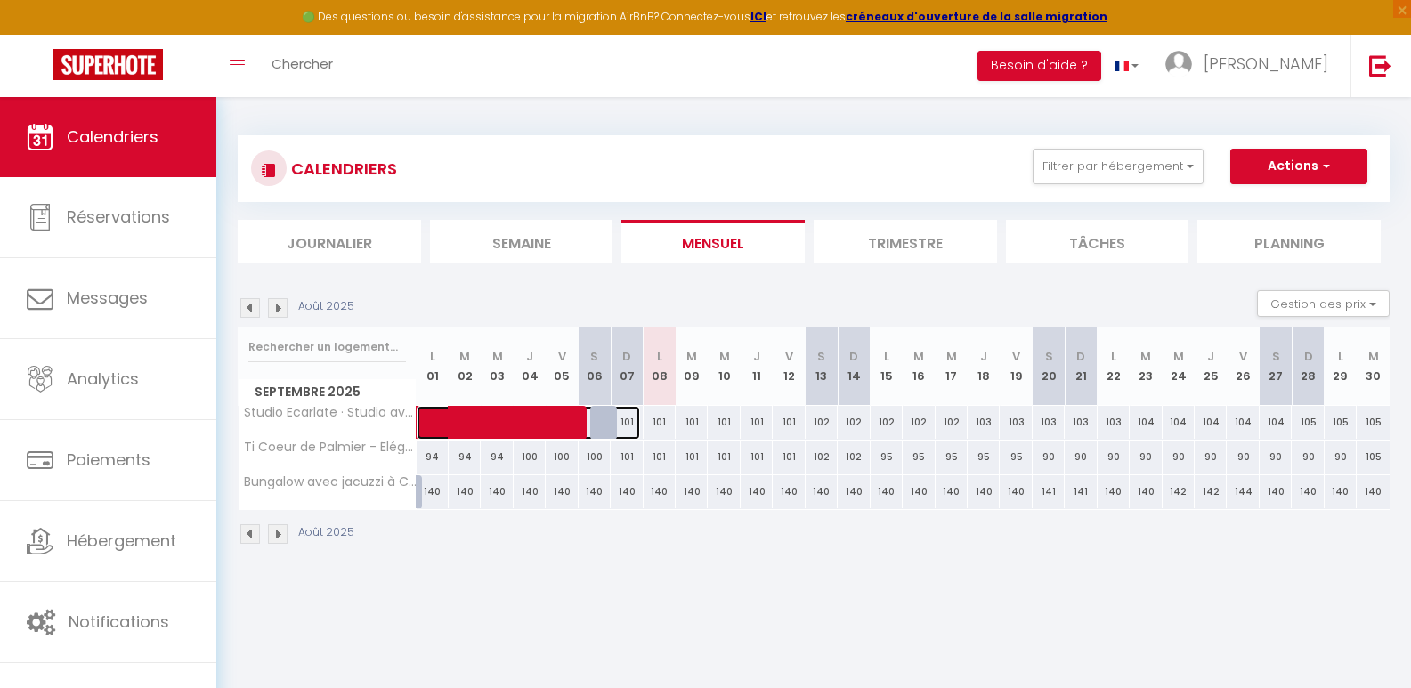
select select "0"
select select "1"
select select
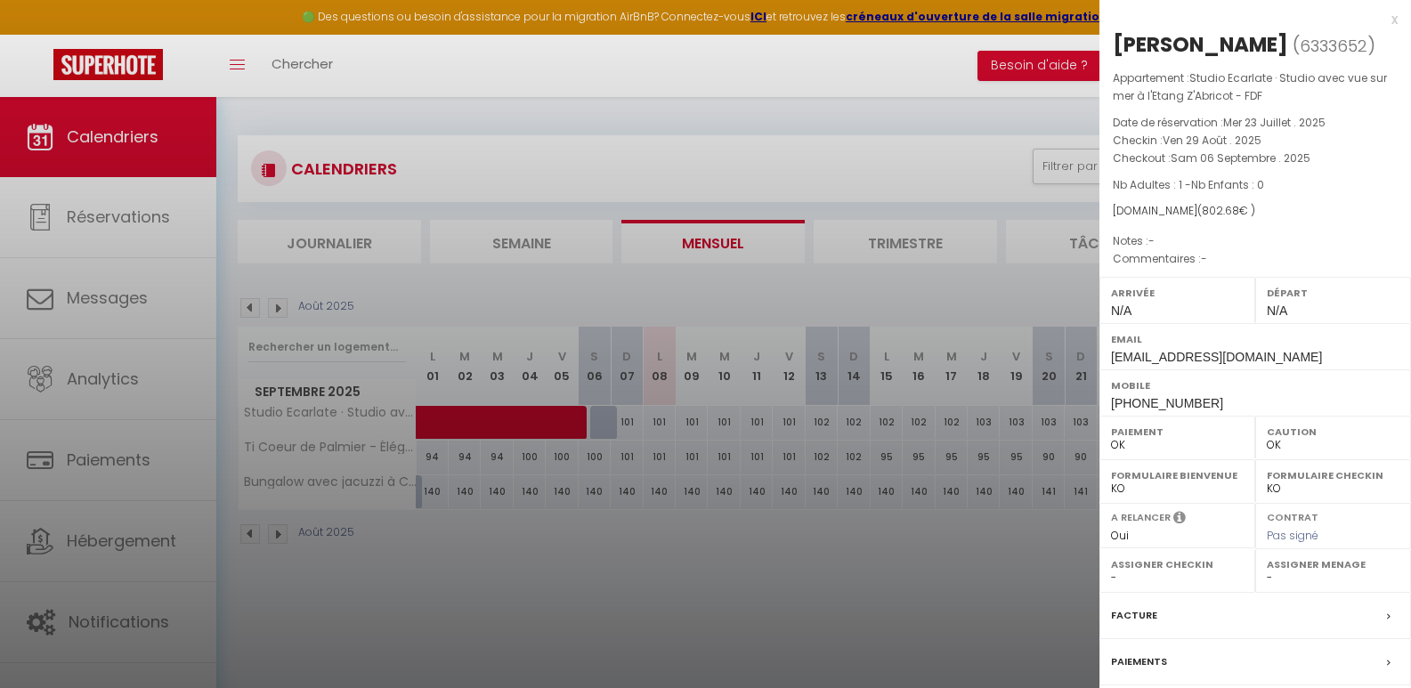
click at [801, 419] on div at bounding box center [705, 344] width 1411 height 688
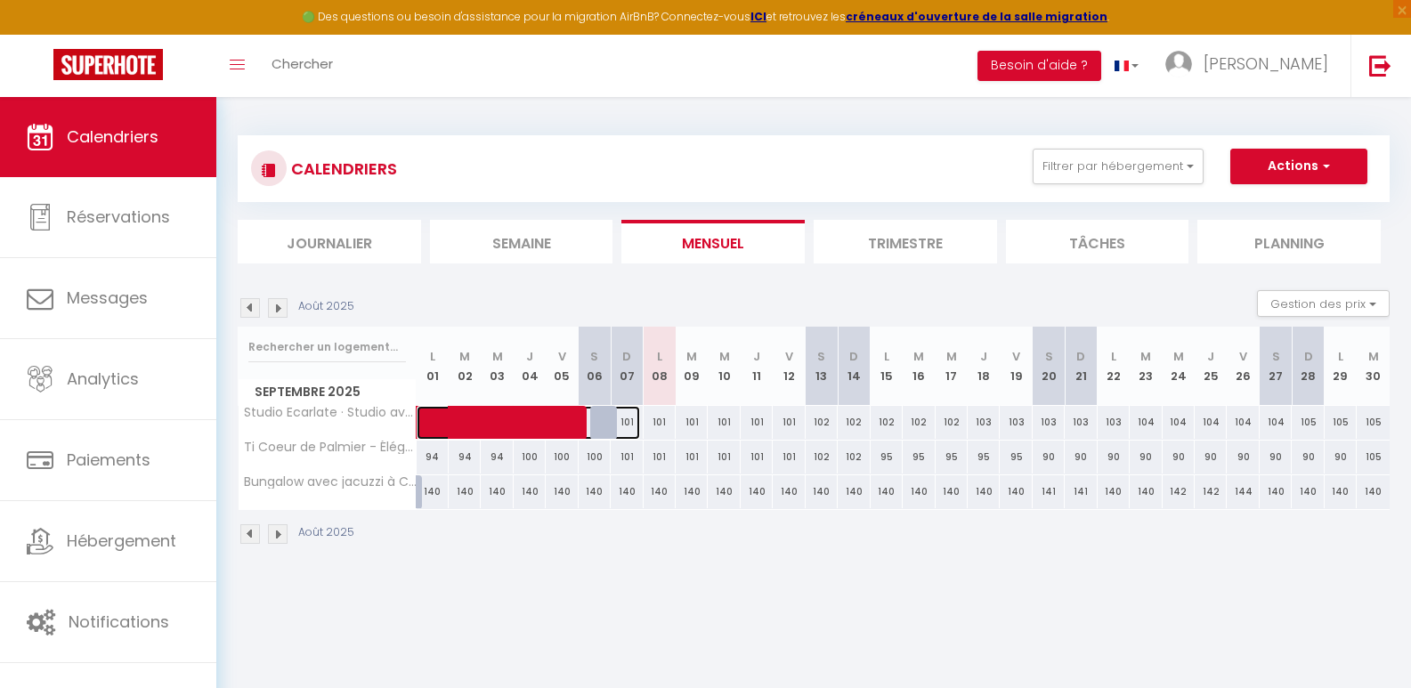
click at [622, 421] on span at bounding box center [537, 423] width 205 height 34
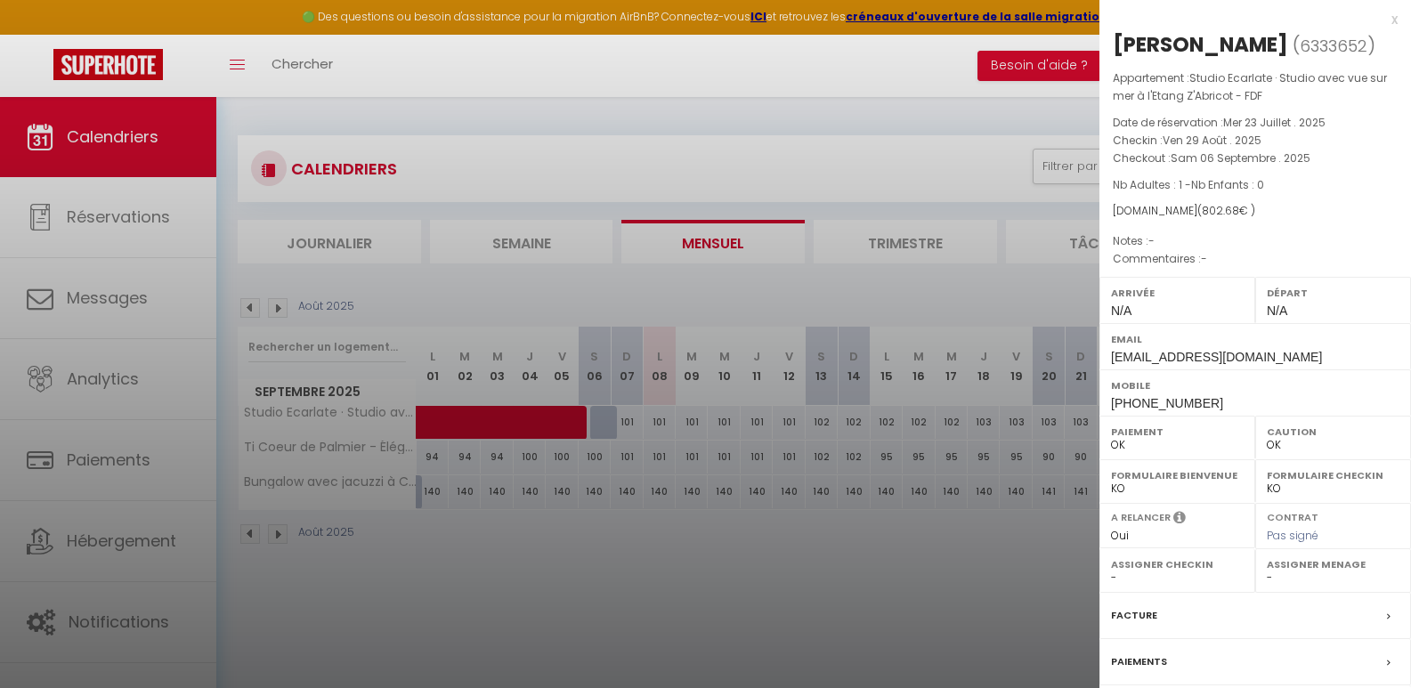
click at [696, 419] on div at bounding box center [705, 344] width 1411 height 688
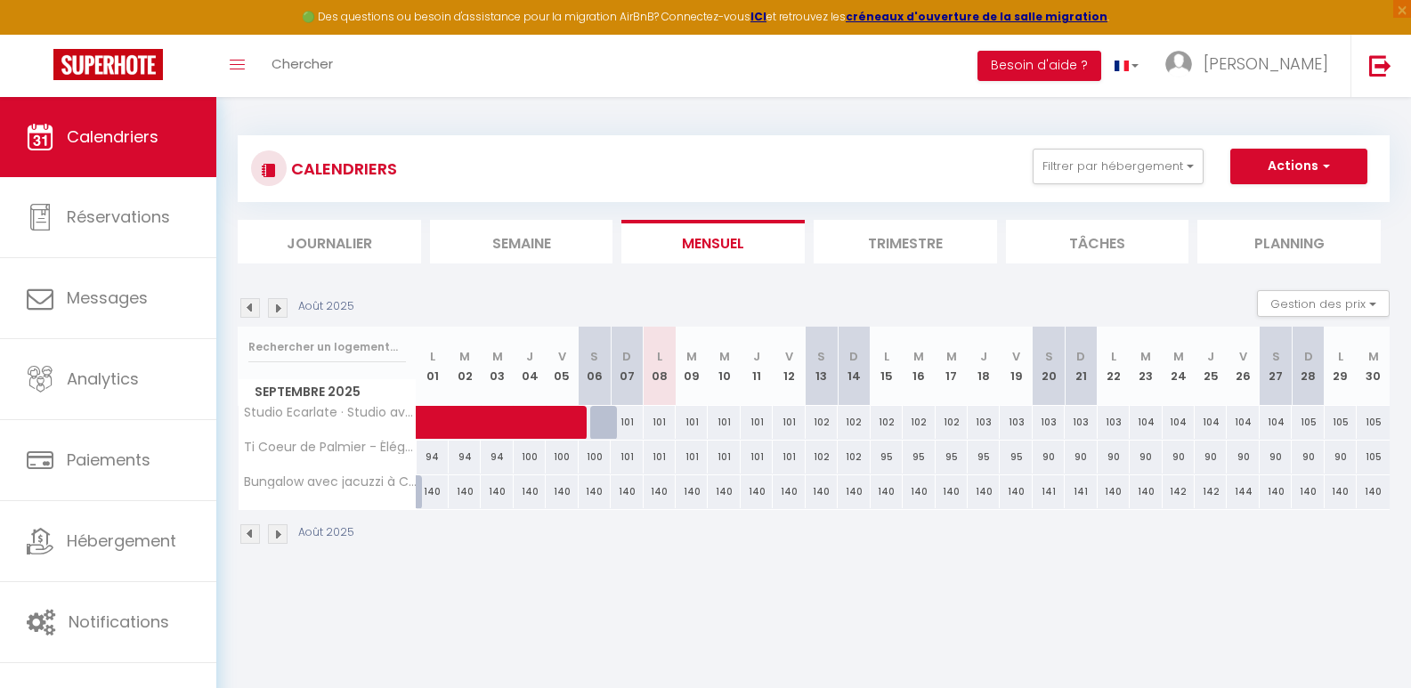
click at [688, 417] on div "101" at bounding box center [692, 422] width 32 height 33
type input "101"
type input "[DATE]"
type input "Mer 10 Septembre 2025"
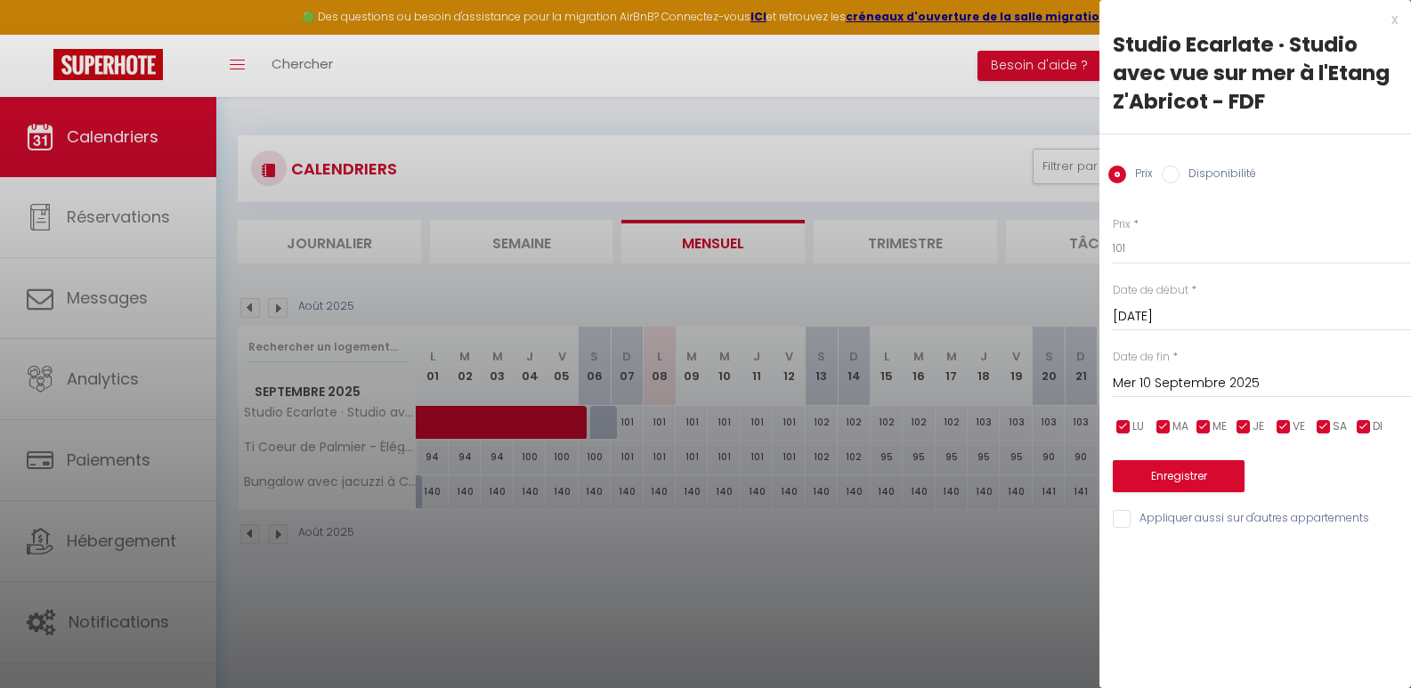
click at [1397, 18] on div "x" at bounding box center [1248, 19] width 298 height 21
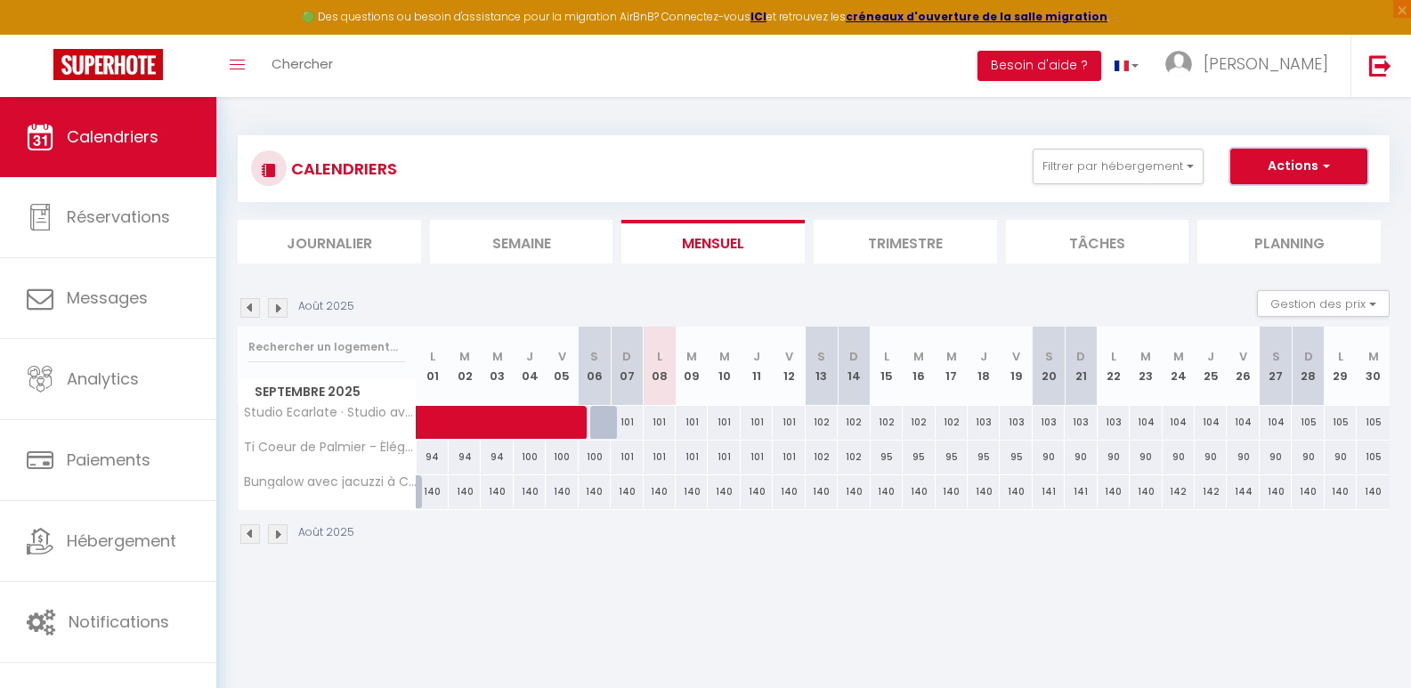
click at [1335, 158] on button "Actions" at bounding box center [1298, 167] width 137 height 36
click at [1340, 304] on button "Gestion des prix" at bounding box center [1323, 303] width 133 height 27
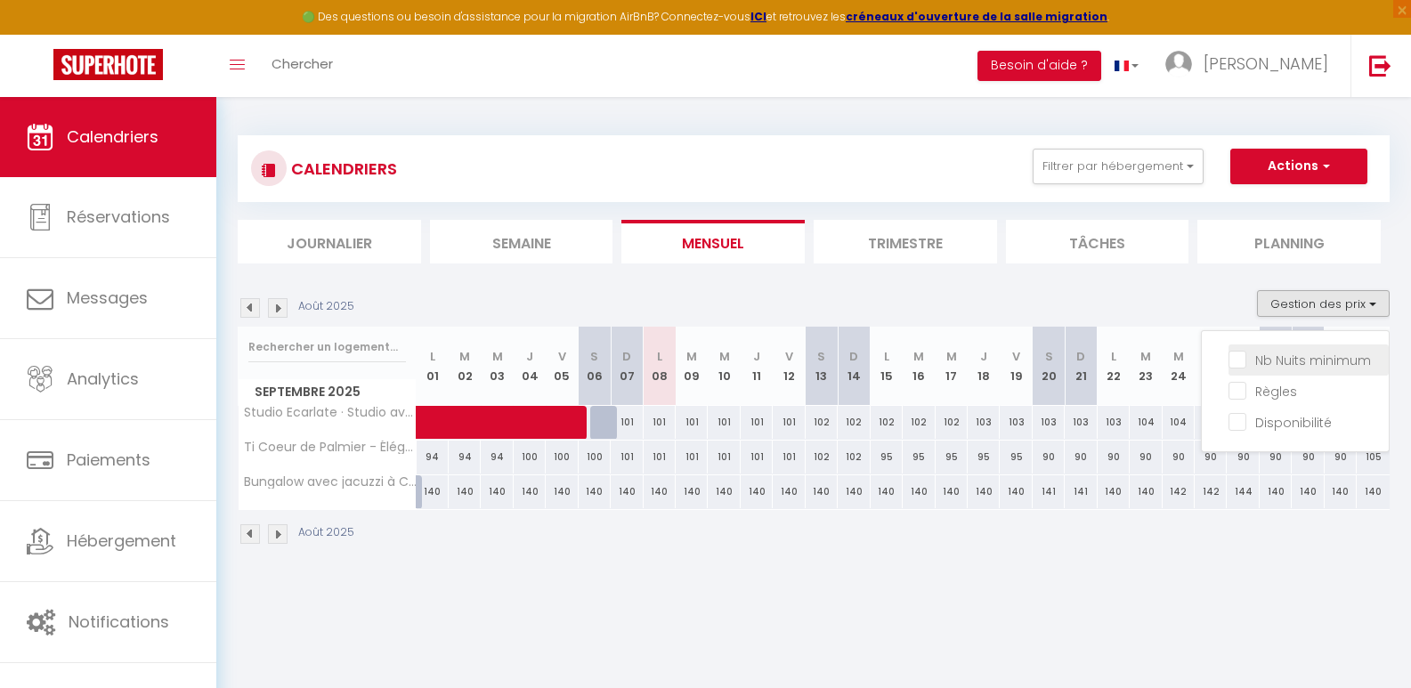
click at [1309, 361] on input "Nb Nuits minimum" at bounding box center [1308, 359] width 160 height 18
checkbox input "true"
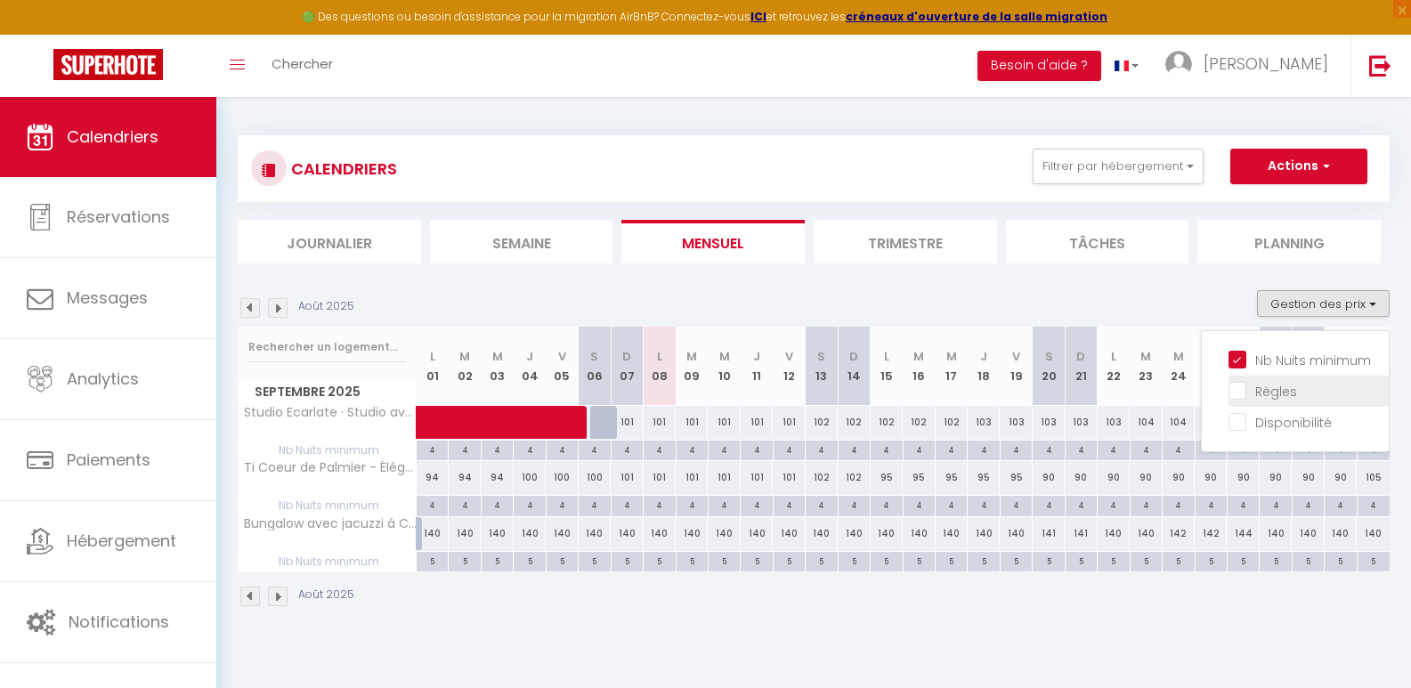
click at [1286, 389] on input "Règles" at bounding box center [1308, 390] width 160 height 18
checkbox input "true"
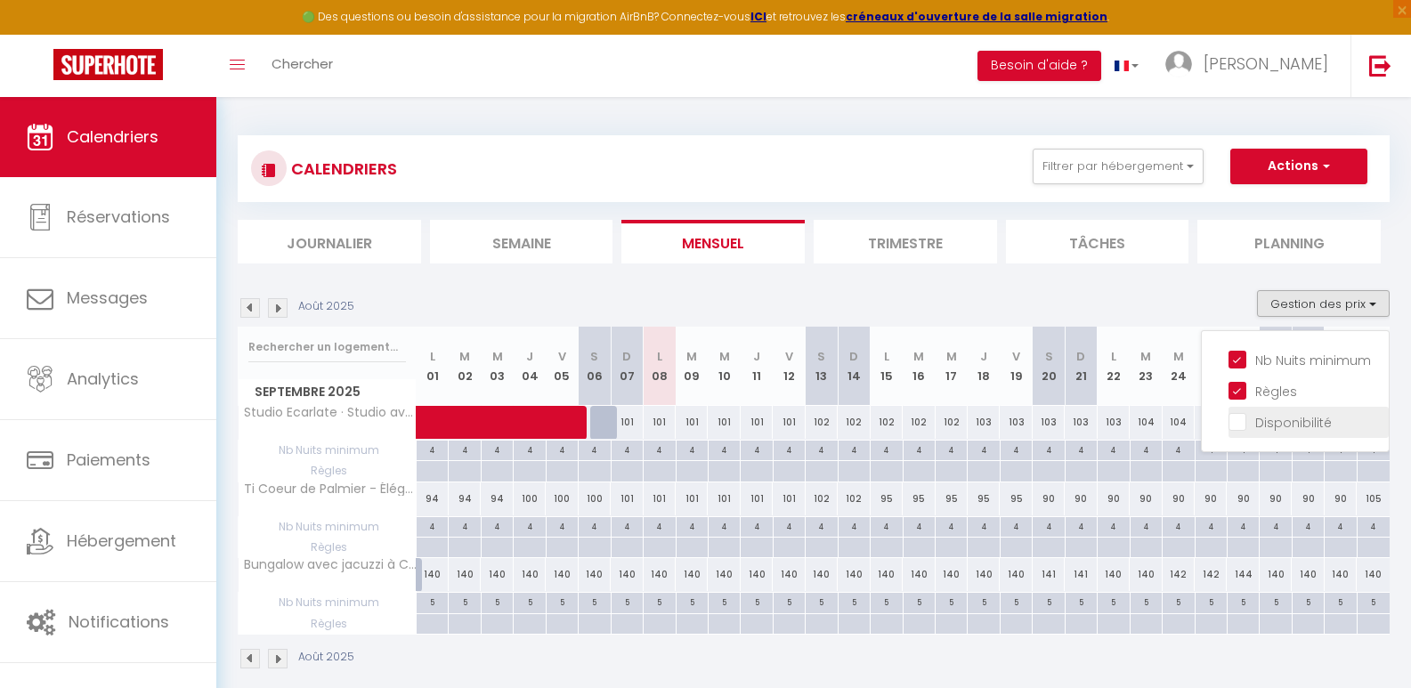
click at [1290, 420] on input "Disponibilité" at bounding box center [1308, 421] width 160 height 18
checkbox input "true"
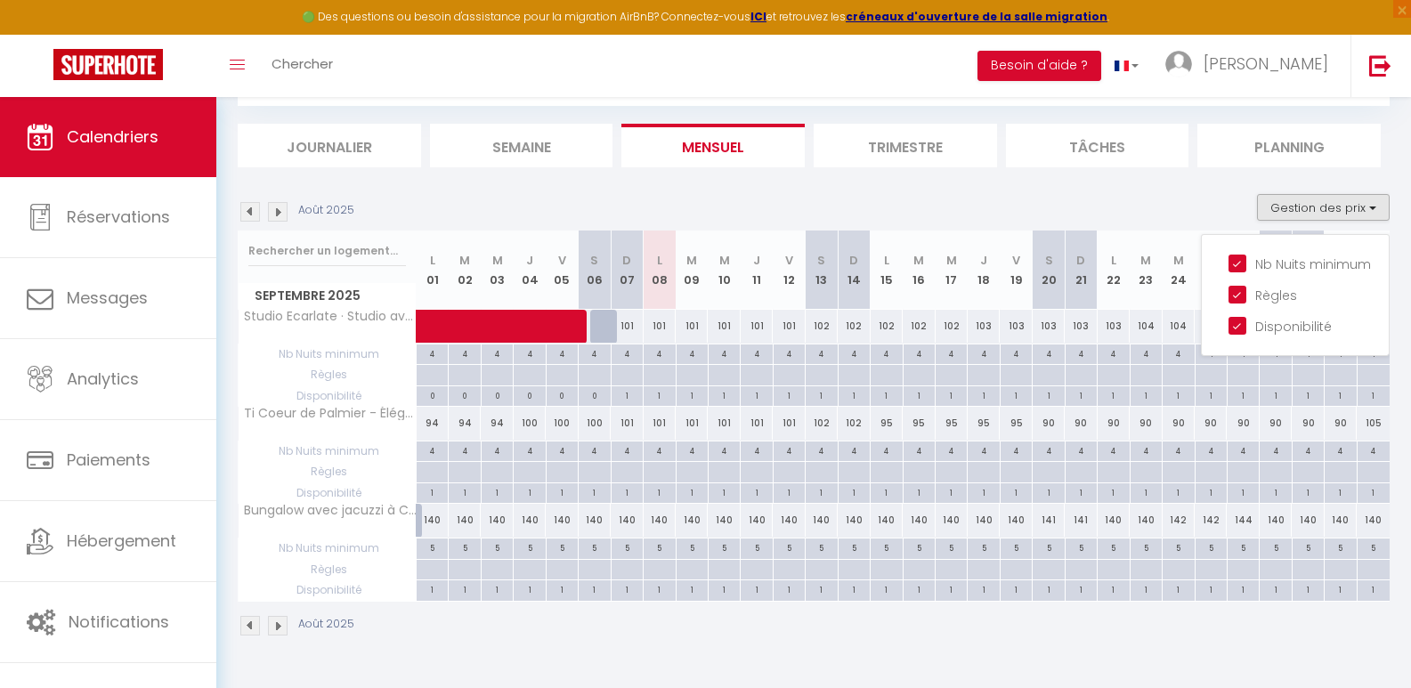
scroll to position [97, 0]
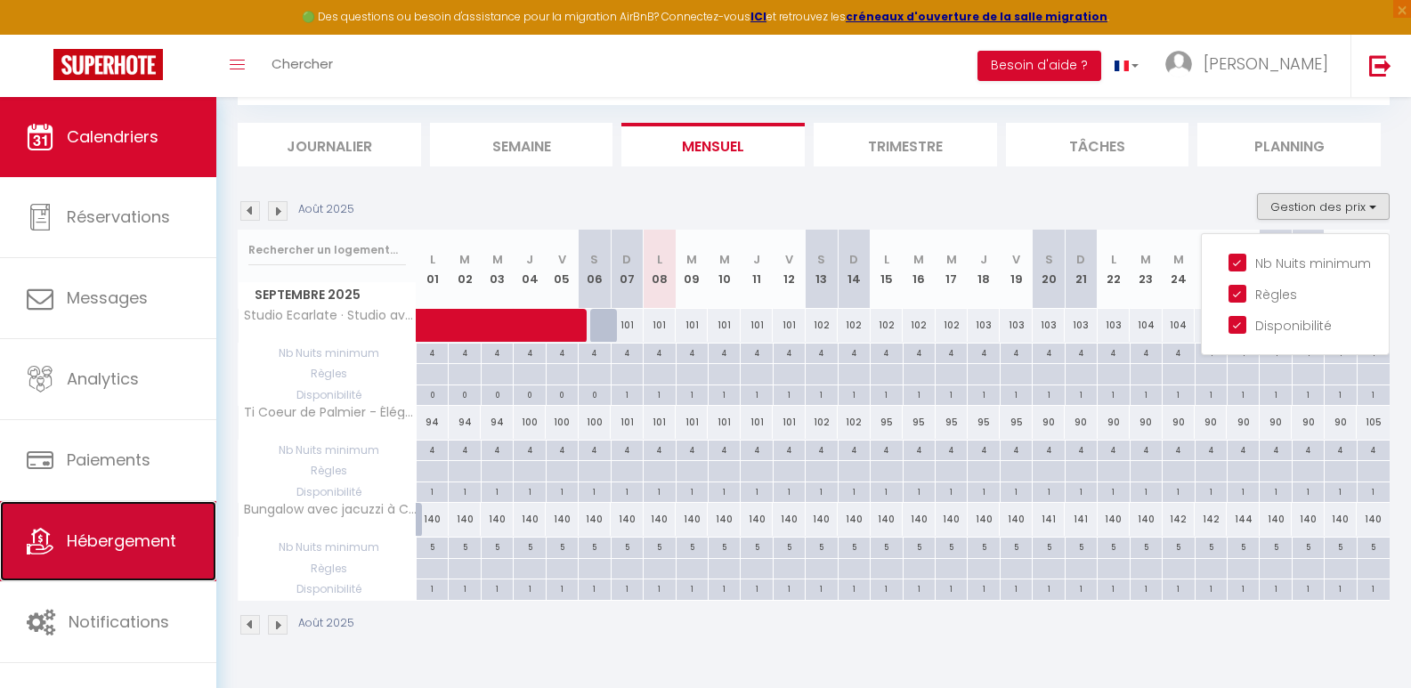
click at [131, 532] on span "Hébergement" at bounding box center [121, 541] width 109 height 22
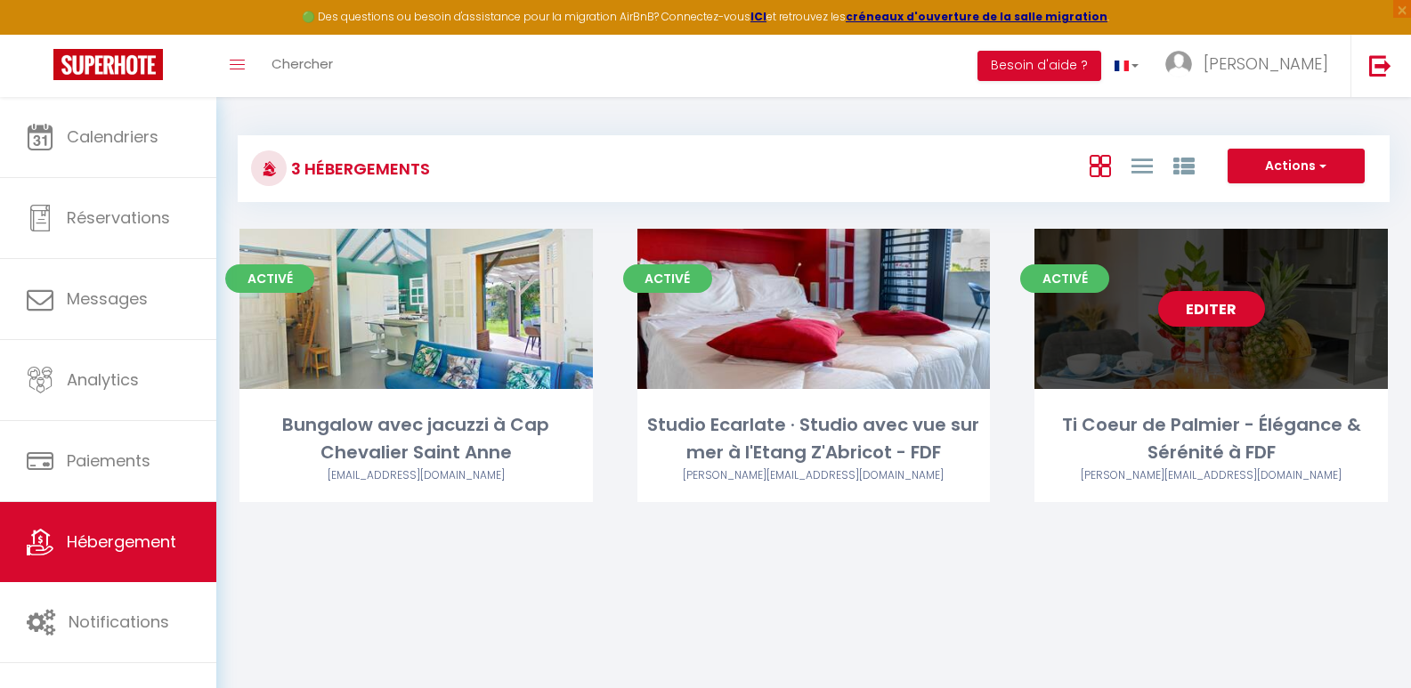
click at [1201, 353] on div "Editer" at bounding box center [1210, 309] width 353 height 160
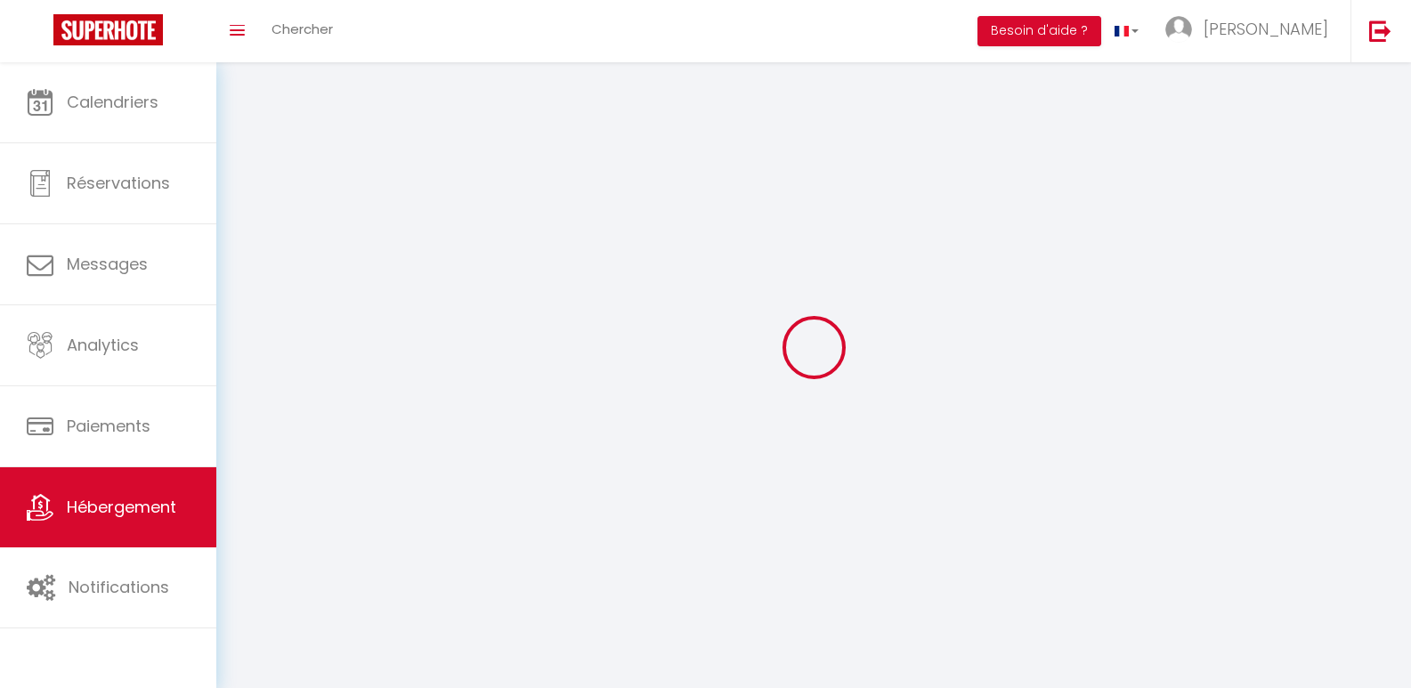
select select "28"
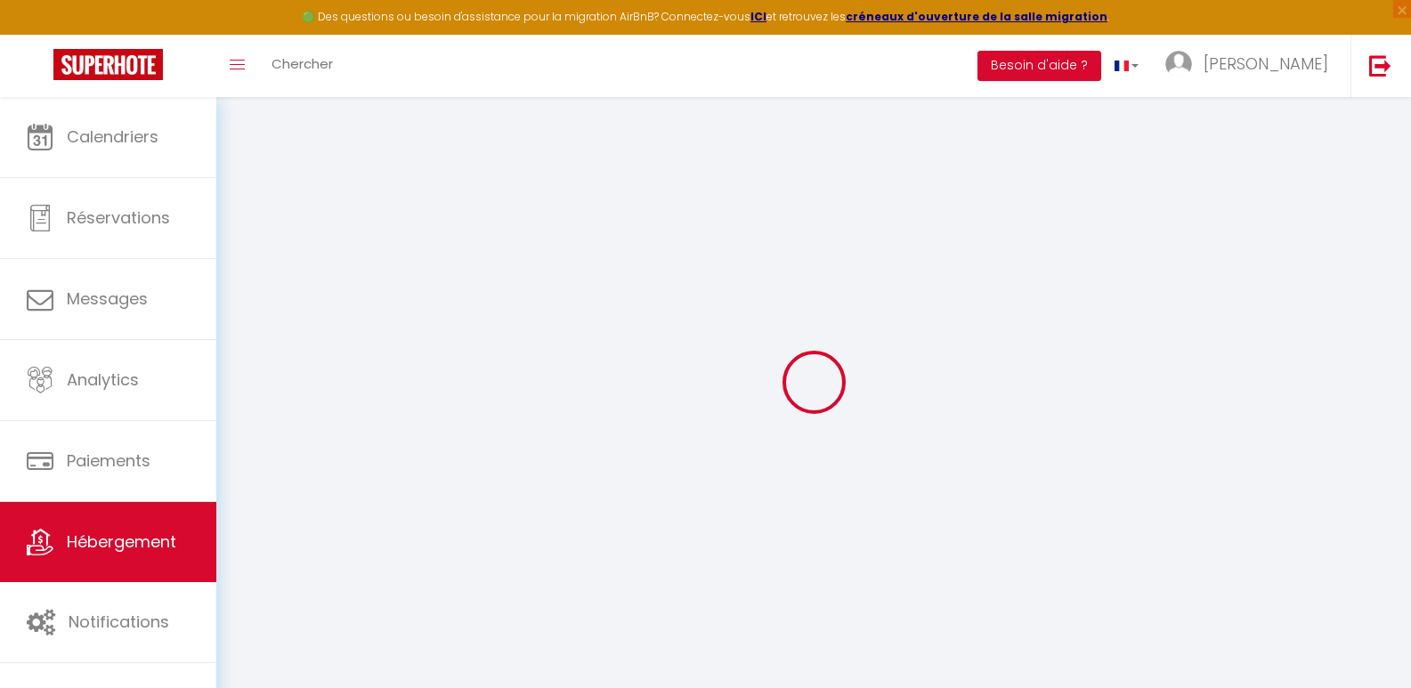
select select
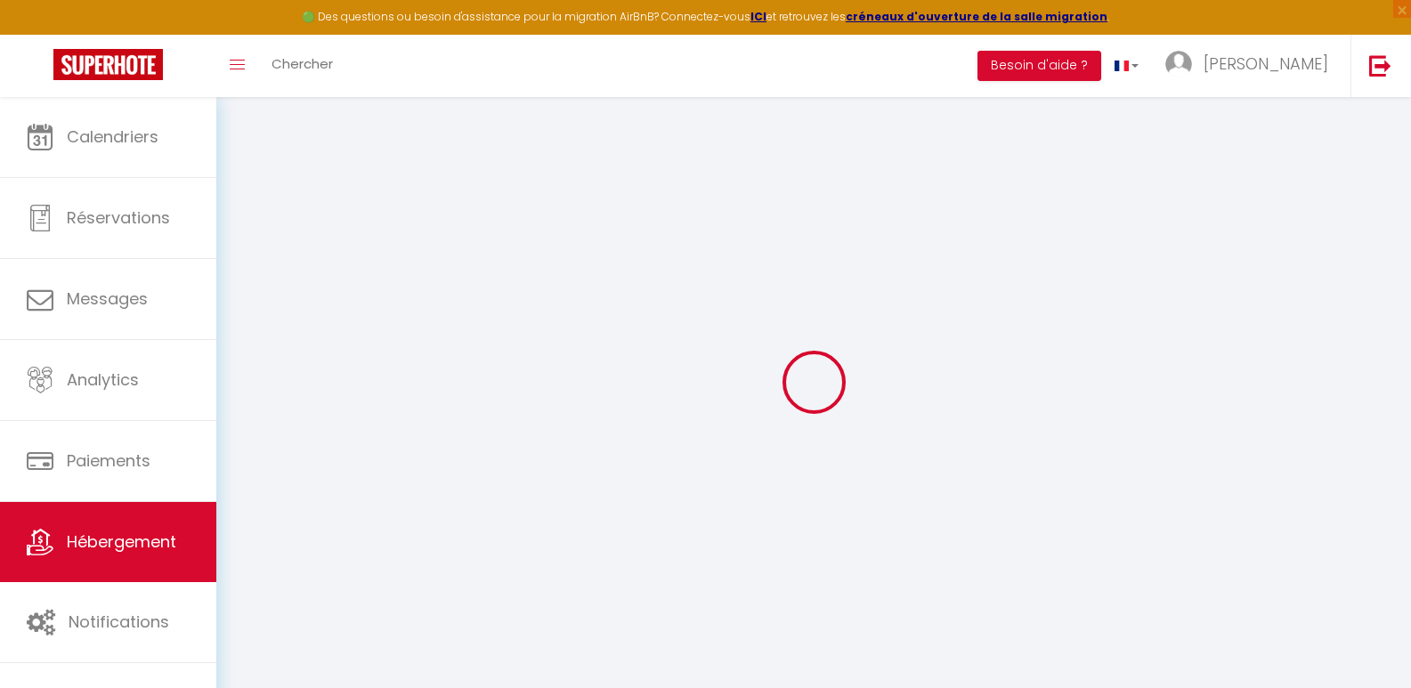
select select
checkbox input "false"
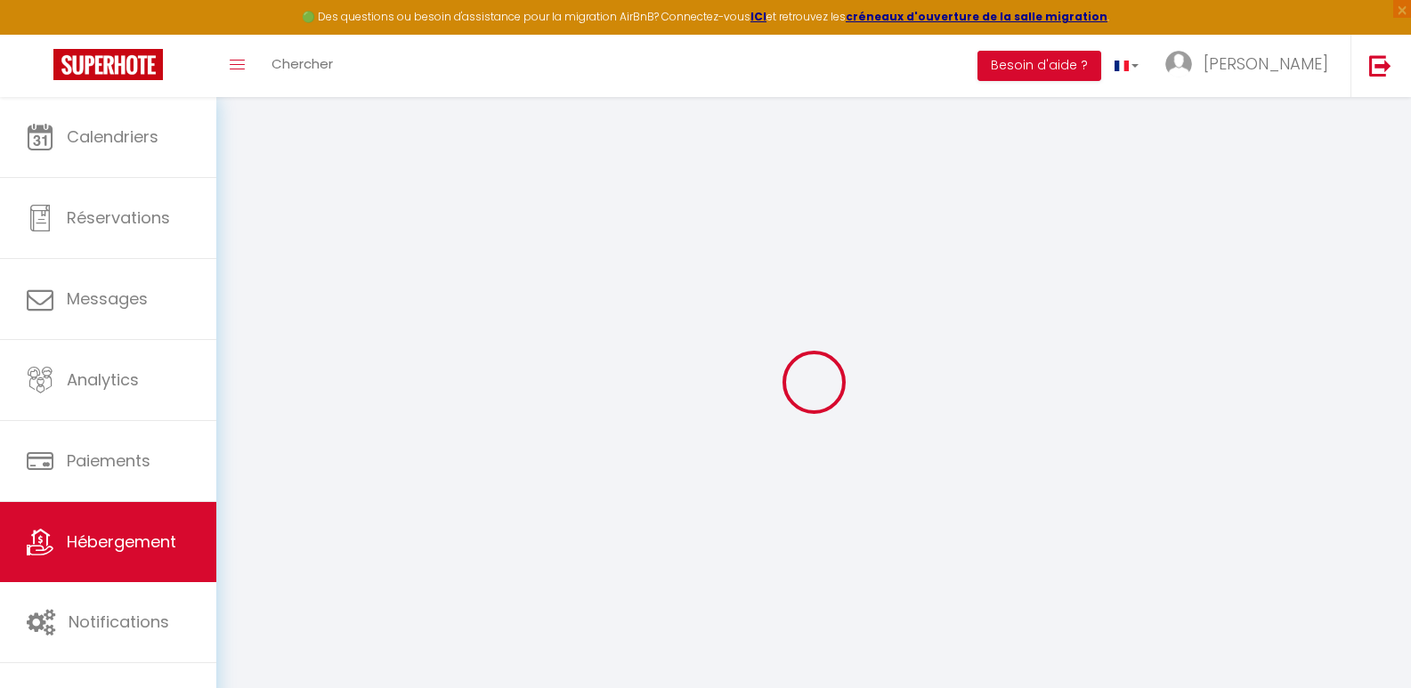
select select
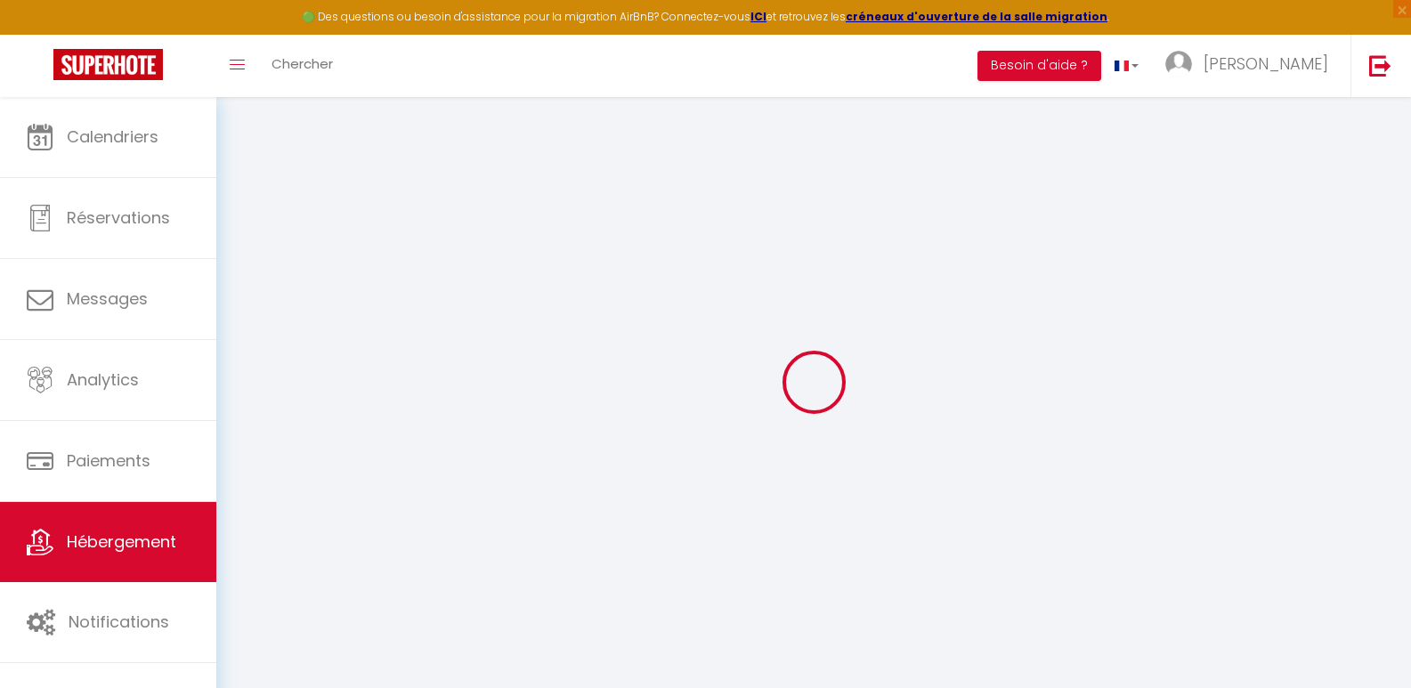
select select
checkbox input "false"
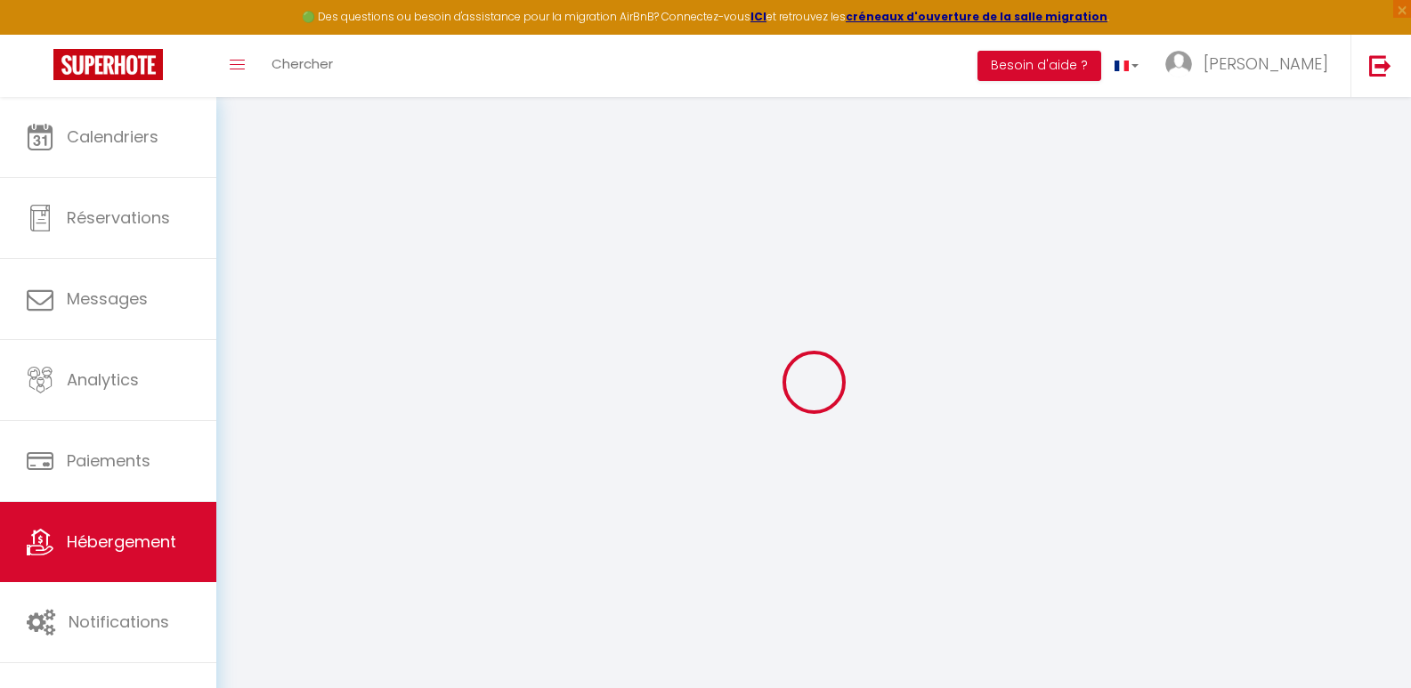
checkbox input "false"
select select
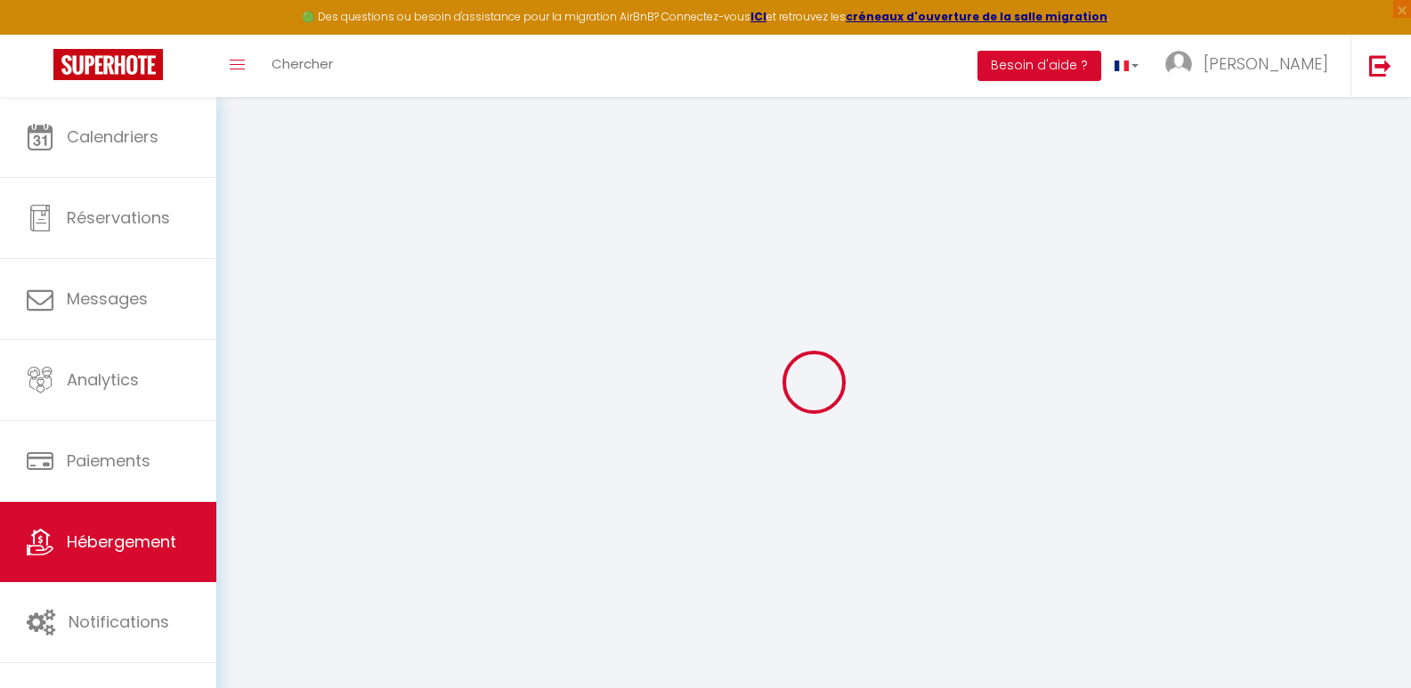
select select
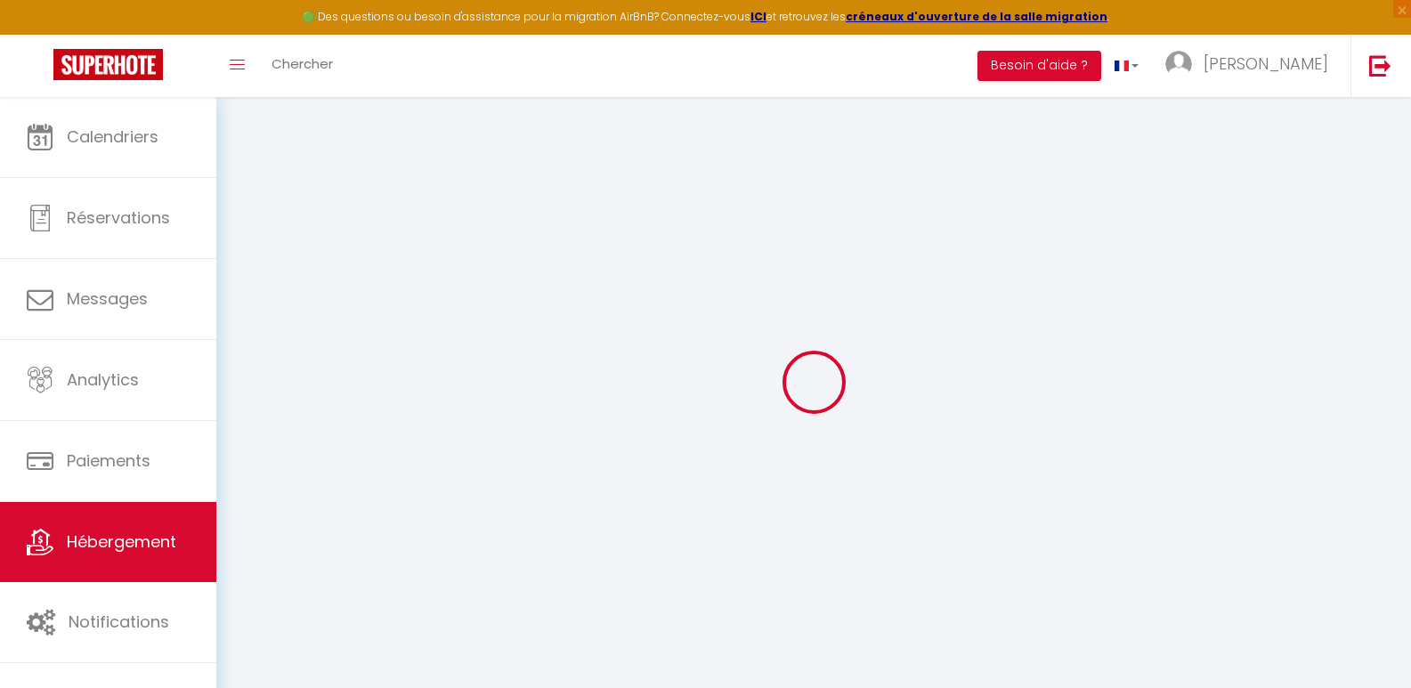
checkbox input "false"
select select
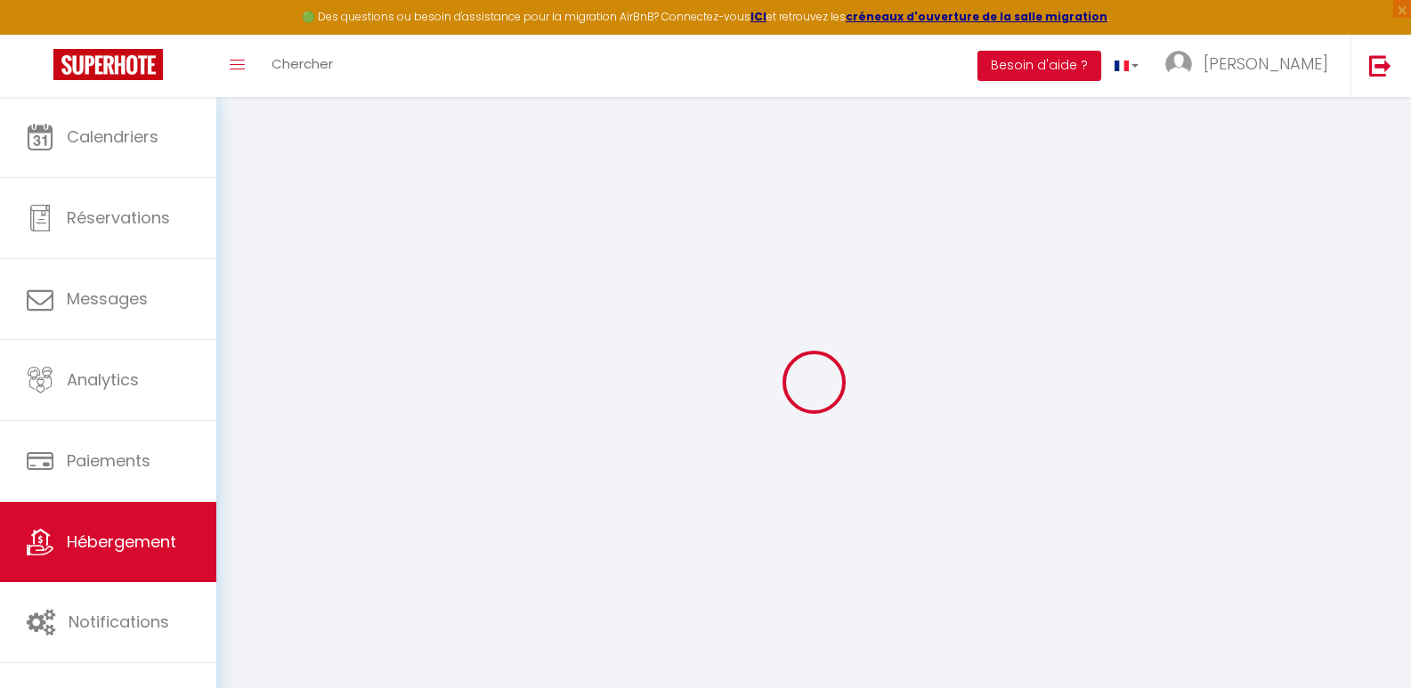
select select
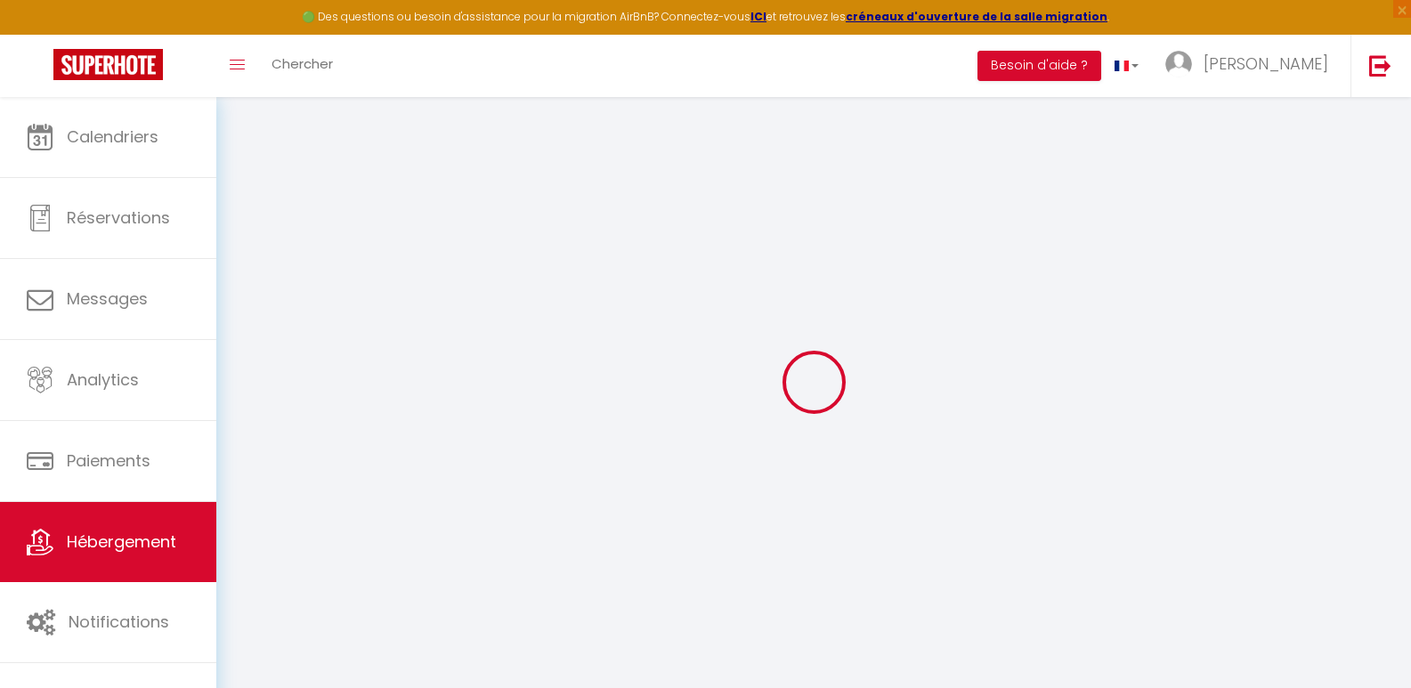
select select
checkbox input "false"
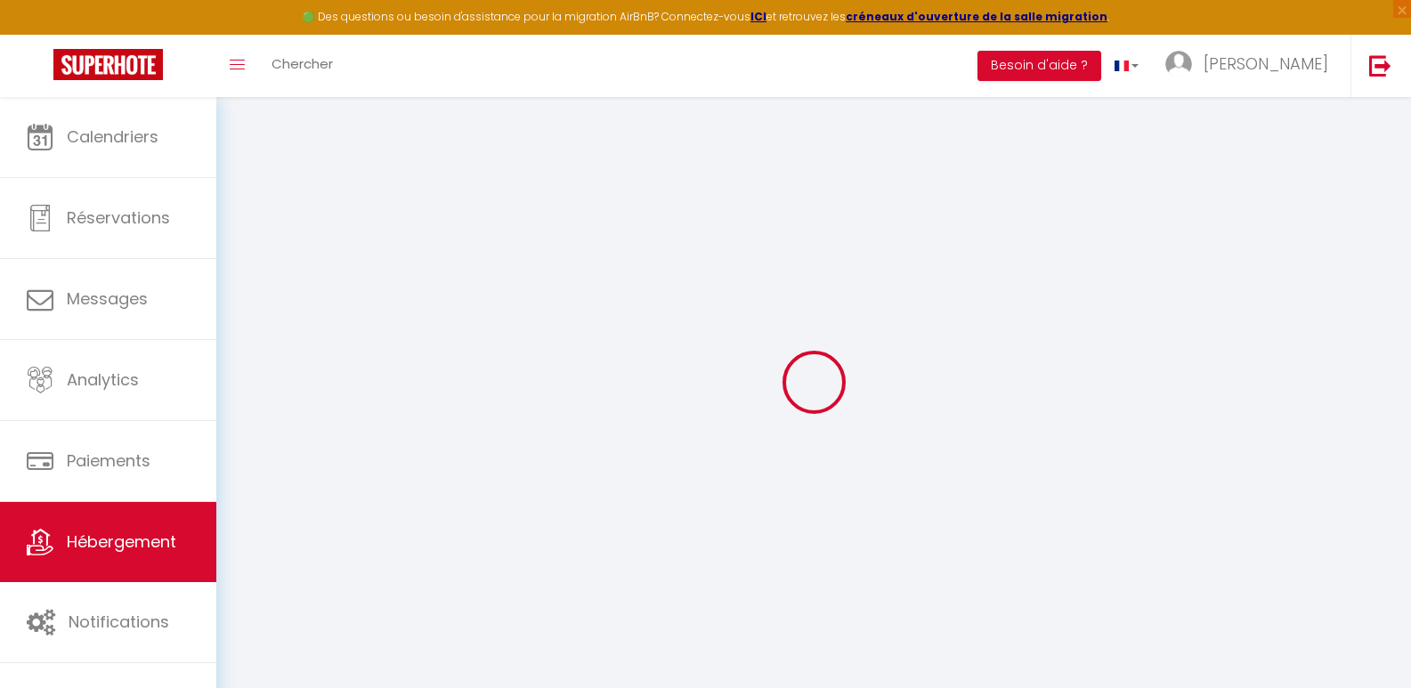
checkbox input "false"
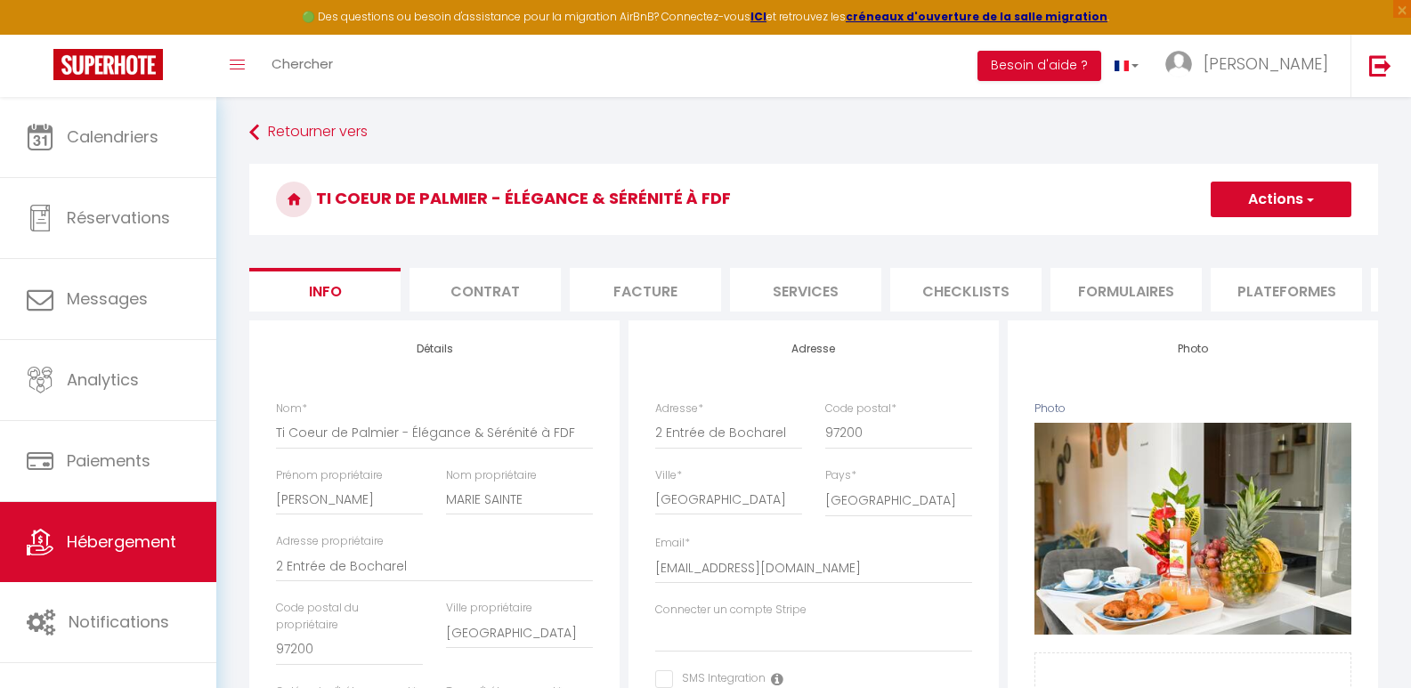
scroll to position [89, 0]
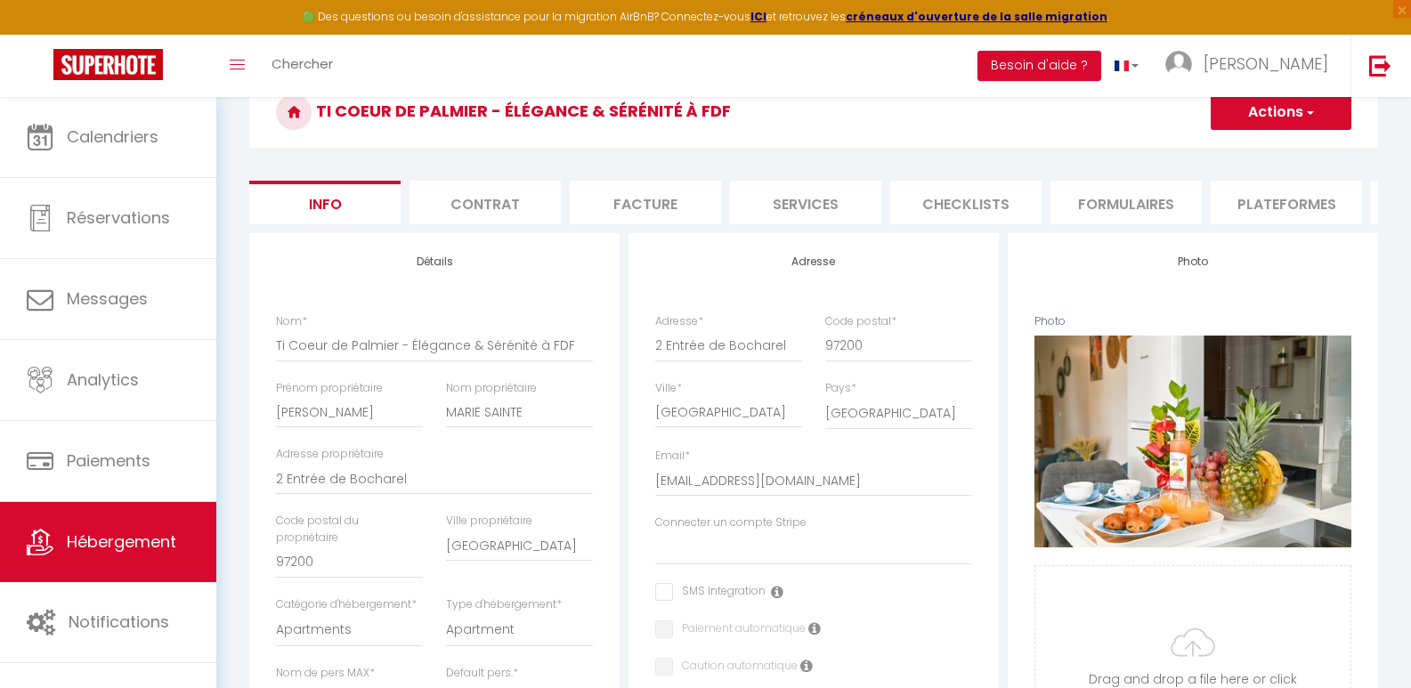
click at [1116, 206] on li "Formulaires" at bounding box center [1125, 203] width 151 height 44
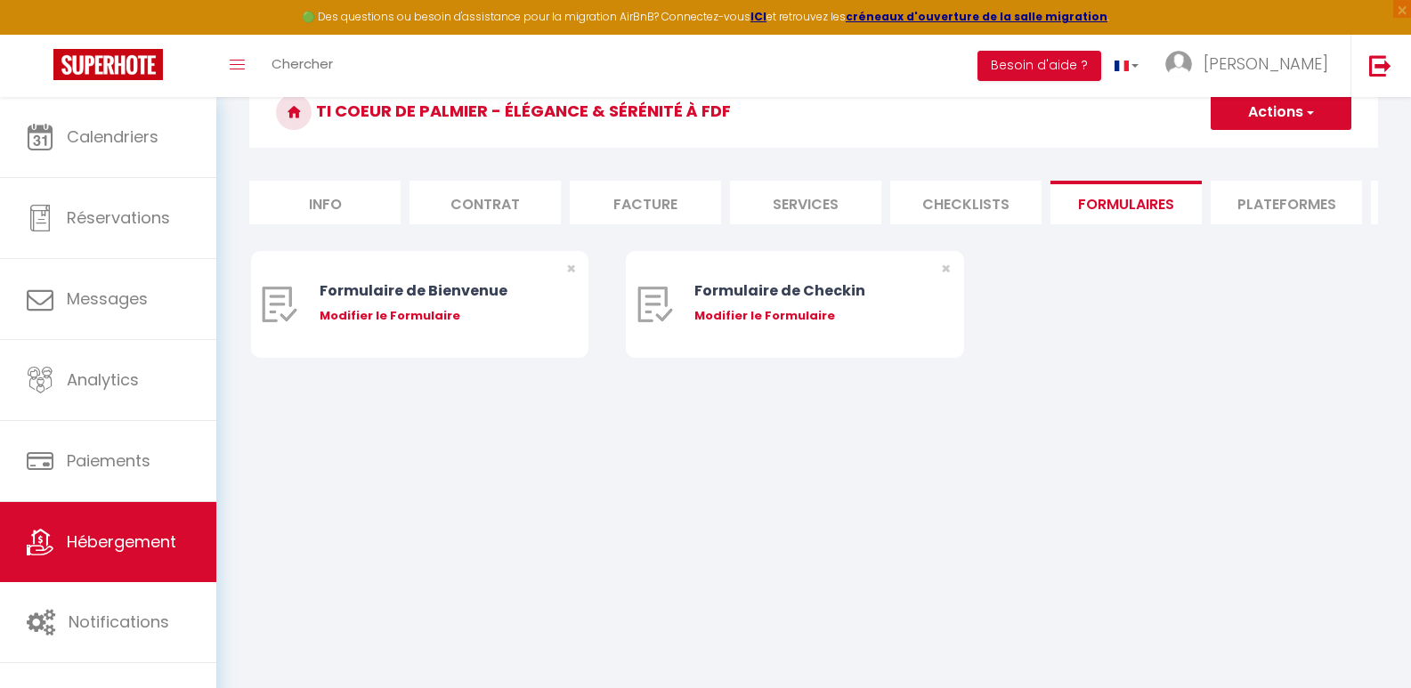
click at [1266, 206] on li "Plateformes" at bounding box center [1285, 203] width 151 height 44
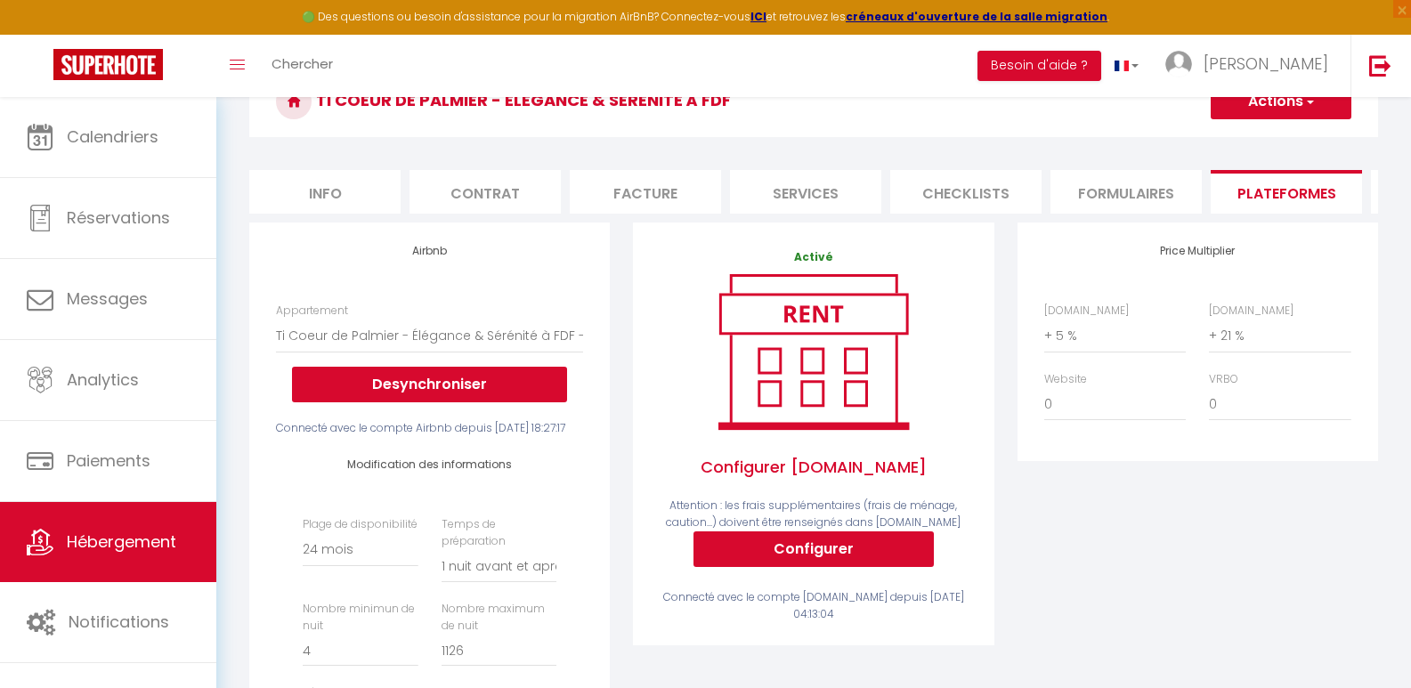
scroll to position [99, 0]
